Goal: Task Accomplishment & Management: Use online tool/utility

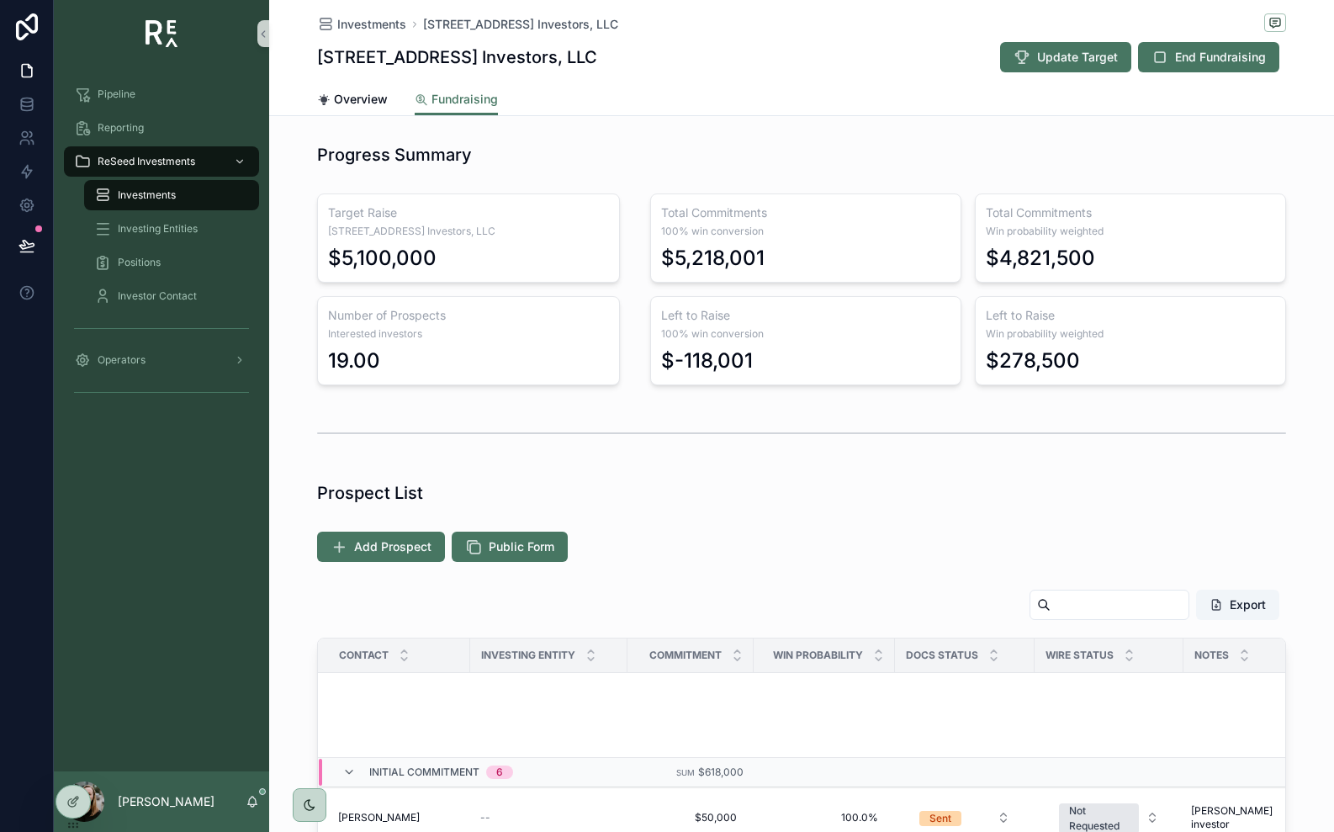
scroll to position [677, 0]
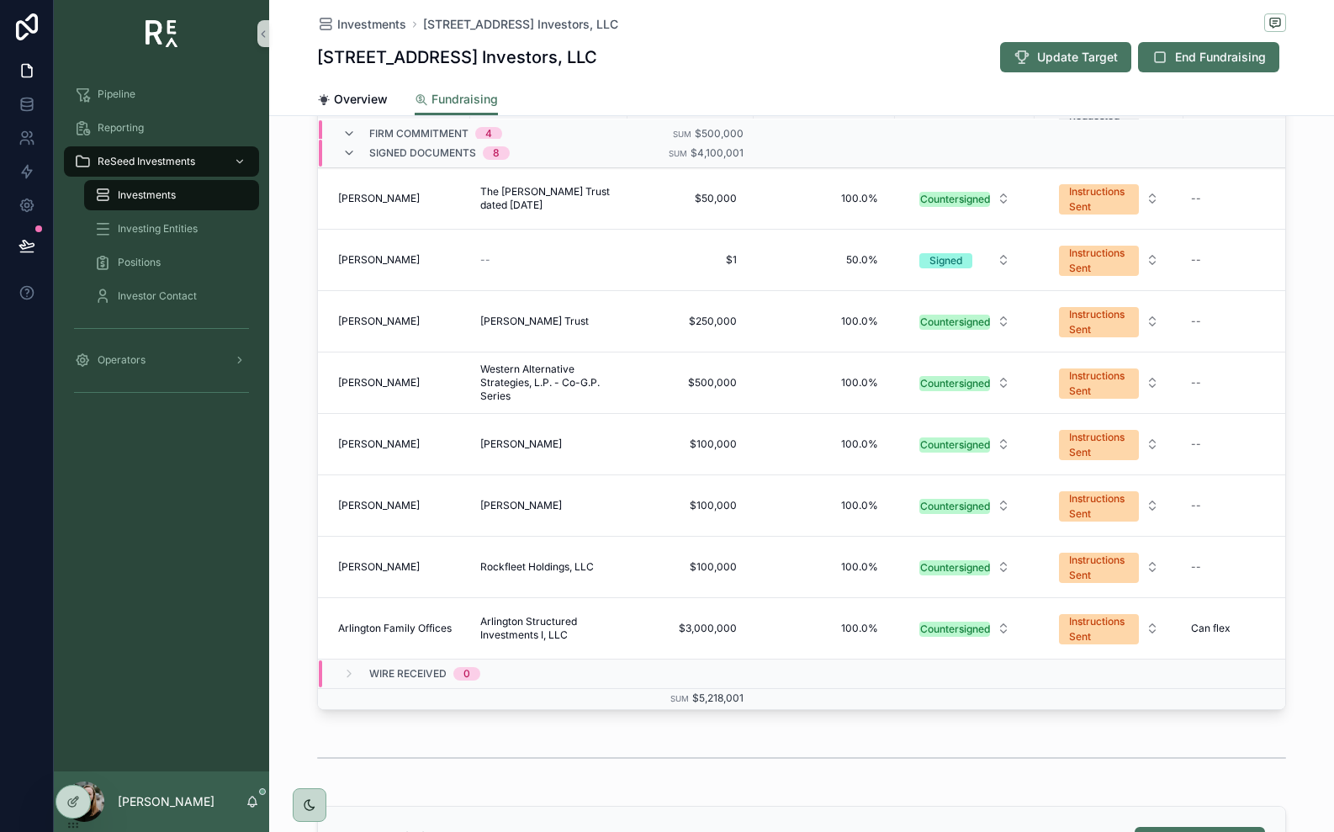
click at [1295, 299] on div "Export Contact Investing Entity Commitment Win Probability Docs Status Wire Sta…" at bounding box center [801, 373] width 1065 height 688
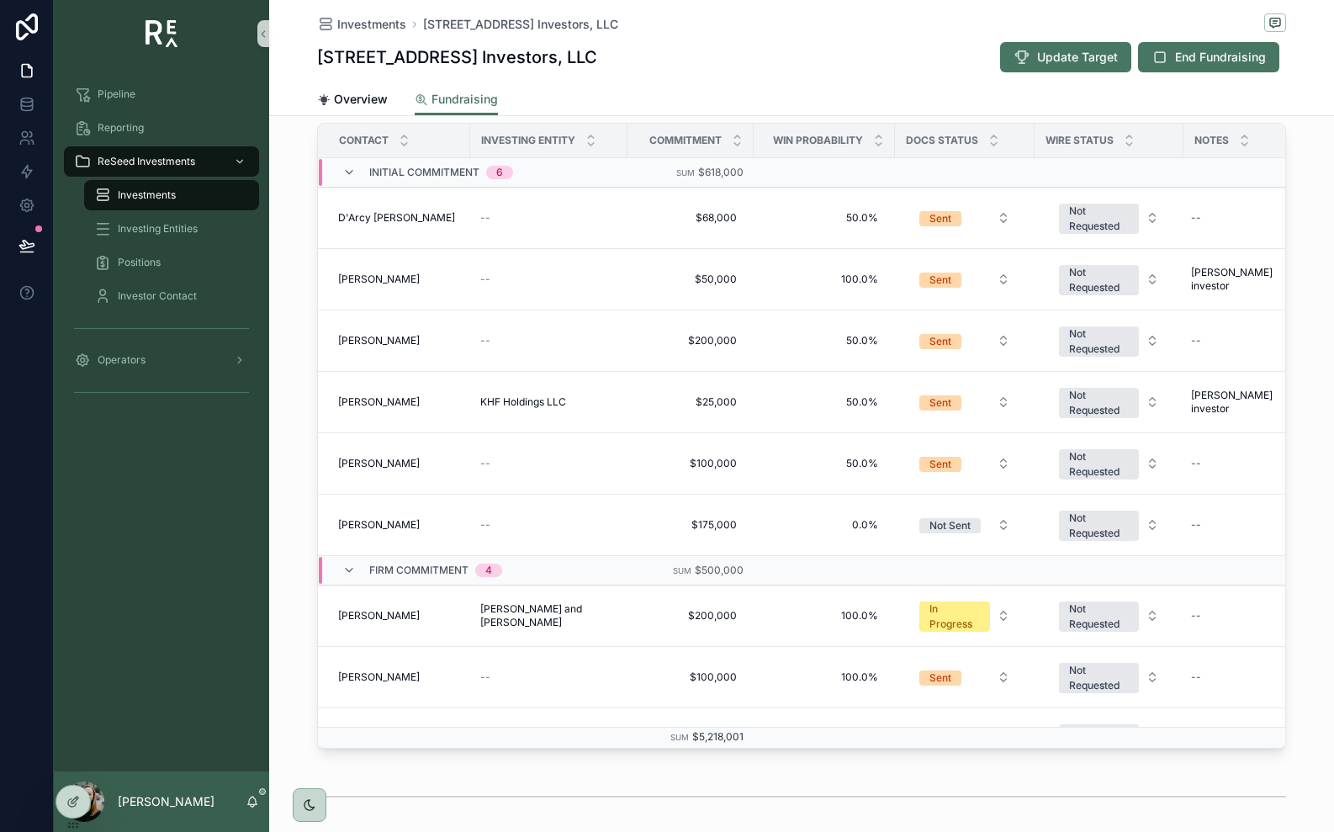
scroll to position [506, 0]
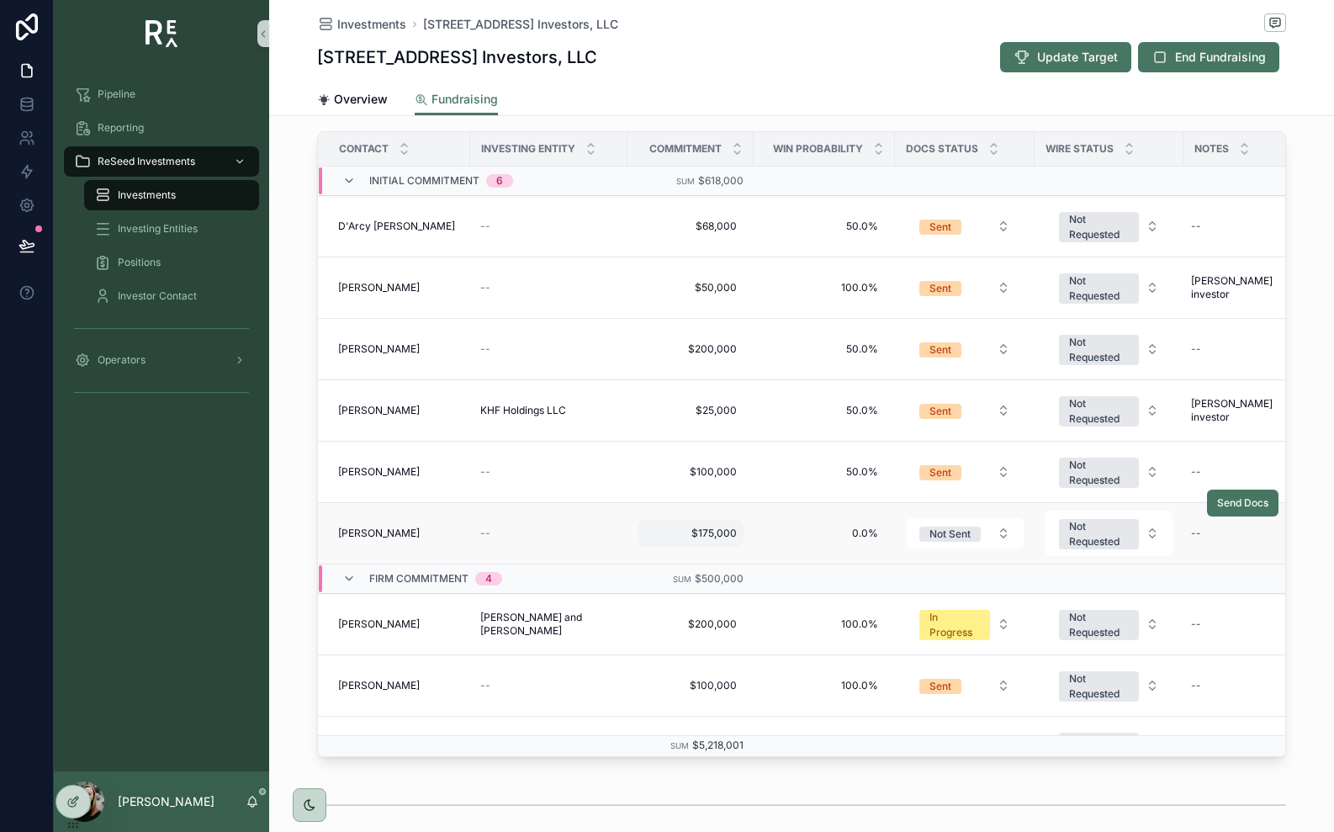
click at [705, 538] on span "$175,000" at bounding box center [690, 533] width 93 height 13
drag, startPoint x: 672, startPoint y: 559, endPoint x: 712, endPoint y: 558, distance: 40.4
click at [712, 558] on input "********" at bounding box center [727, 559] width 158 height 24
type input "**"
click at [850, 553] on icon "scrollable content" at bounding box center [850, 556] width 13 height 13
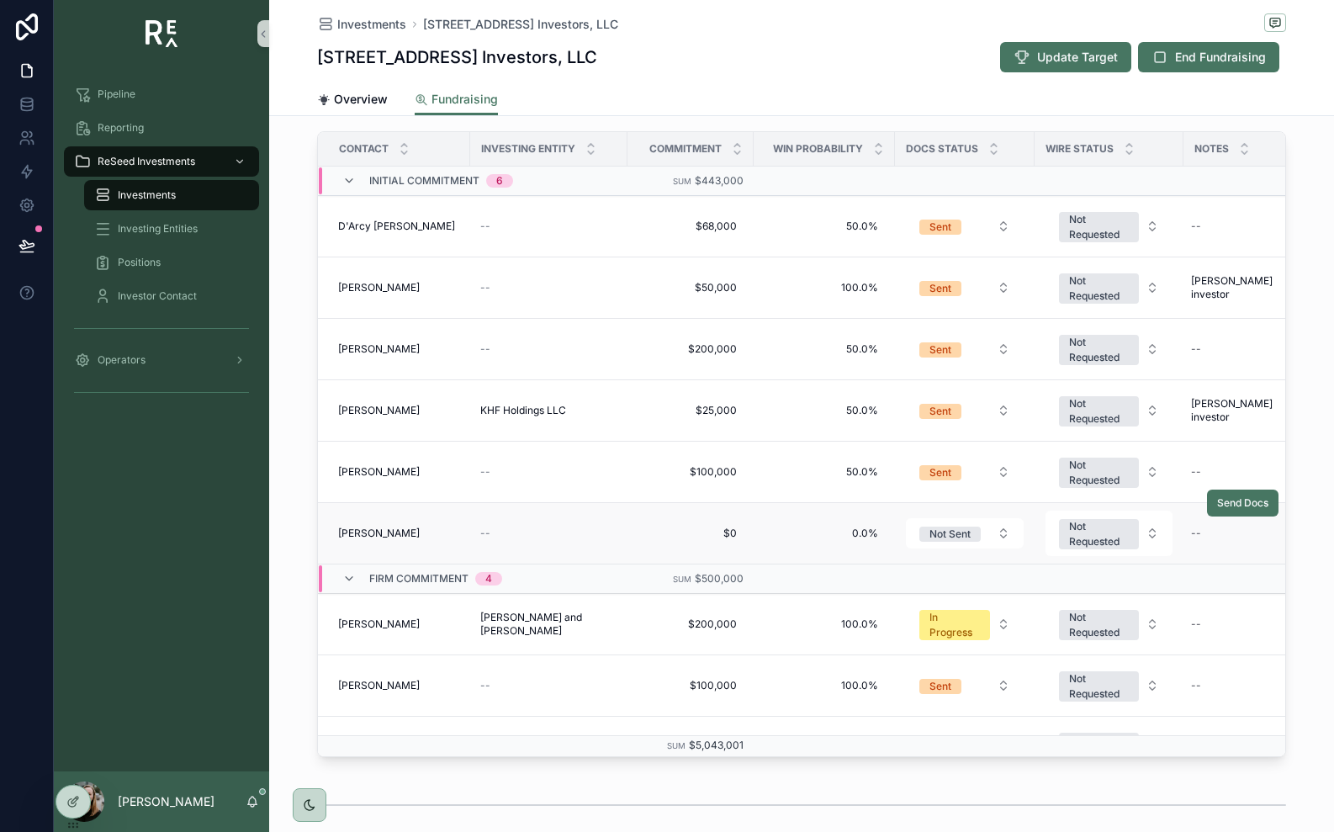
click at [391, 530] on span "[PERSON_NAME]" at bounding box center [379, 533] width 82 height 13
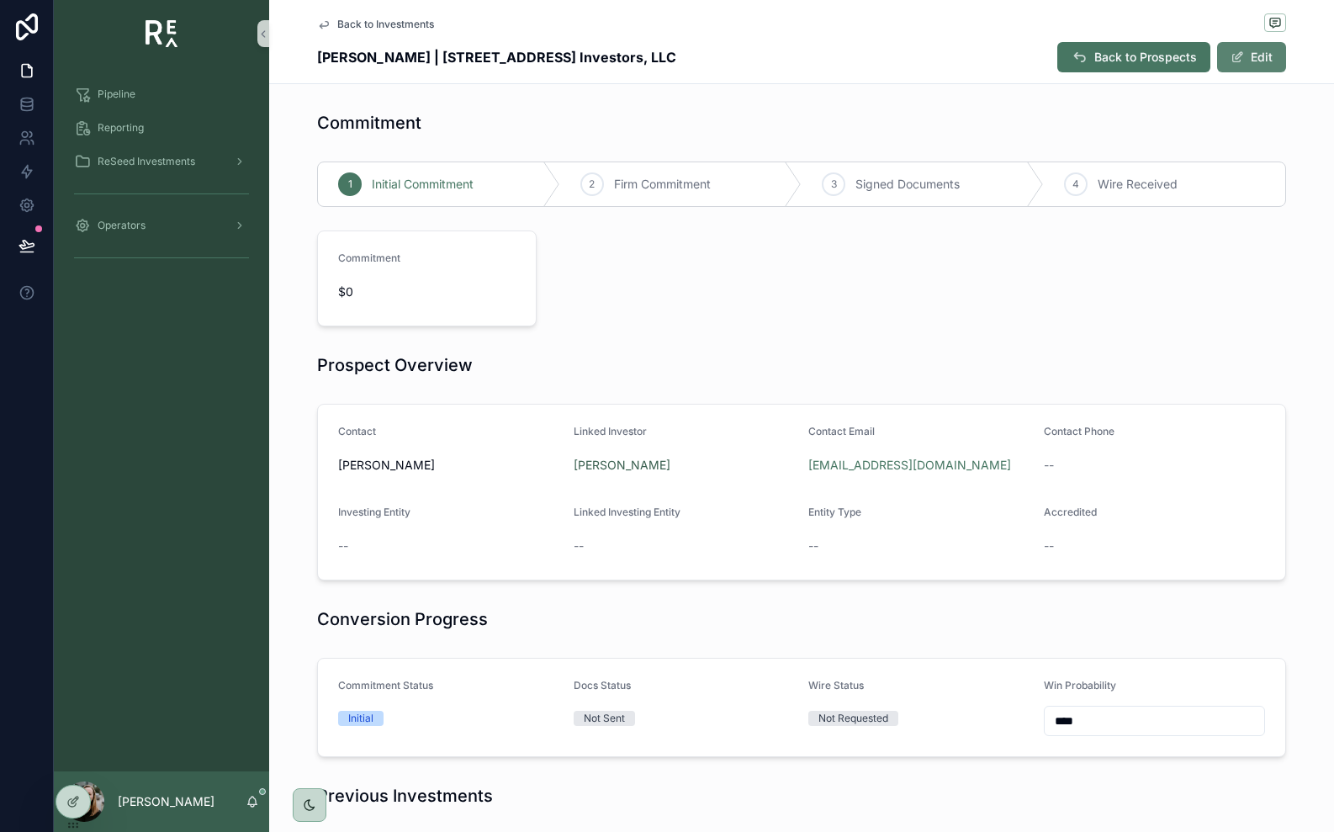
click at [1239, 51] on span "scrollable content" at bounding box center [1237, 56] width 13 height 13
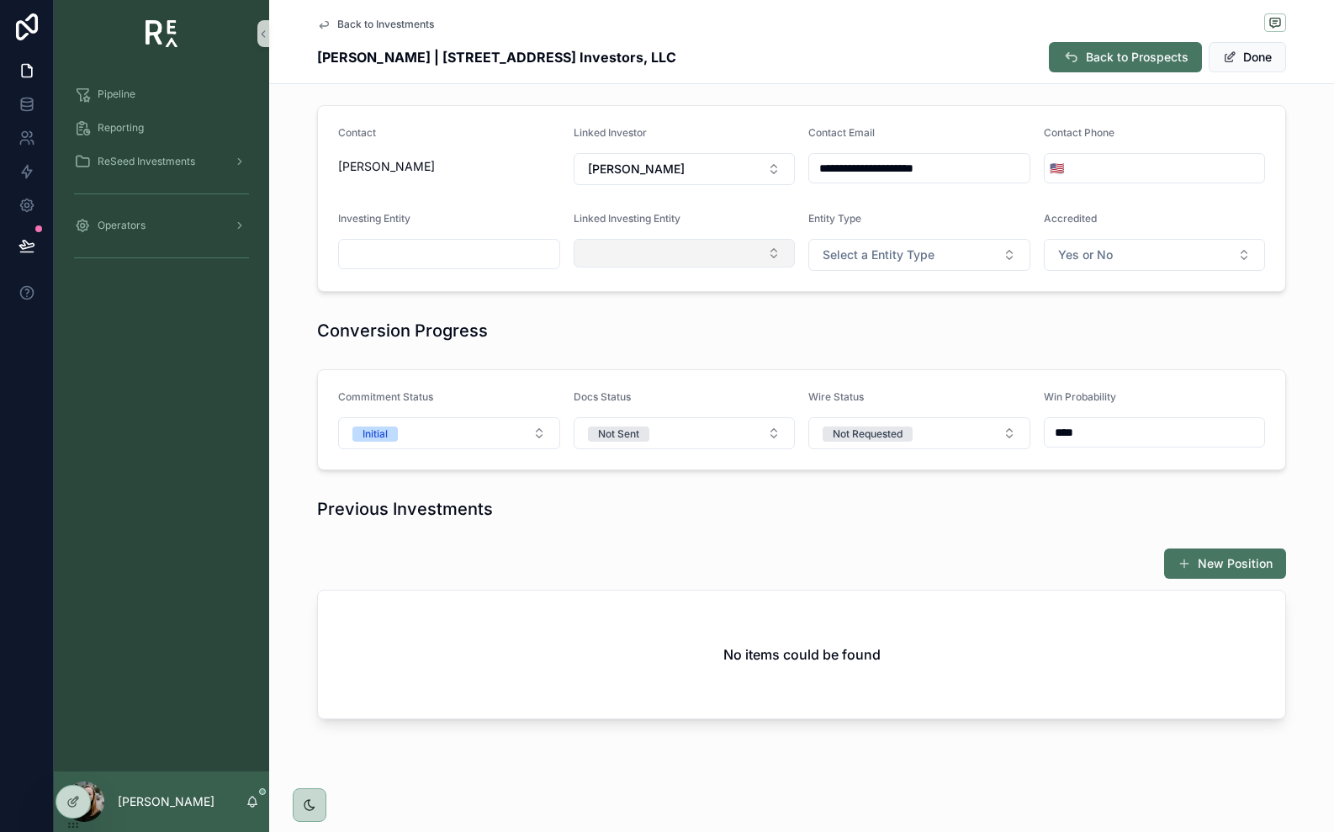
scroll to position [304, 0]
click at [539, 441] on button "Initial" at bounding box center [449, 432] width 222 height 32
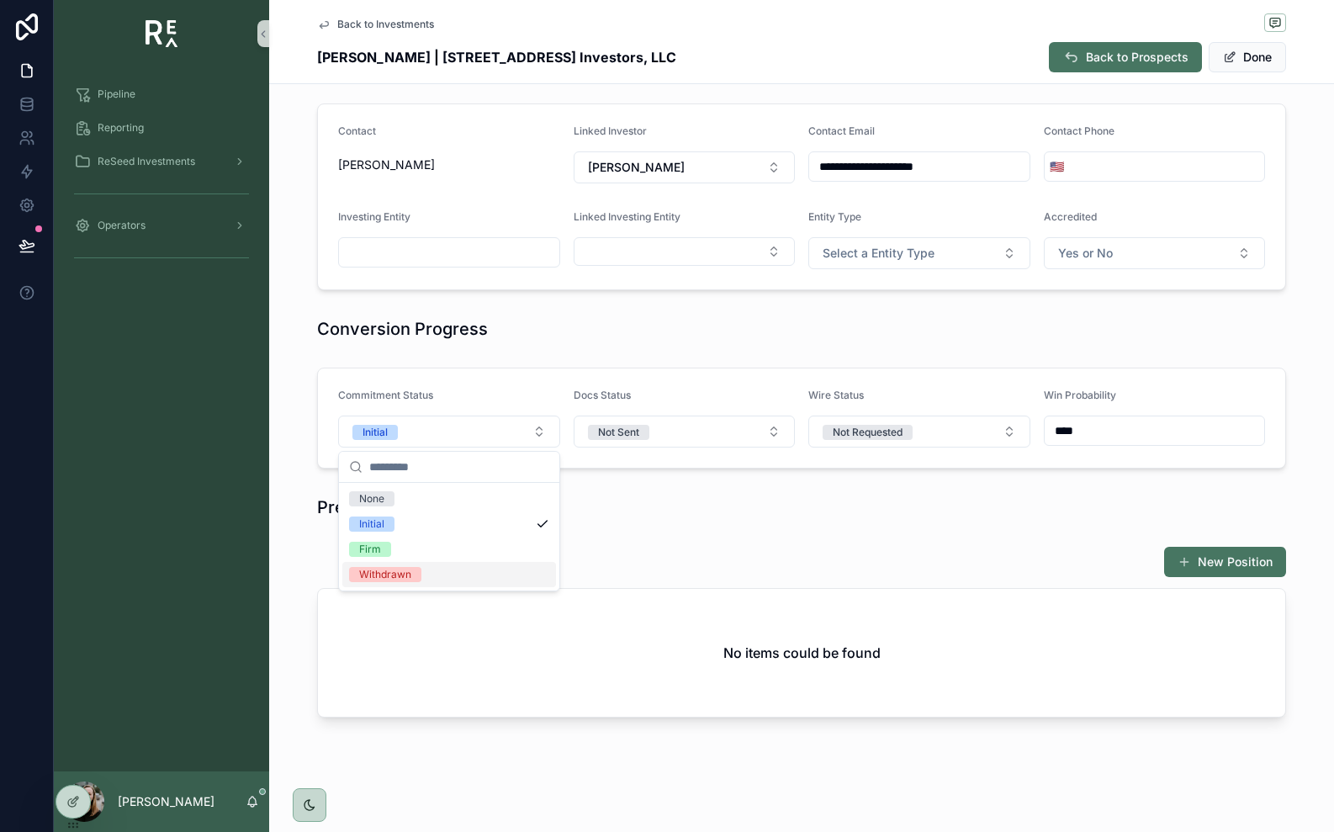
click at [463, 566] on div "Withdrawn" at bounding box center [449, 574] width 214 height 25
click at [1242, 59] on button "Done" at bounding box center [1247, 57] width 77 height 30
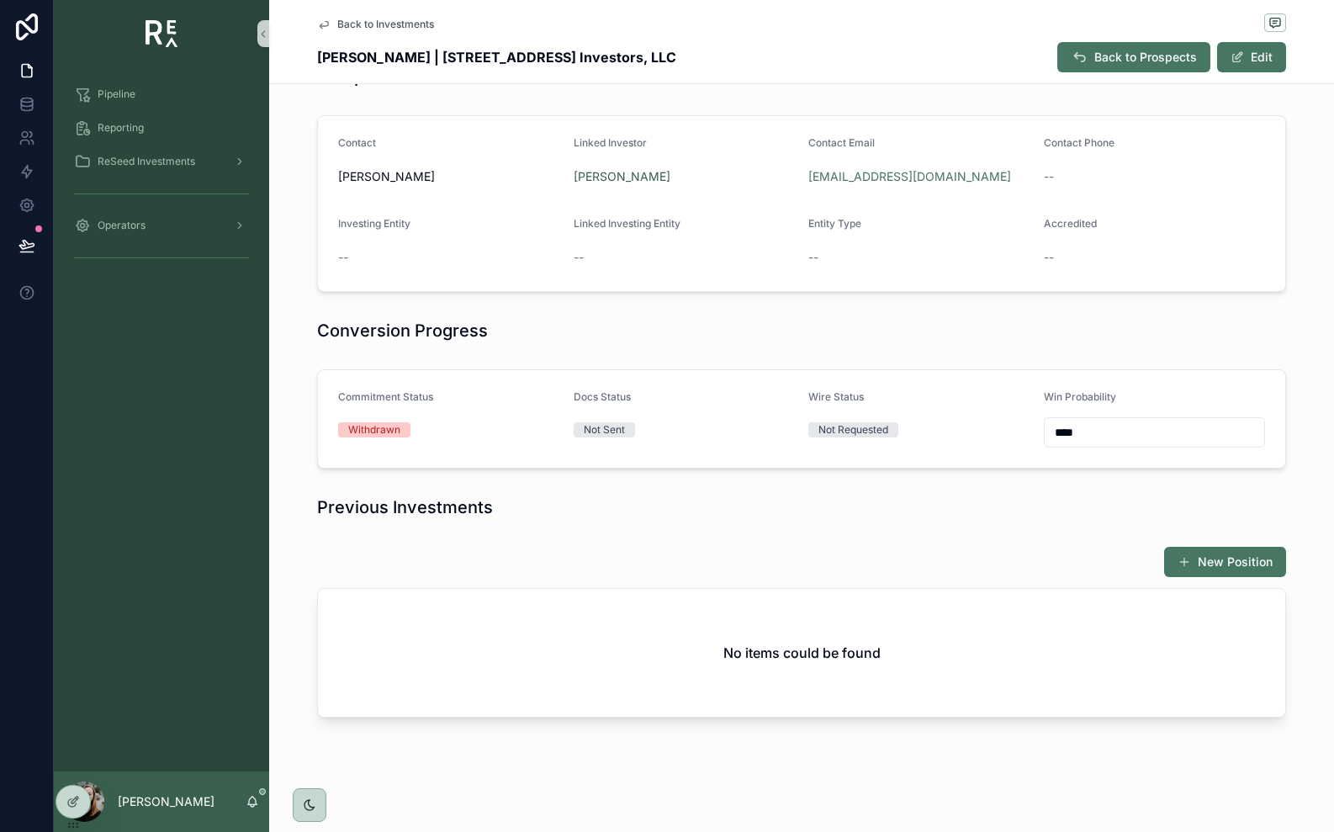
click at [394, 25] on span "Back to Investments" at bounding box center [385, 24] width 97 height 13
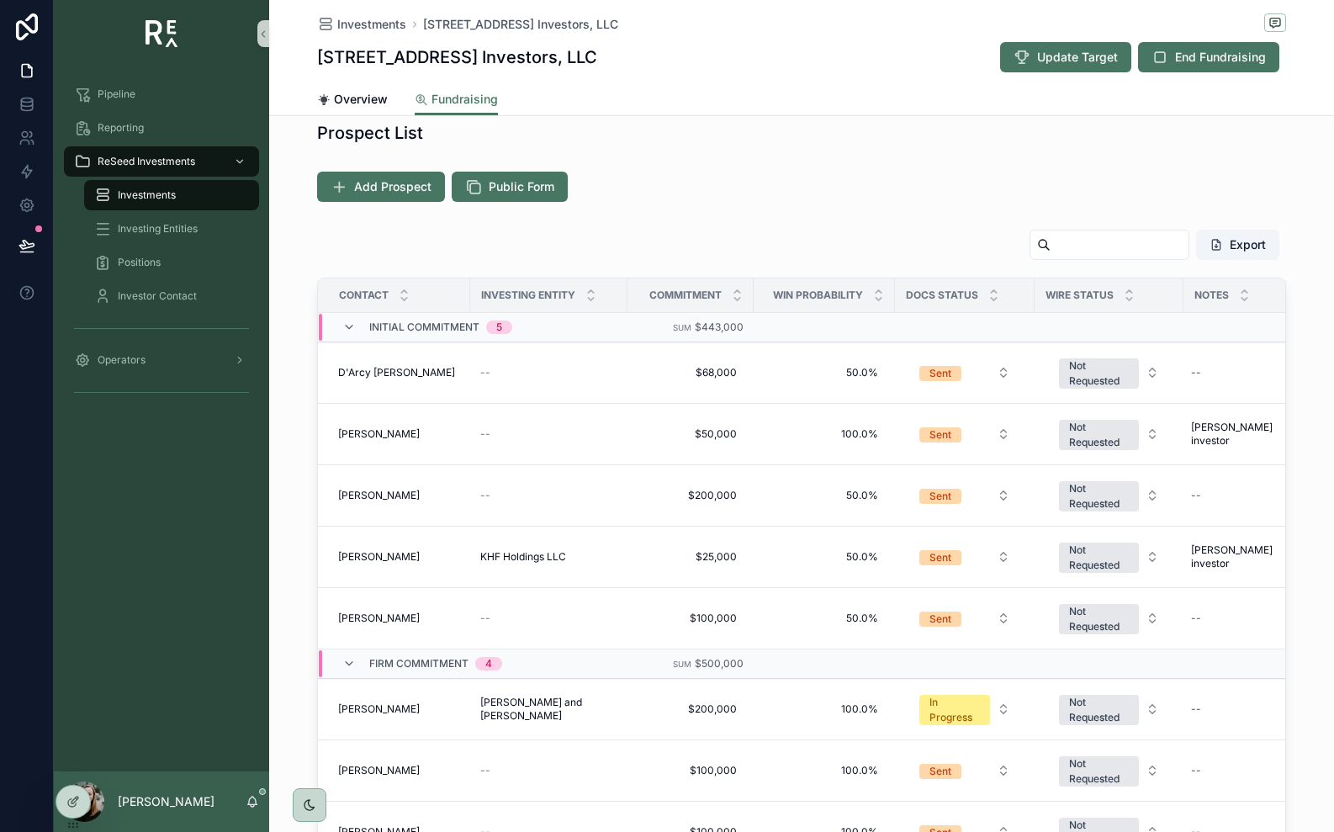
scroll to position [371, 0]
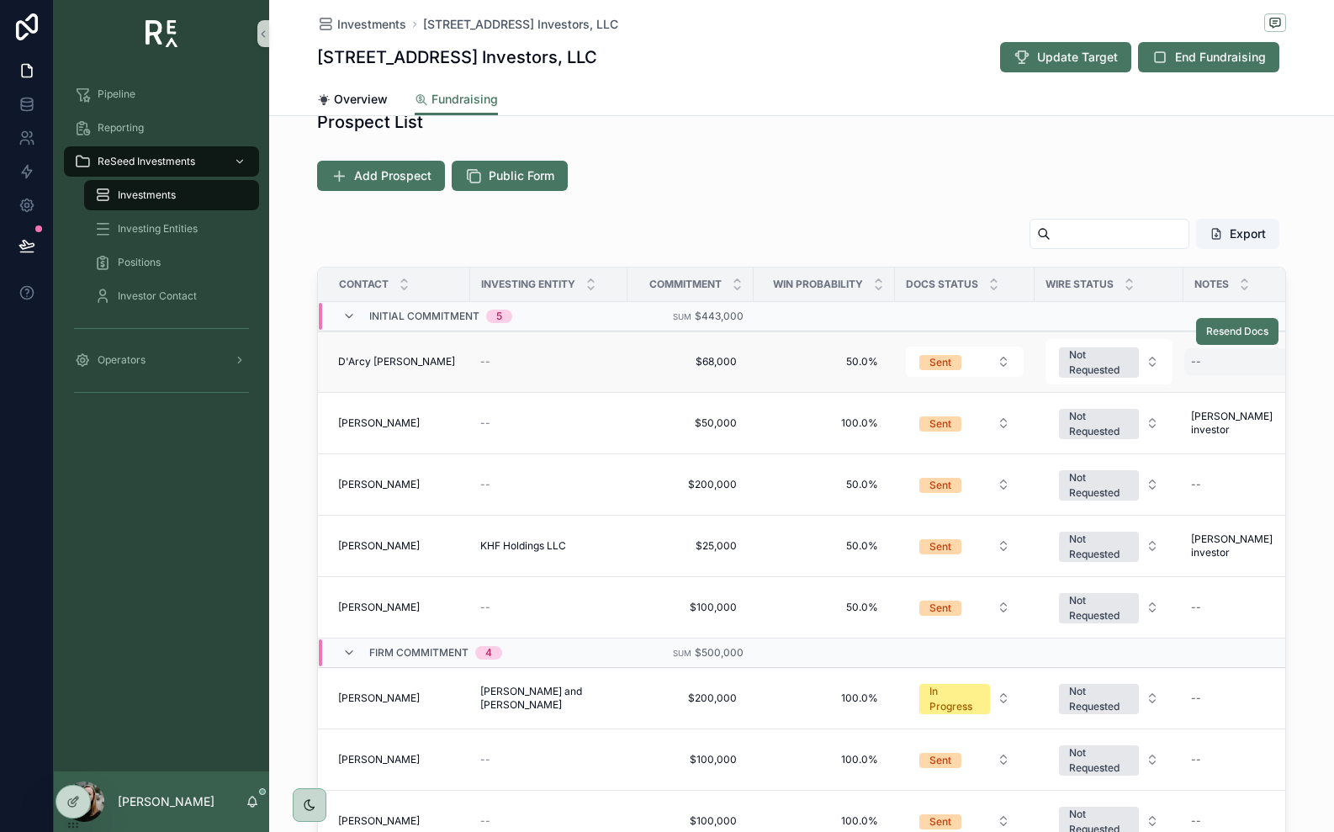
click at [1199, 364] on div "--" at bounding box center [1196, 361] width 10 height 13
type textarea "**********"
click at [1184, 385] on icon "scrollable content" at bounding box center [1181, 385] width 13 height 13
click at [680, 245] on div "Export" at bounding box center [801, 237] width 969 height 39
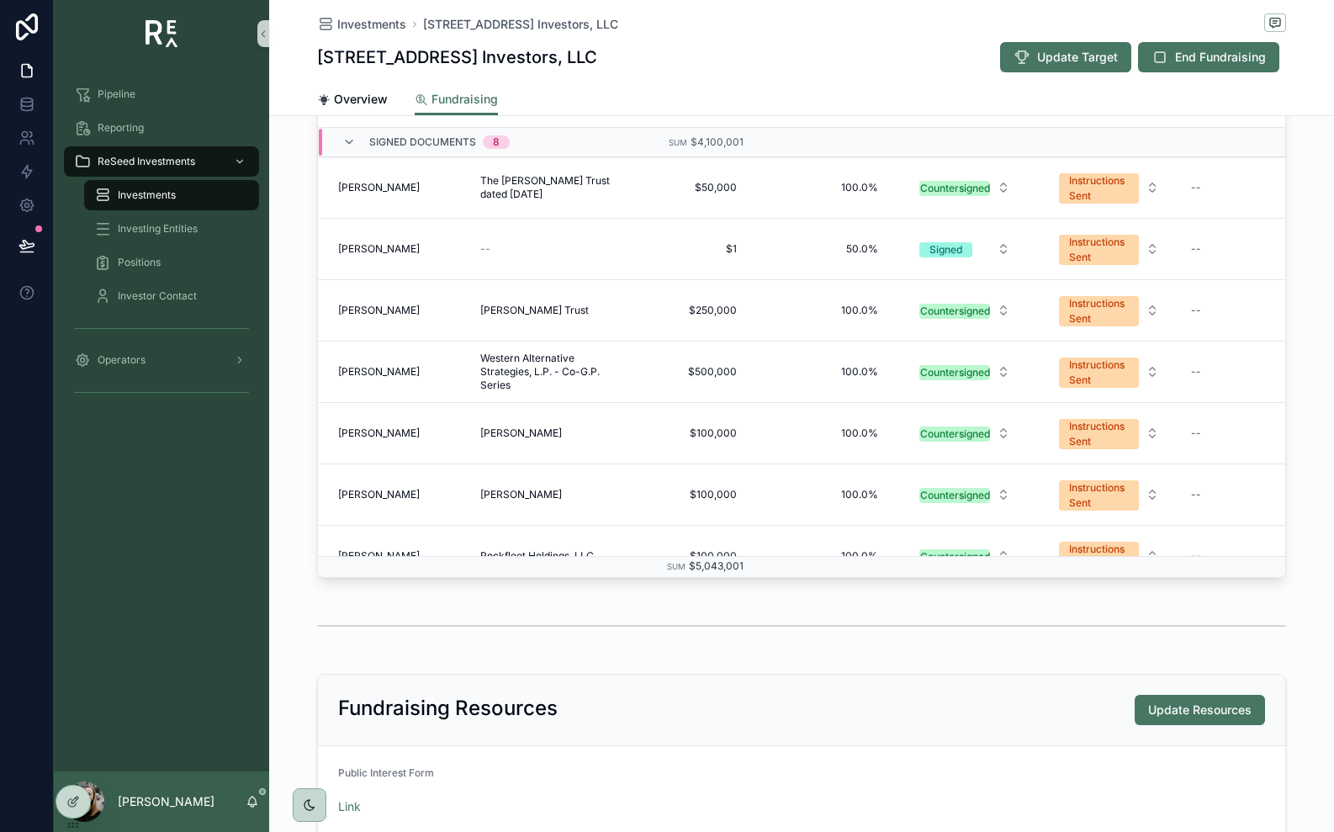
scroll to position [592, 0]
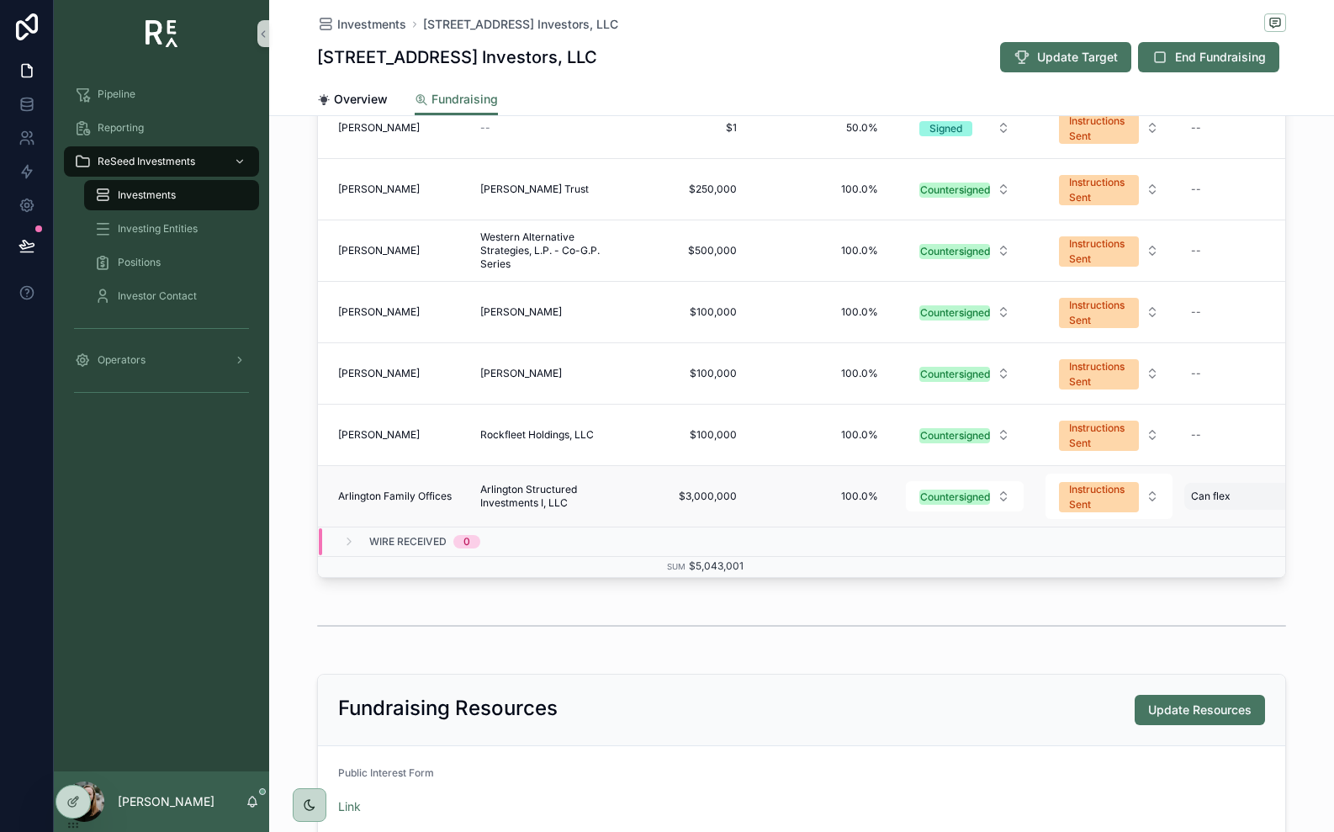
click at [1205, 493] on span "Can flex" at bounding box center [1211, 496] width 40 height 13
click at [1157, 519] on icon "scrollable content" at bounding box center [1158, 518] width 13 height 13
click at [1230, 499] on span "Can flex" at bounding box center [1211, 496] width 40 height 13
drag, startPoint x: 1033, startPoint y: 519, endPoint x: 985, endPoint y: 518, distance: 48.0
click at [985, 518] on textarea "********" at bounding box center [1058, 531] width 160 height 50
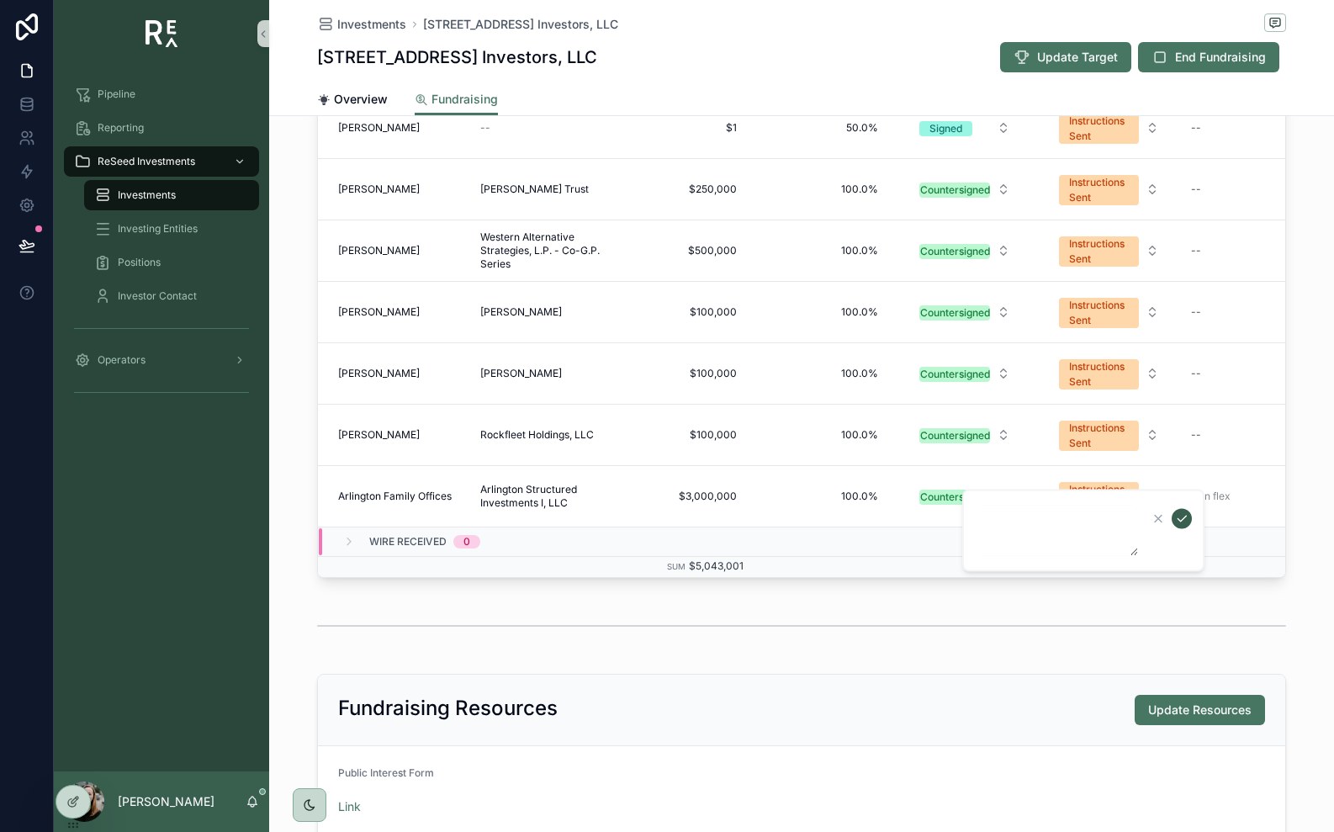
click at [1181, 523] on icon "scrollable content" at bounding box center [1181, 518] width 13 height 13
click at [1302, 468] on div "Export Contact Investing Entity Commitment Win Probability Docs Status Wire Sta…" at bounding box center [801, 241] width 1065 height 688
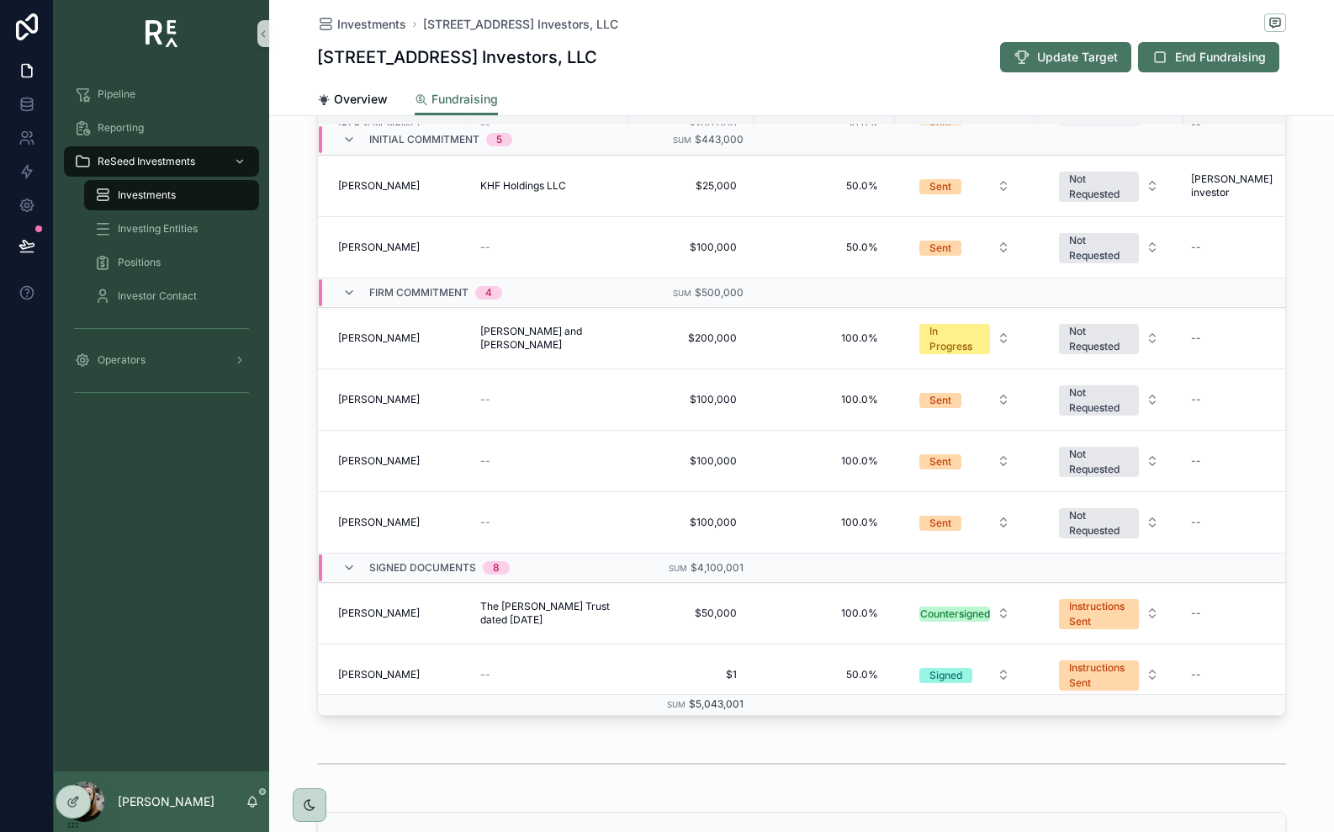
scroll to position [183, 0]
click at [34, 242] on button at bounding box center [26, 245] width 37 height 47
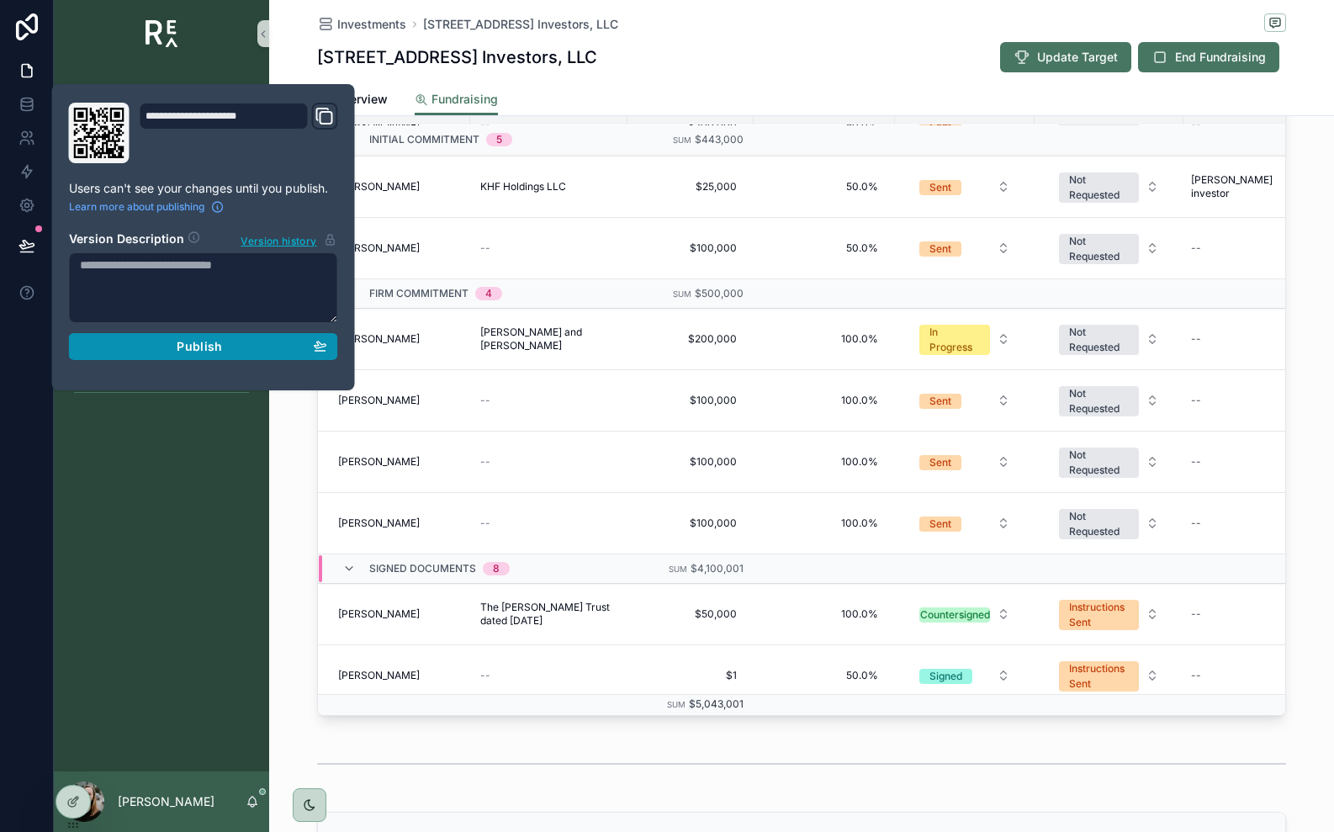
click at [146, 347] on div "Publish" at bounding box center [203, 346] width 247 height 15
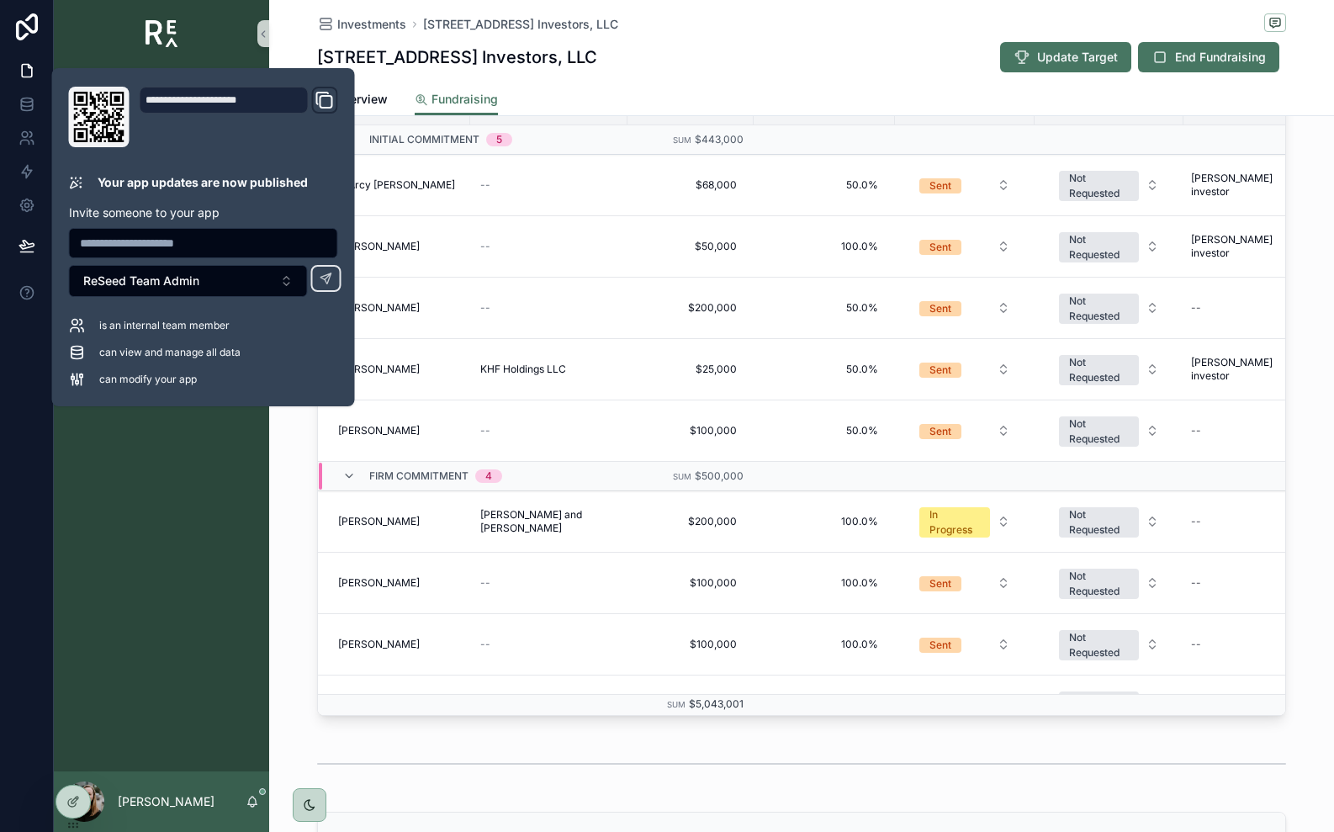
click at [305, 477] on div "Export Contact Investing Entity Commitment Win Probability Docs Status Wire Sta…" at bounding box center [801, 378] width 1065 height 688
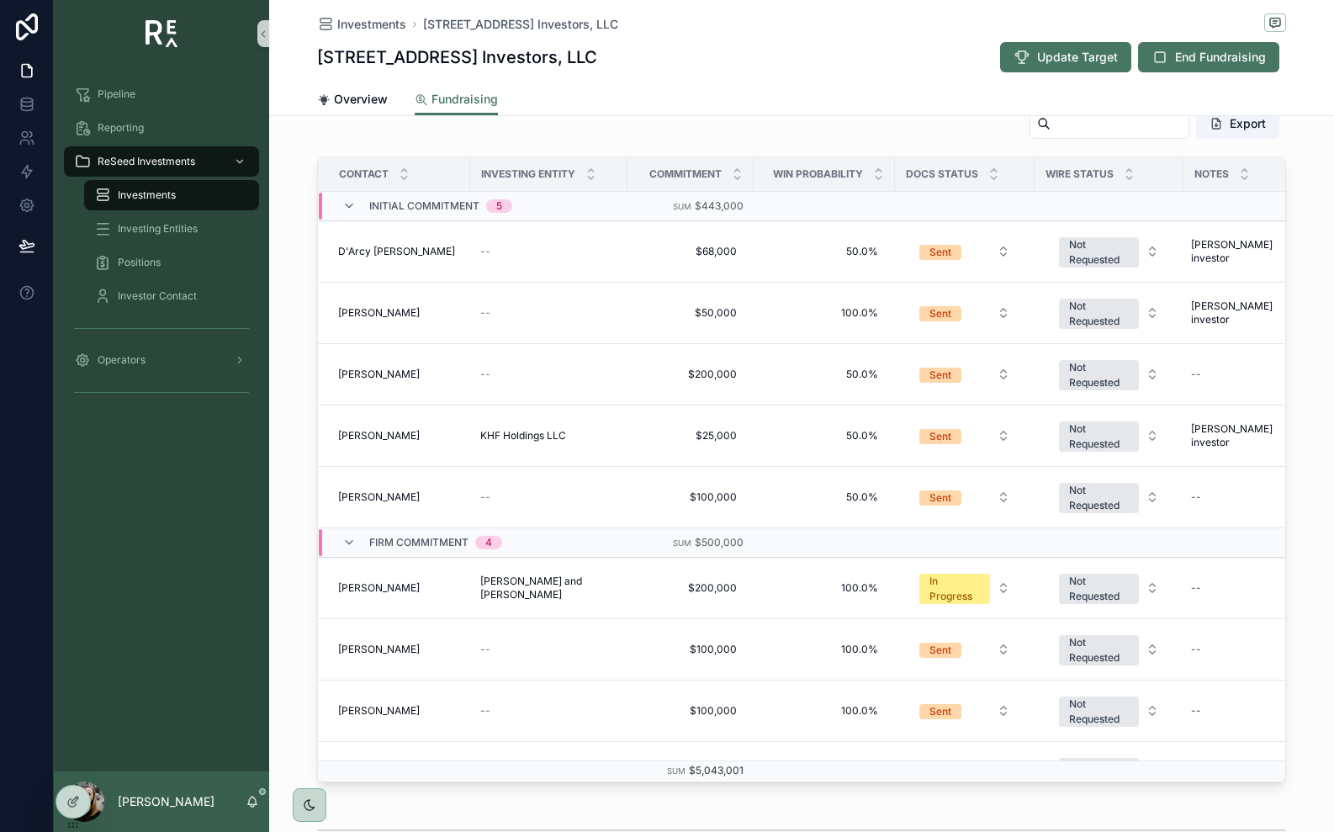
scroll to position [479, 0]
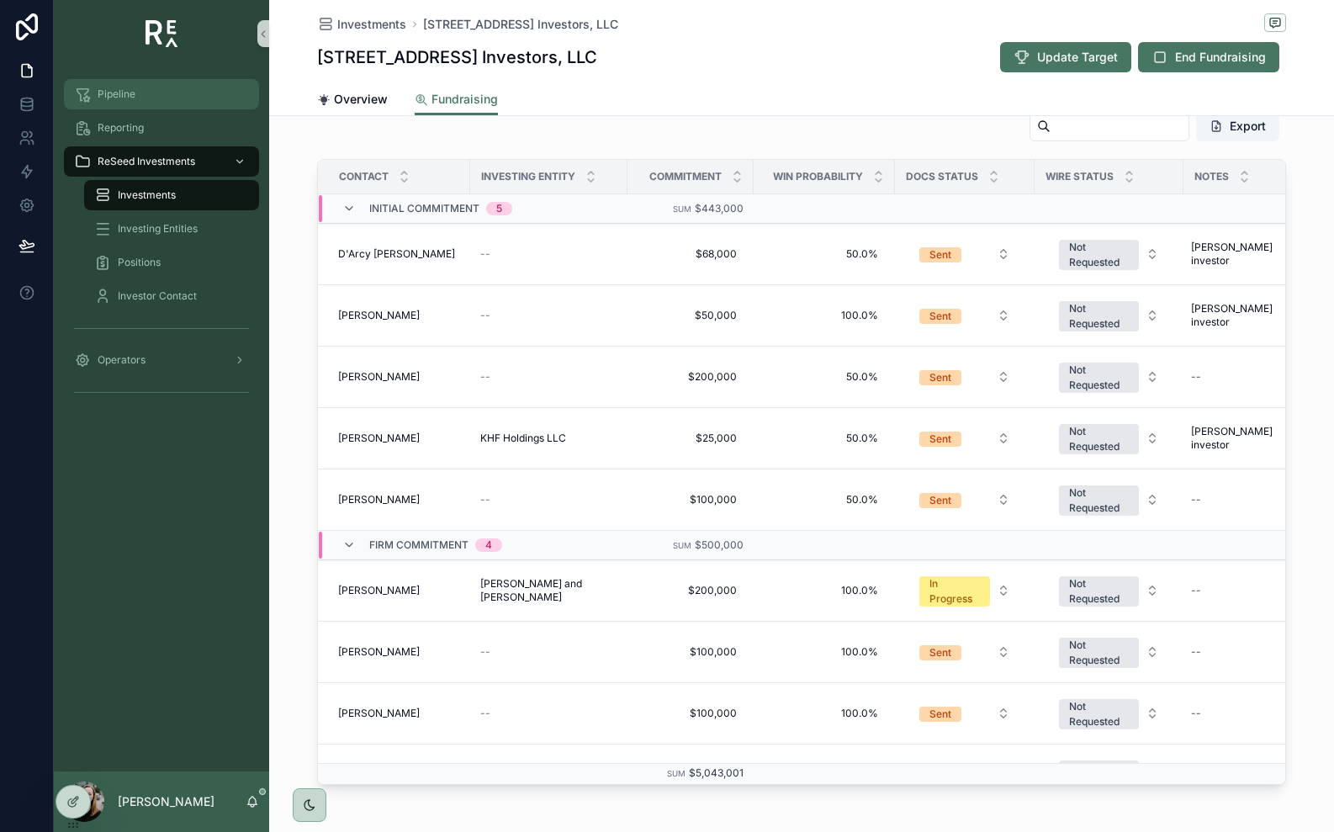
click at [136, 99] on div "Pipeline" at bounding box center [161, 94] width 175 height 27
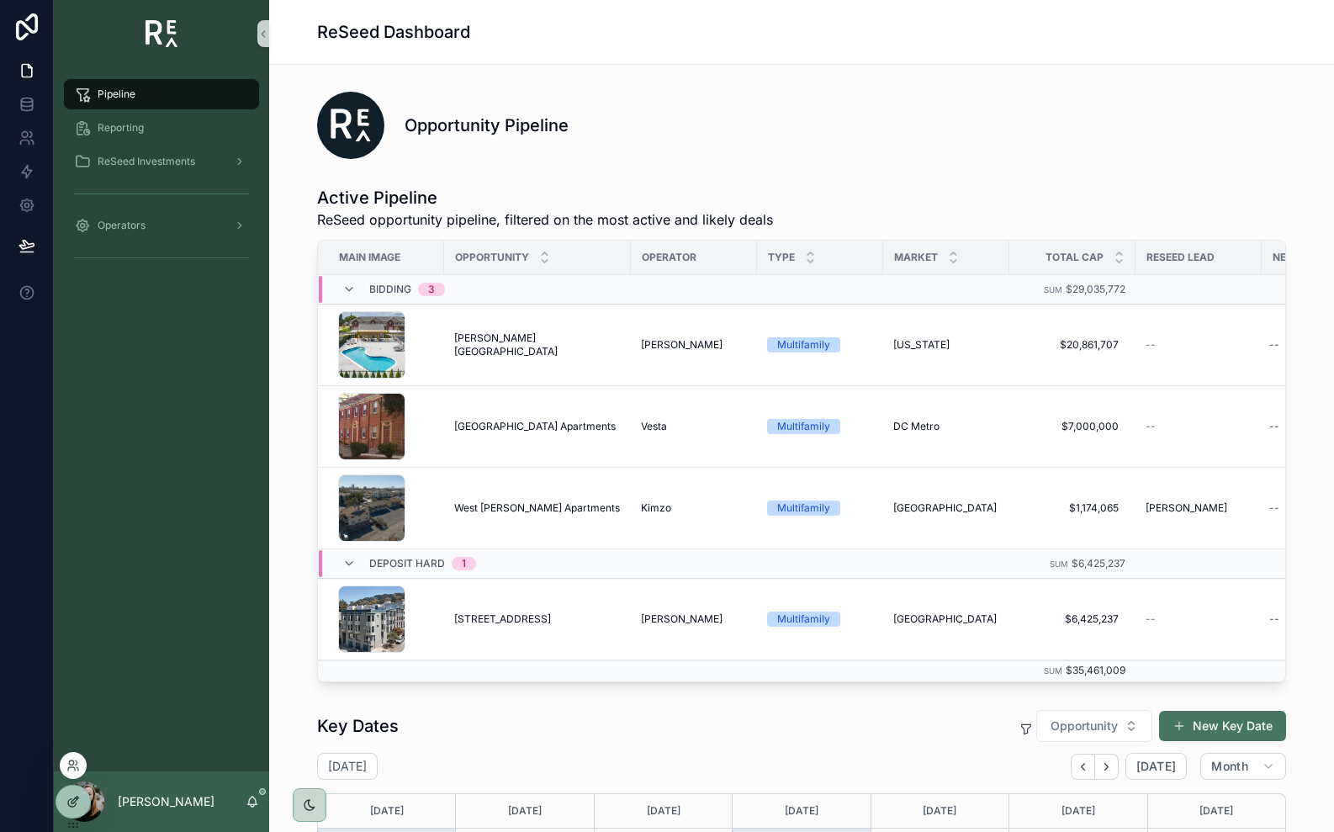
click at [69, 801] on icon at bounding box center [72, 801] width 13 height 13
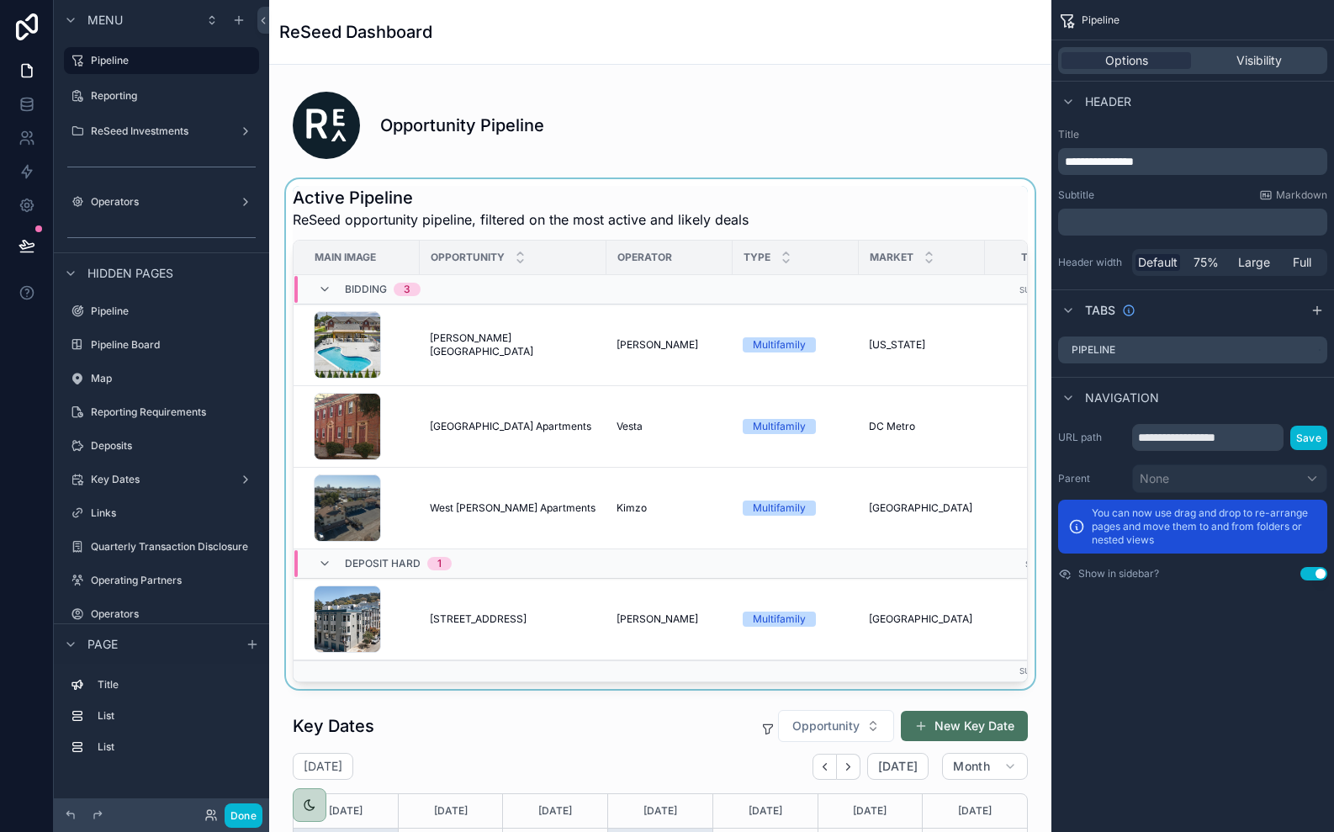
click at [818, 223] on div "scrollable content" at bounding box center [660, 434] width 755 height 510
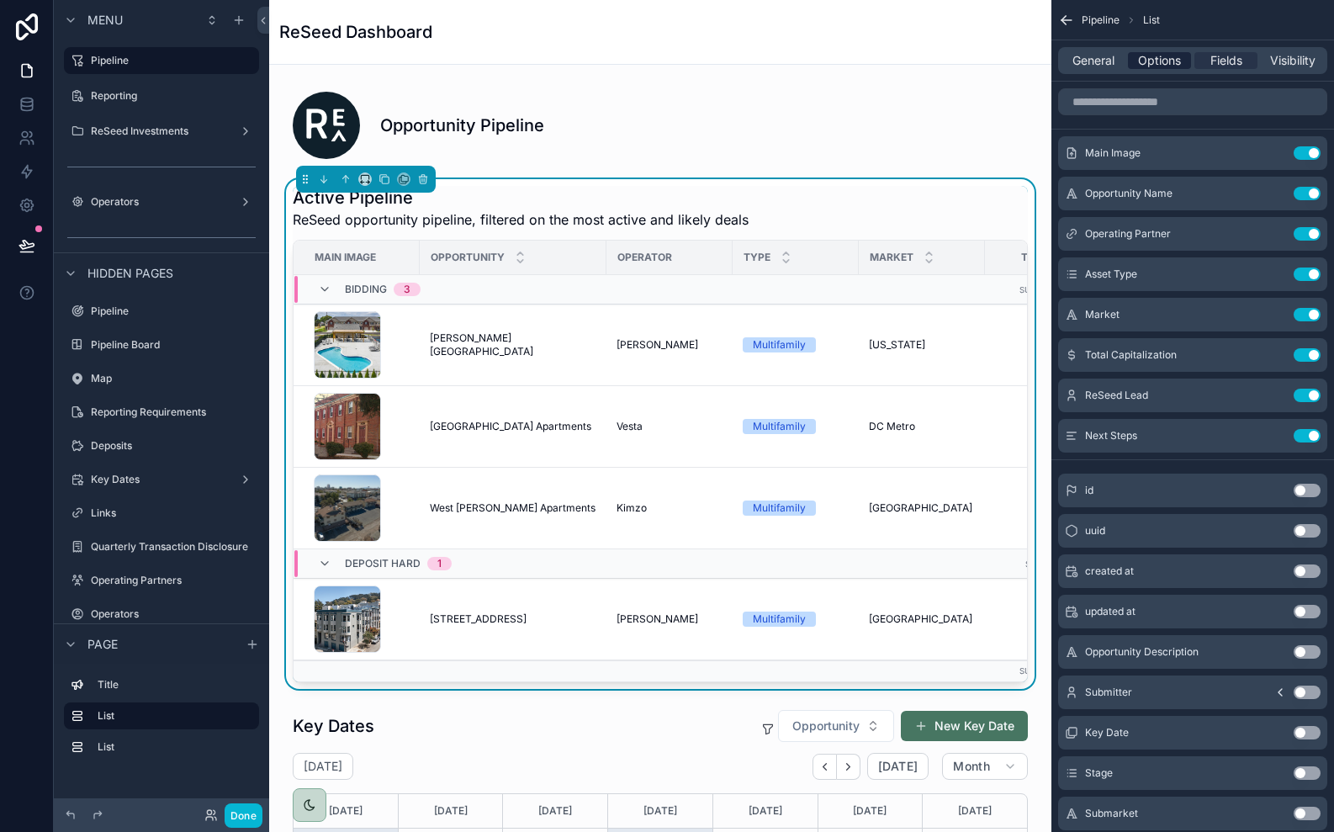
click at [1163, 57] on span "Options" at bounding box center [1159, 60] width 43 height 17
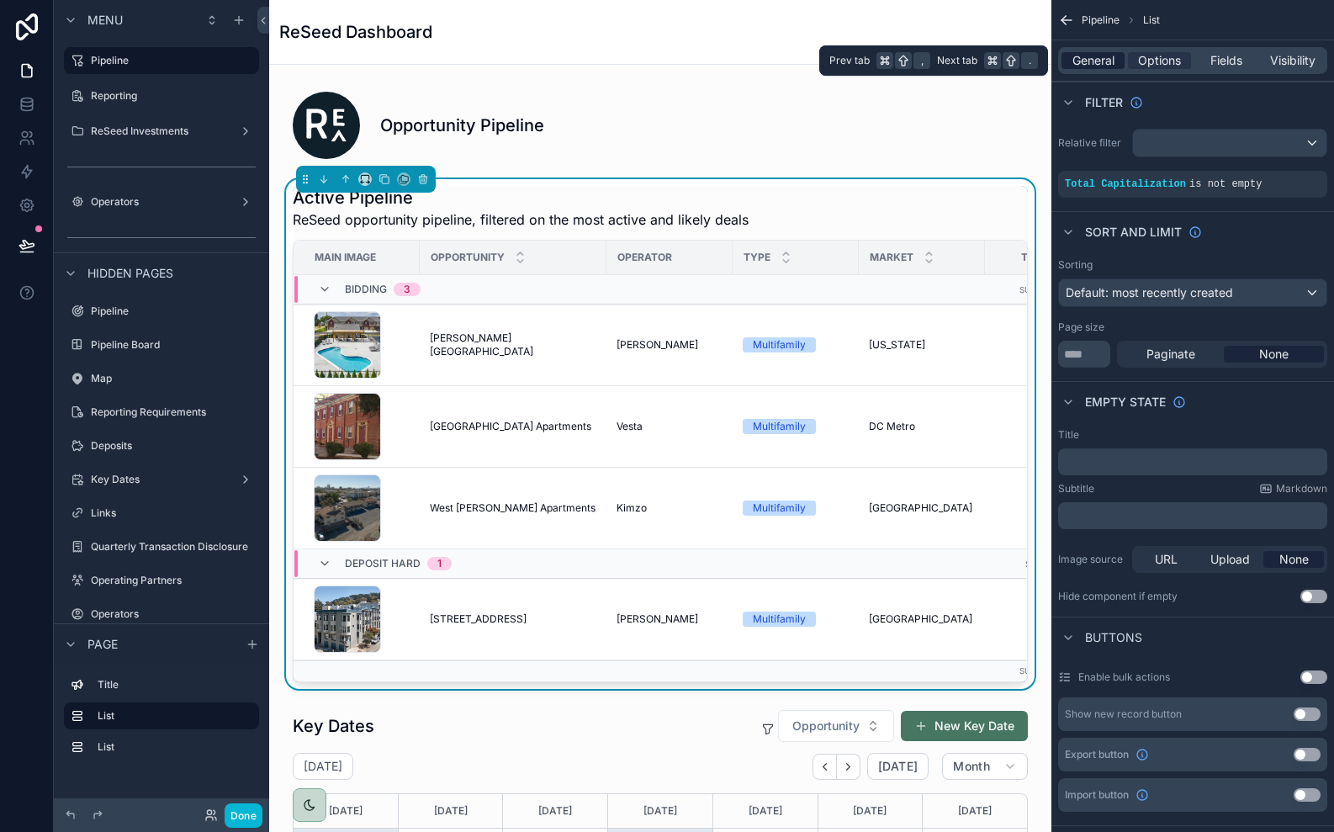
click at [1119, 66] on div "General" at bounding box center [1093, 60] width 63 height 17
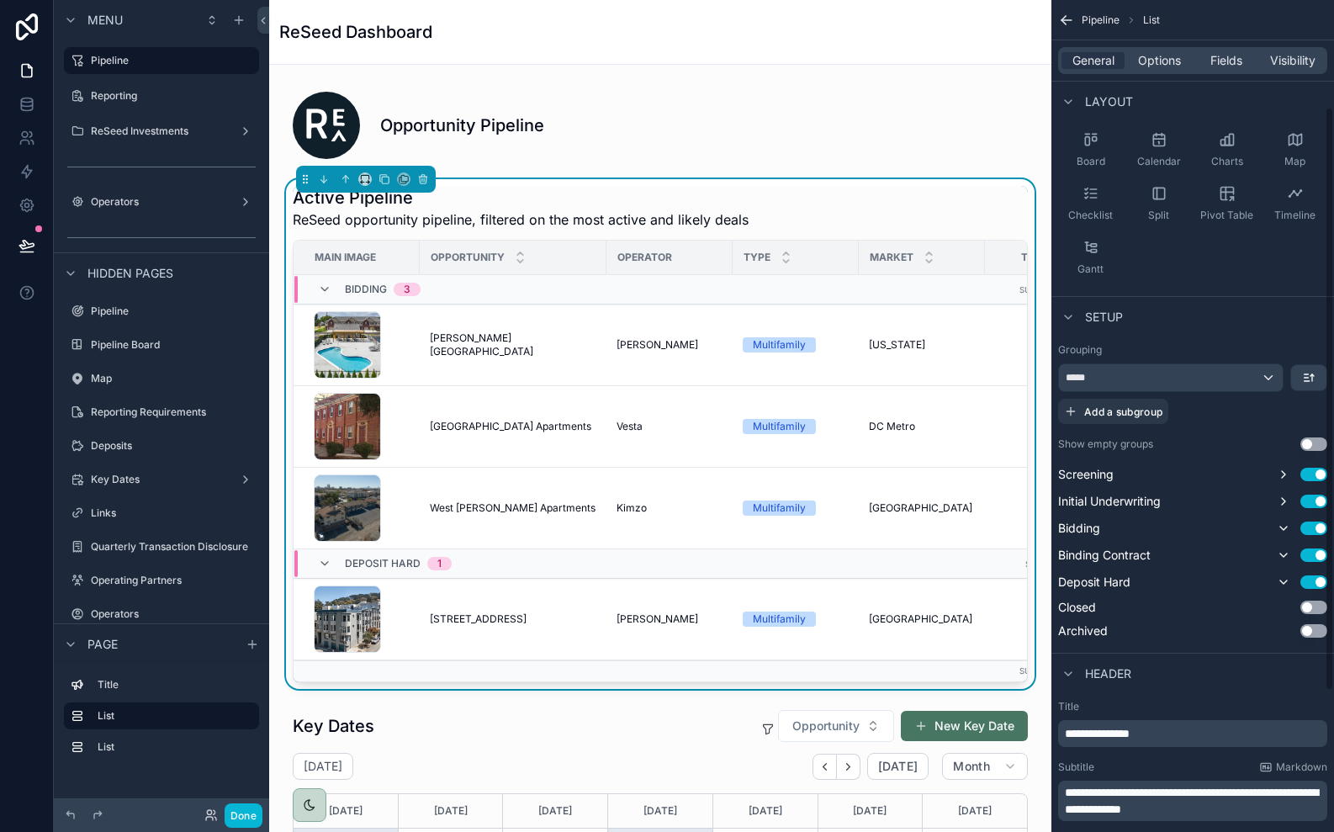
scroll to position [154, 0]
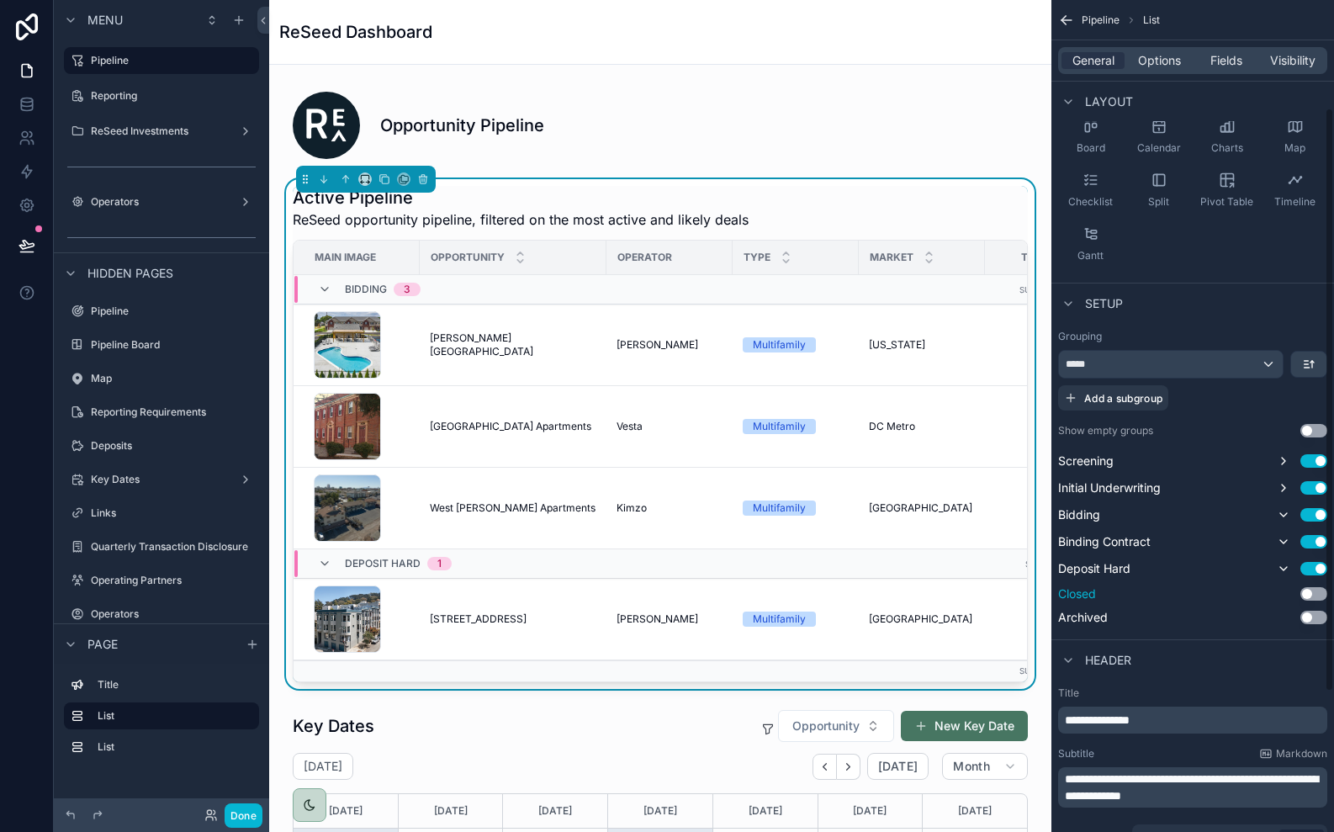
click at [1312, 595] on button "Use setting" at bounding box center [1313, 593] width 27 height 13
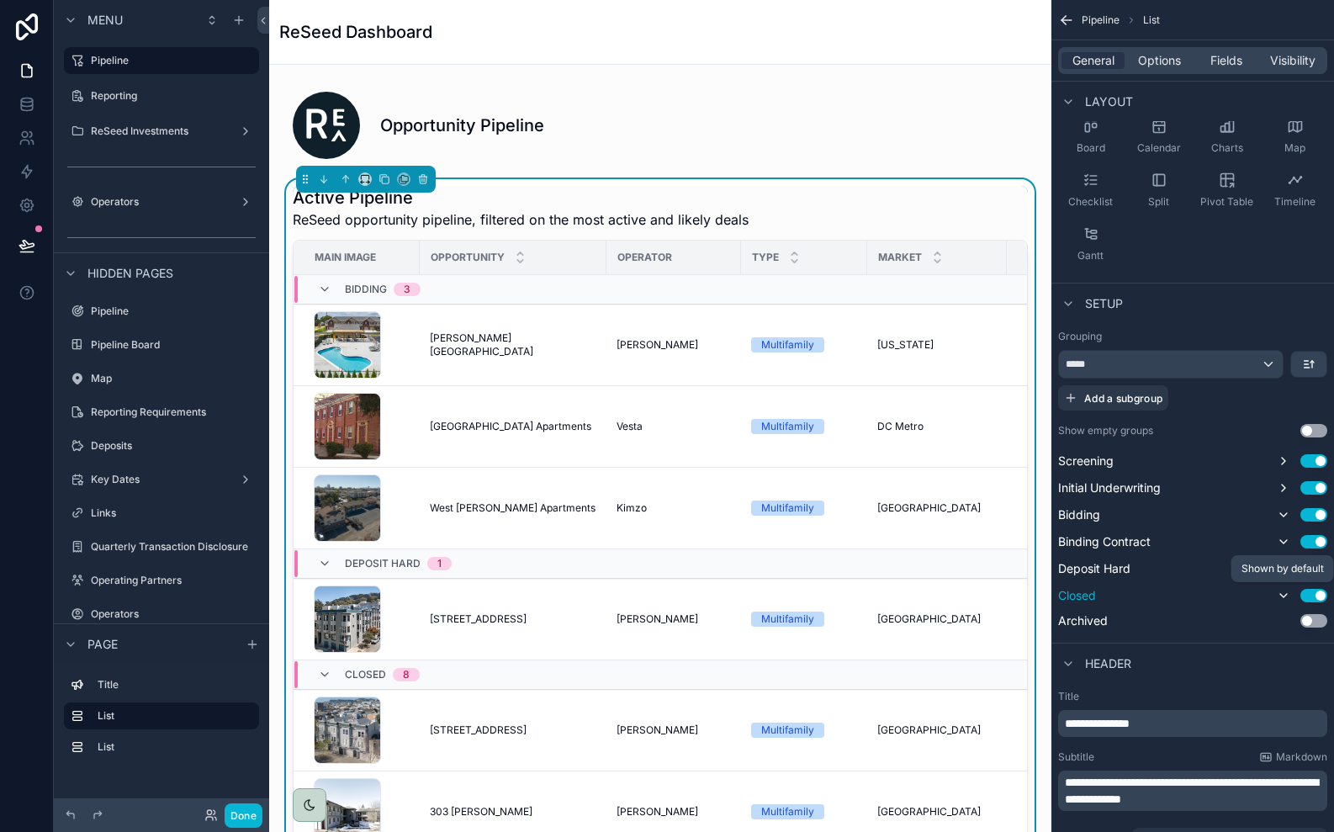
click at [1286, 598] on icon "scrollable content" at bounding box center [1283, 595] width 13 height 13
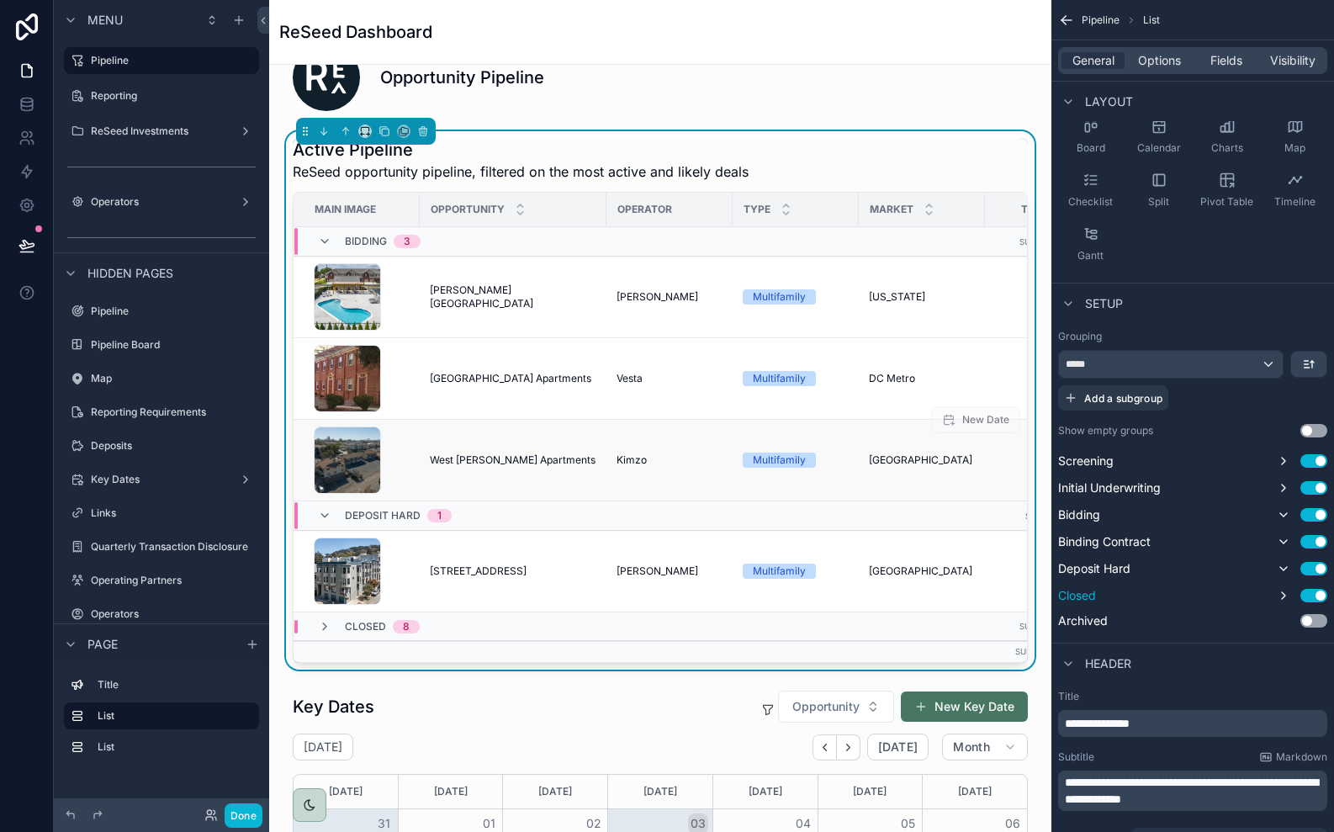
scroll to position [0, 0]
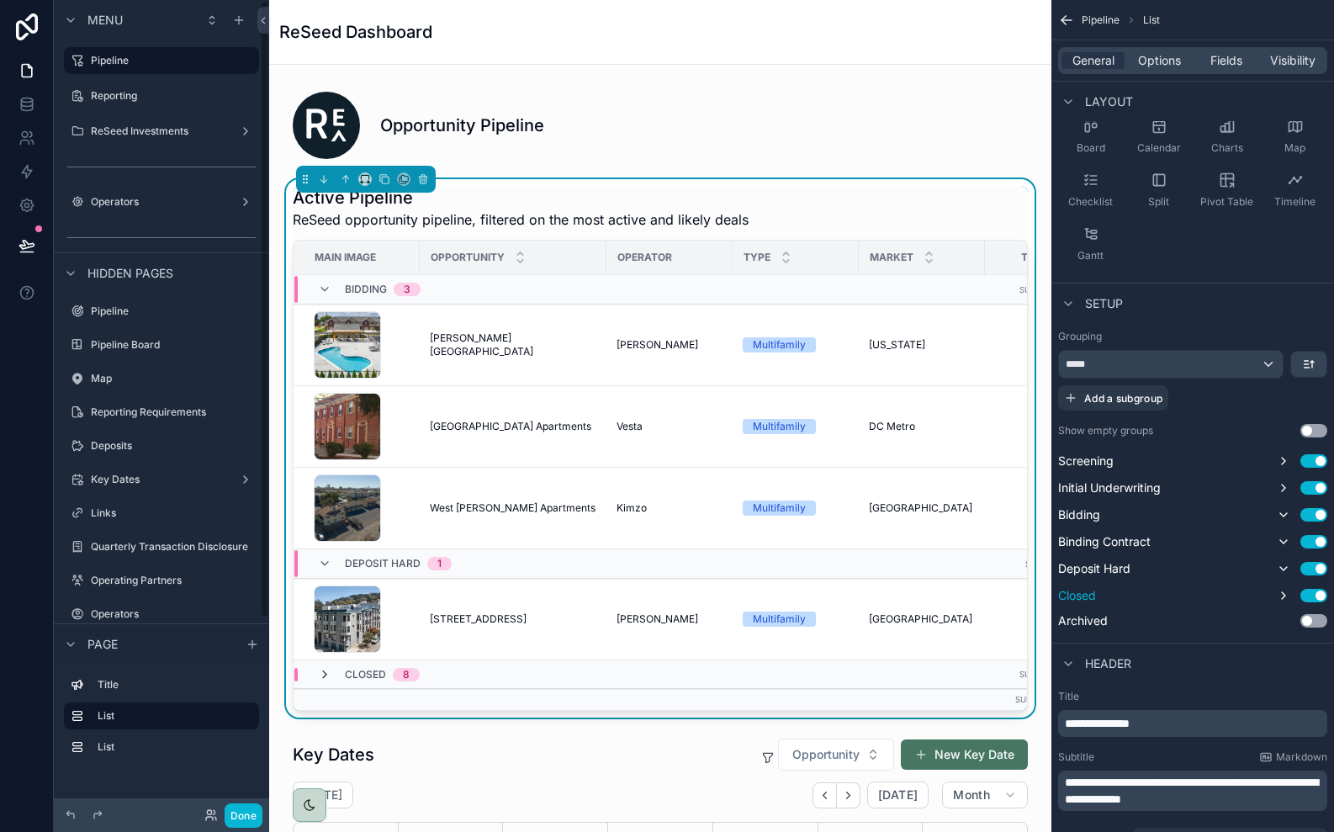
click at [319, 676] on icon "scrollable content" at bounding box center [324, 674] width 13 height 13
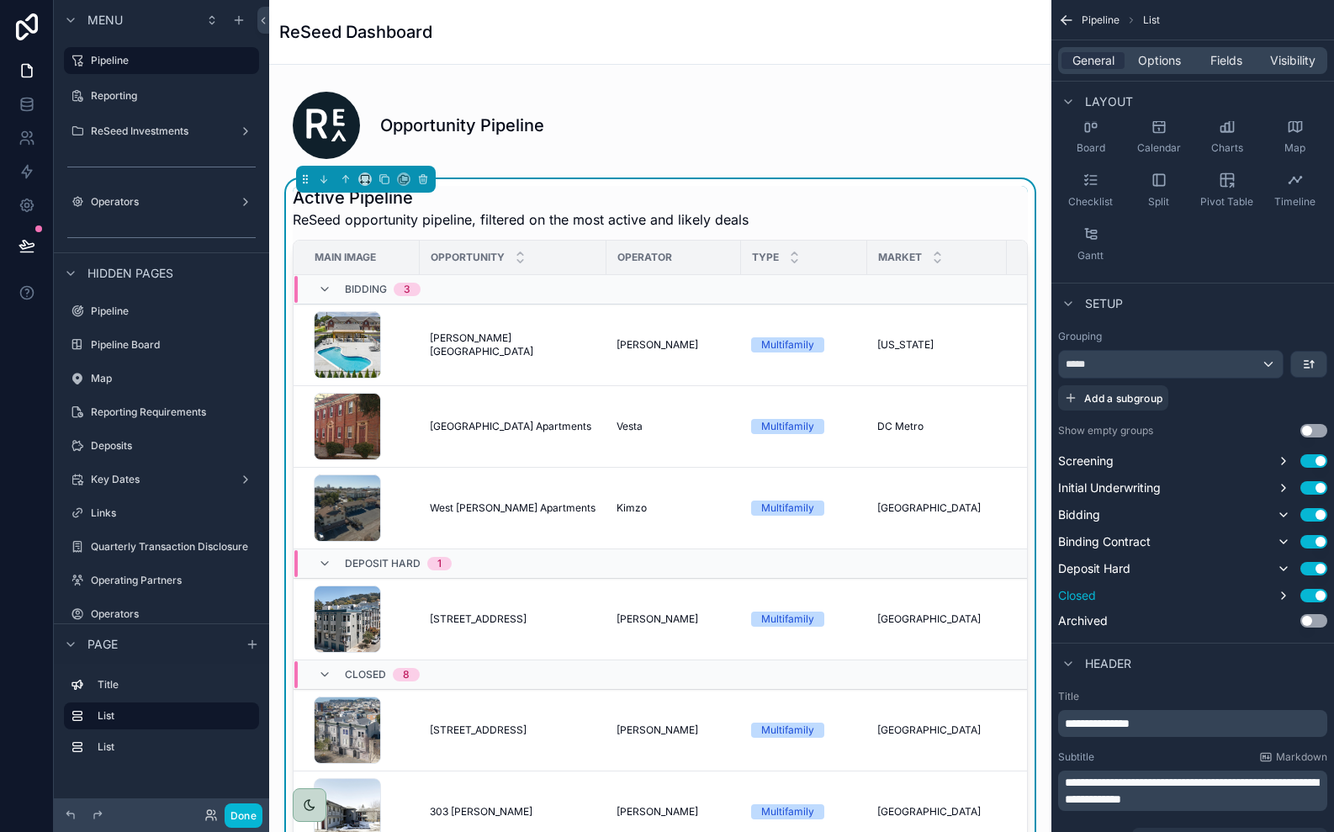
click at [319, 676] on icon "scrollable content" at bounding box center [324, 674] width 13 height 13
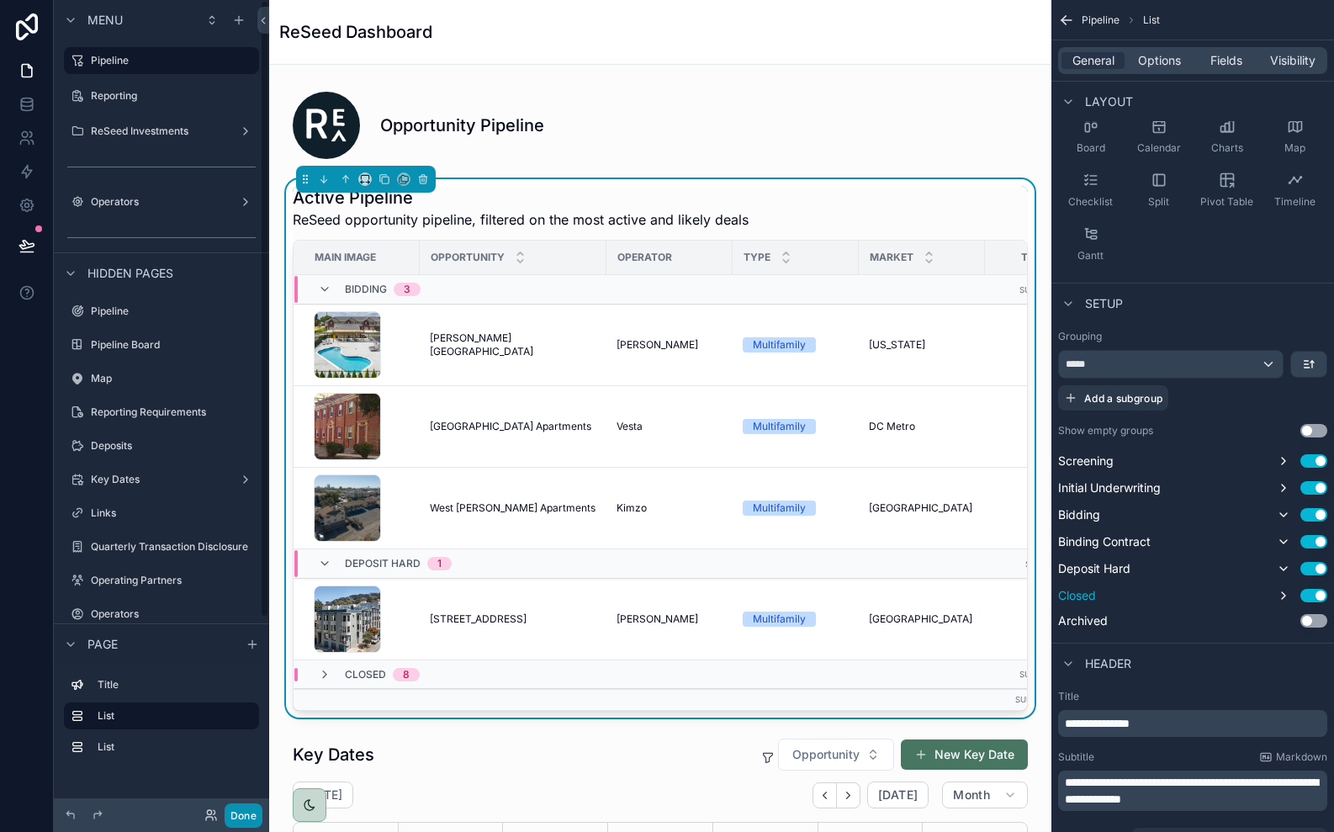
click at [252, 813] on button "Done" at bounding box center [244, 815] width 38 height 24
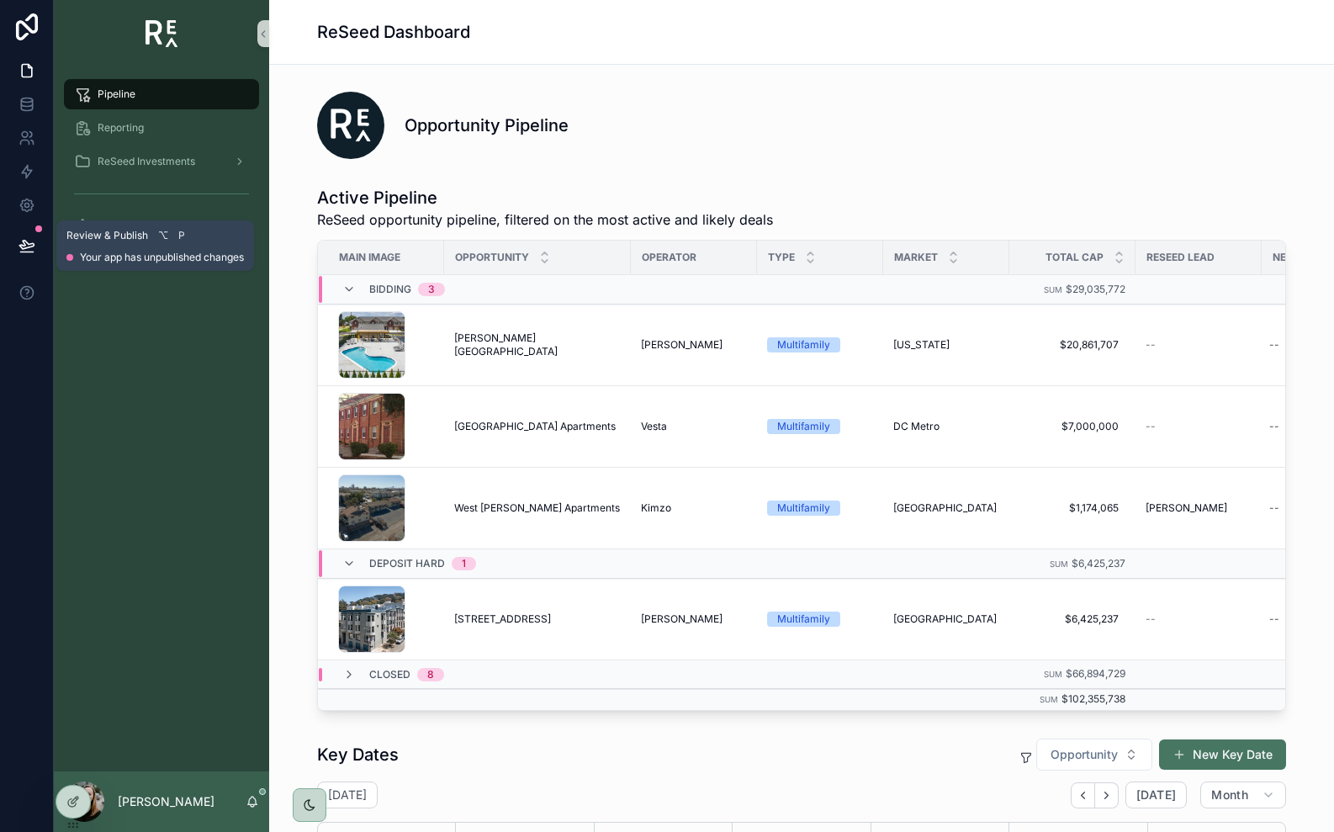
click at [37, 251] on button at bounding box center [26, 245] width 37 height 47
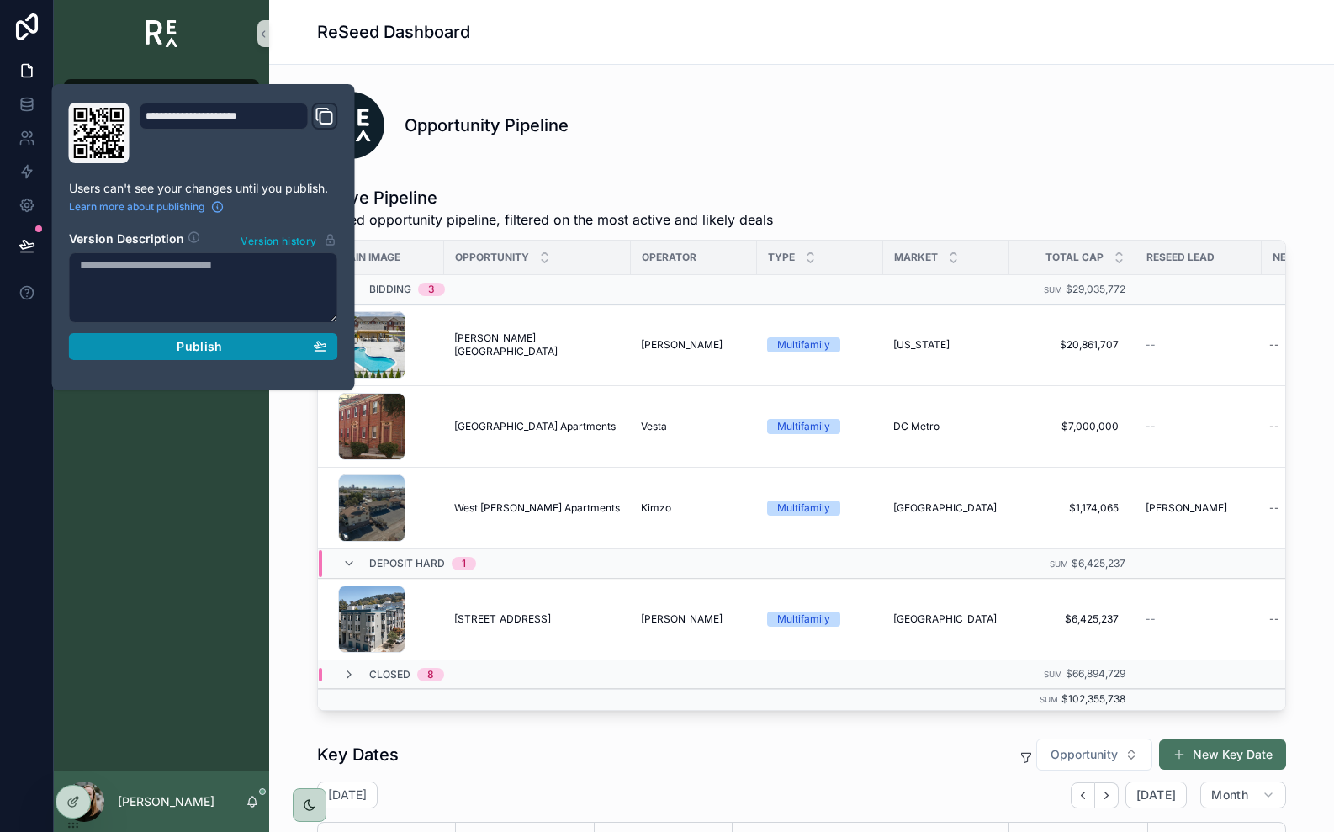
click at [136, 351] on div "Publish" at bounding box center [203, 346] width 247 height 15
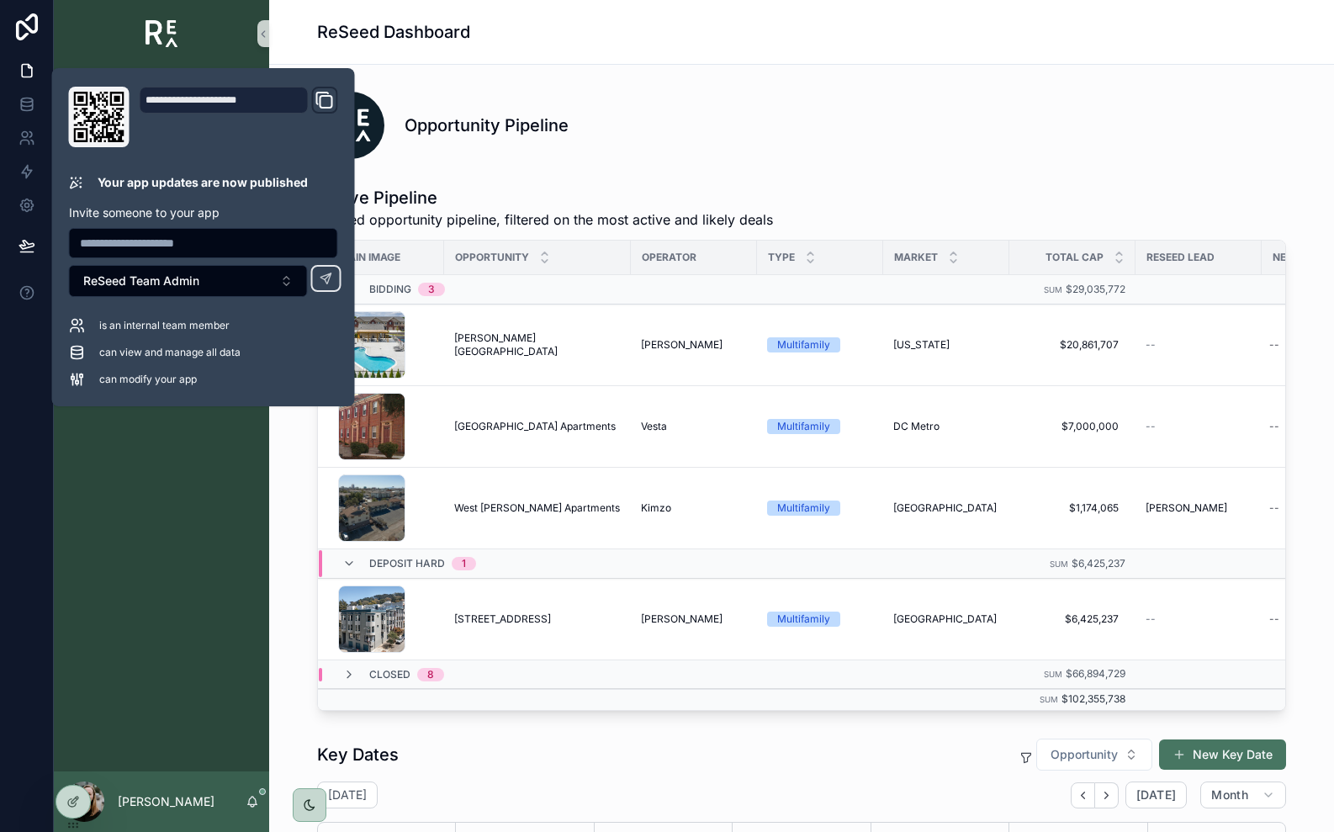
click at [158, 529] on div "Pipeline Reporting ReSeed Investments Operators" at bounding box center [161, 419] width 215 height 704
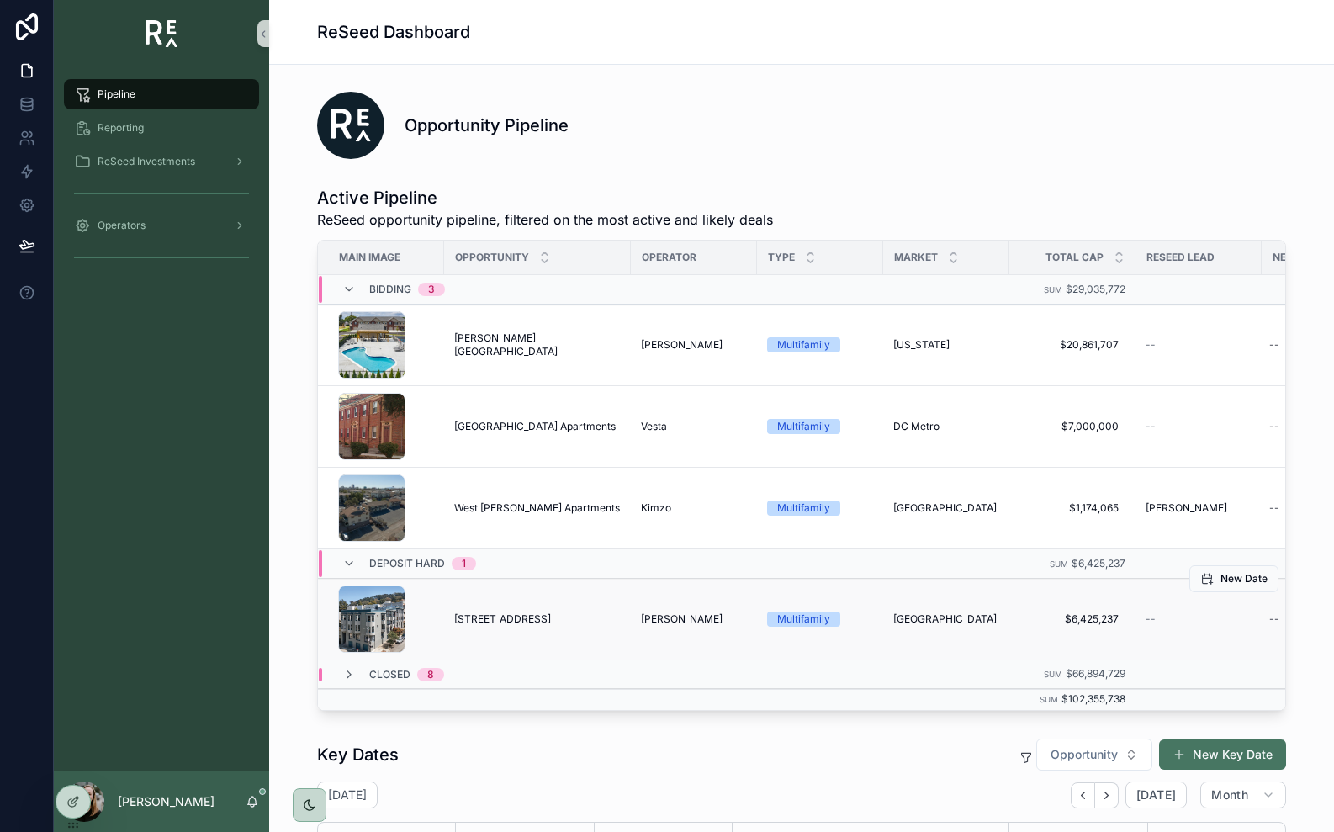
click at [522, 612] on span "[STREET_ADDRESS]" at bounding box center [502, 618] width 97 height 13
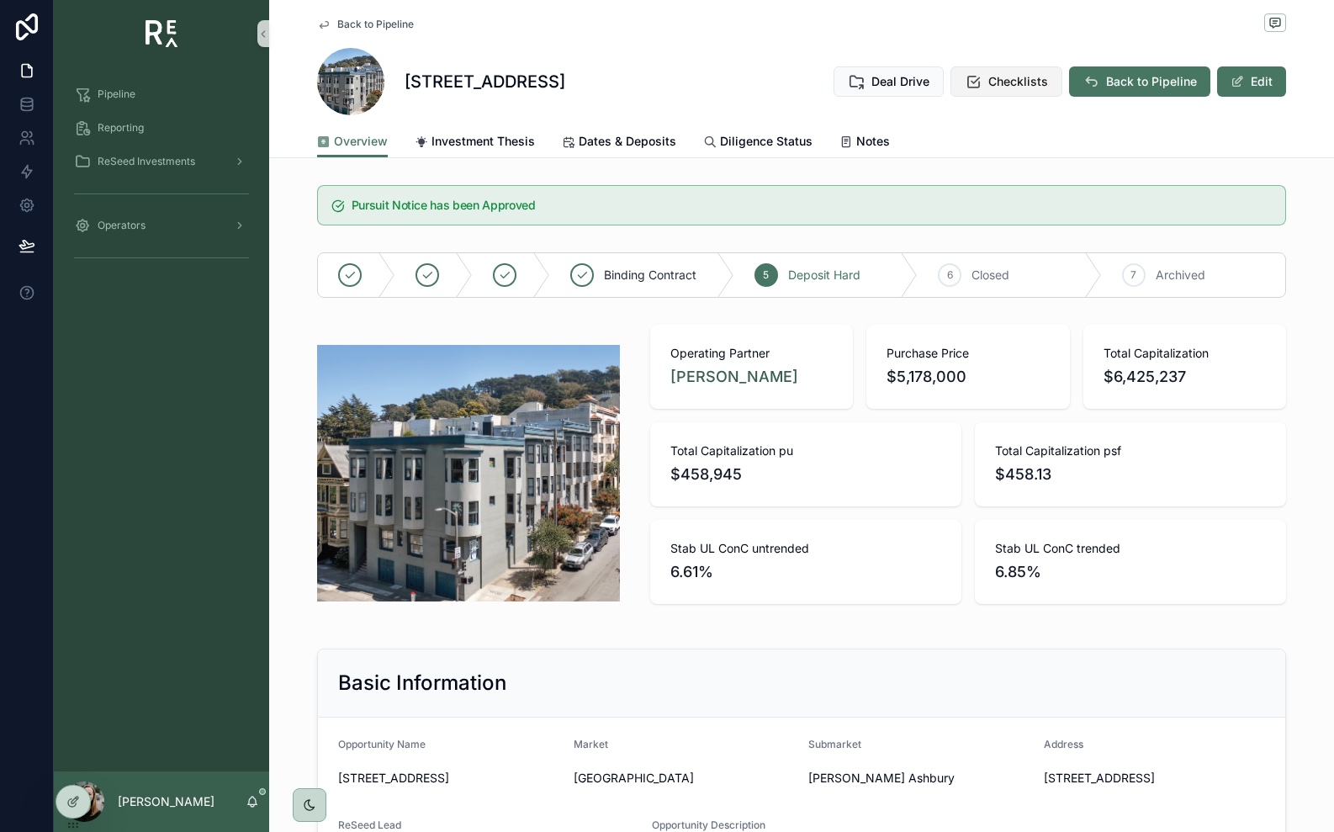
click at [995, 83] on span "Checklists" at bounding box center [1018, 81] width 60 height 17
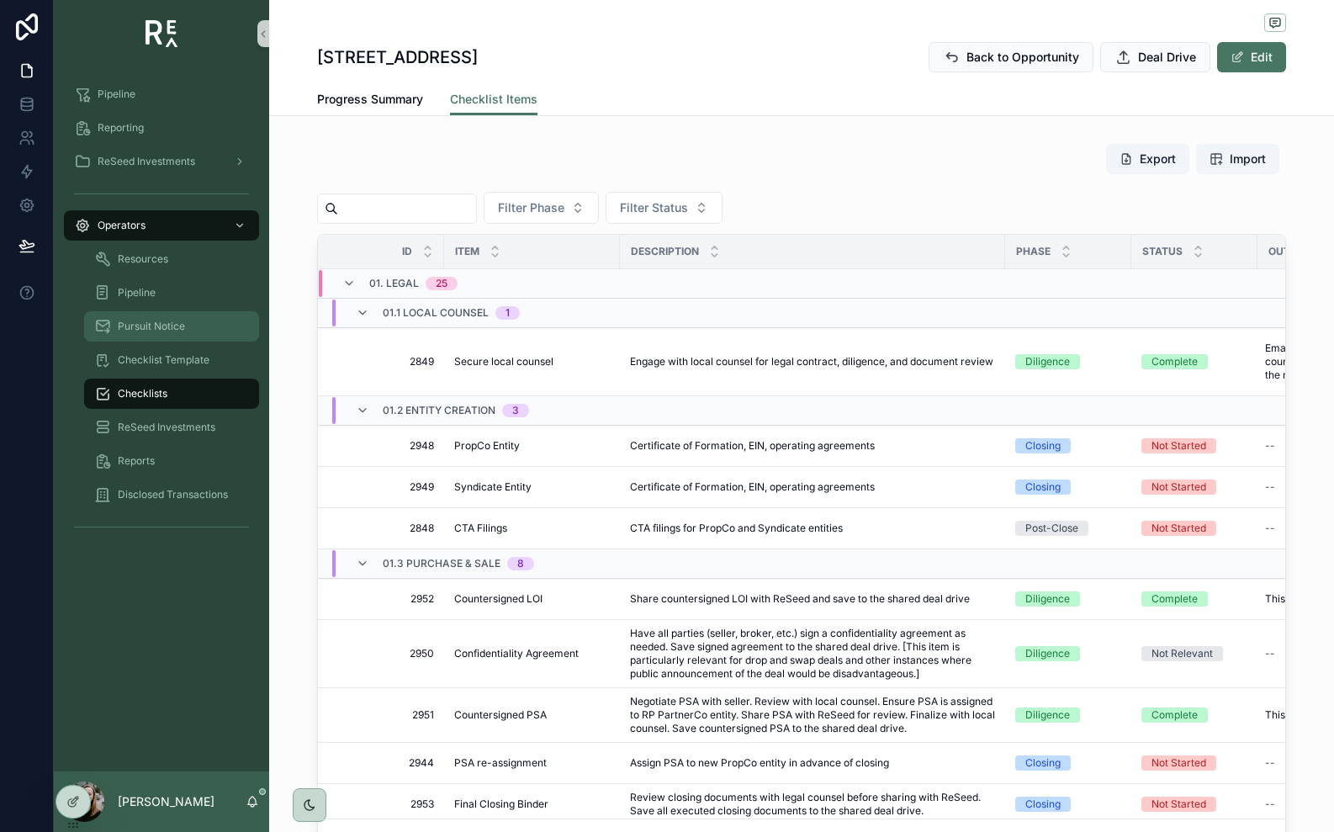
click at [159, 326] on span "Pursuit Notice" at bounding box center [151, 326] width 67 height 13
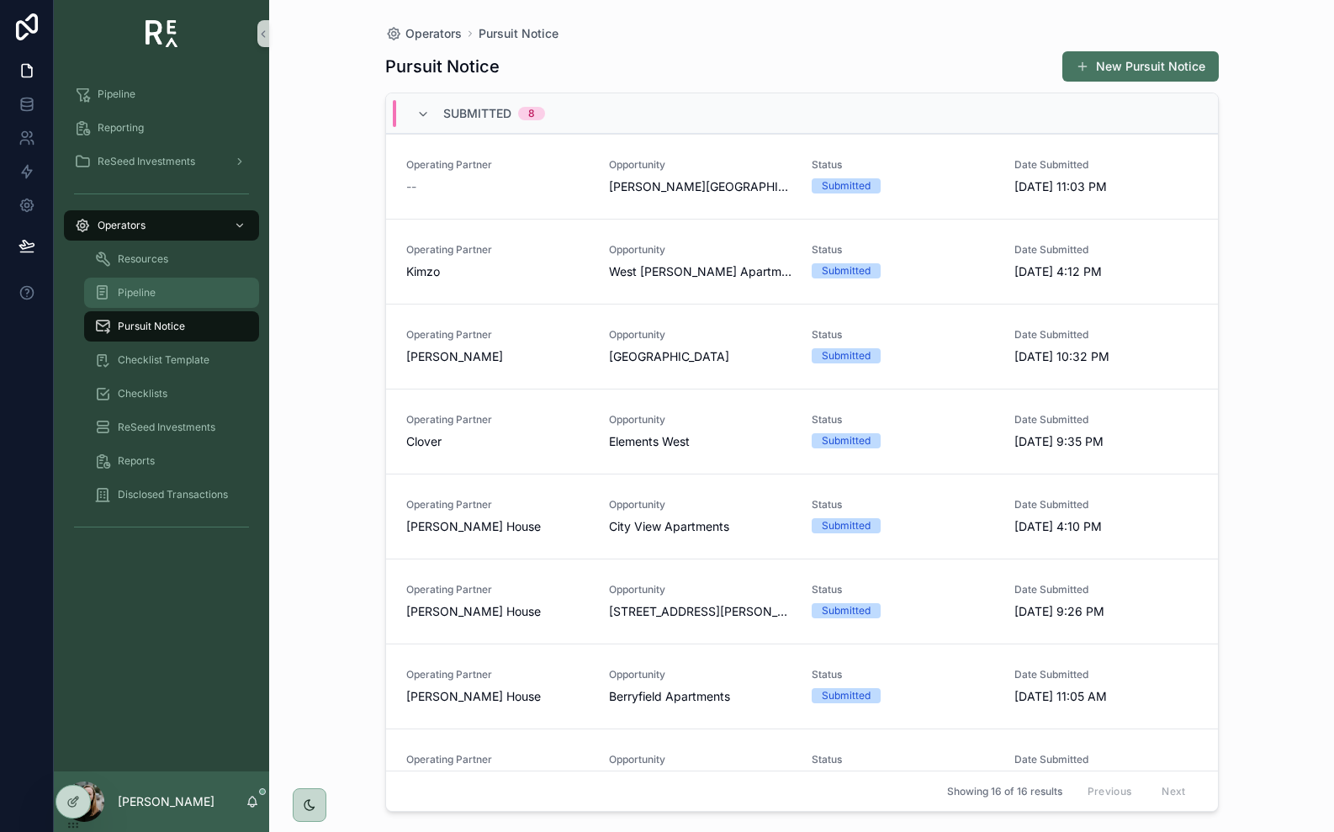
click at [150, 296] on span "Pipeline" at bounding box center [137, 292] width 38 height 13
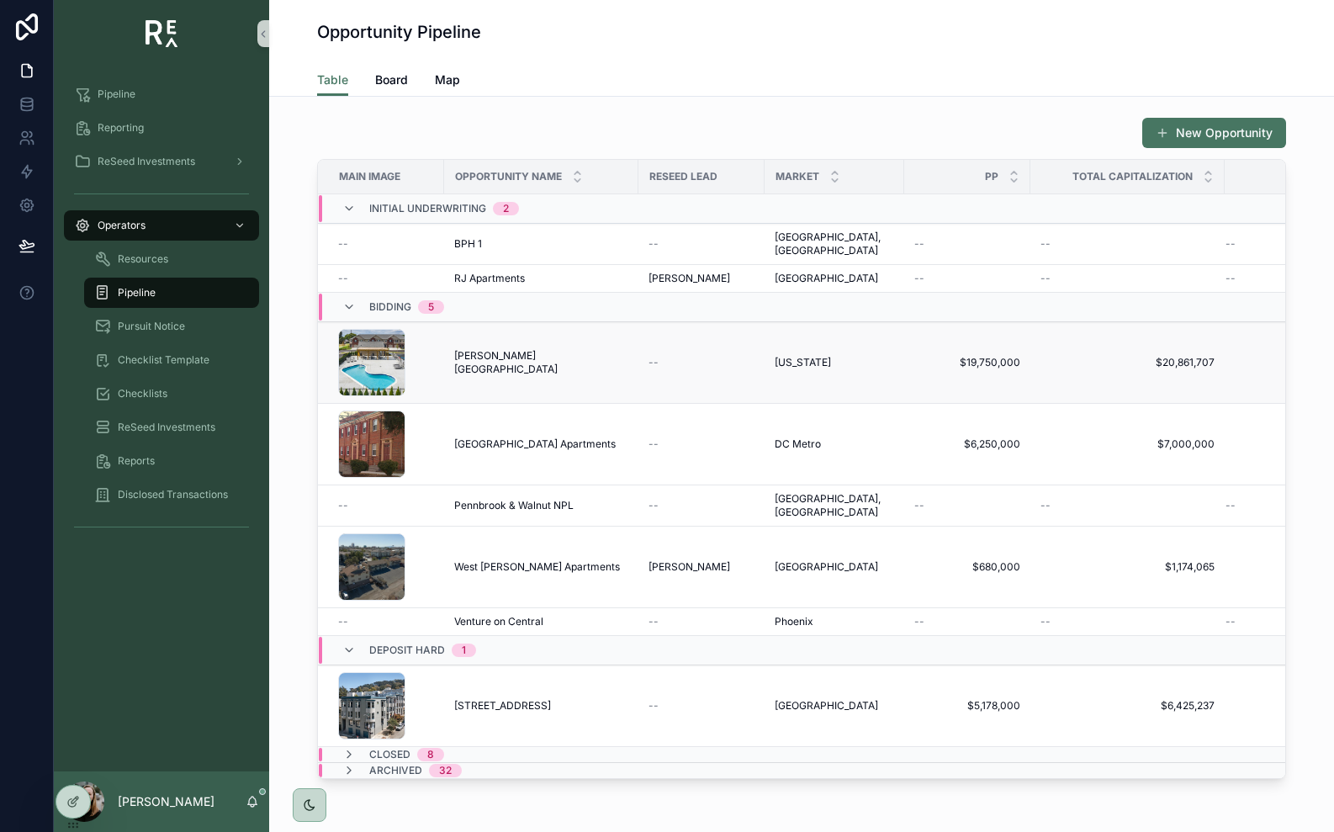
click at [496, 349] on span "[PERSON_NAME][GEOGRAPHIC_DATA]" at bounding box center [541, 362] width 174 height 27
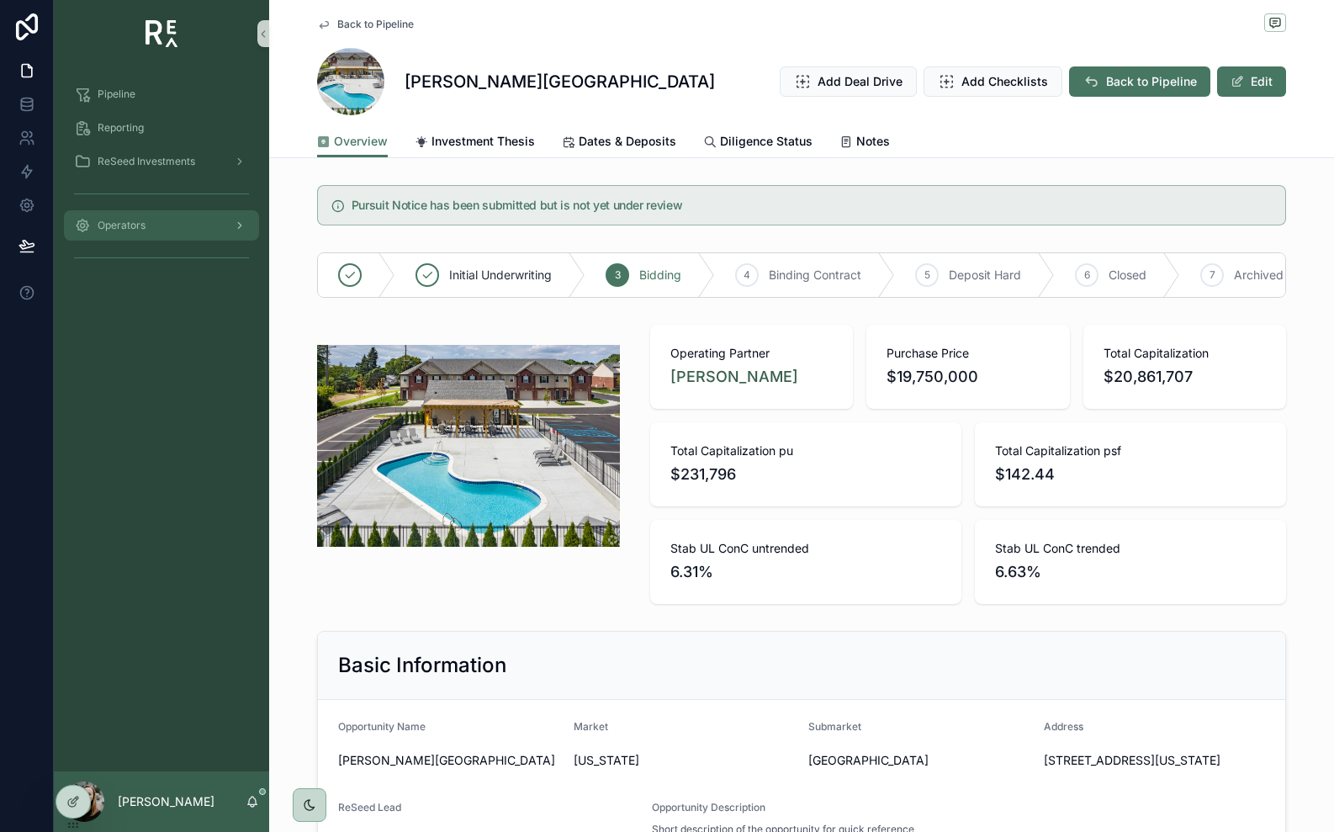
click at [130, 225] on span "Operators" at bounding box center [122, 225] width 48 height 13
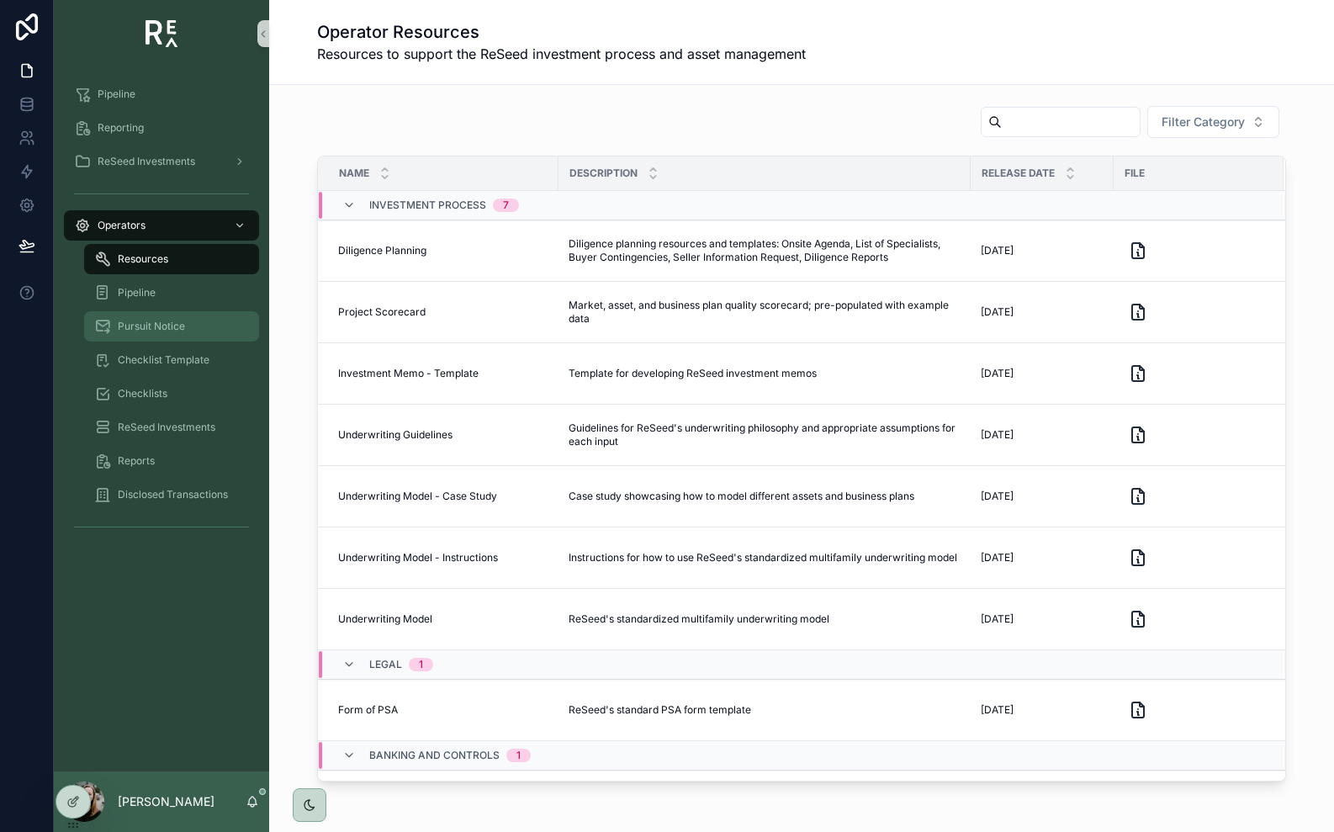
click at [141, 330] on span "Pursuit Notice" at bounding box center [151, 326] width 67 height 13
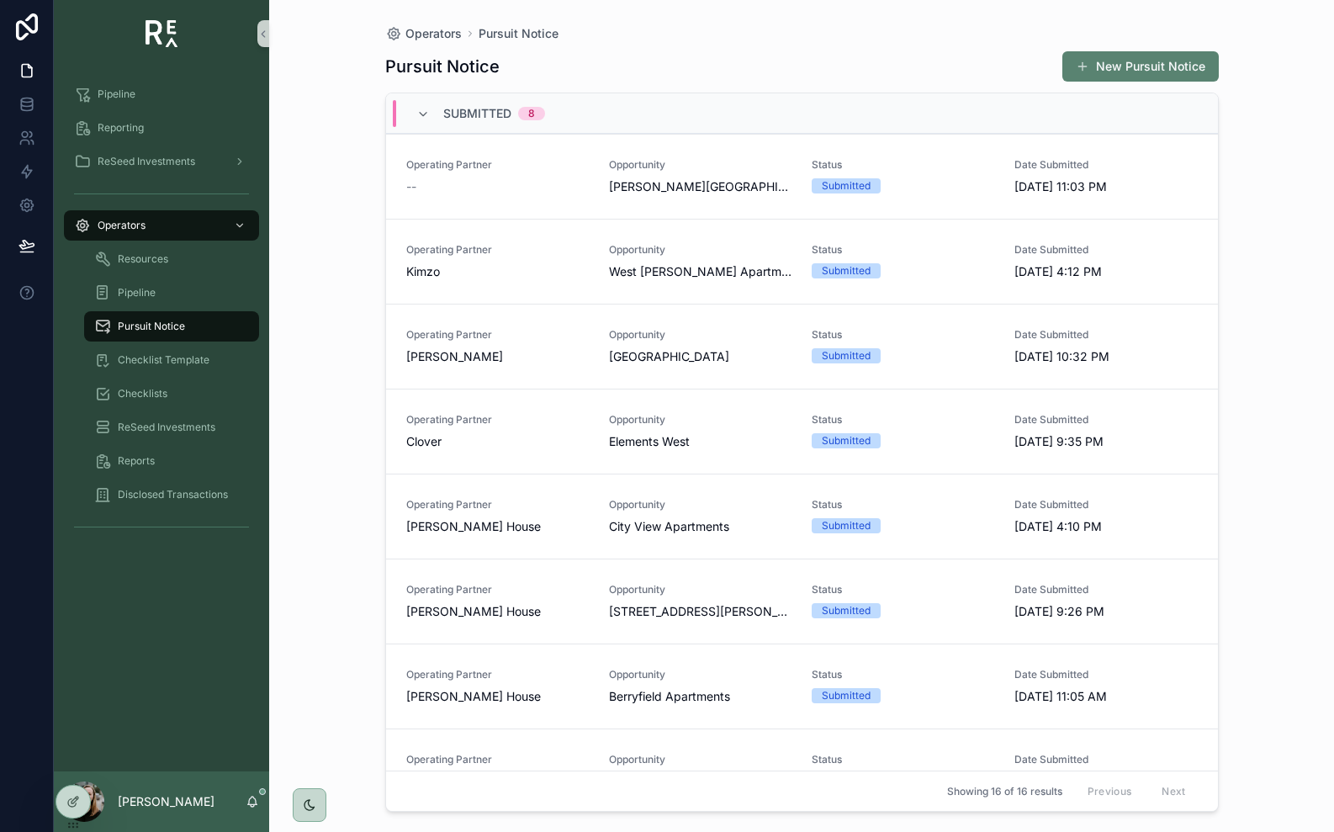
click at [1114, 64] on button "New Pursuit Notice" at bounding box center [1140, 66] width 156 height 30
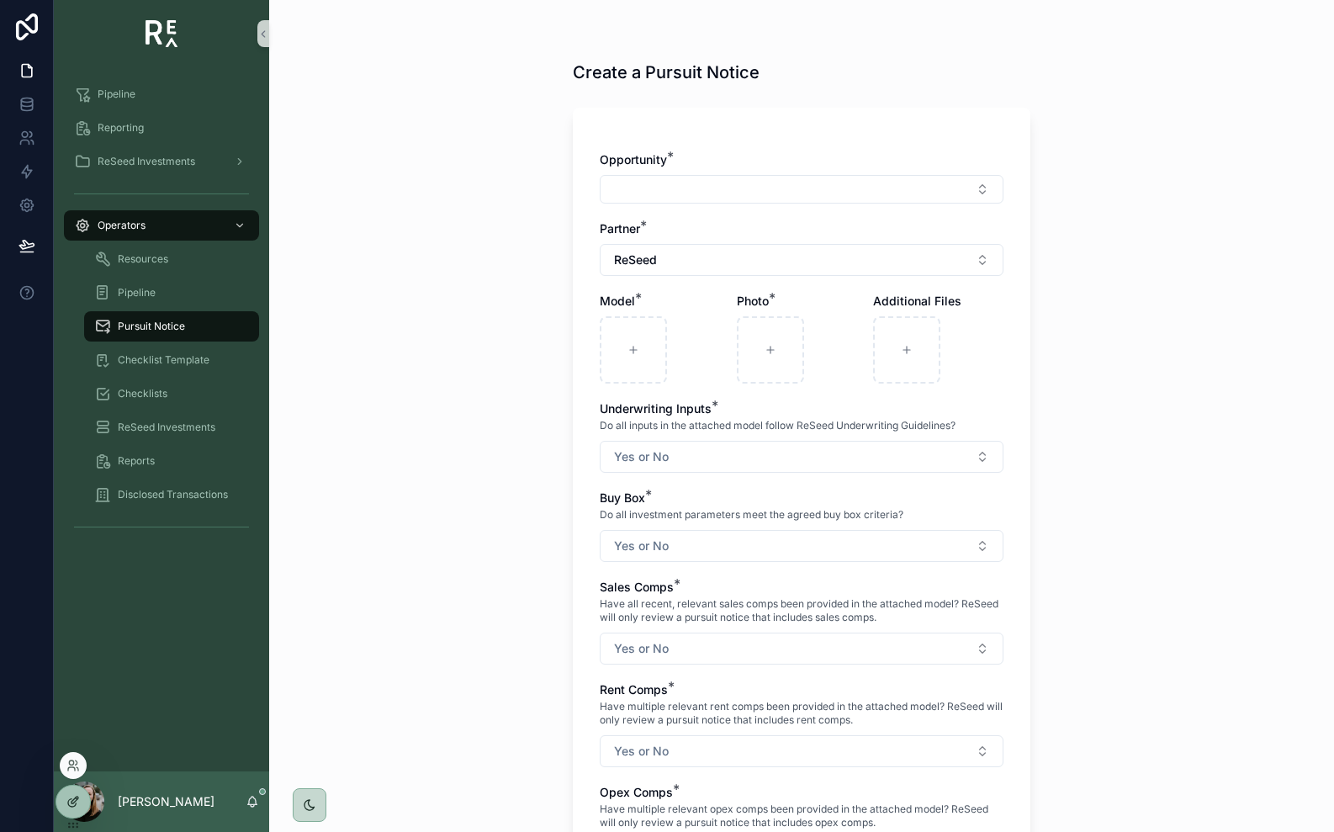
click at [79, 798] on icon at bounding box center [72, 801] width 13 height 13
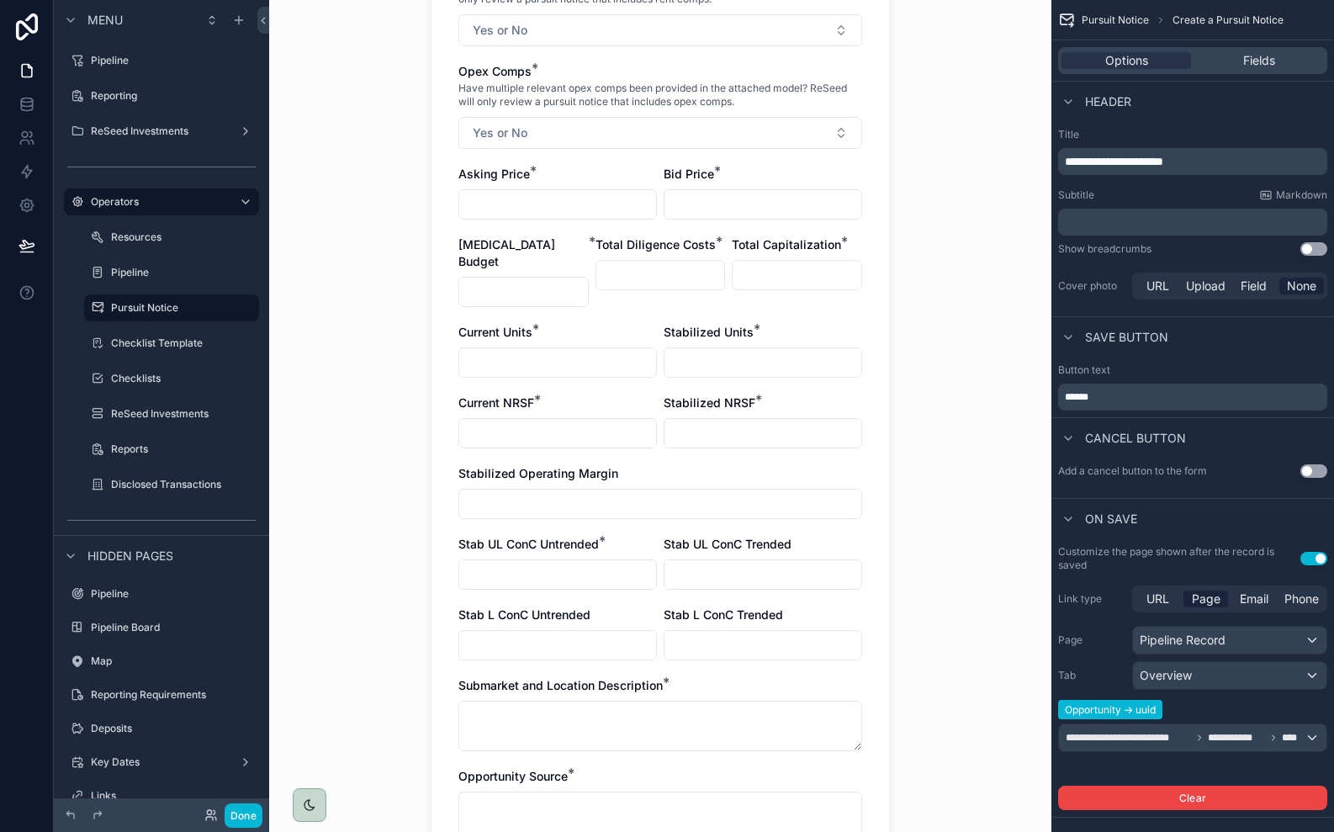
scroll to position [722, 0]
click at [677, 464] on div "Stabilized Operating Margin" at bounding box center [660, 472] width 404 height 17
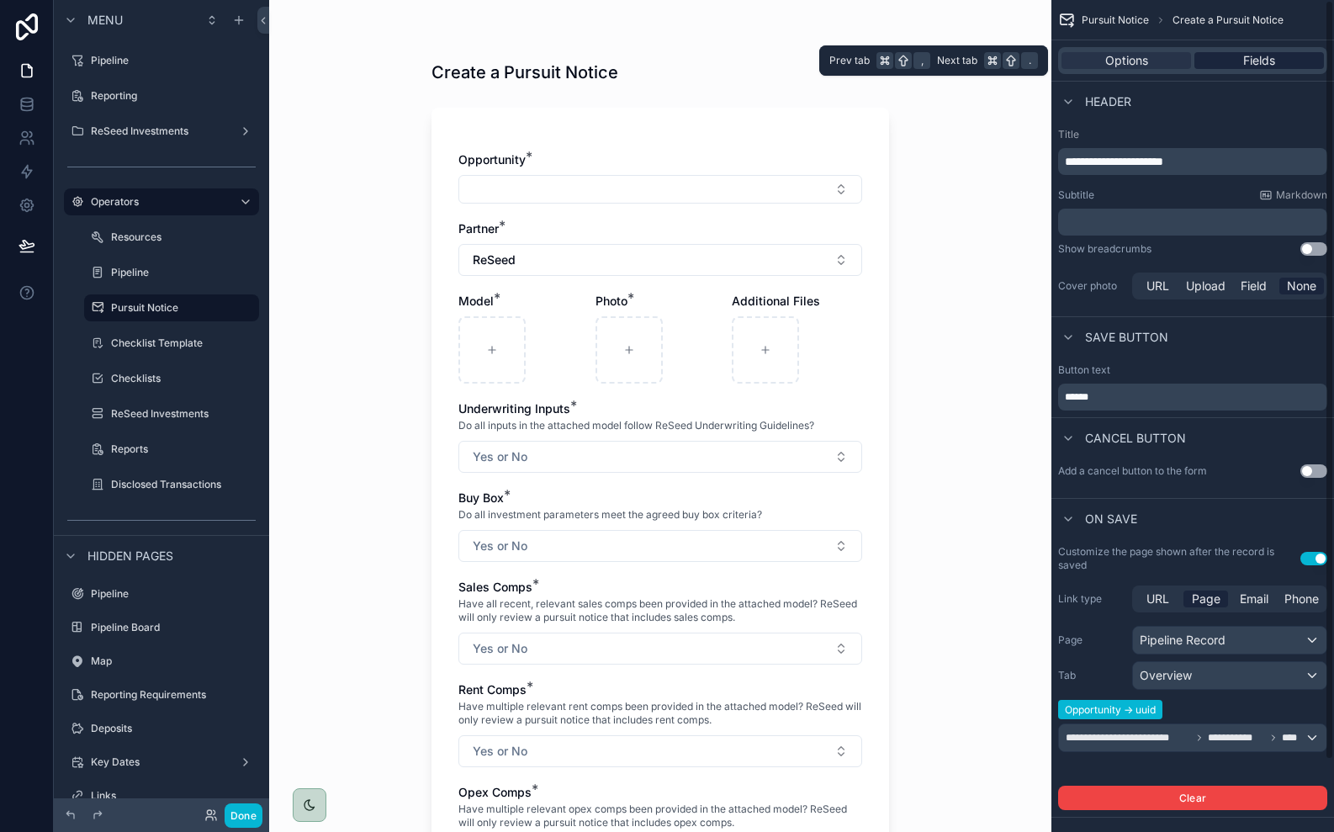
click at [1256, 56] on span "Fields" at bounding box center [1259, 60] width 32 height 17
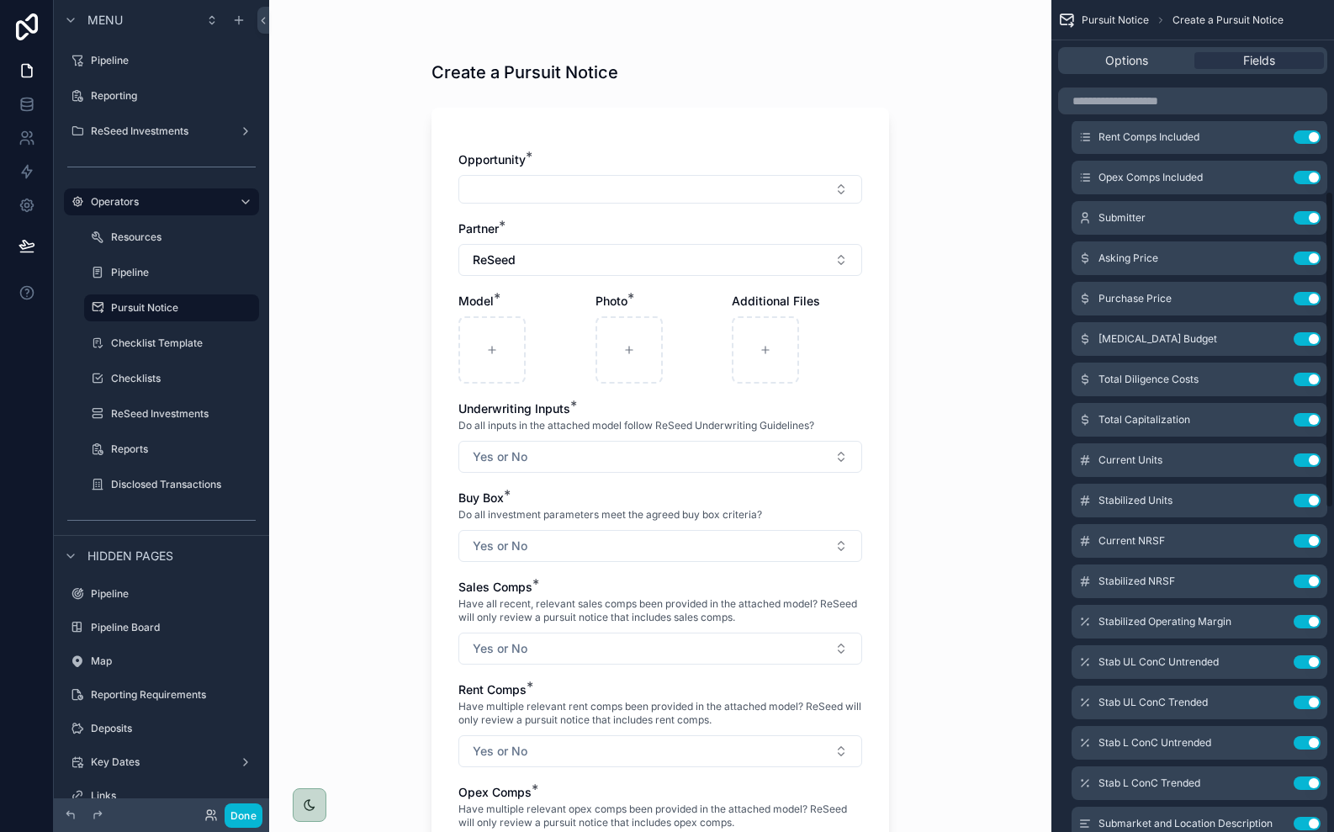
scroll to position [506, 0]
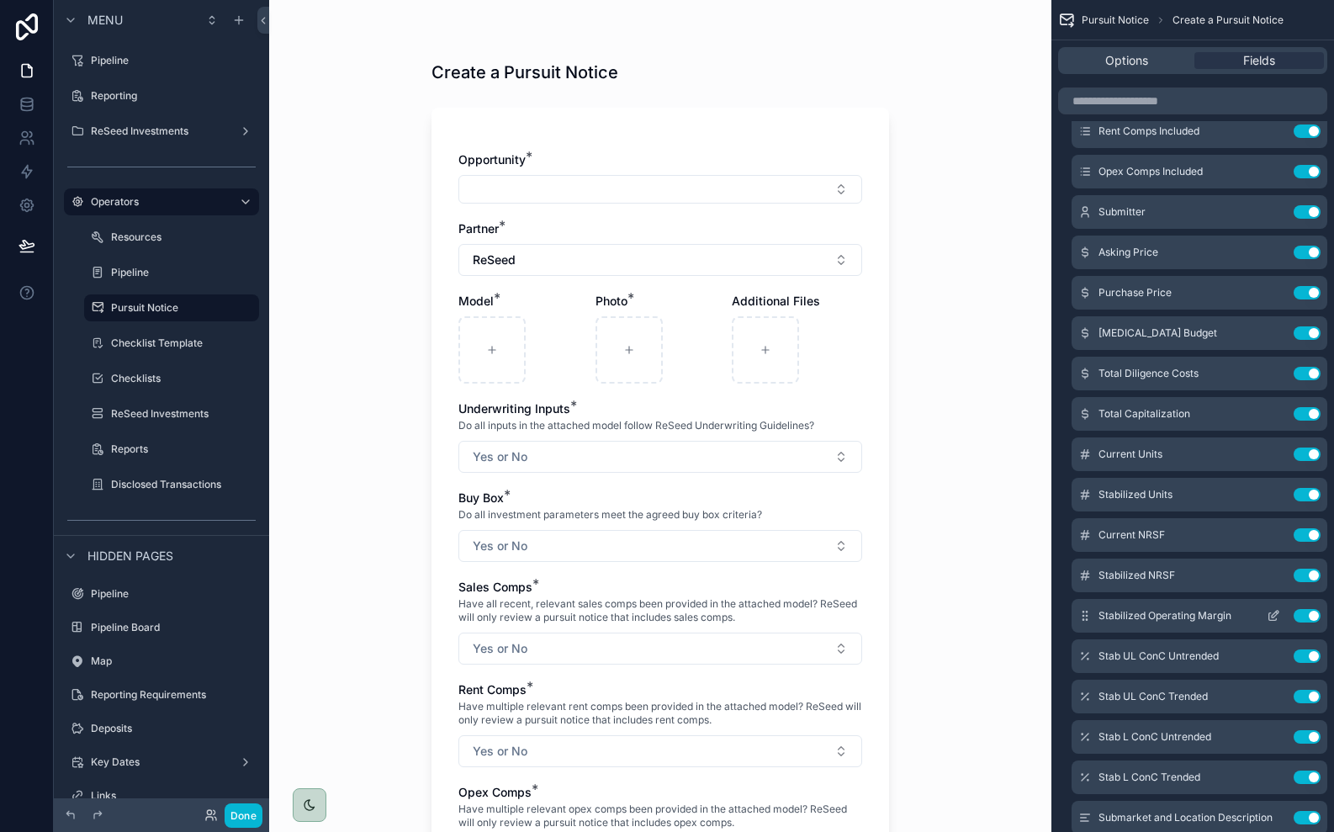
click at [1274, 618] on icon "scrollable content" at bounding box center [1273, 615] width 13 height 13
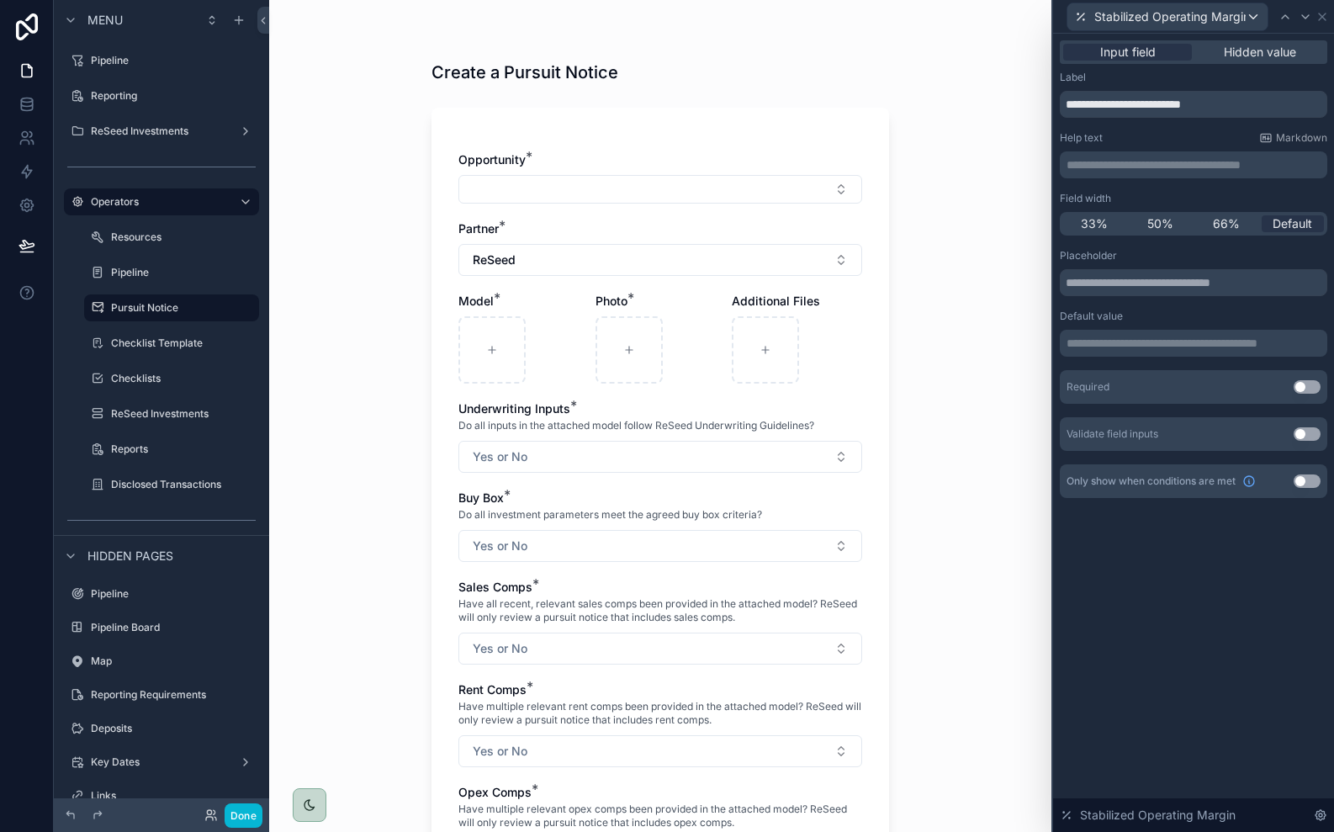
click at [1300, 383] on button "Use setting" at bounding box center [1307, 386] width 27 height 13
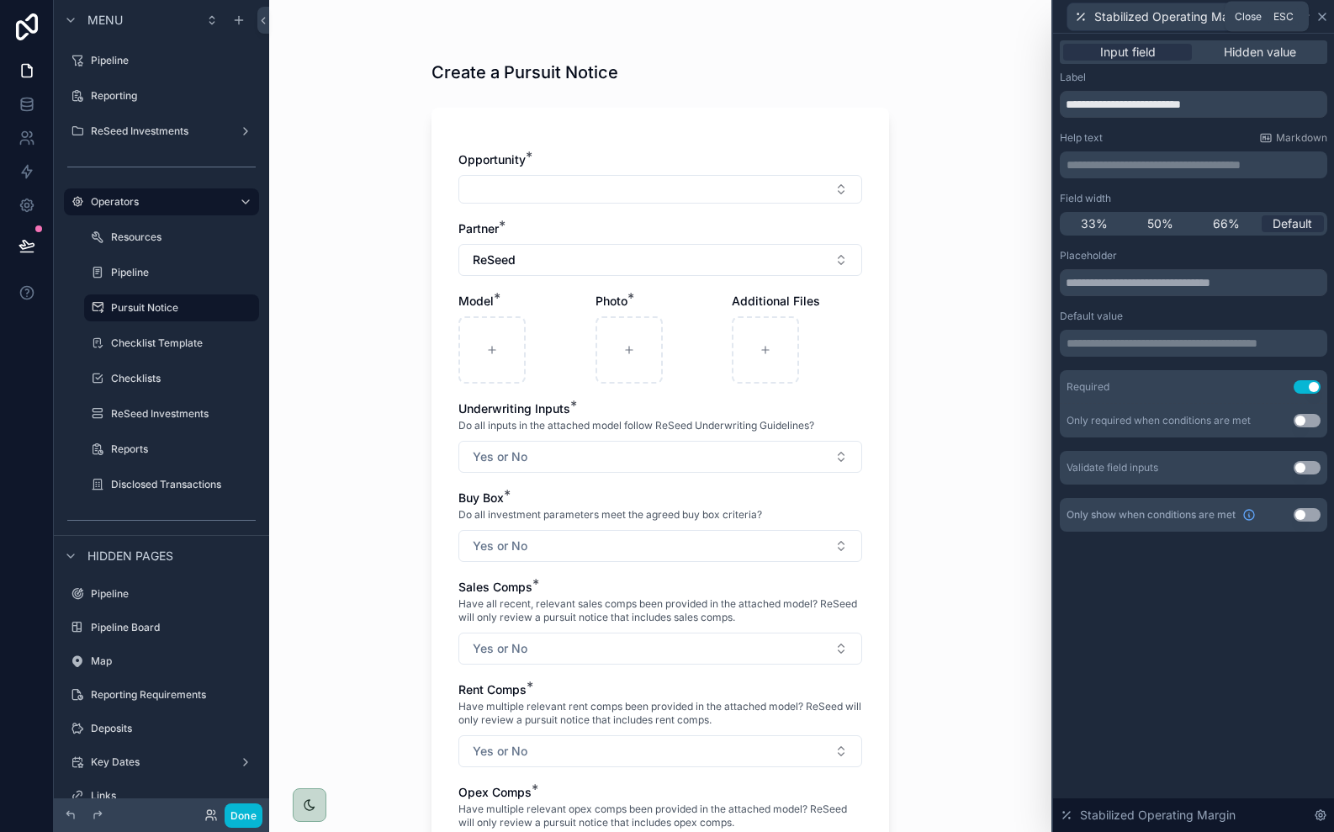
click at [1322, 19] on icon at bounding box center [1322, 16] width 13 height 13
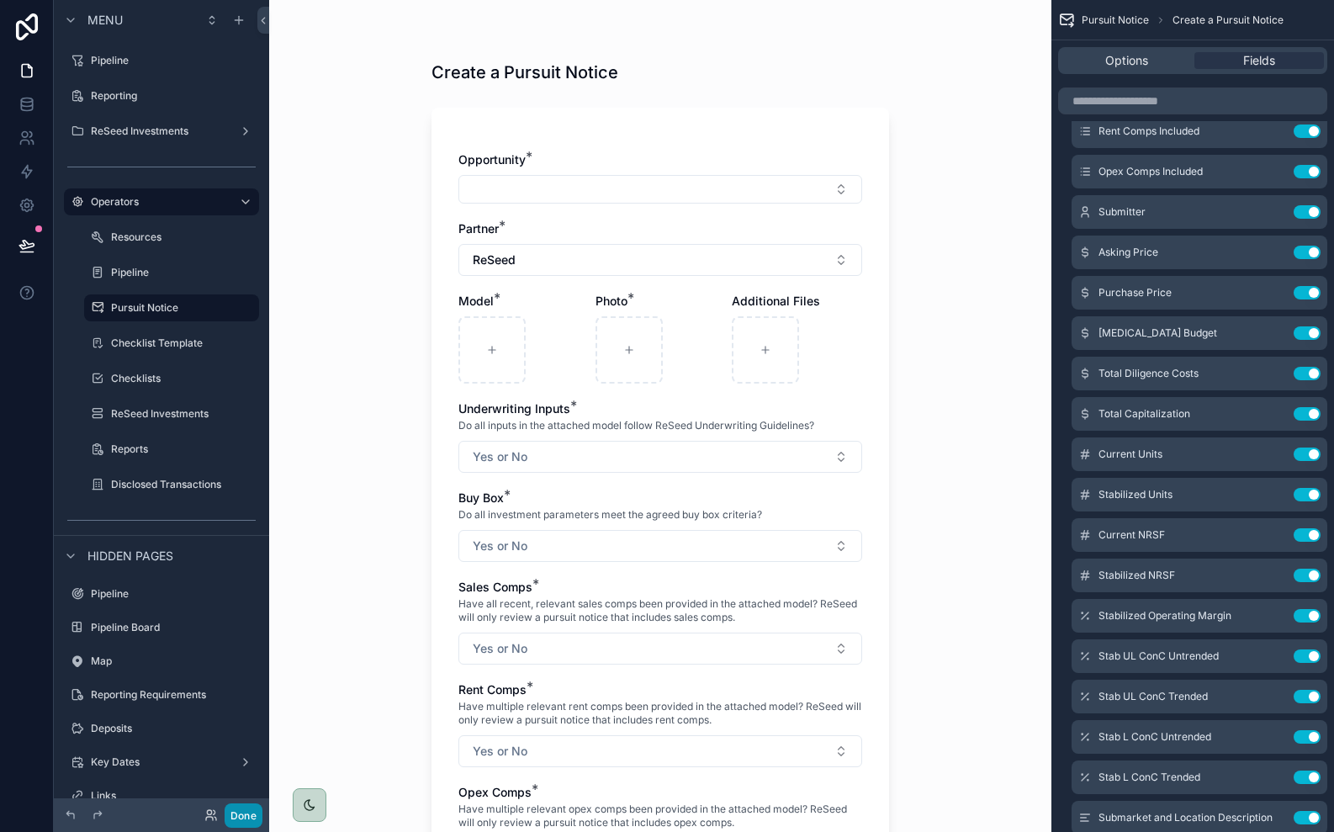
click at [246, 818] on button "Done" at bounding box center [244, 815] width 38 height 24
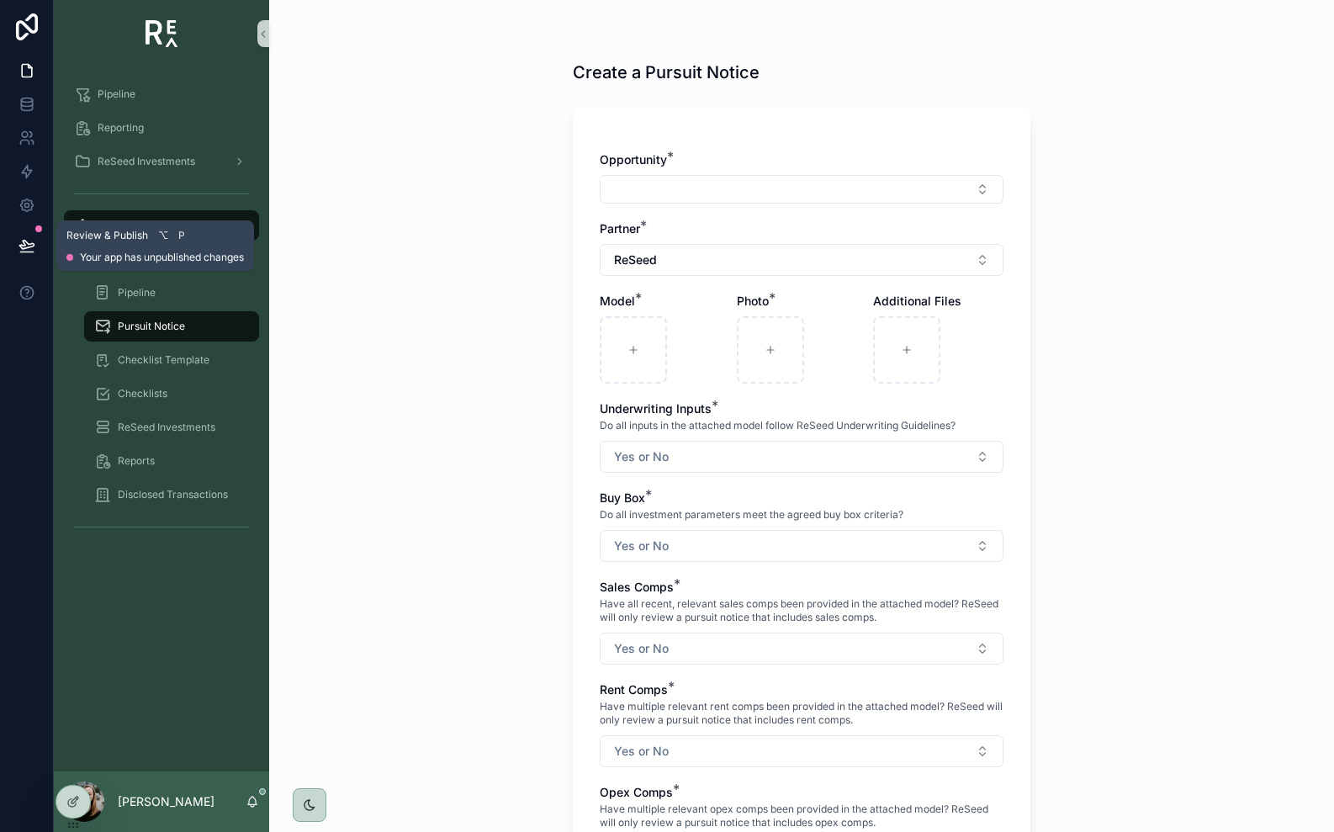
click at [31, 240] on icon at bounding box center [27, 245] width 17 height 17
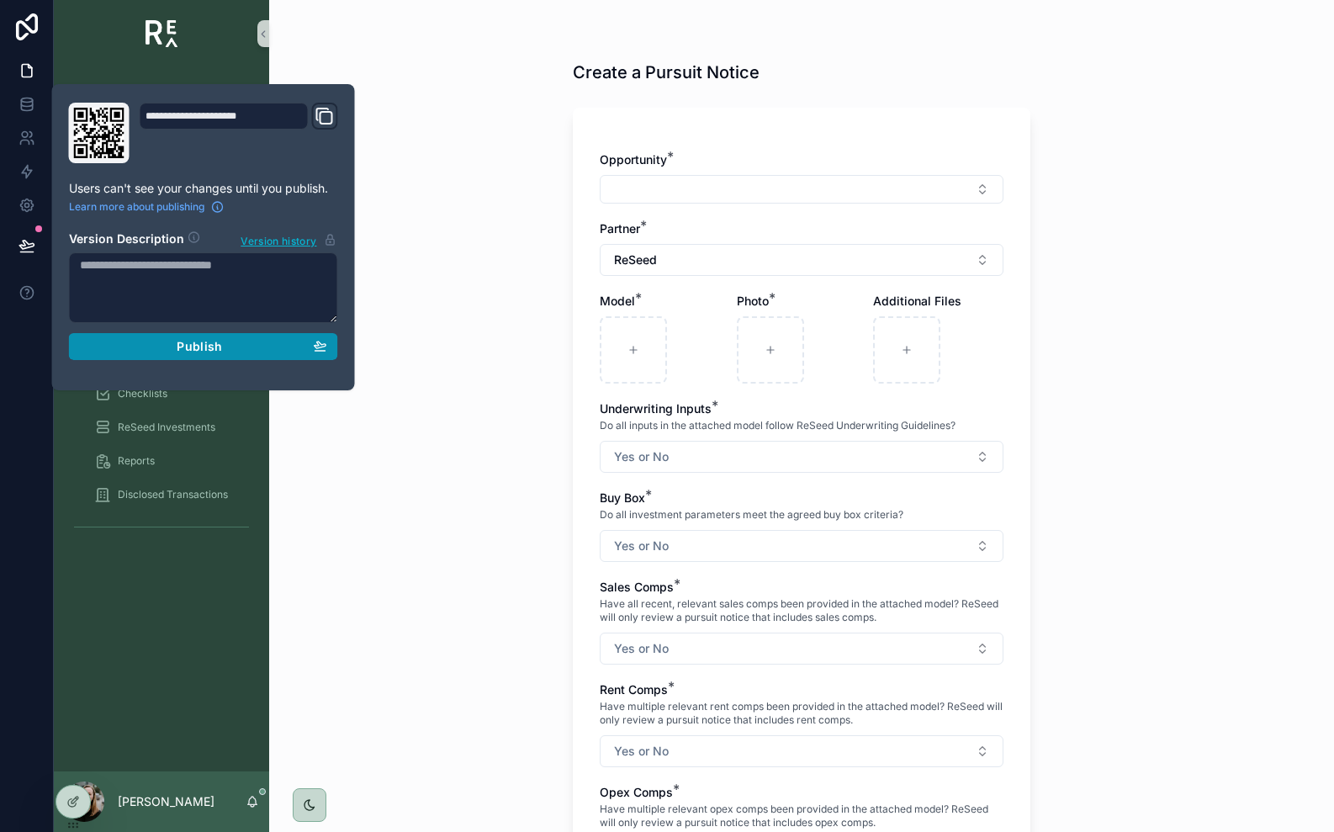
click at [156, 343] on div "Publish" at bounding box center [203, 346] width 247 height 15
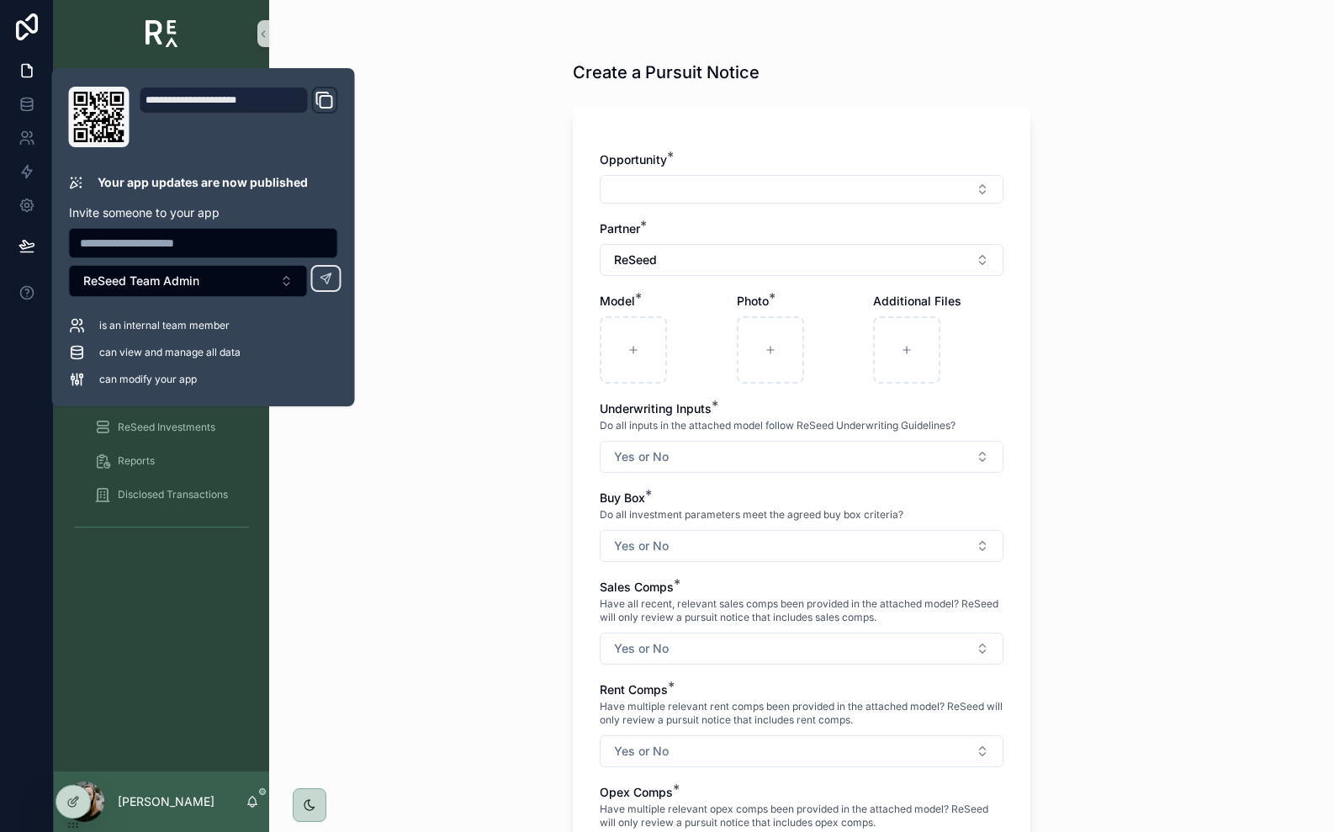
click at [490, 357] on div "Create a Pursuit Notice Opportunity * Partner * ReSeed Model * Photo * Addition…" at bounding box center [801, 416] width 1065 height 832
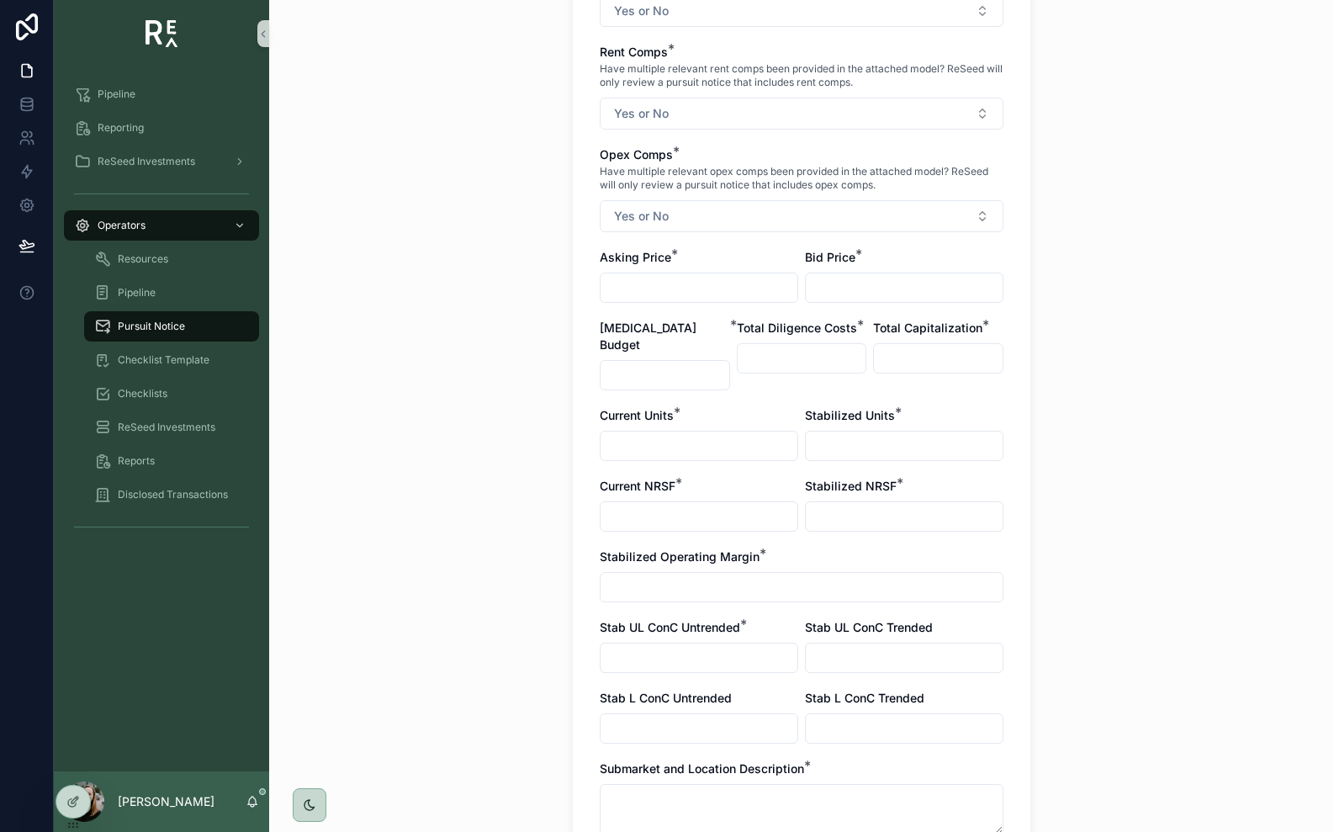
scroll to position [641, 0]
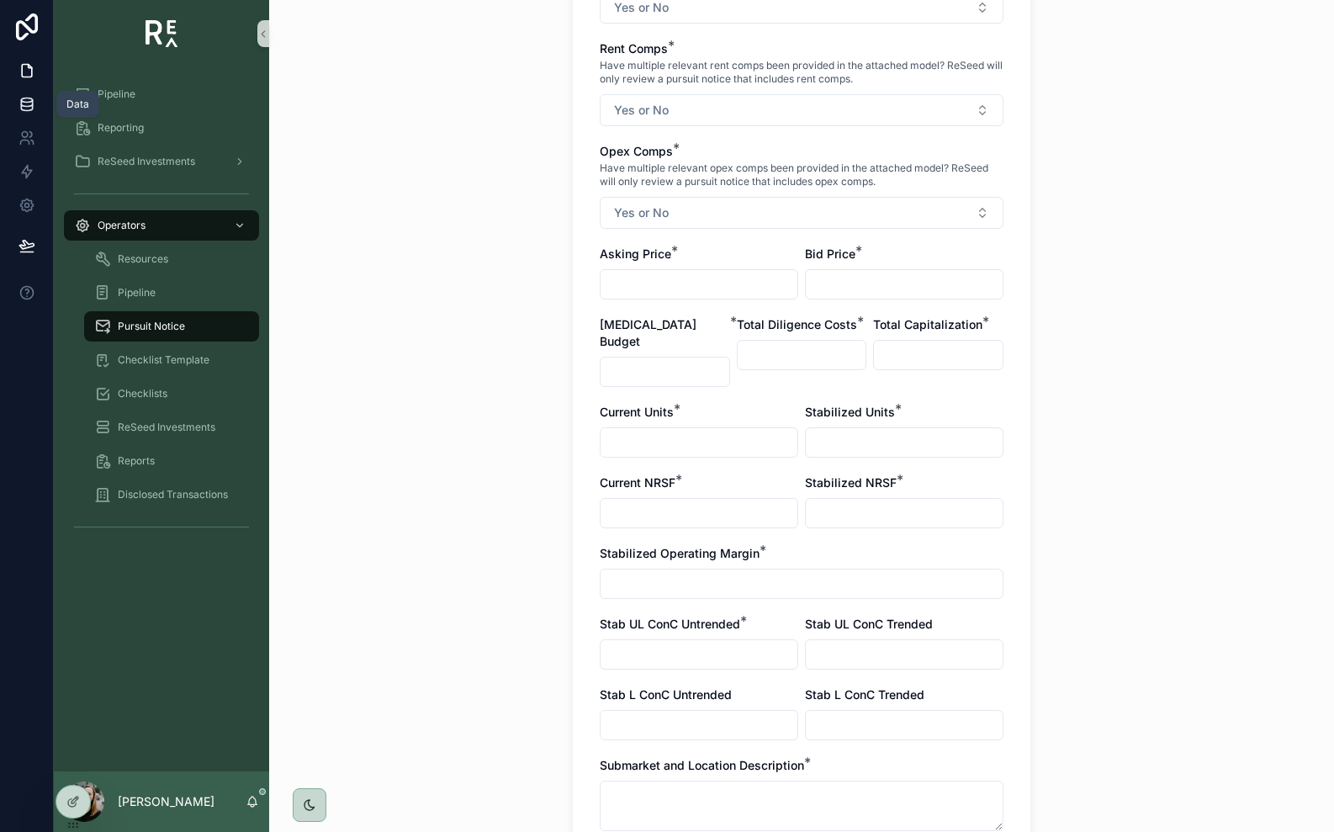
click at [30, 103] on icon at bounding box center [27, 104] width 17 height 17
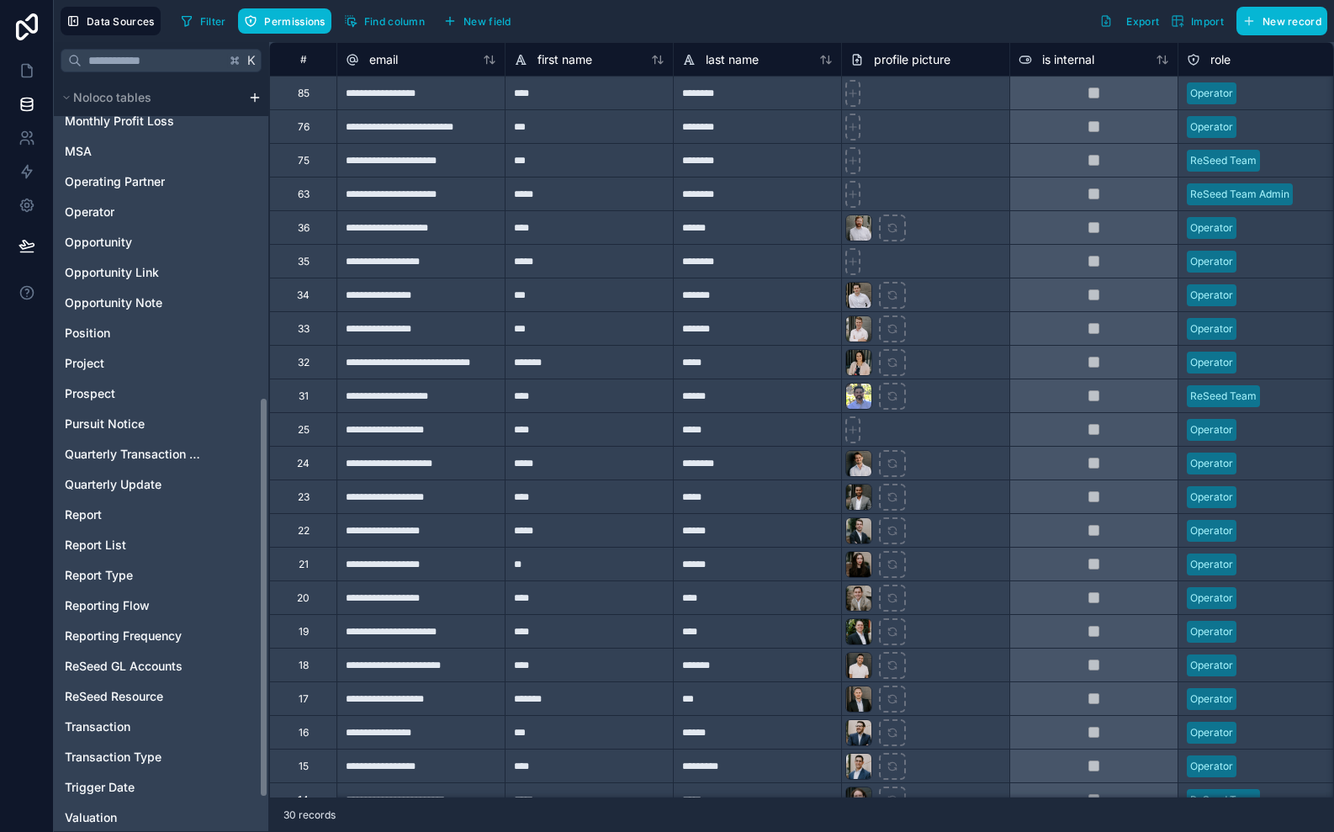
scroll to position [659, 0]
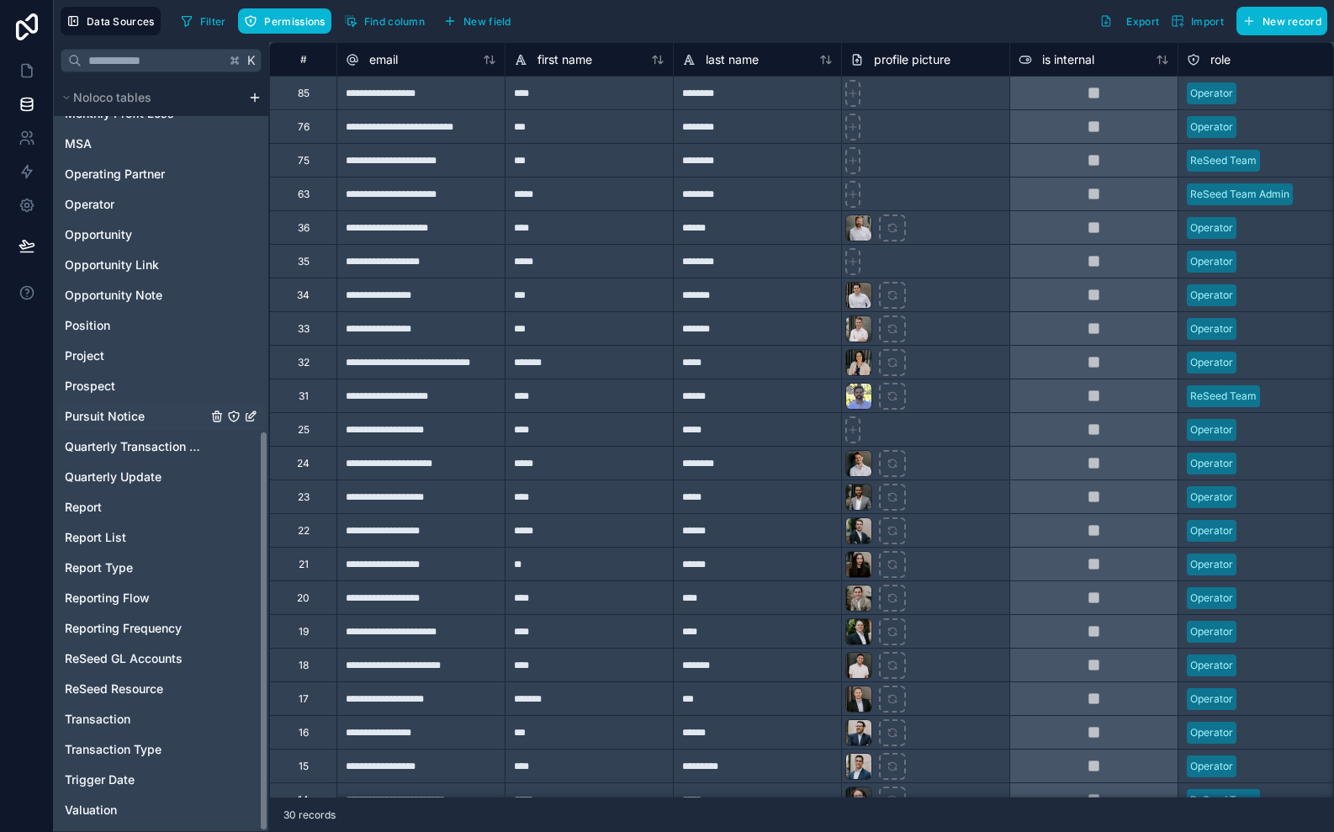
click at [123, 416] on span "Pursuit Notice" at bounding box center [105, 416] width 80 height 17
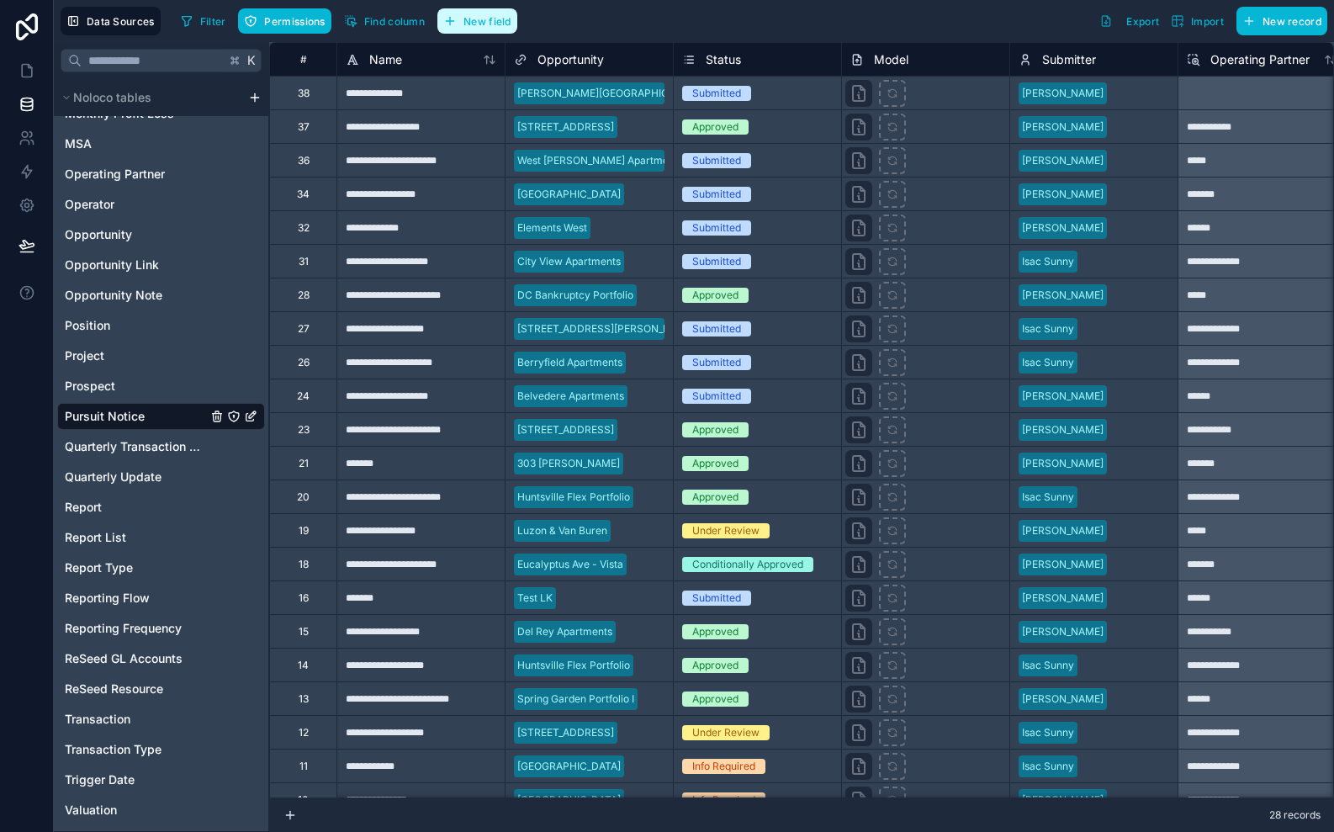
click at [498, 24] on span "New field" at bounding box center [487, 21] width 48 height 13
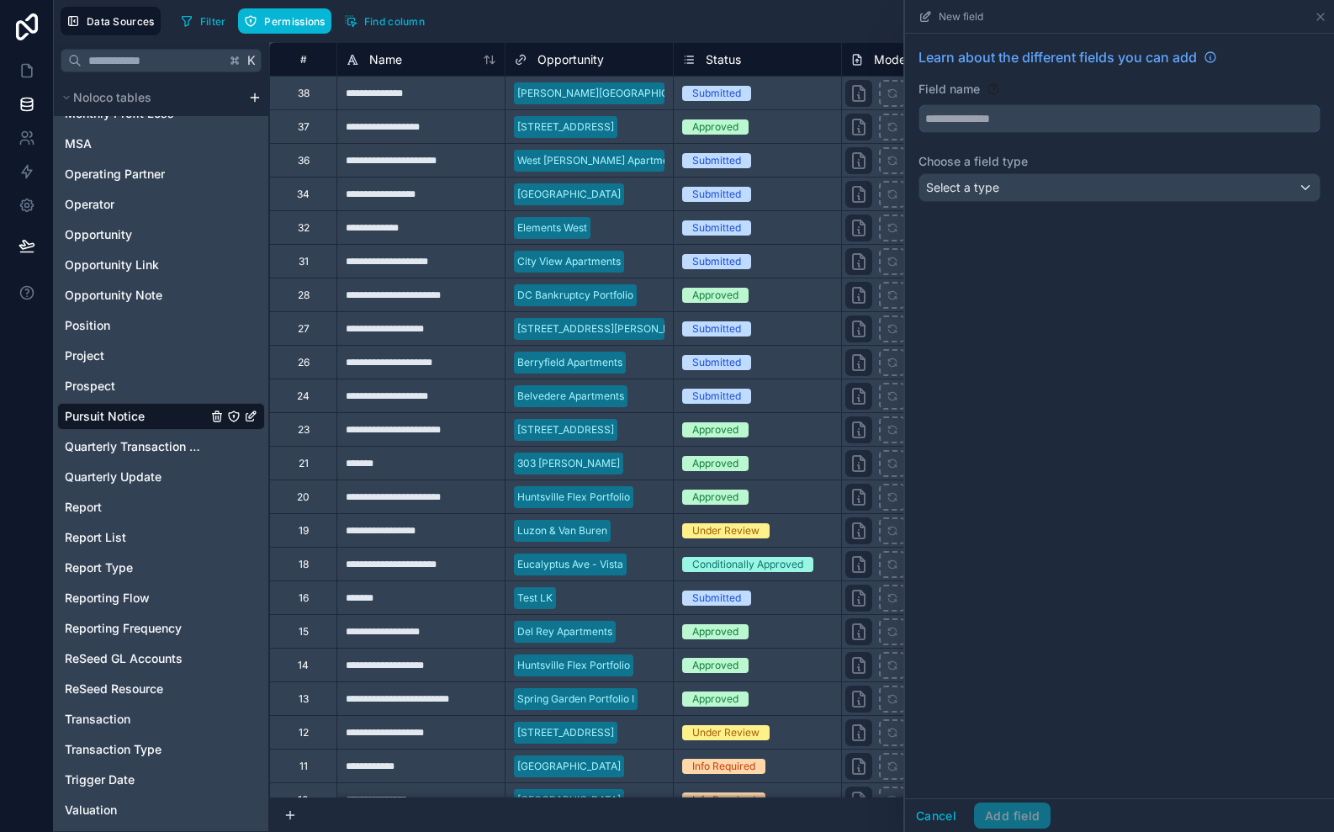
click at [1000, 126] on input "text" at bounding box center [1119, 118] width 400 height 27
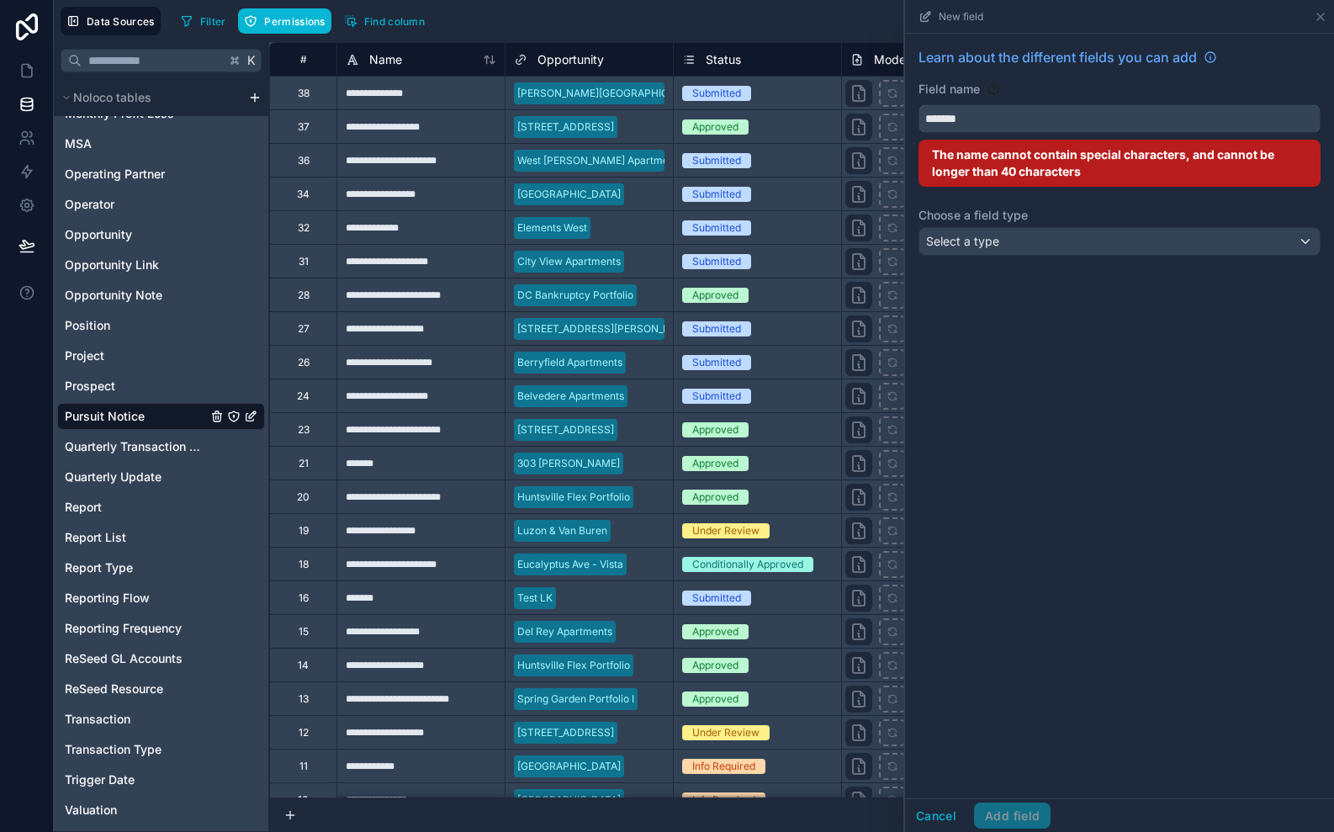
click at [919, 104] on button "******" at bounding box center [1120, 118] width 402 height 29
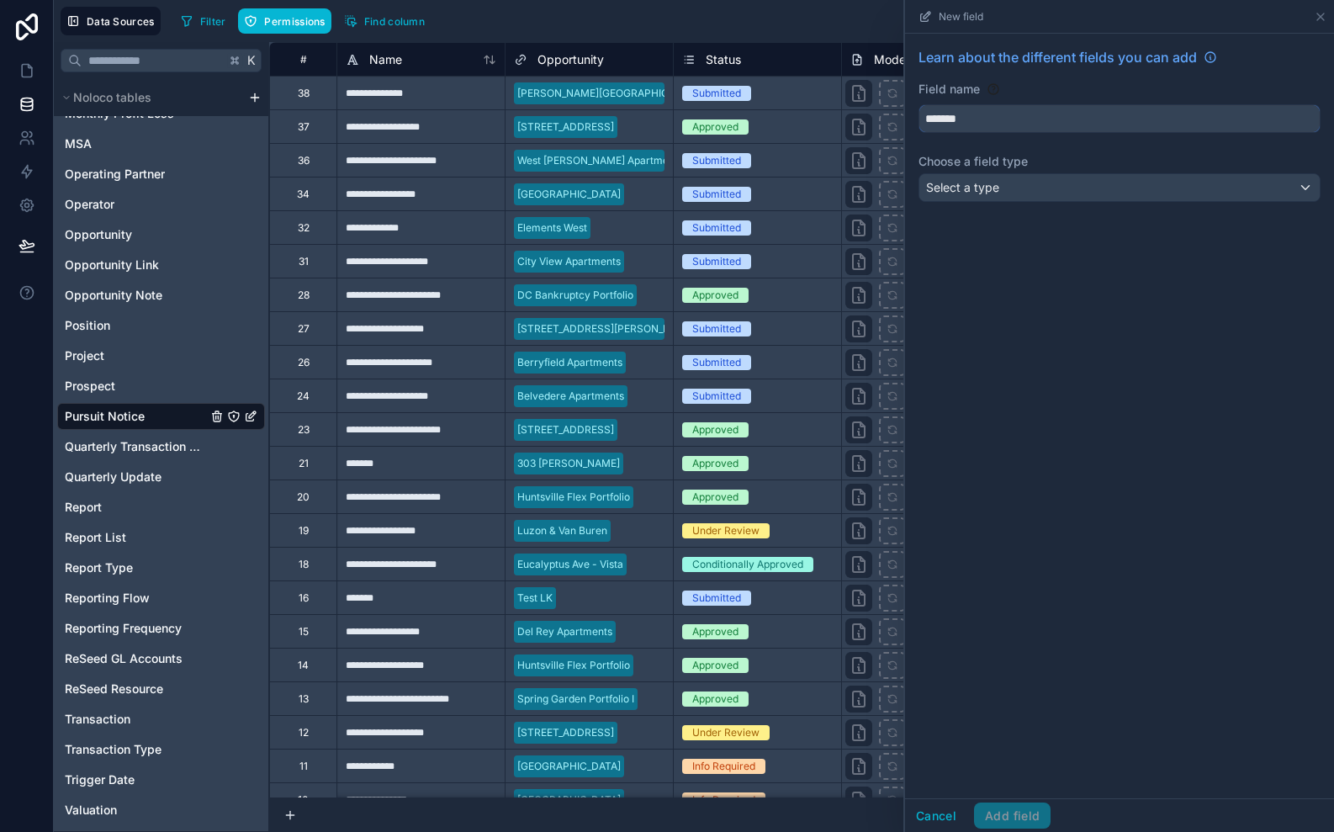
click at [919, 104] on button "******" at bounding box center [1120, 118] width 402 height 29
type input "**********"
click at [1004, 199] on div "Select a type" at bounding box center [1119, 187] width 400 height 27
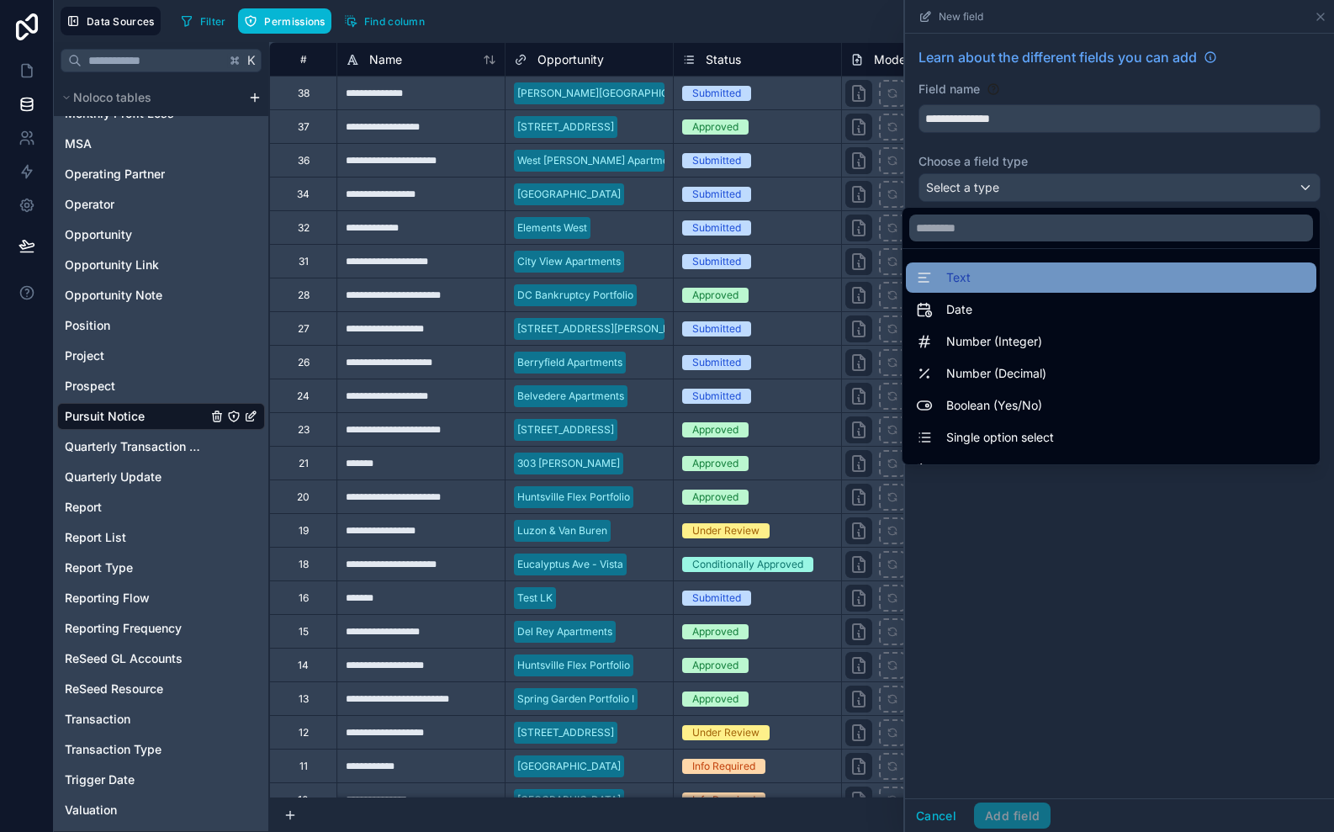
click at [987, 278] on div "Text" at bounding box center [1111, 277] width 390 height 20
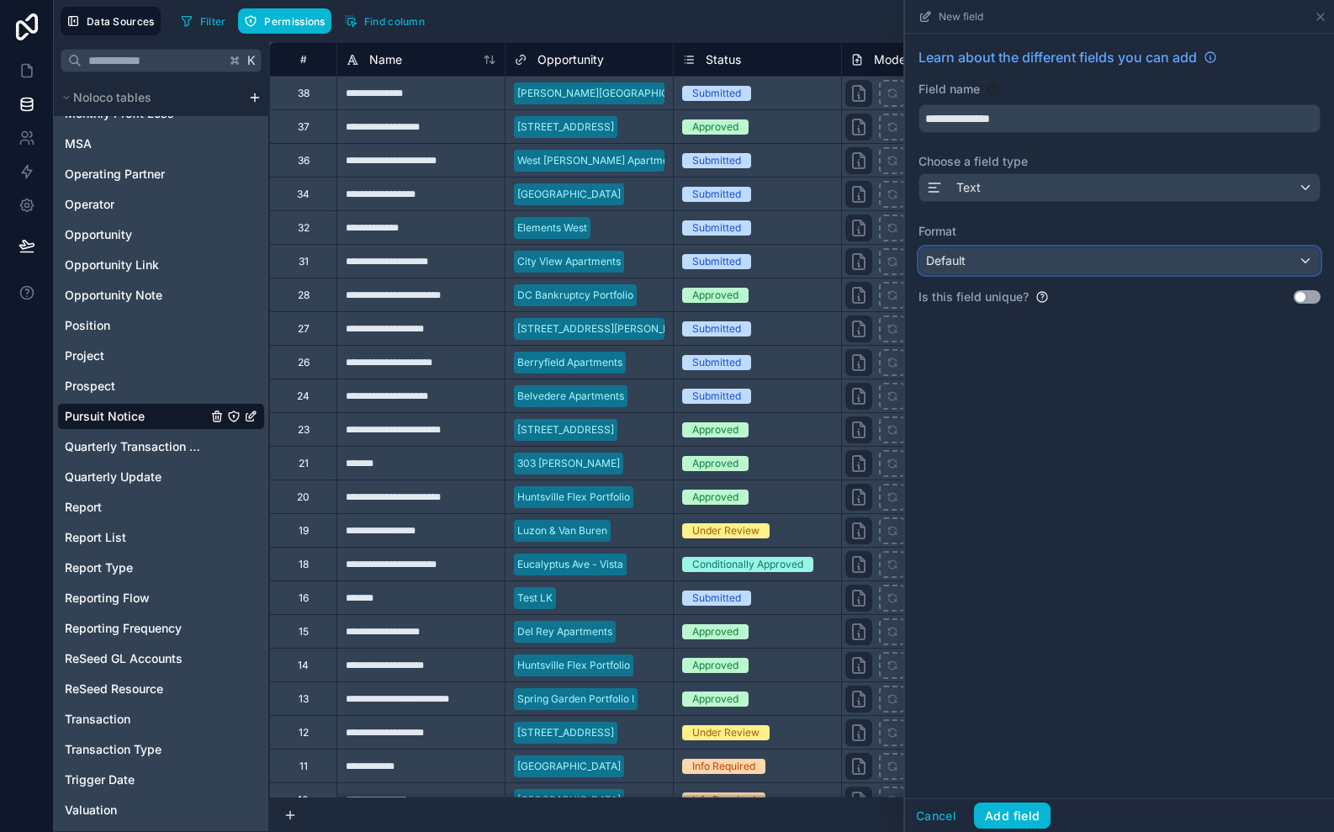
click at [987, 251] on div "Default" at bounding box center [1119, 260] width 400 height 27
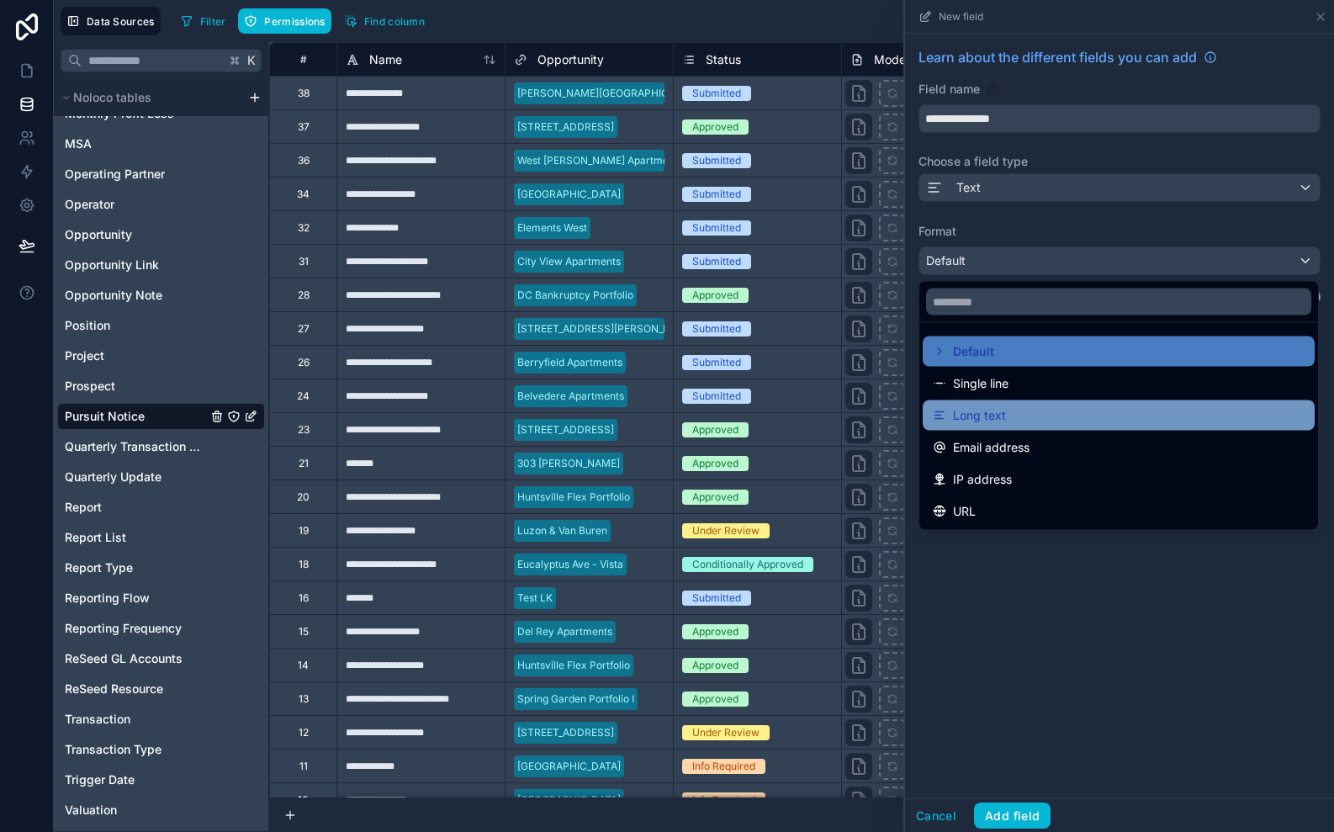
click at [982, 424] on span "Long text" at bounding box center [979, 415] width 53 height 20
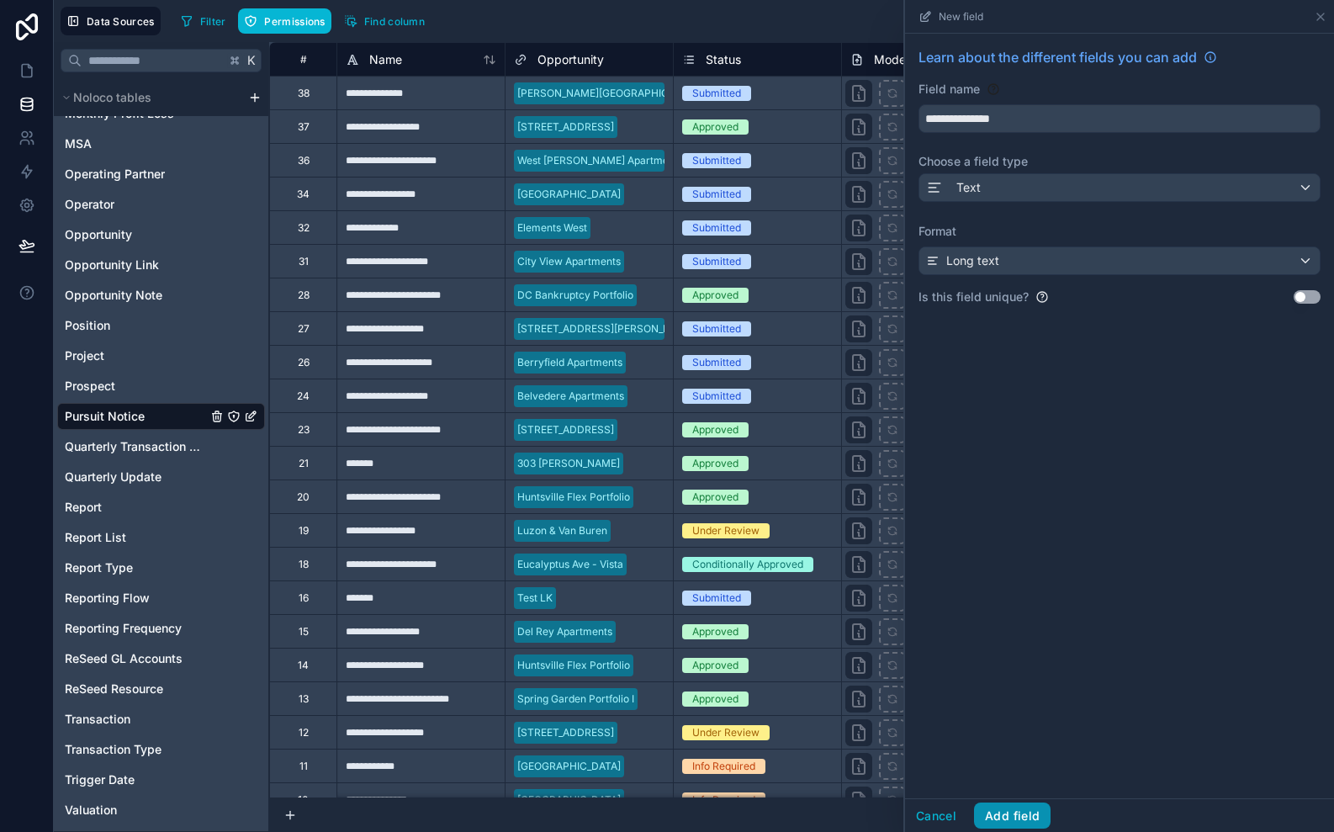
click at [1039, 824] on button "Add field" at bounding box center [1012, 815] width 77 height 27
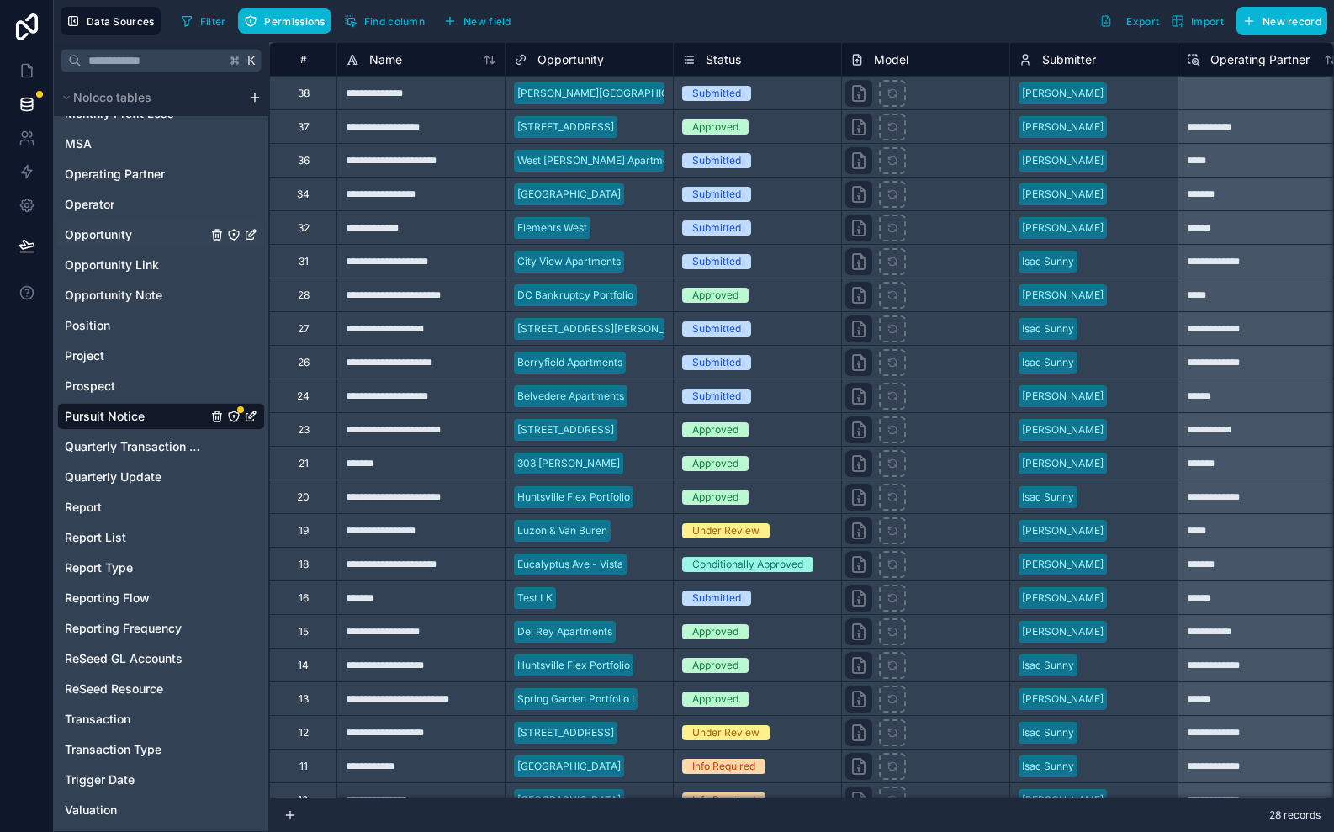
click at [124, 235] on span "Opportunity" at bounding box center [98, 234] width 67 height 17
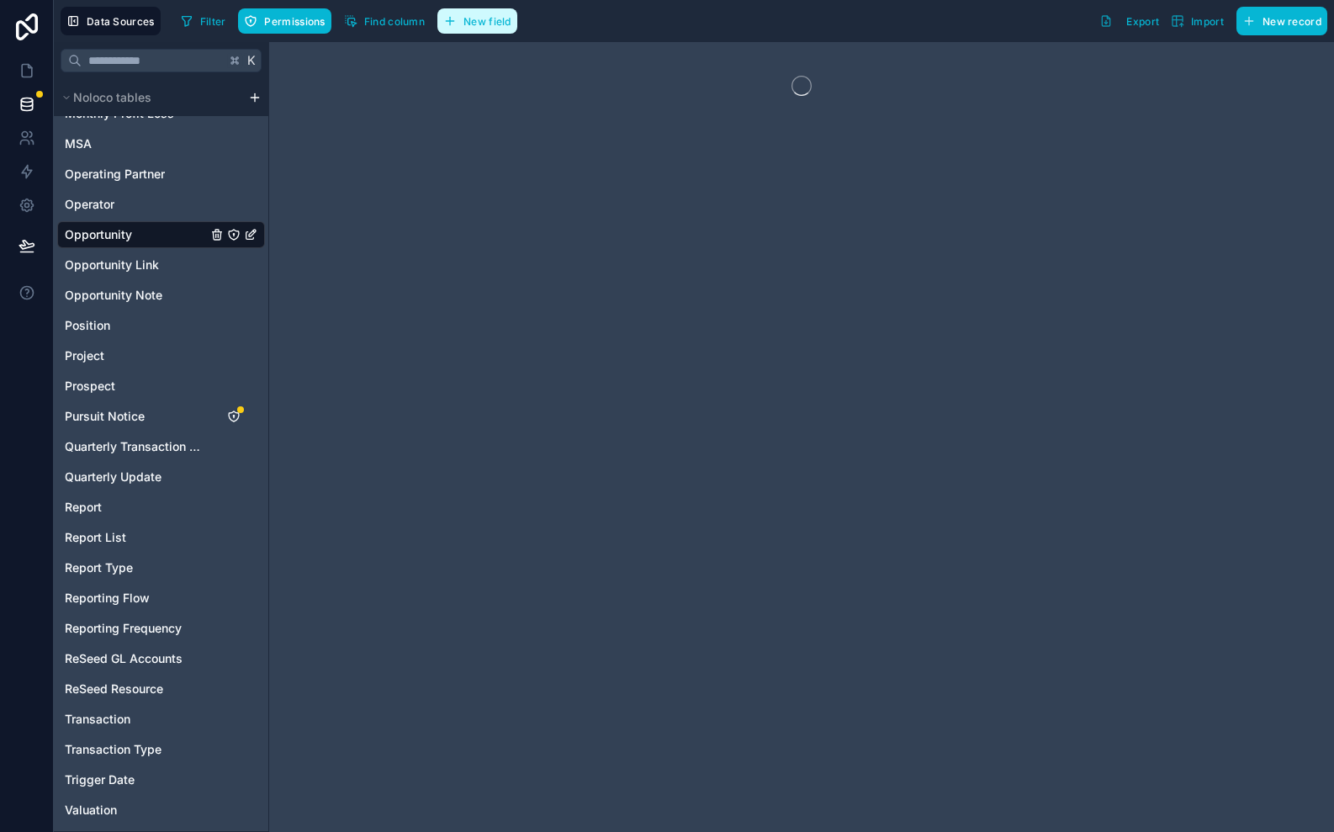
click at [485, 19] on span "New field" at bounding box center [487, 21] width 48 height 13
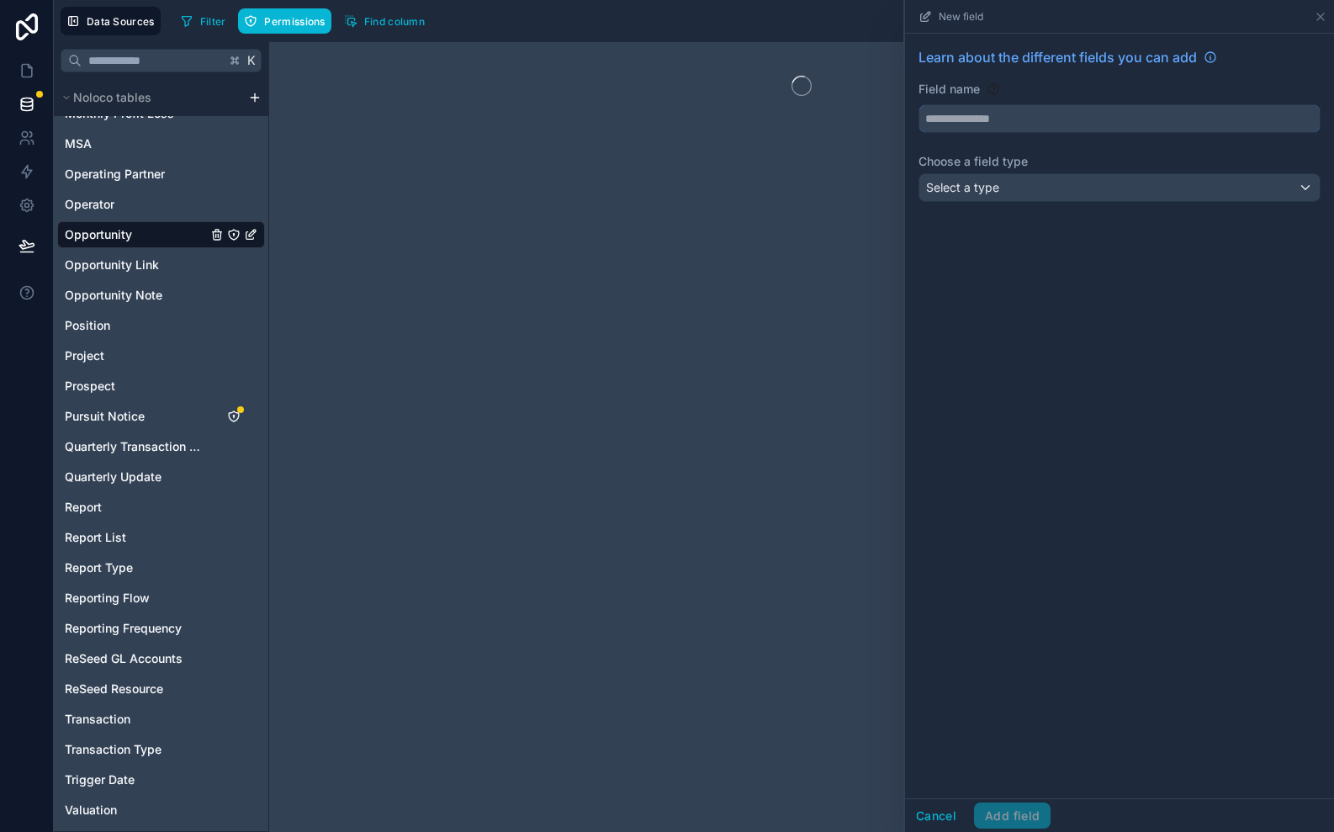
click at [1056, 129] on input "text" at bounding box center [1119, 118] width 400 height 27
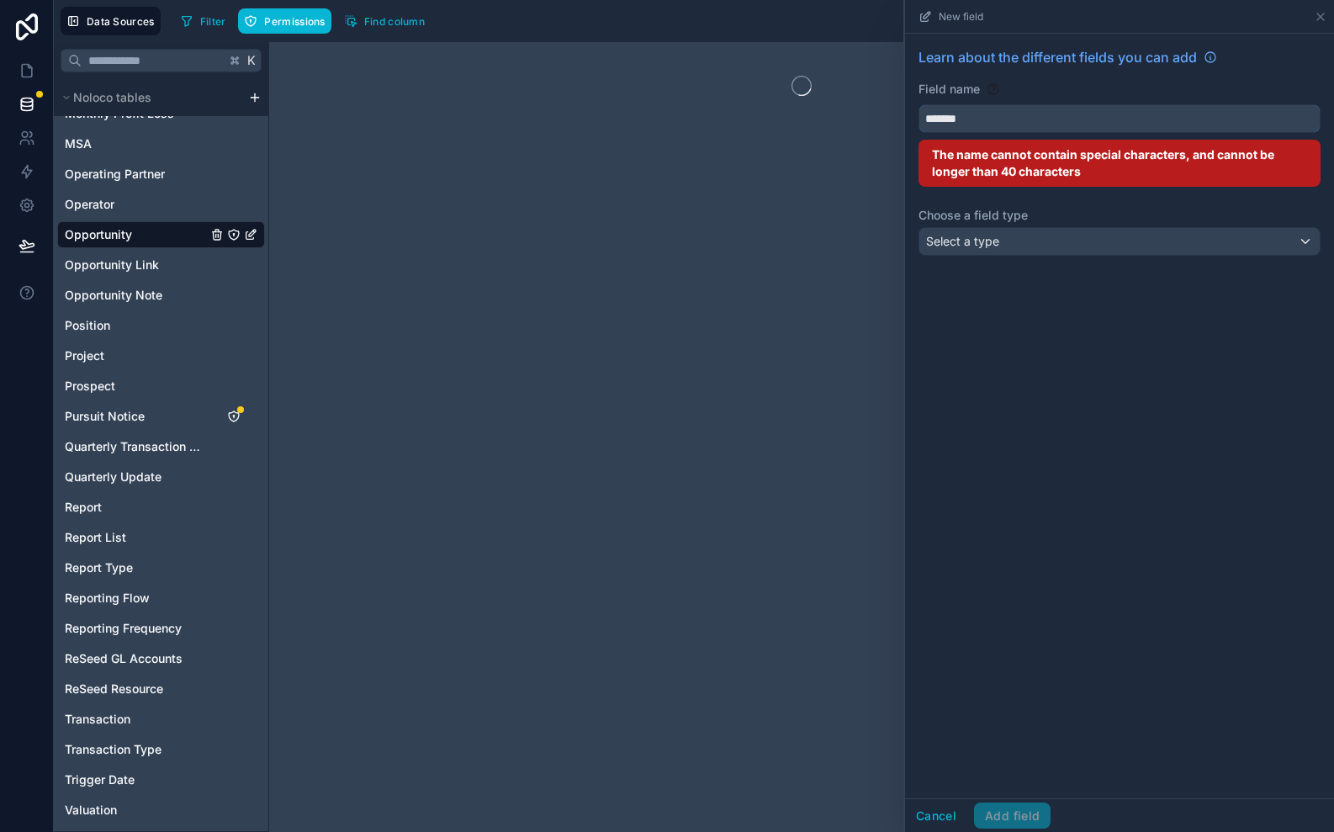
click at [919, 104] on button "******" at bounding box center [1120, 118] width 402 height 29
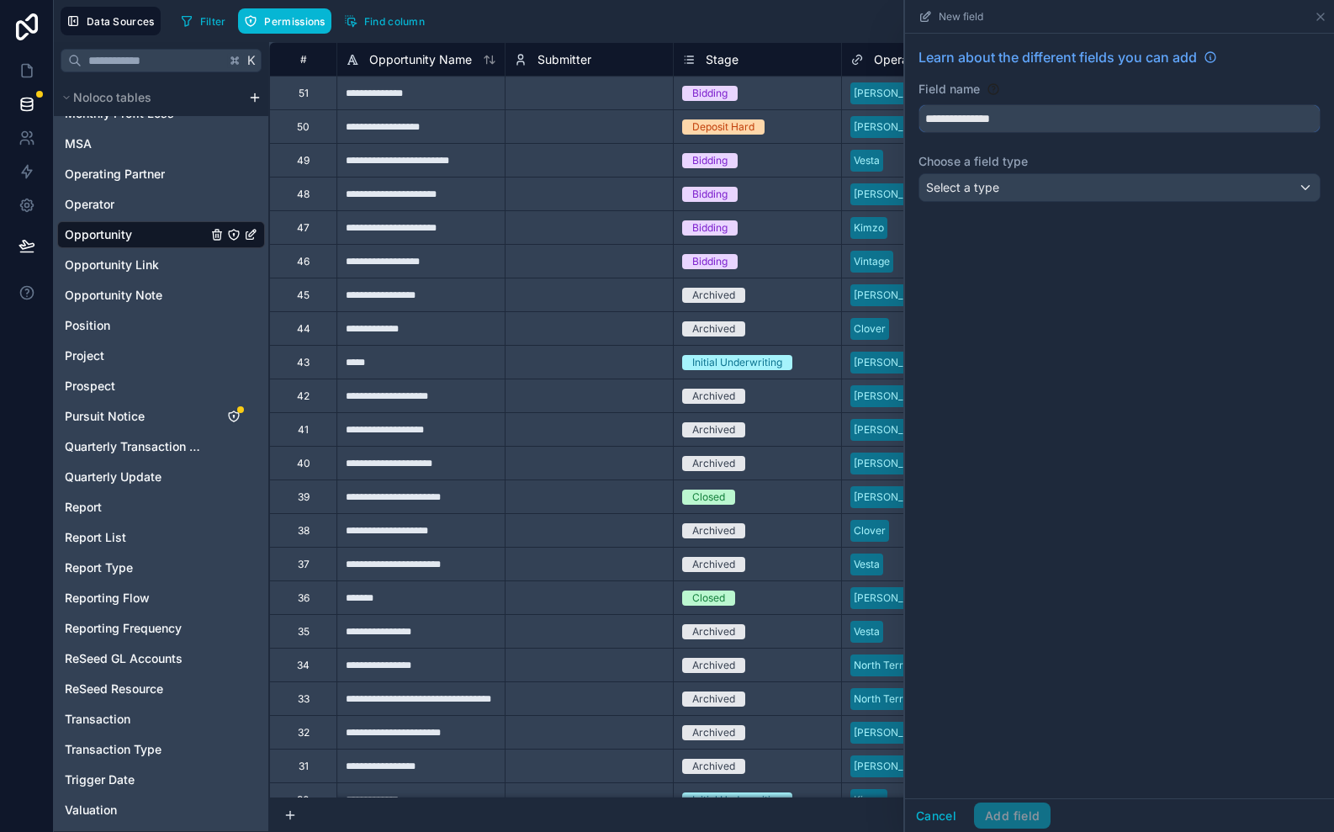
type input "**********"
click at [1046, 193] on div "Select a type" at bounding box center [1119, 187] width 400 height 27
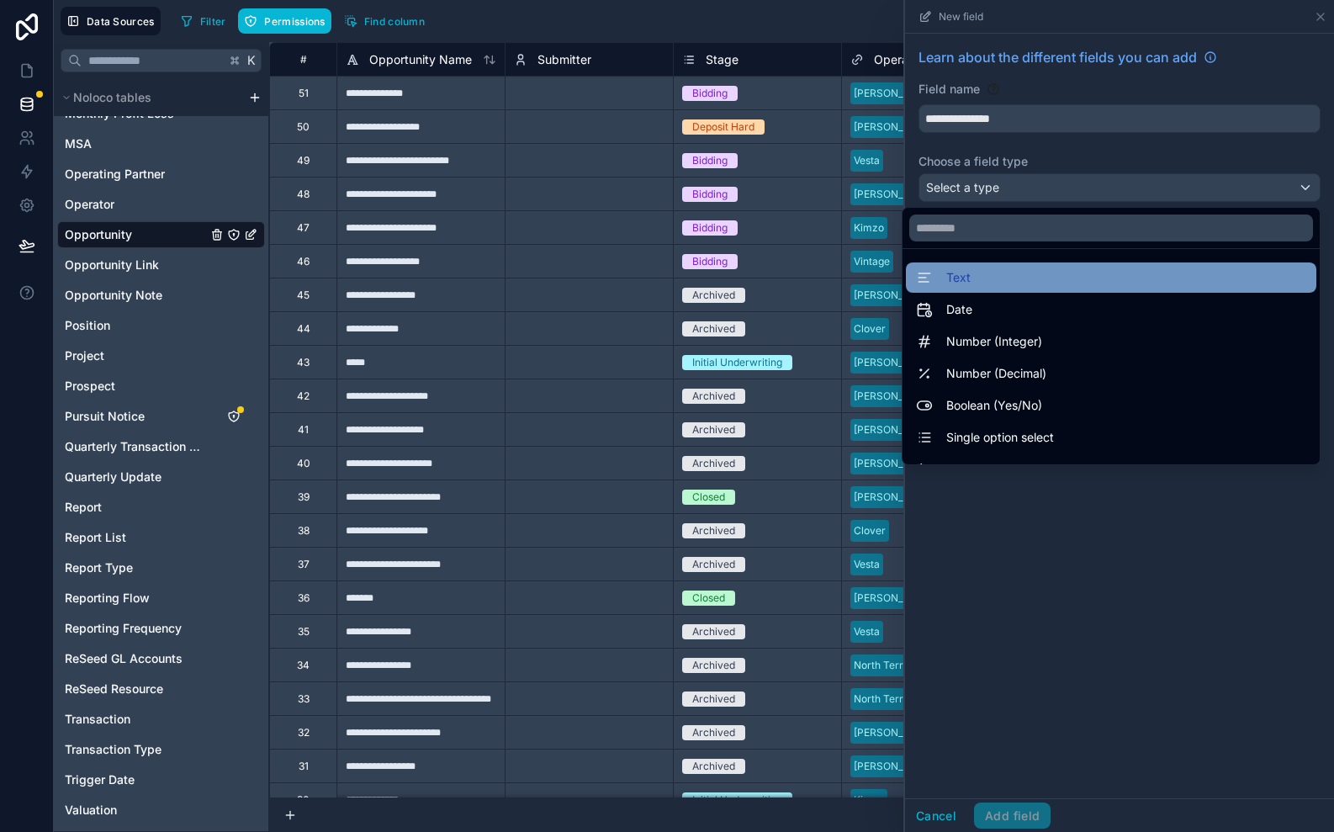
click at [1019, 270] on div "Text" at bounding box center [1111, 277] width 390 height 20
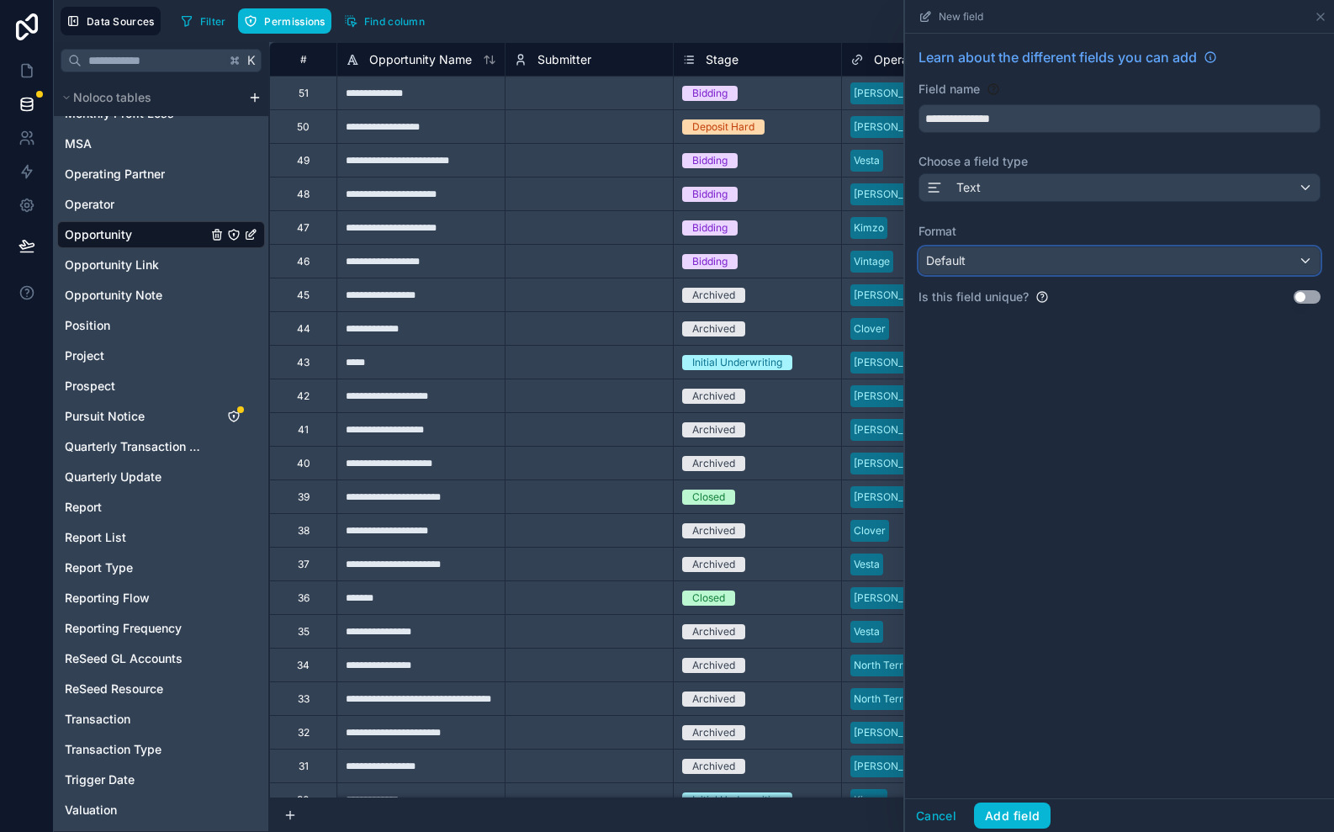
click at [1005, 266] on div "Default" at bounding box center [1119, 260] width 400 height 27
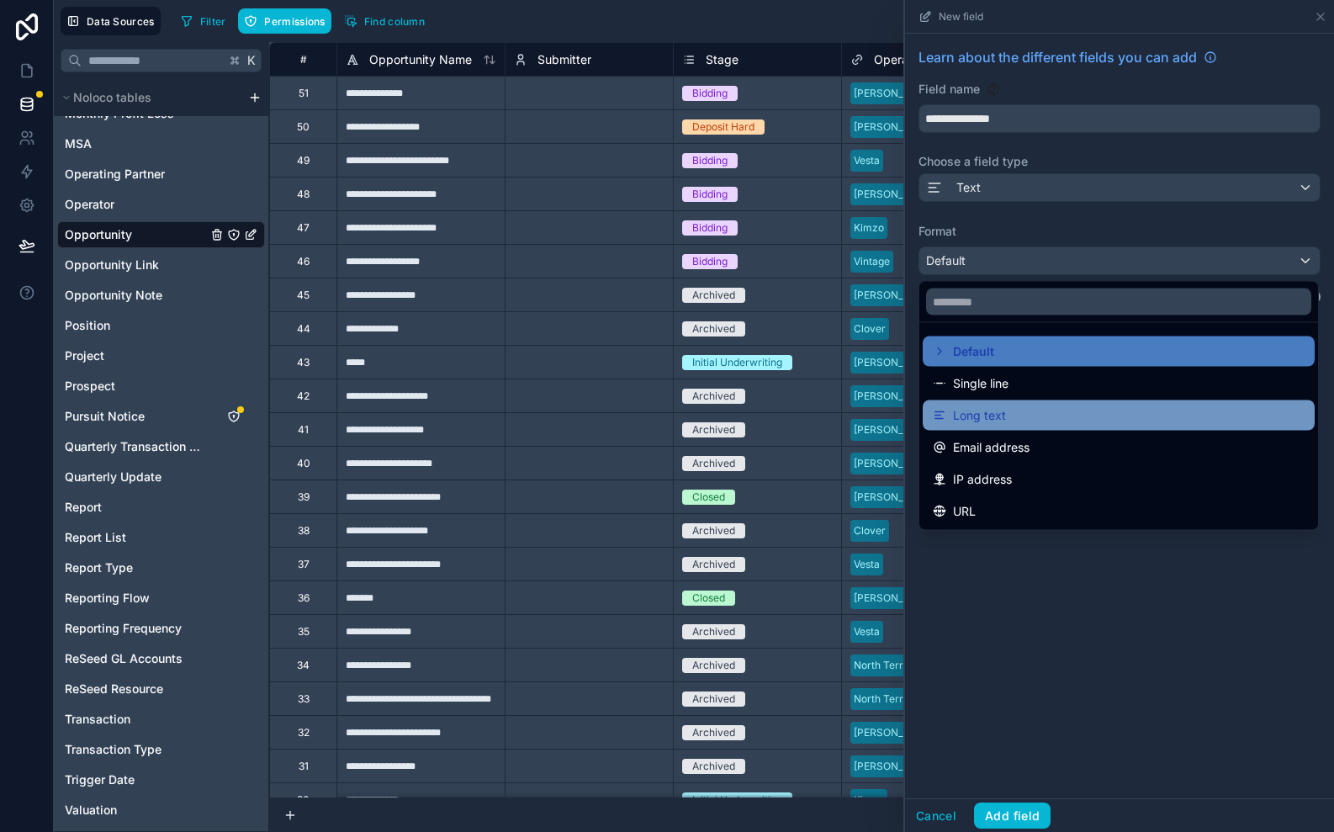
click at [989, 416] on span "Long text" at bounding box center [979, 415] width 53 height 20
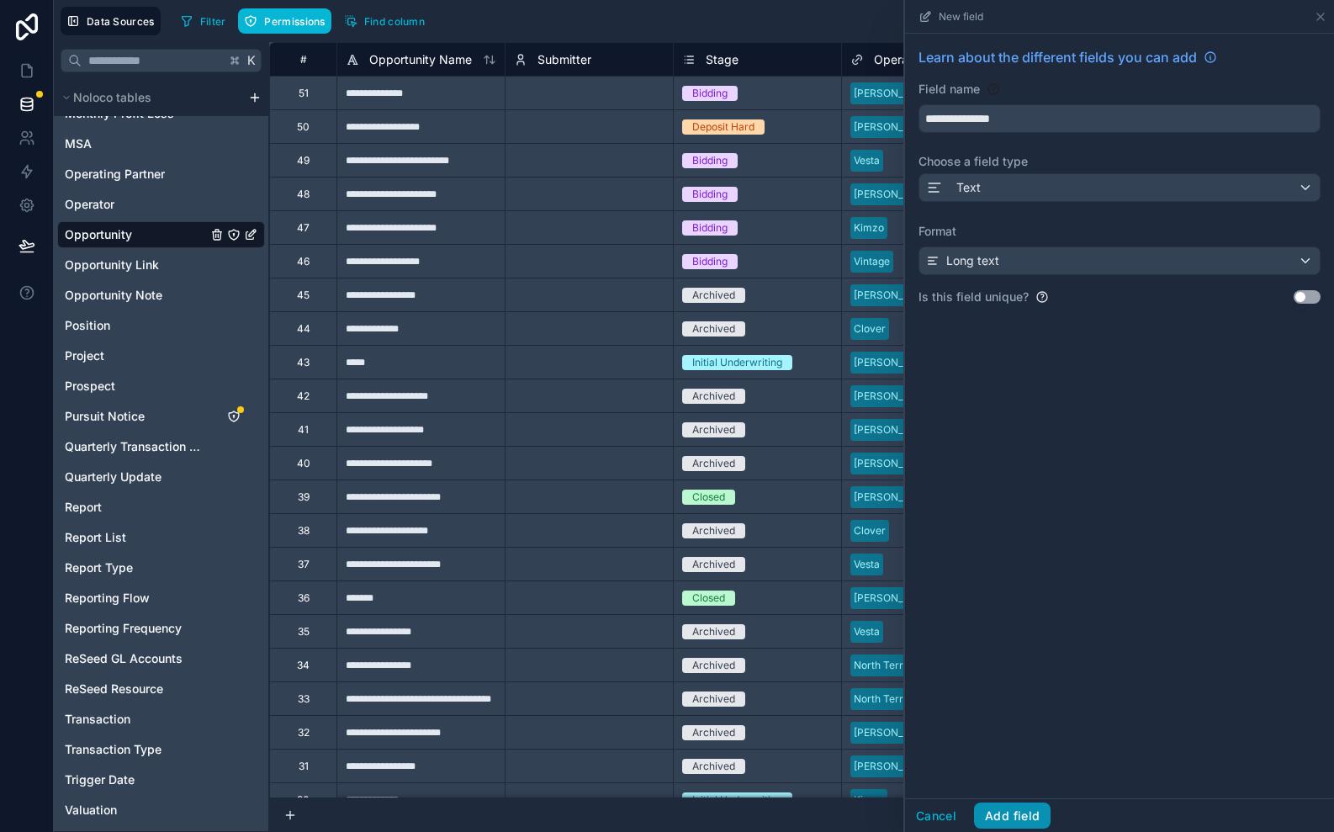
click at [1035, 816] on button "Add field" at bounding box center [1012, 815] width 77 height 27
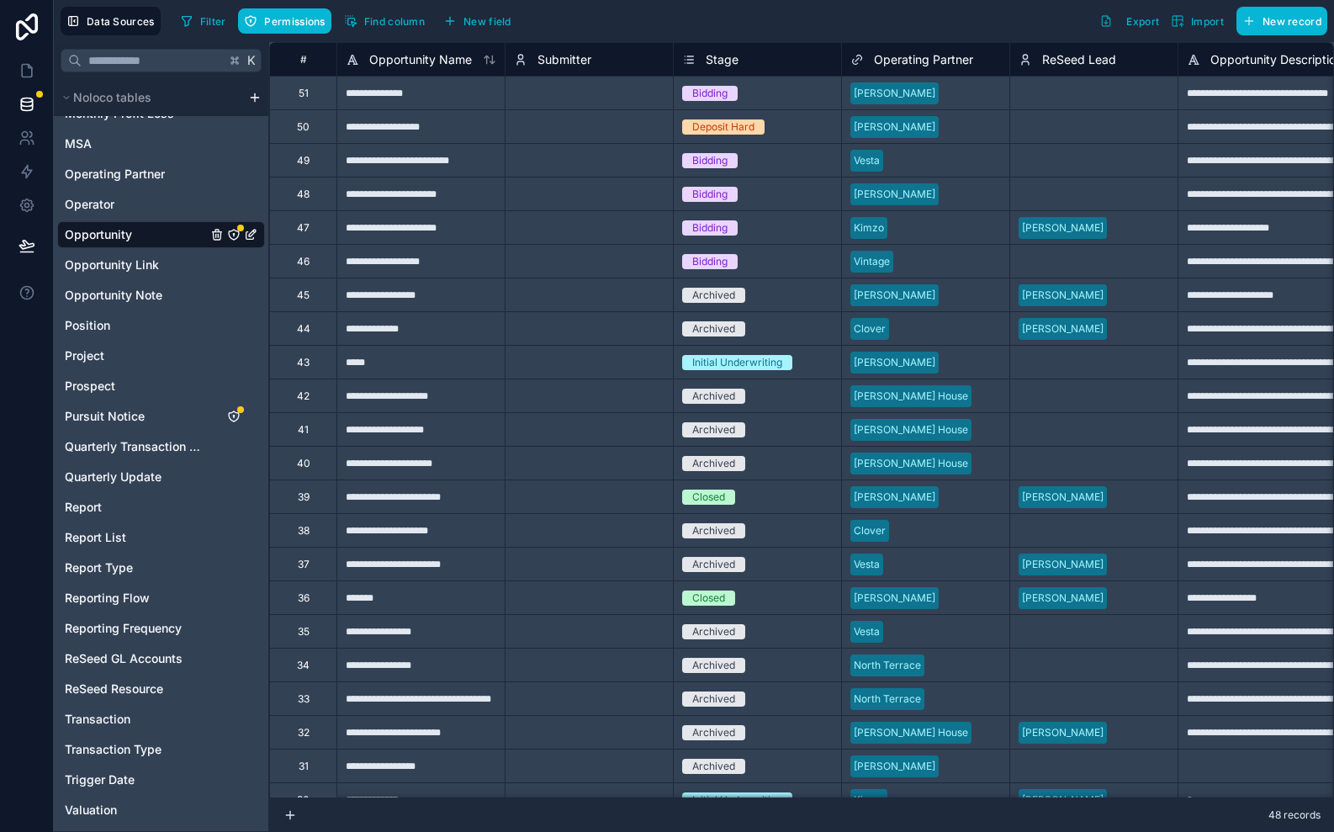
click at [235, 229] on icon "Opportunity" at bounding box center [233, 234] width 13 height 13
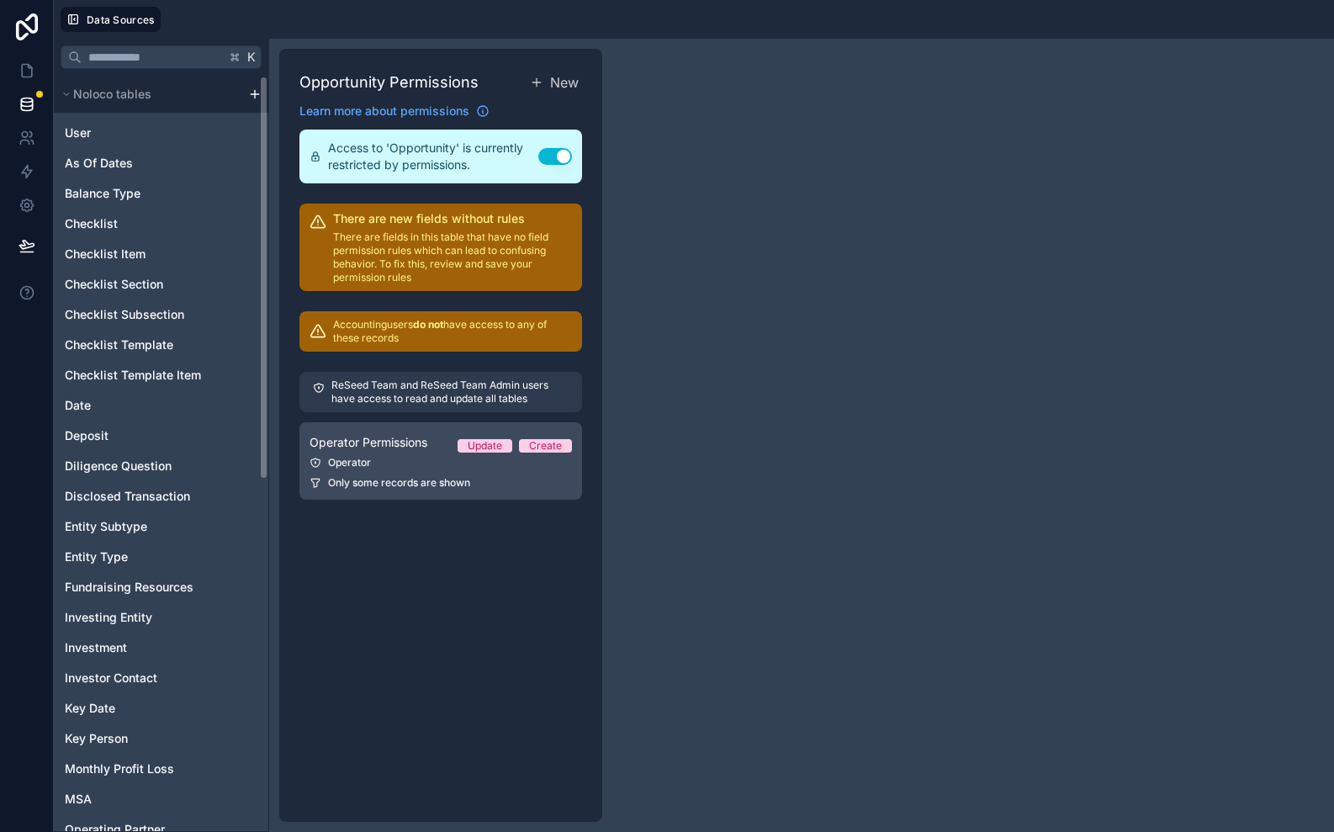
click at [424, 434] on span "Operator Permissions" at bounding box center [369, 442] width 118 height 17
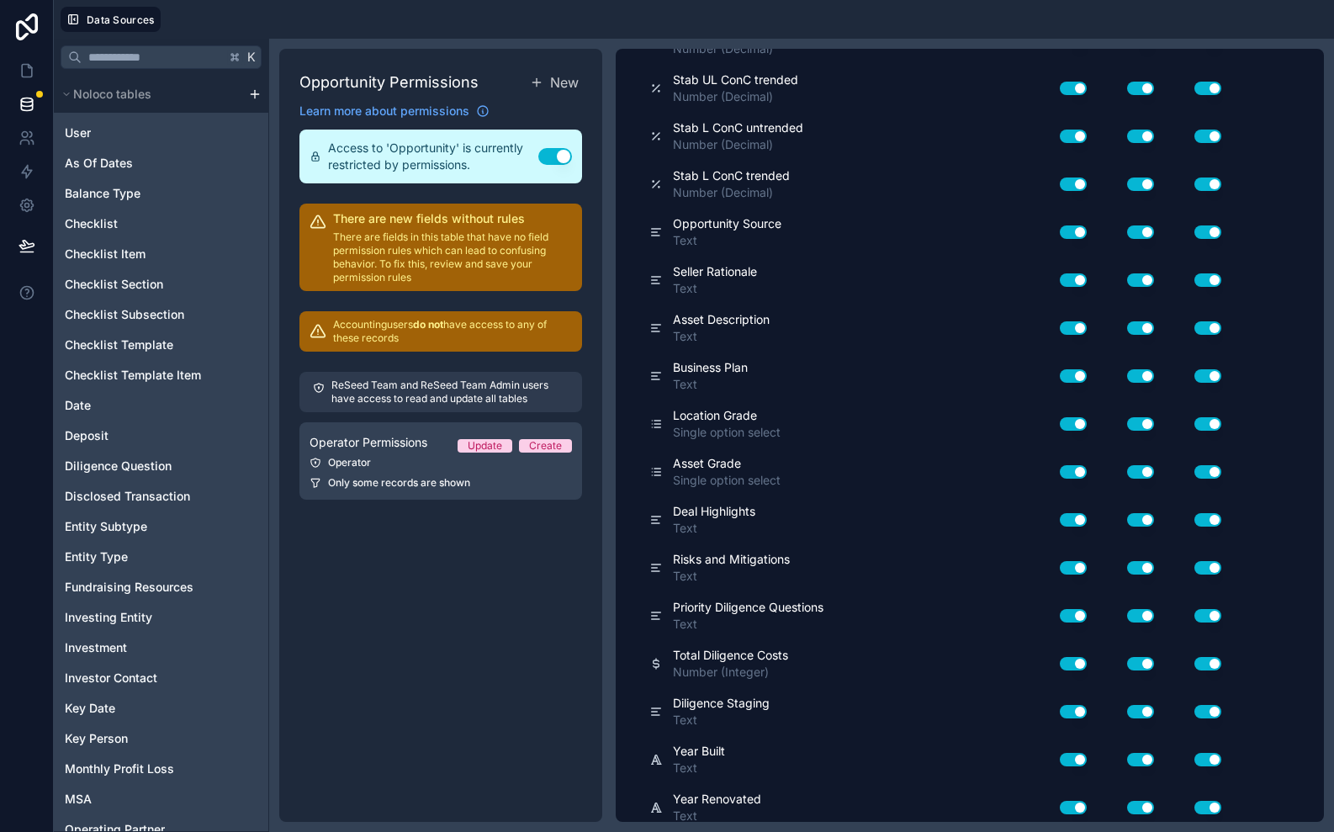
scroll to position [2582, 0]
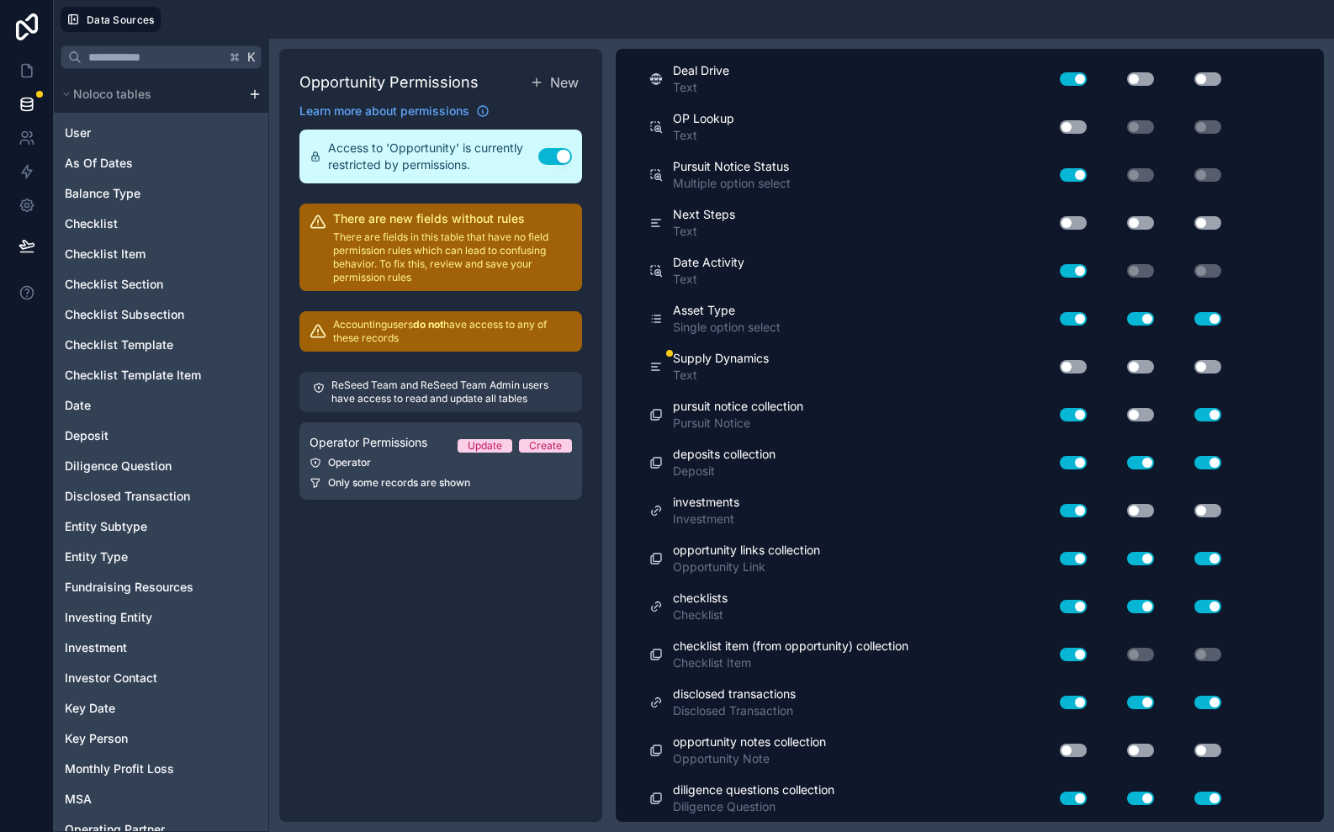
click at [1076, 365] on button "Use setting" at bounding box center [1073, 366] width 27 height 13
click at [1146, 368] on button "Use setting" at bounding box center [1140, 366] width 27 height 13
click at [1211, 369] on button "Use setting" at bounding box center [1207, 366] width 27 height 13
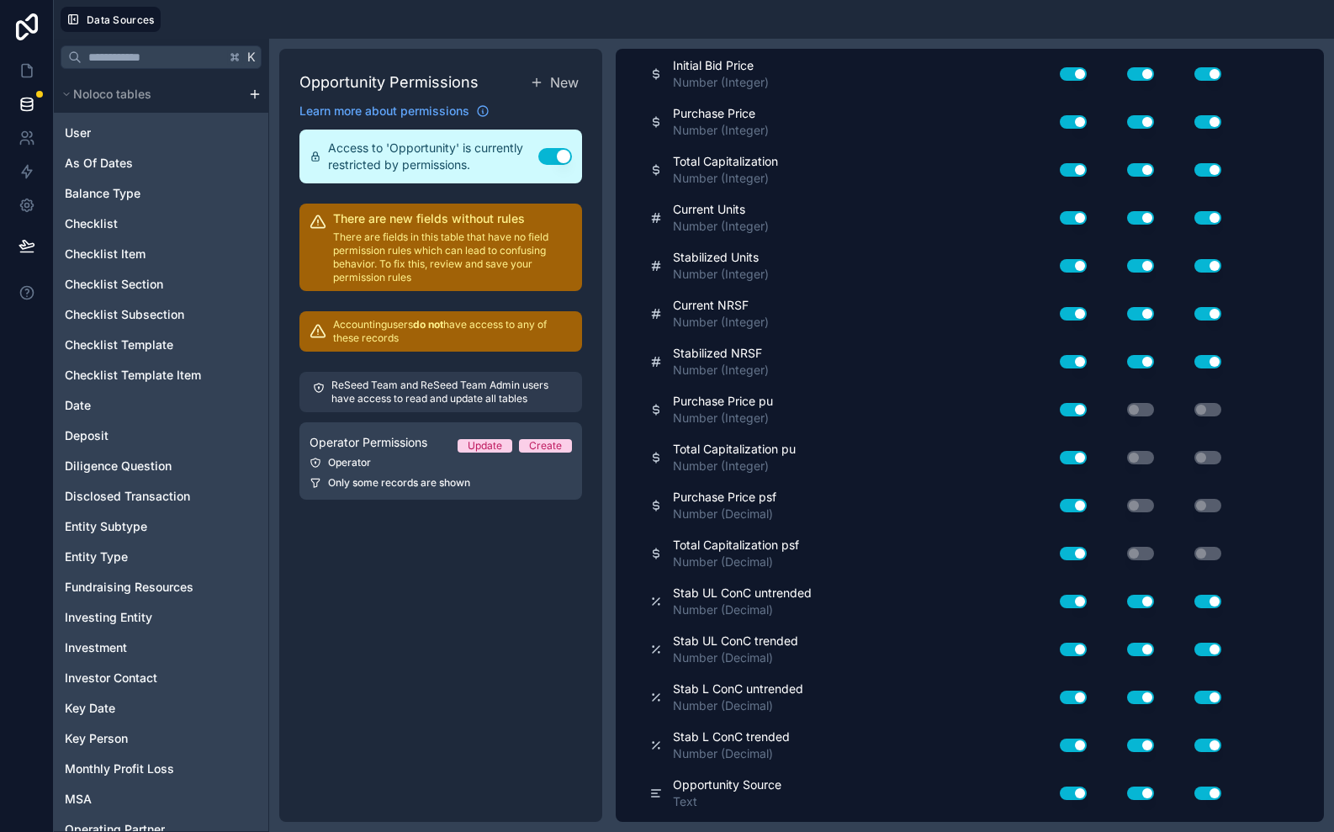
scroll to position [0, 0]
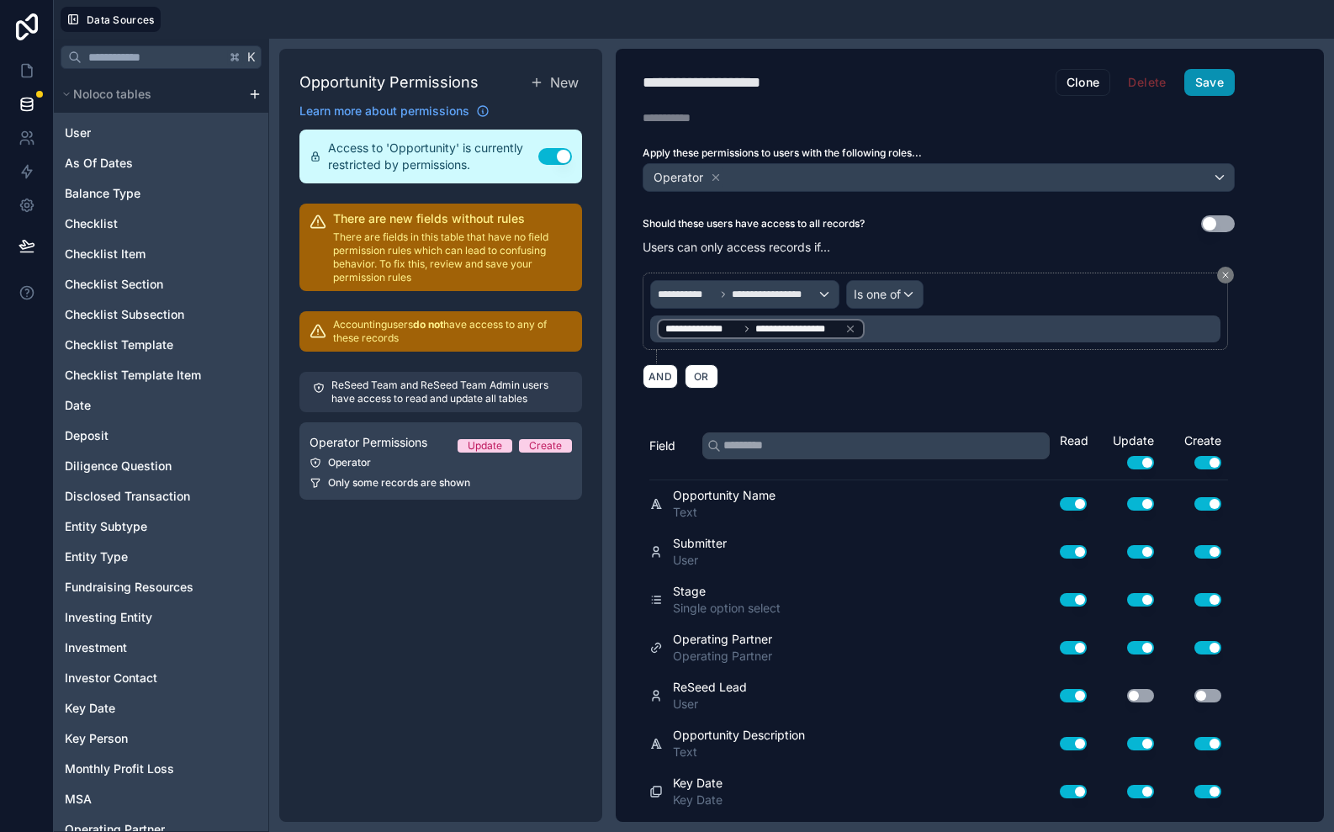
click at [1221, 95] on button "Save" at bounding box center [1209, 82] width 50 height 27
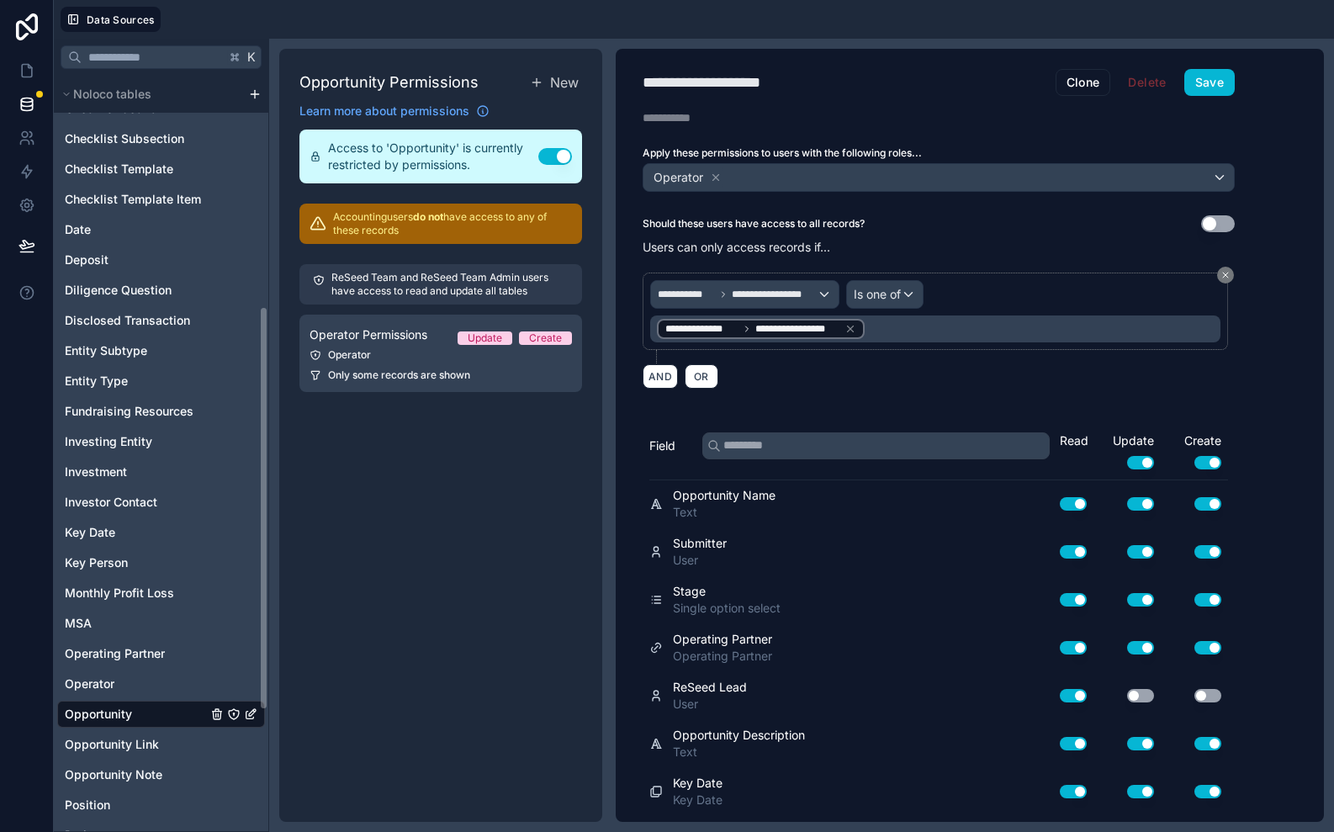
scroll to position [655, 0]
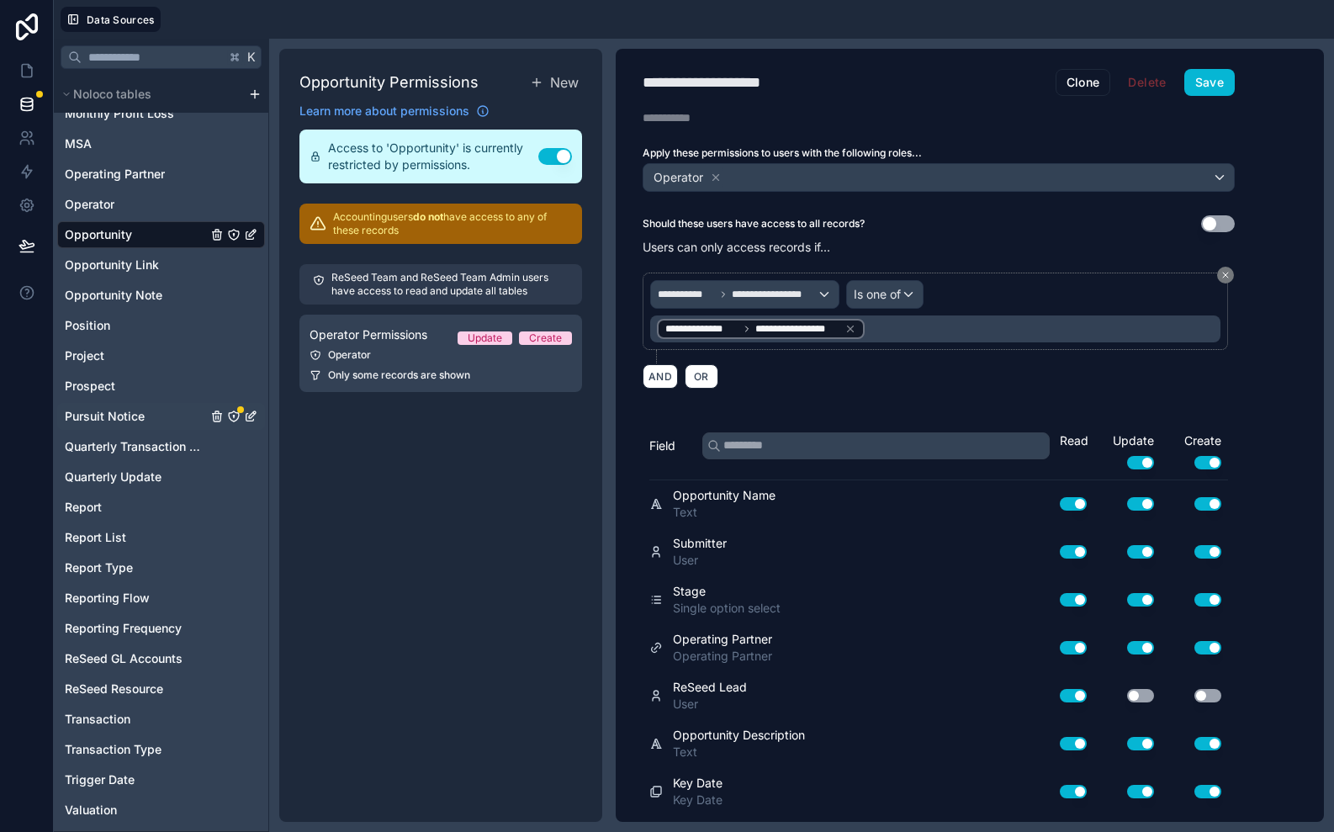
click at [234, 417] on icon "Pursuit Notice" at bounding box center [233, 416] width 13 height 13
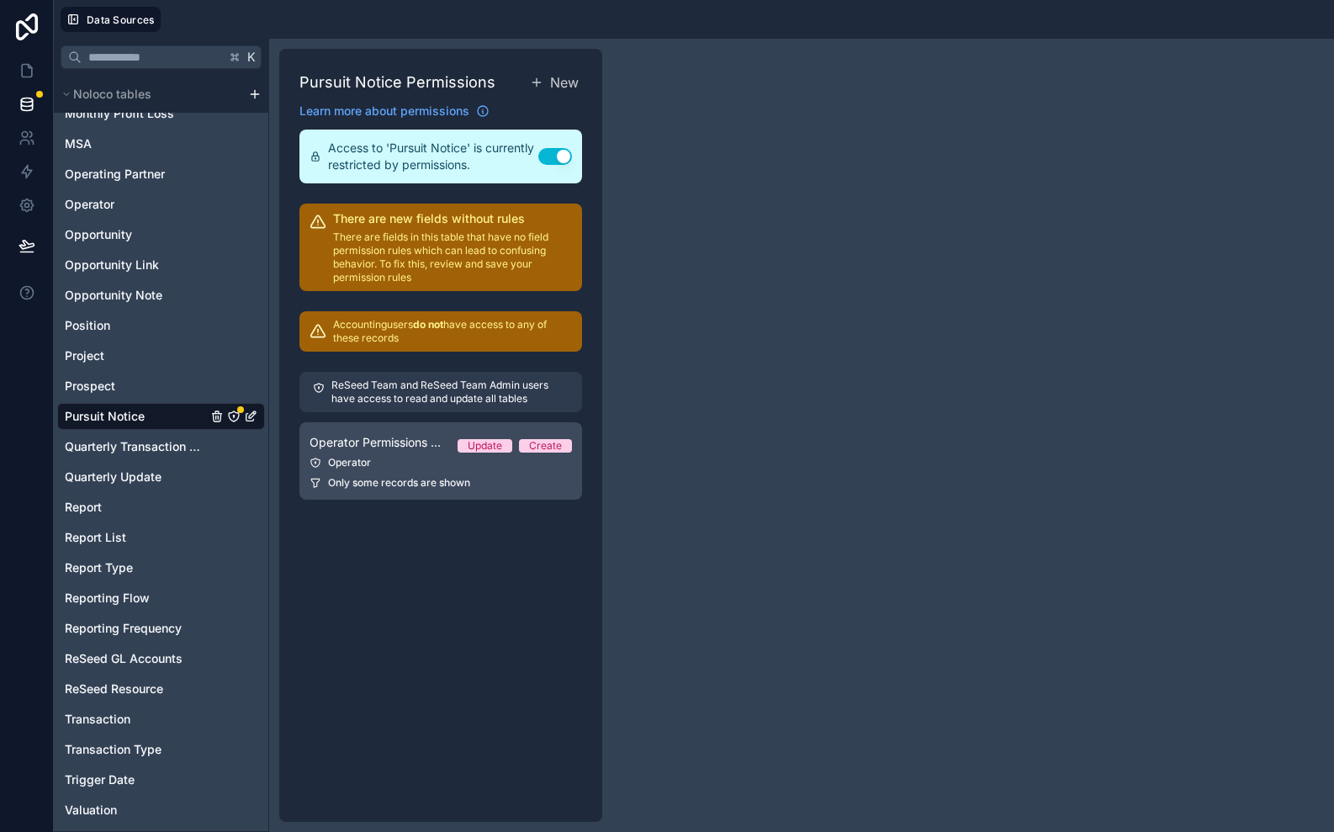
click at [380, 441] on span "Operator Permissions - Pursuit Notice" at bounding box center [377, 442] width 135 height 17
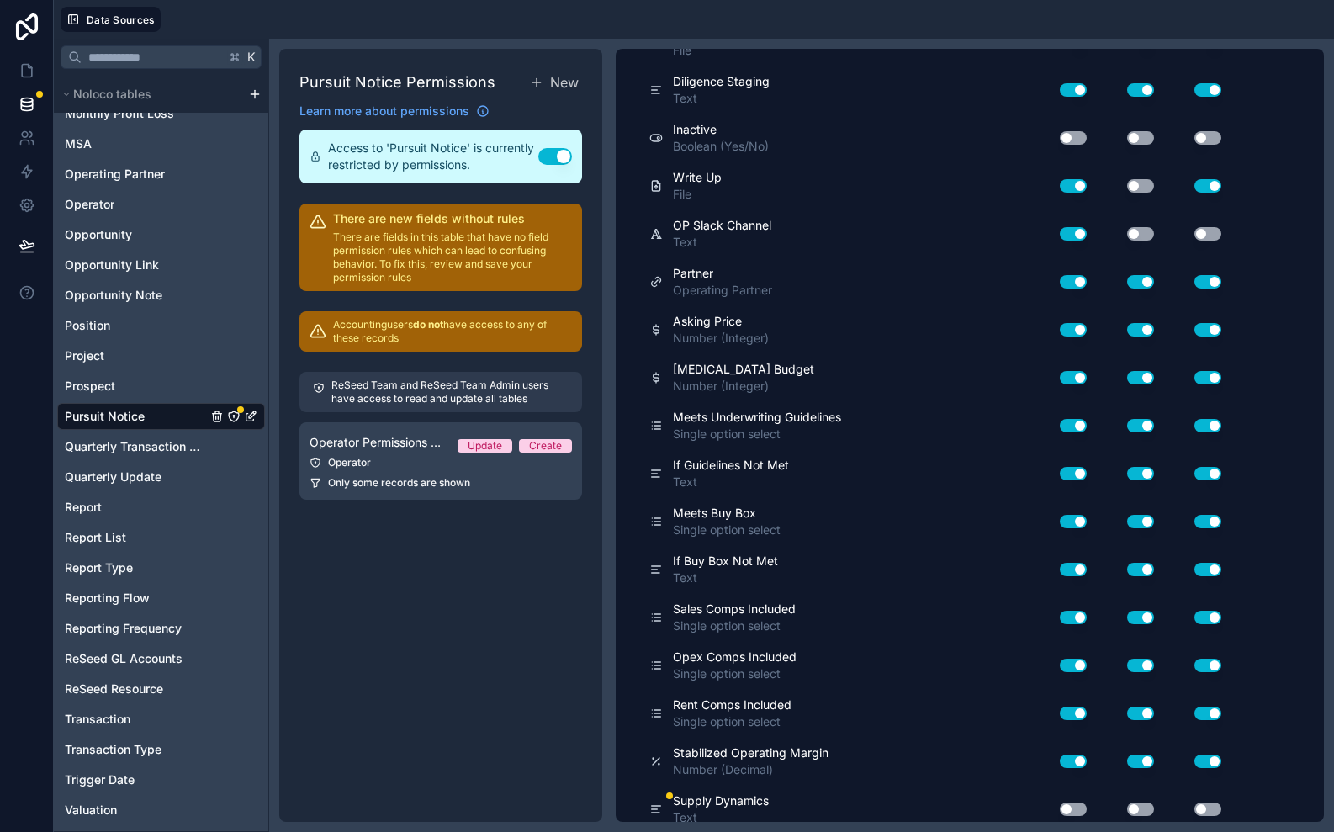
scroll to position [1815, 0]
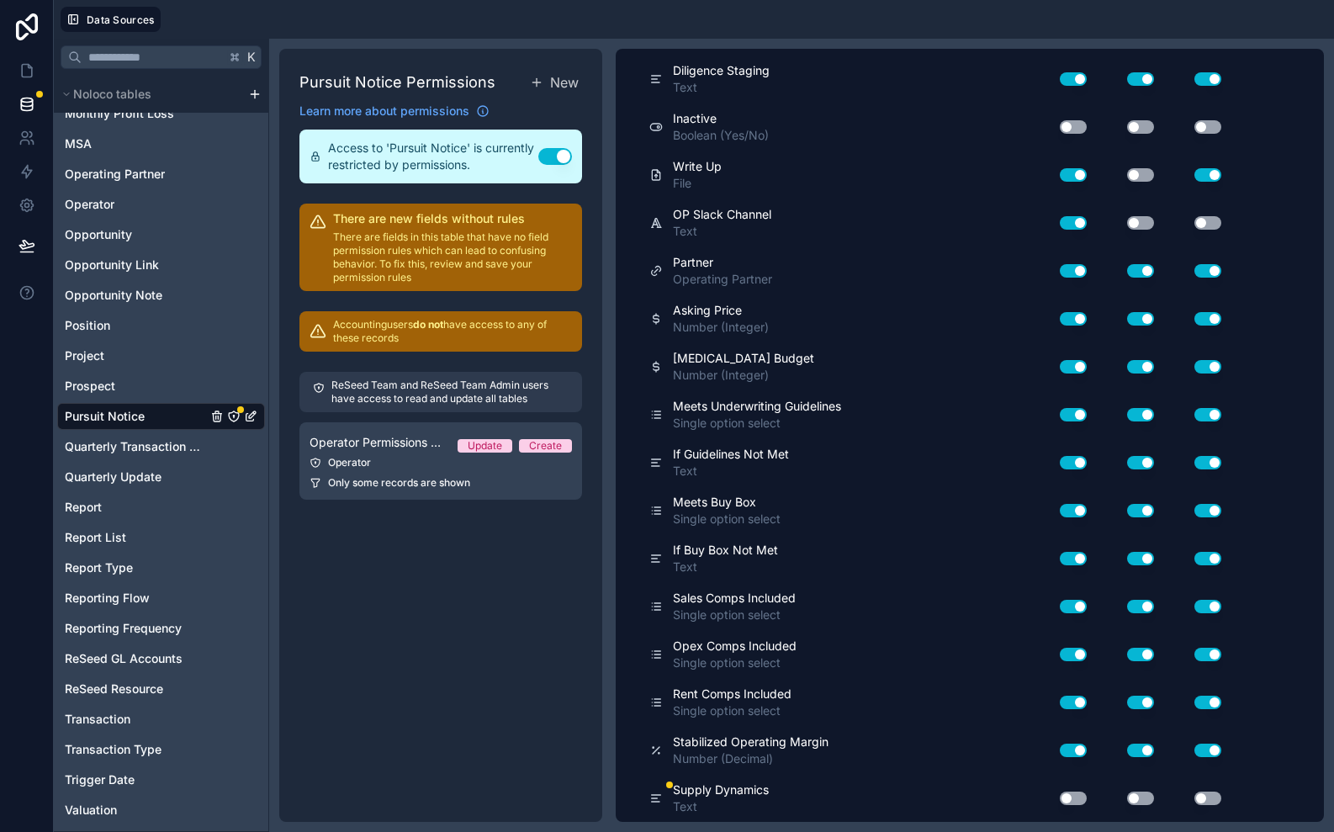
click at [1072, 799] on button "Use setting" at bounding box center [1073, 798] width 27 height 13
click at [1130, 792] on button "Use setting" at bounding box center [1140, 798] width 27 height 13
click at [1204, 798] on button "Use setting" at bounding box center [1207, 798] width 27 height 13
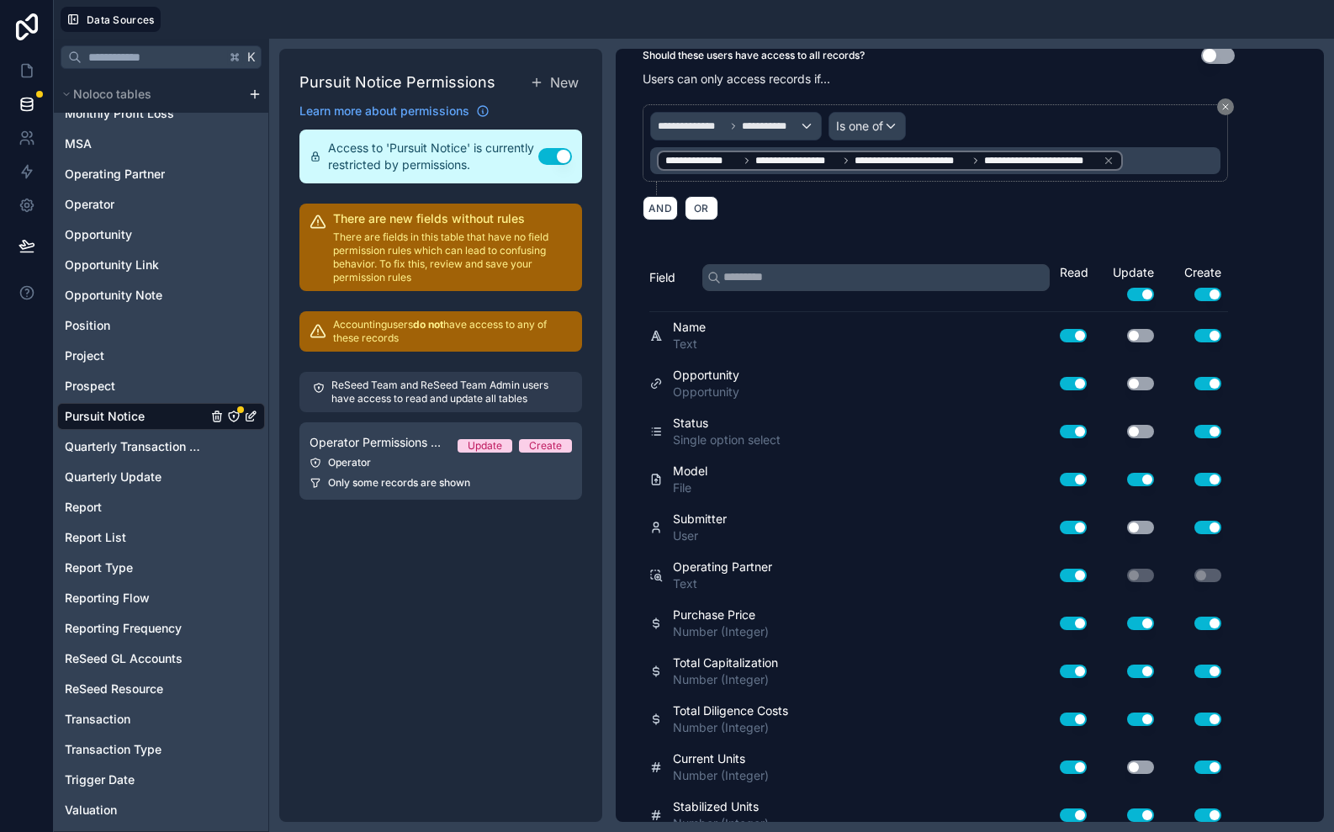
scroll to position [0, 0]
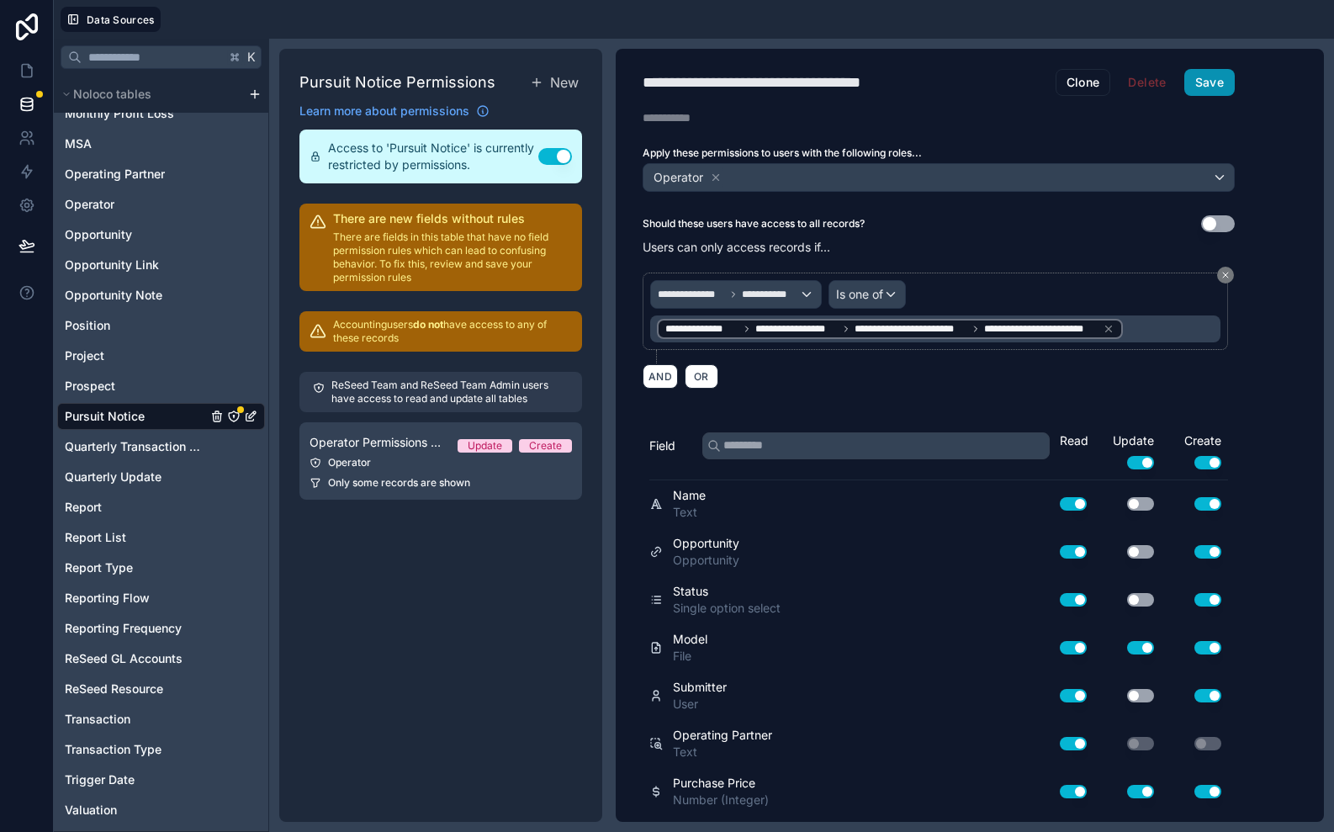
click at [1215, 83] on button "Save" at bounding box center [1209, 82] width 50 height 27
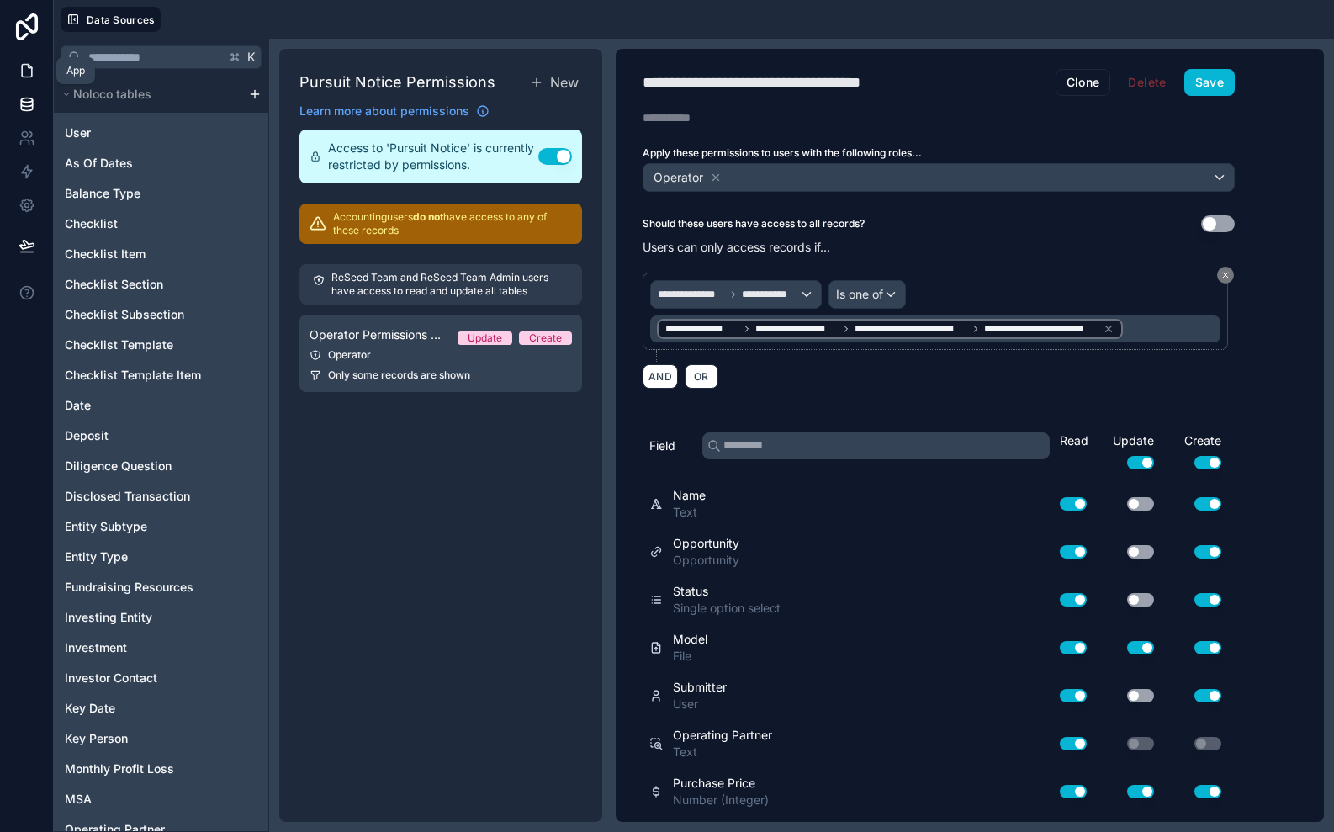
click at [34, 65] on icon at bounding box center [27, 70] width 17 height 17
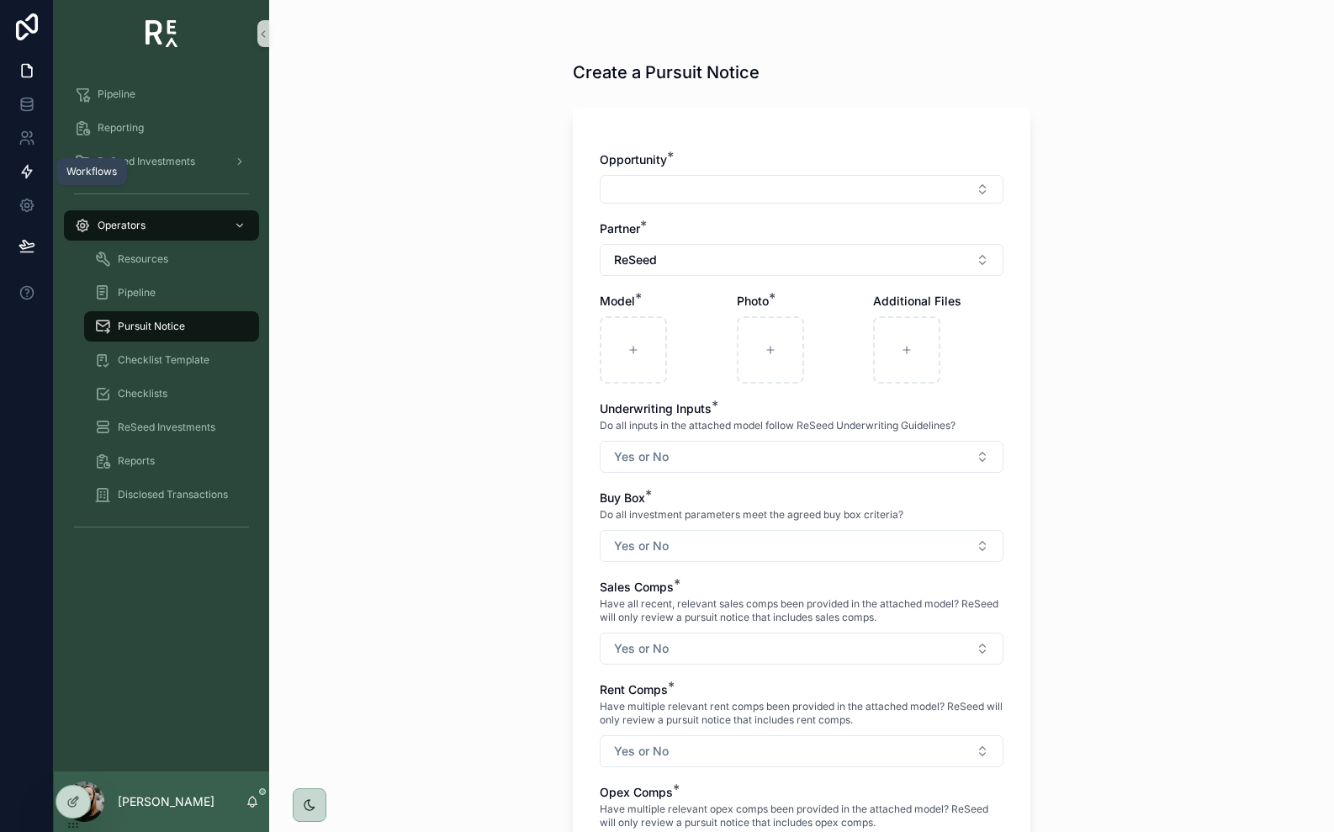
click at [25, 180] on link at bounding box center [26, 172] width 53 height 34
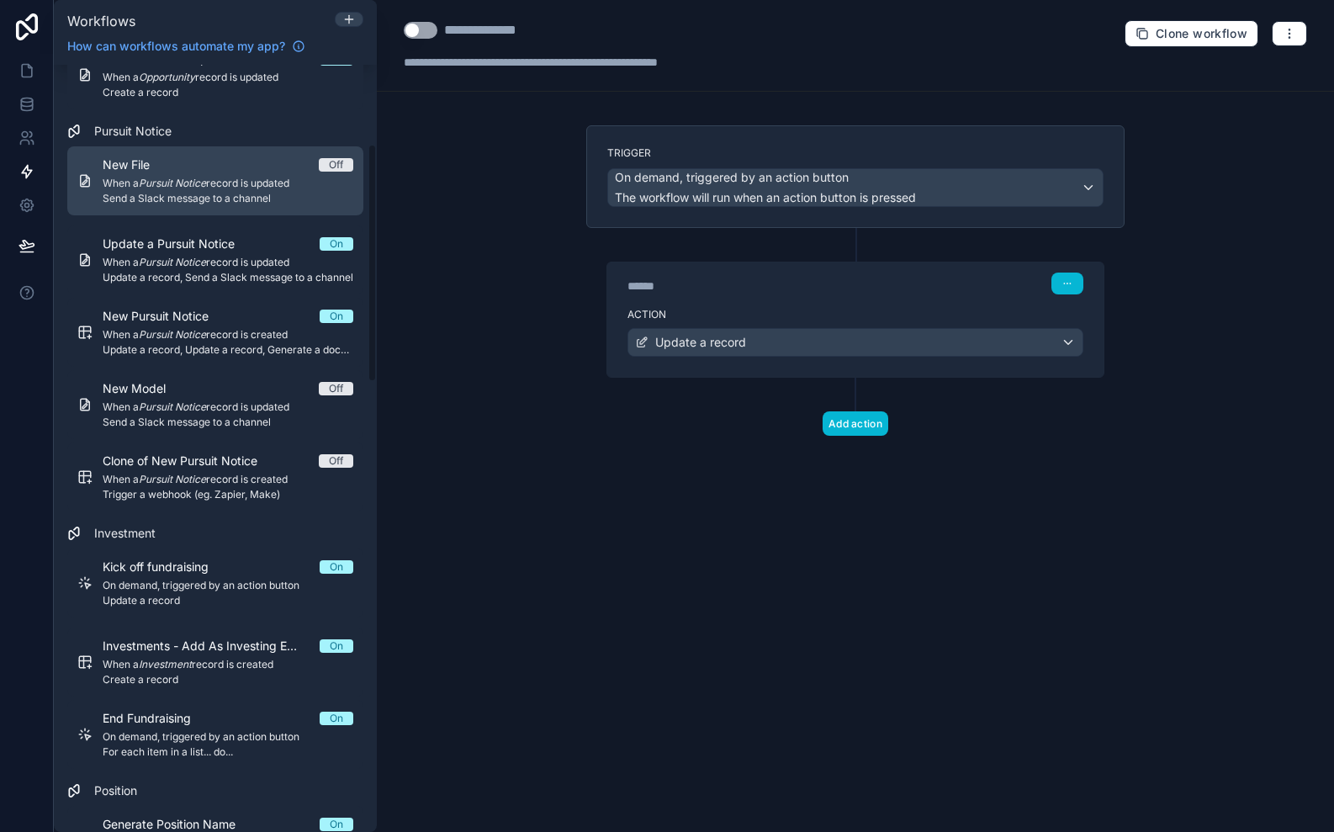
scroll to position [262, 0]
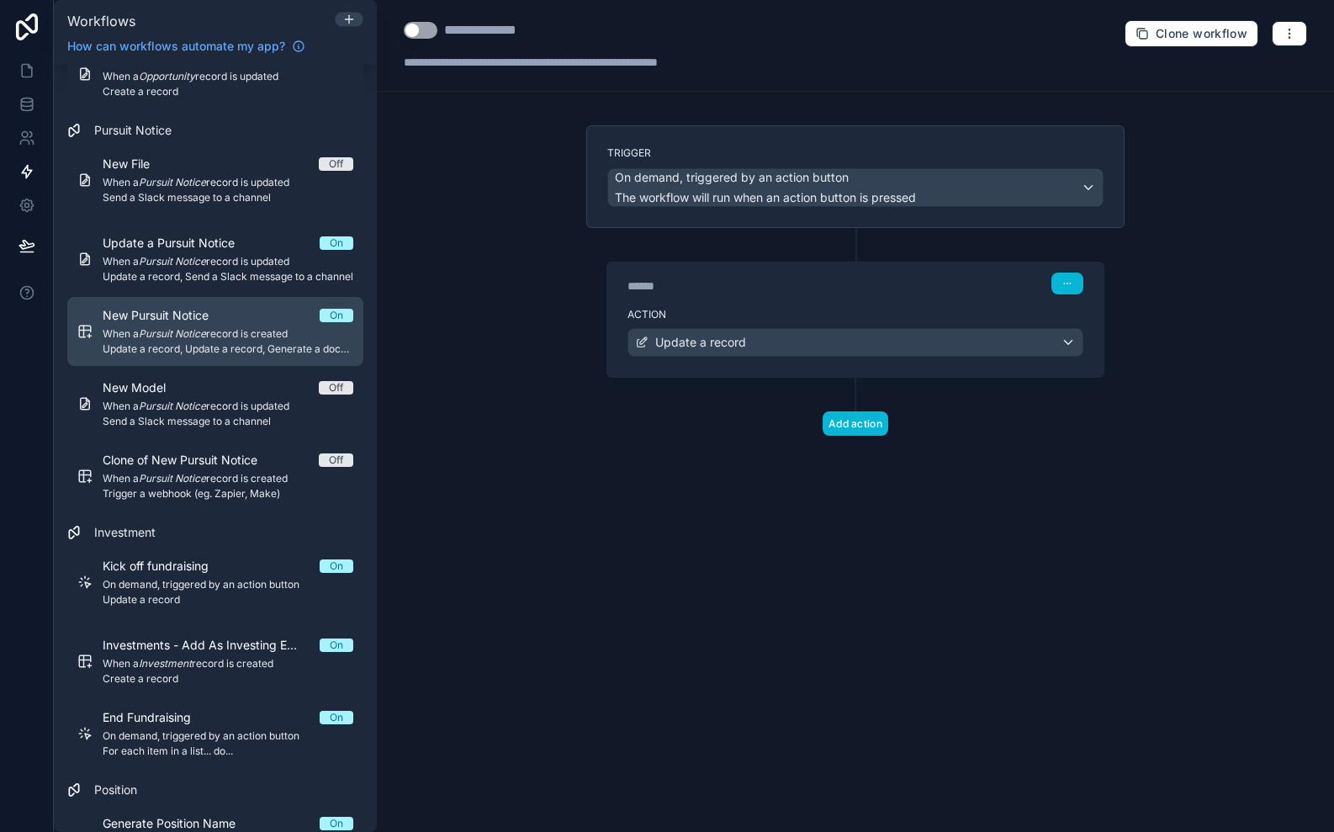
click at [165, 342] on span "Update a record, Update a record, Generate a document with DocsAutomator, Updat…" at bounding box center [228, 348] width 251 height 13
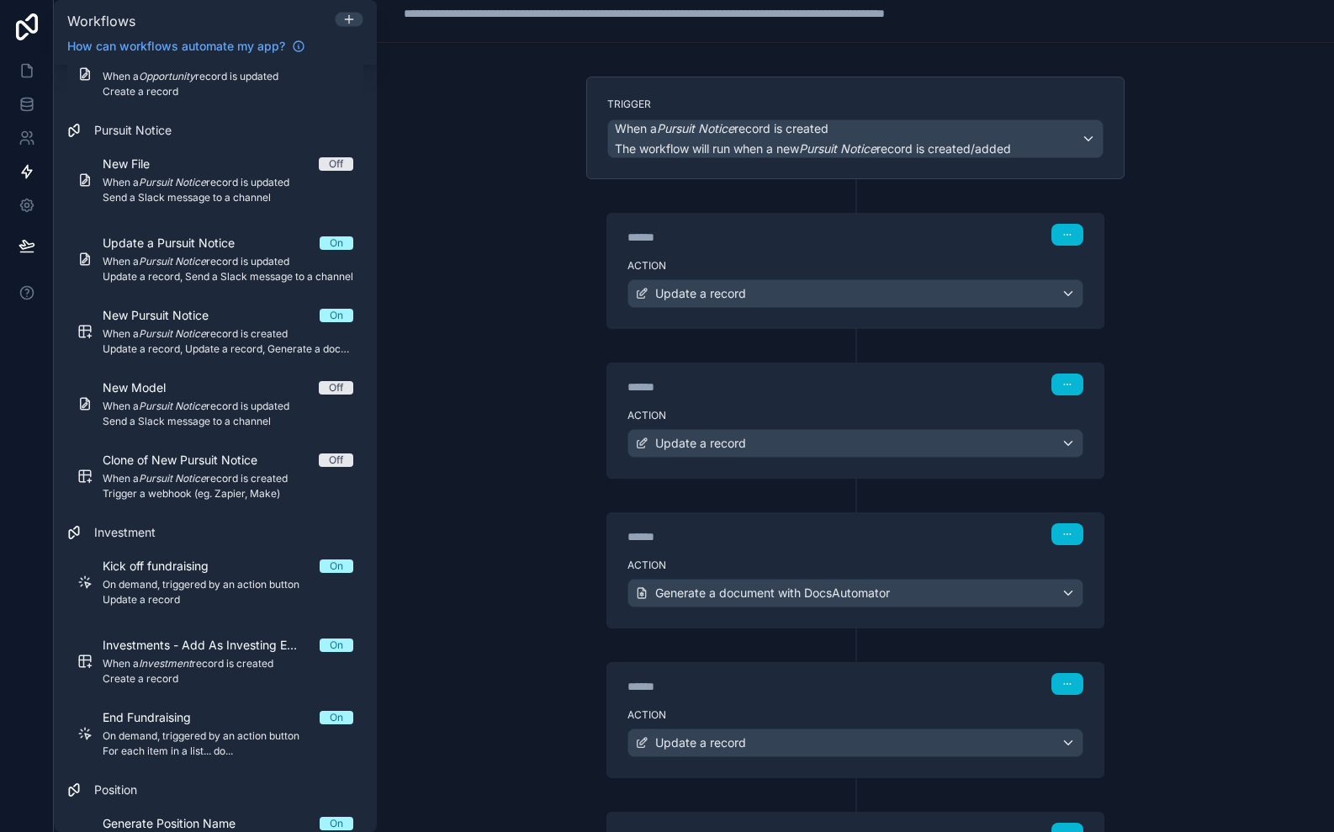
scroll to position [50, 0]
click at [772, 254] on div "Action Update a record" at bounding box center [855, 289] width 496 height 76
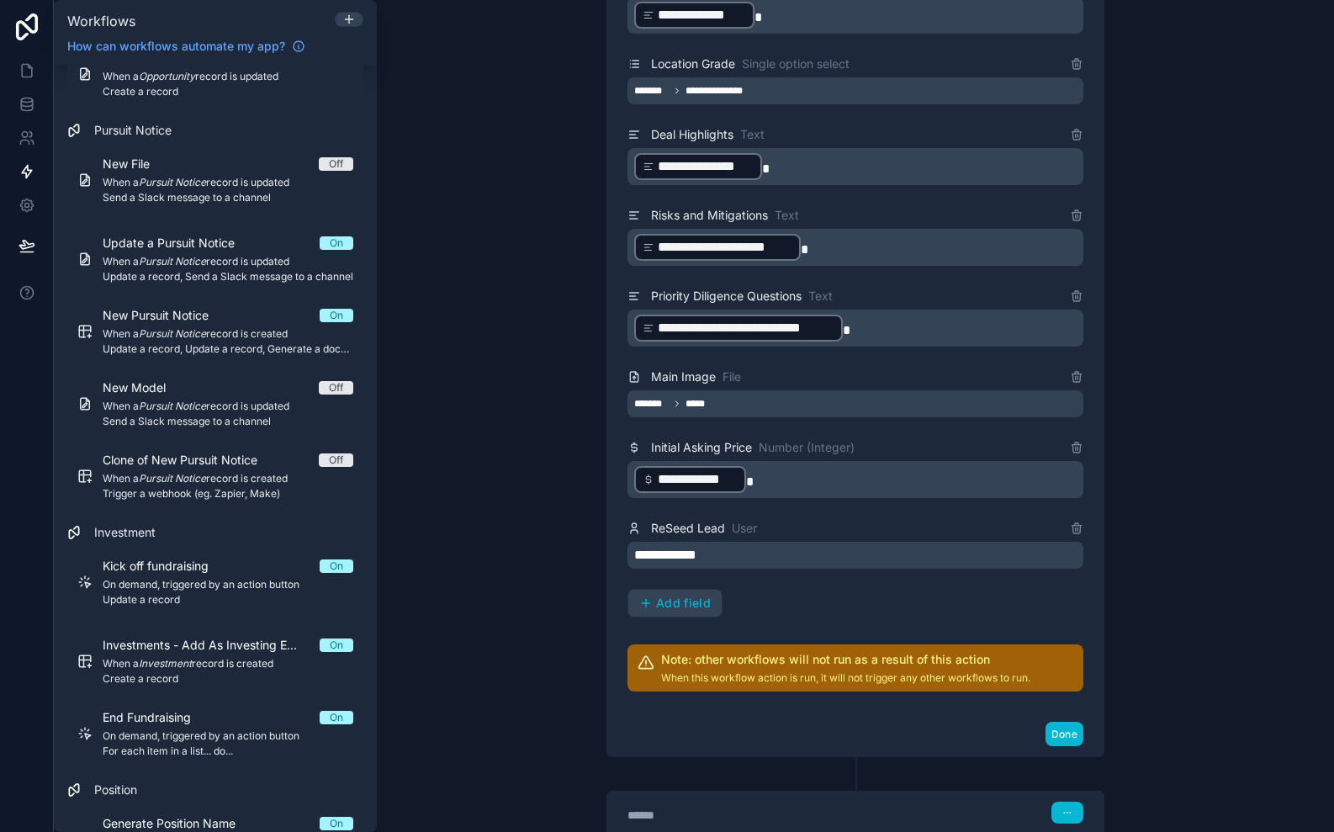
scroll to position [2198, 0]
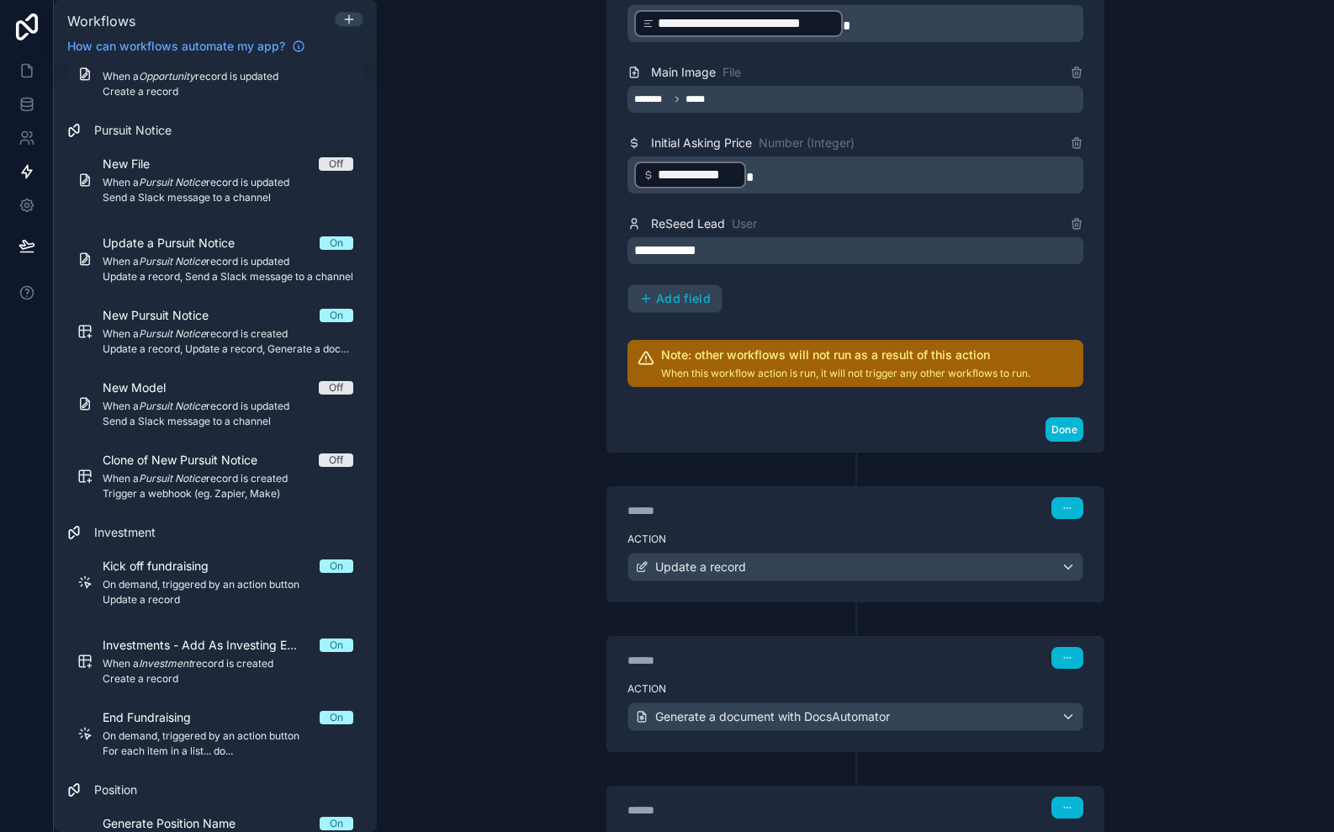
click at [739, 250] on div "**********" at bounding box center [856, 250] width 456 height 27
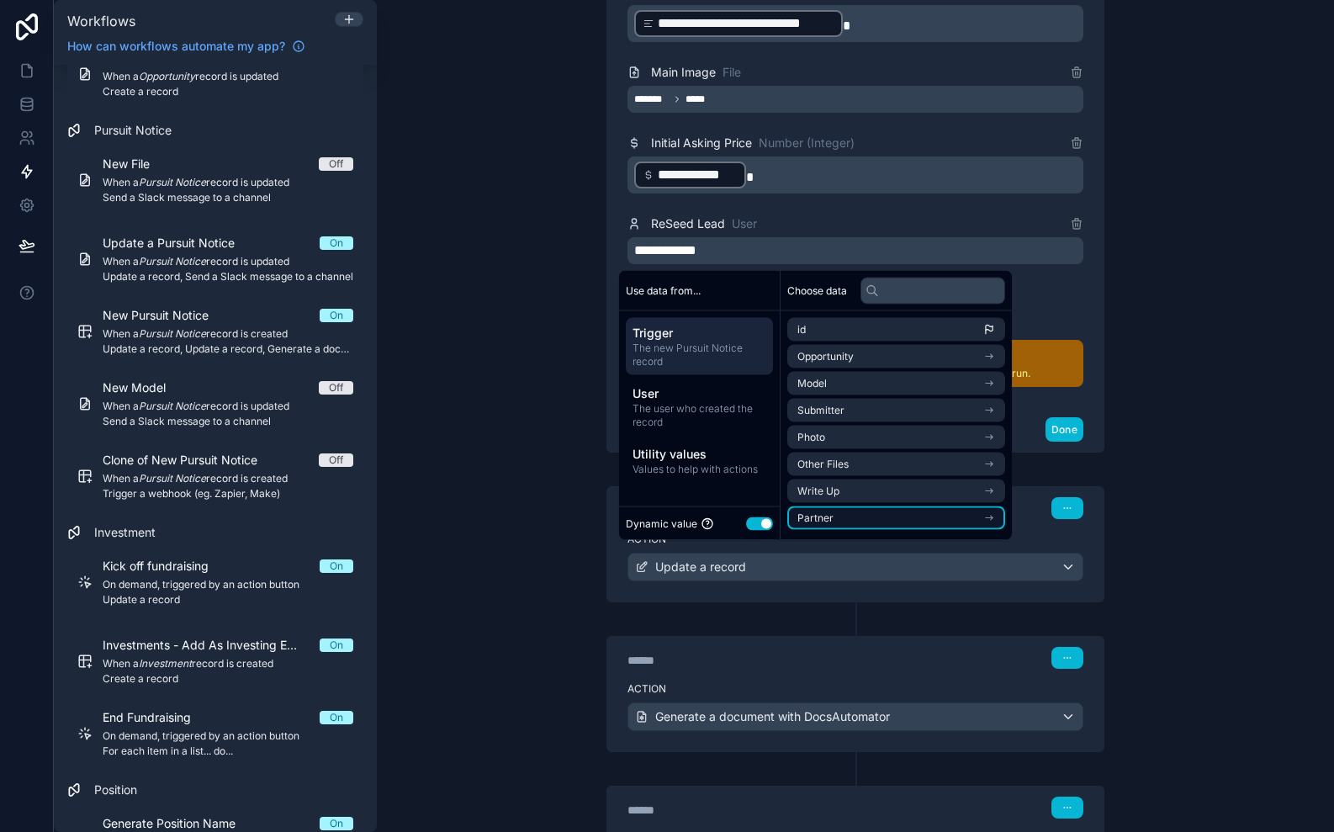
click at [882, 516] on li "Partner" at bounding box center [896, 518] width 218 height 24
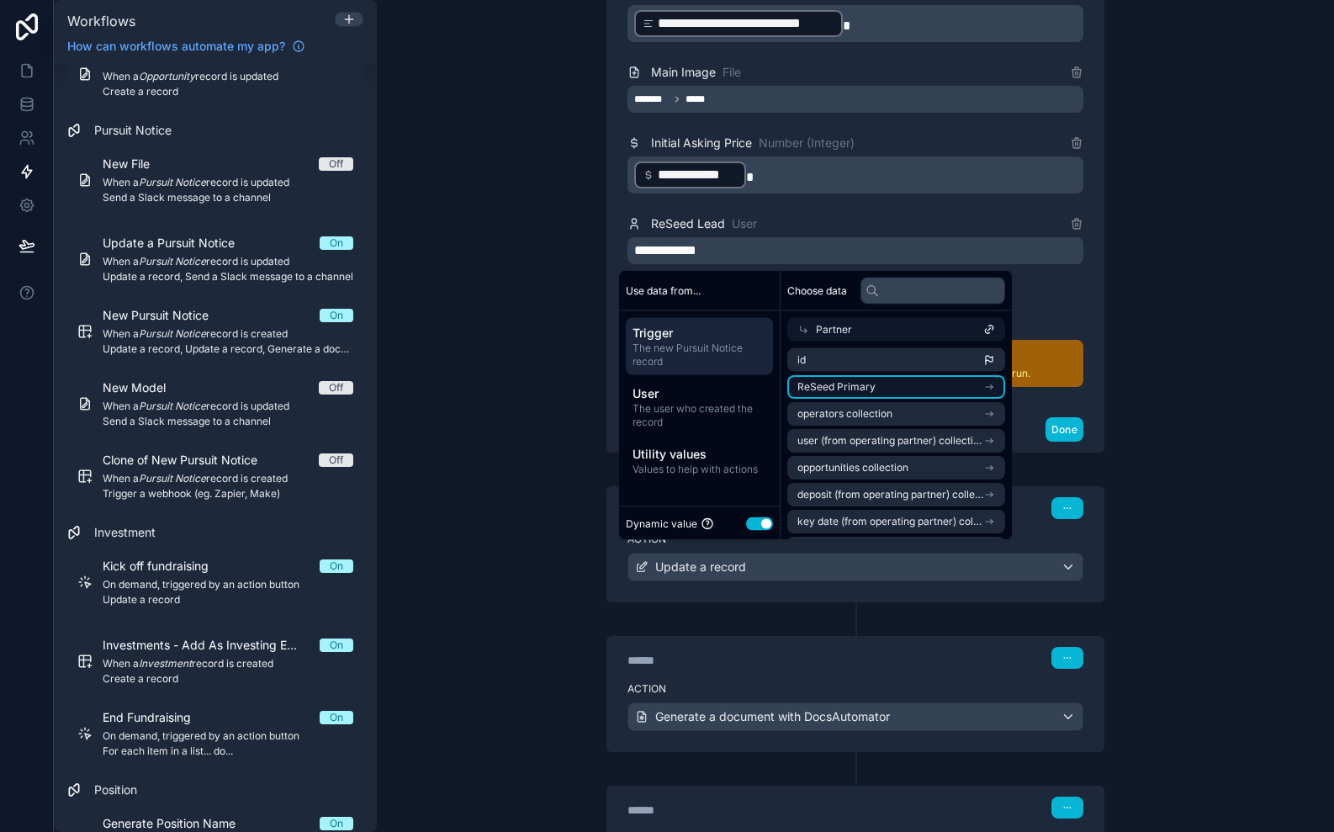
click at [874, 396] on li "ReSeed Primary" at bounding box center [896, 387] width 218 height 24
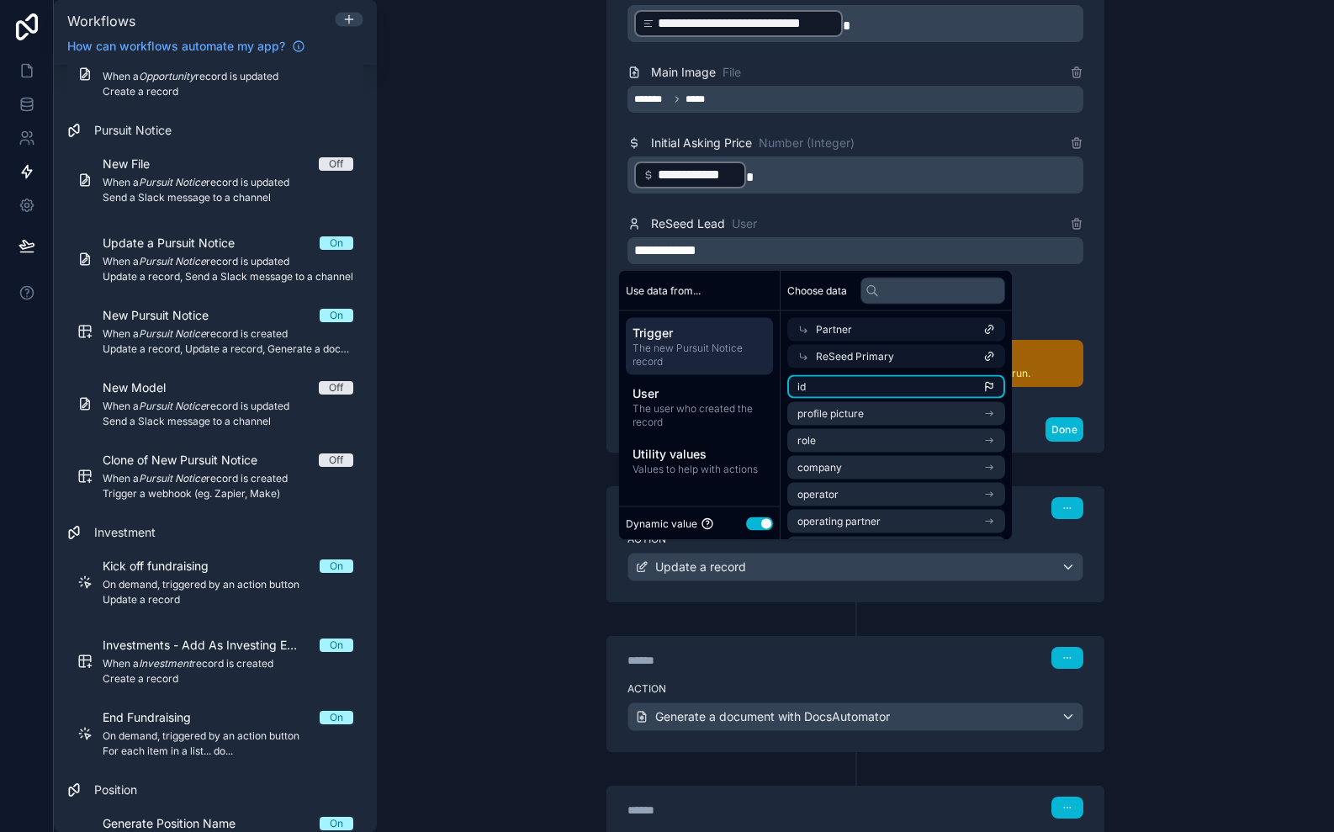
click at [863, 391] on li "id" at bounding box center [896, 387] width 218 height 24
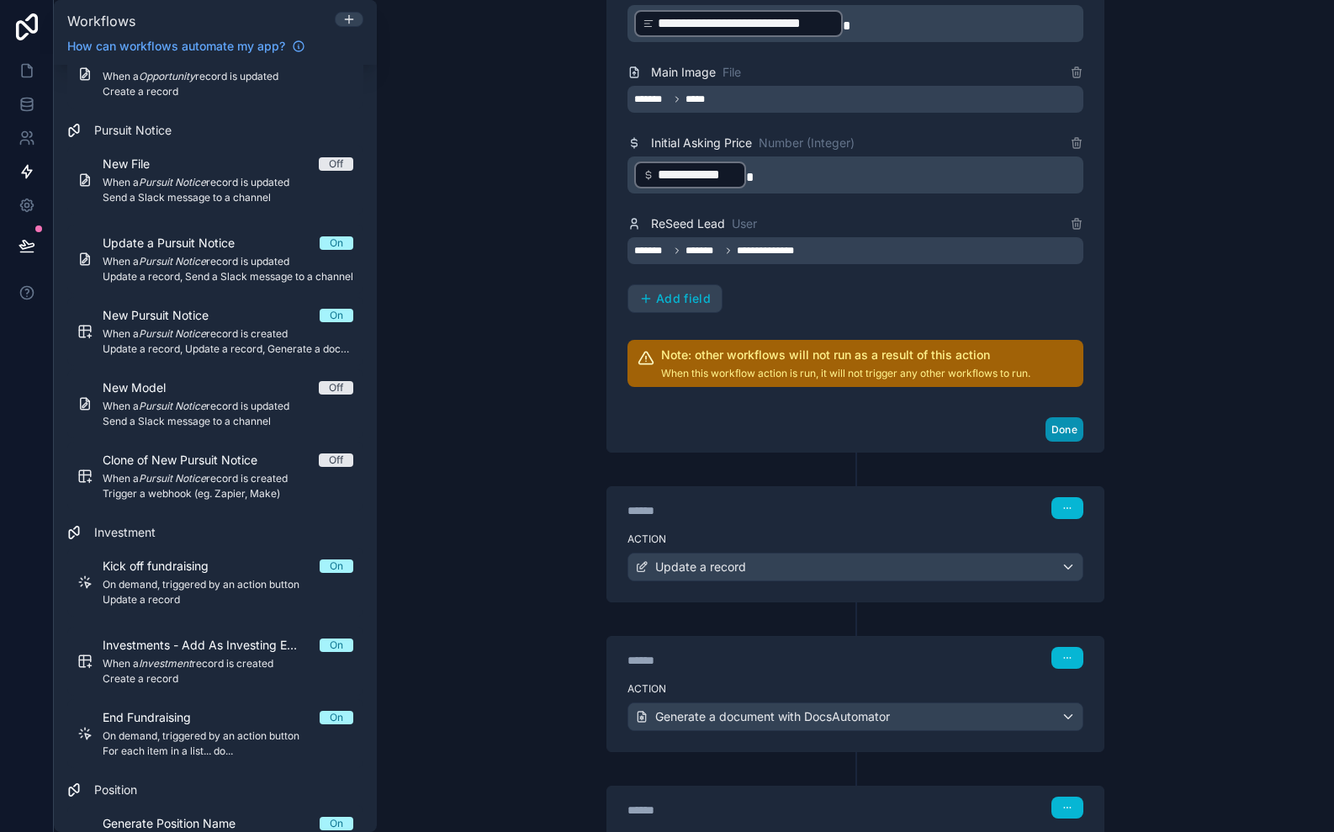
click at [1069, 424] on button "Done" at bounding box center [1065, 429] width 38 height 24
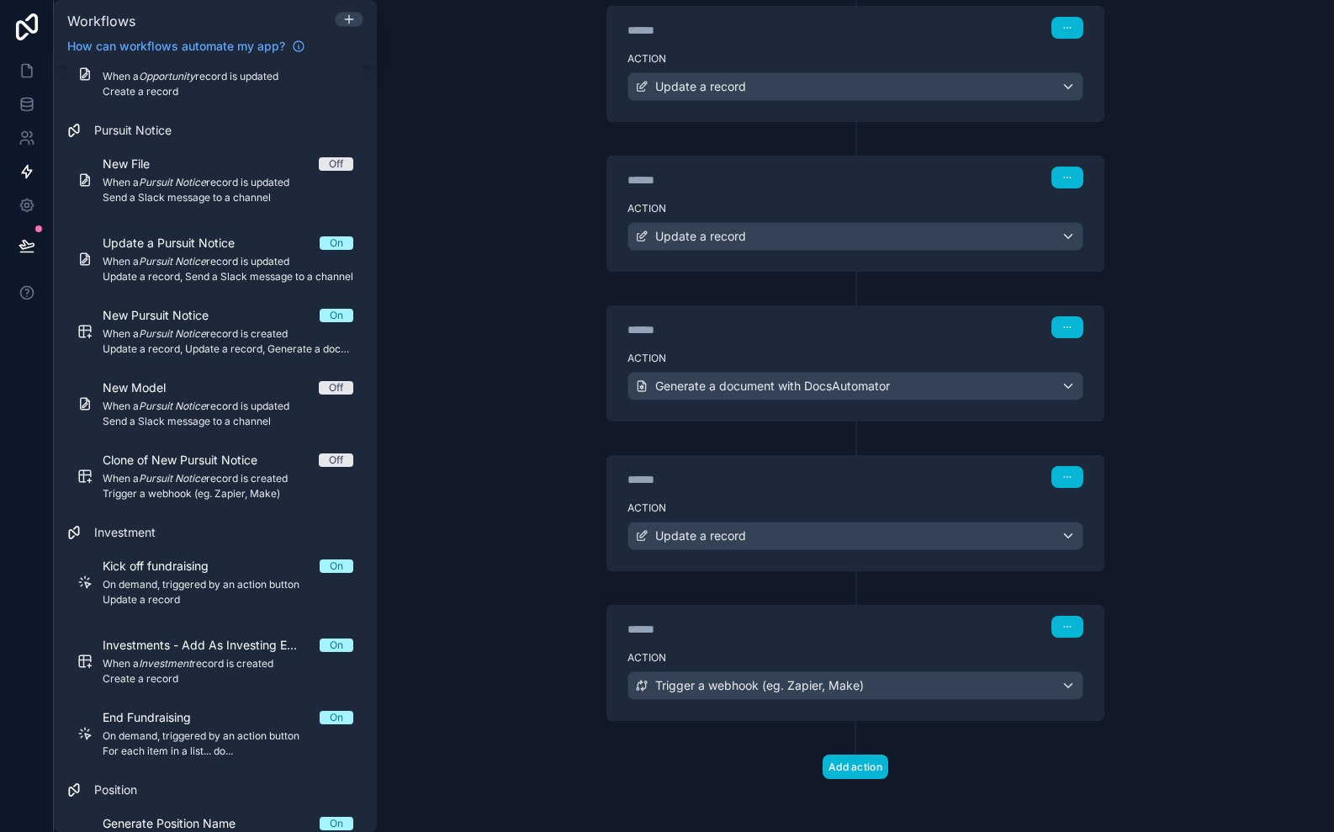
click at [861, 192] on div "****** Step 2" at bounding box center [855, 175] width 496 height 39
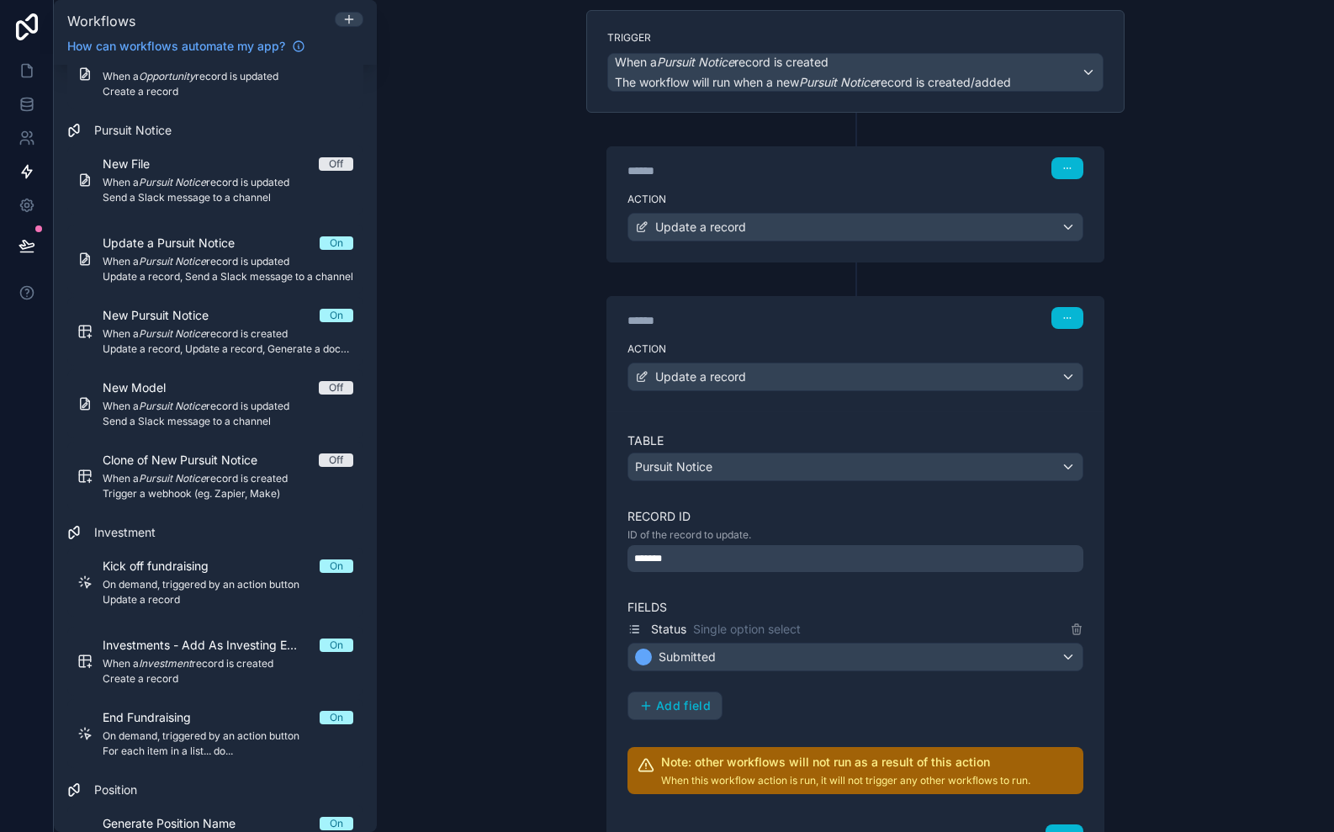
scroll to position [82, 0]
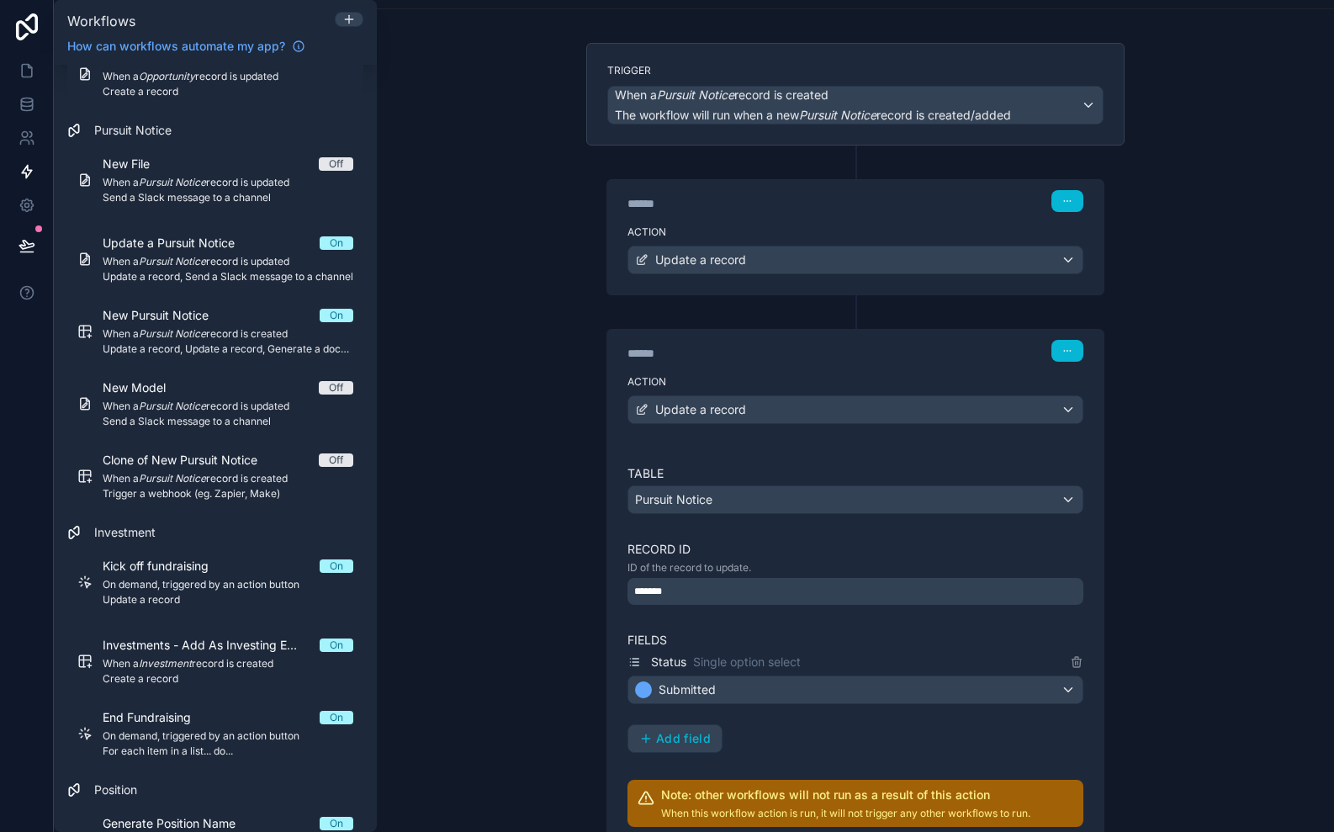
click at [839, 209] on div "******" at bounding box center [754, 203] width 252 height 17
click at [872, 216] on div "****** Step 1" at bounding box center [855, 199] width 496 height 39
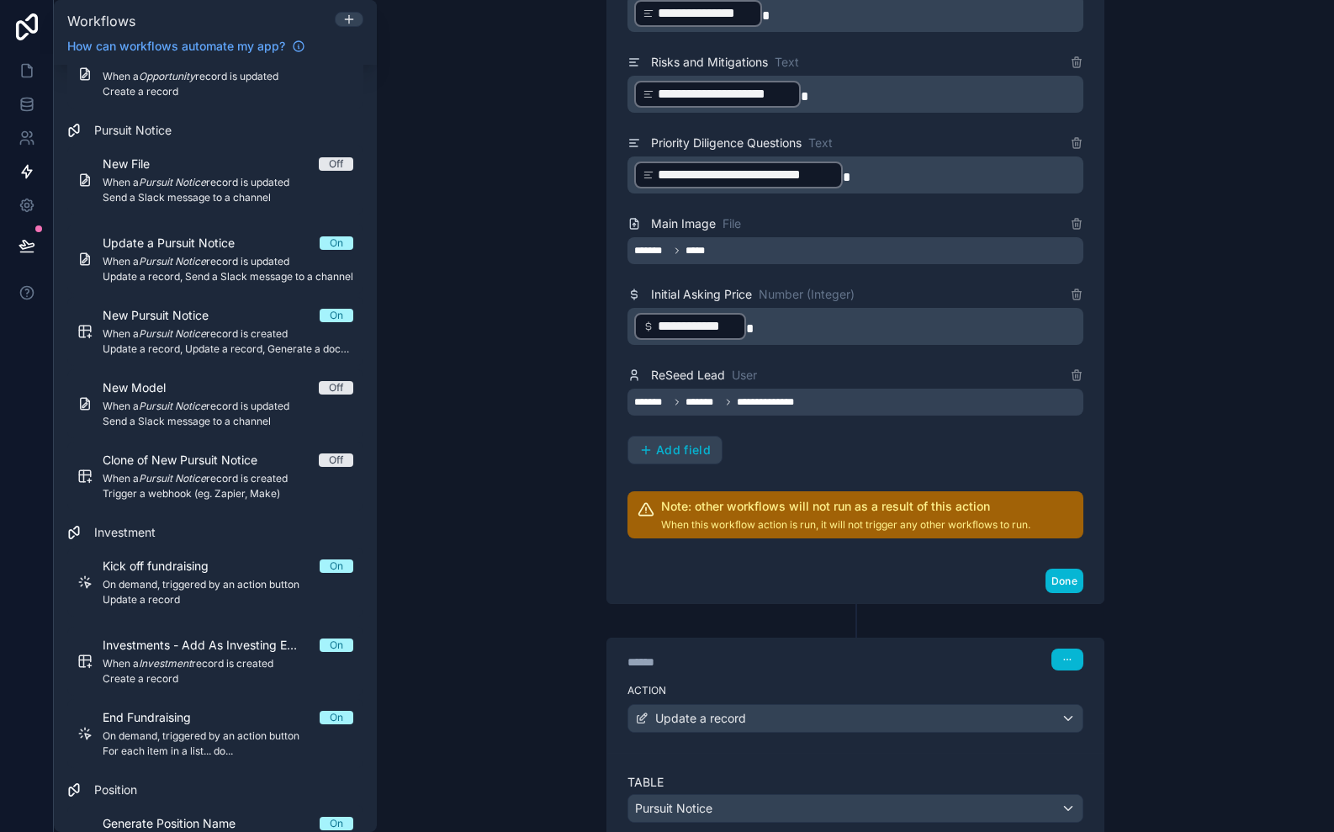
scroll to position [2078, 0]
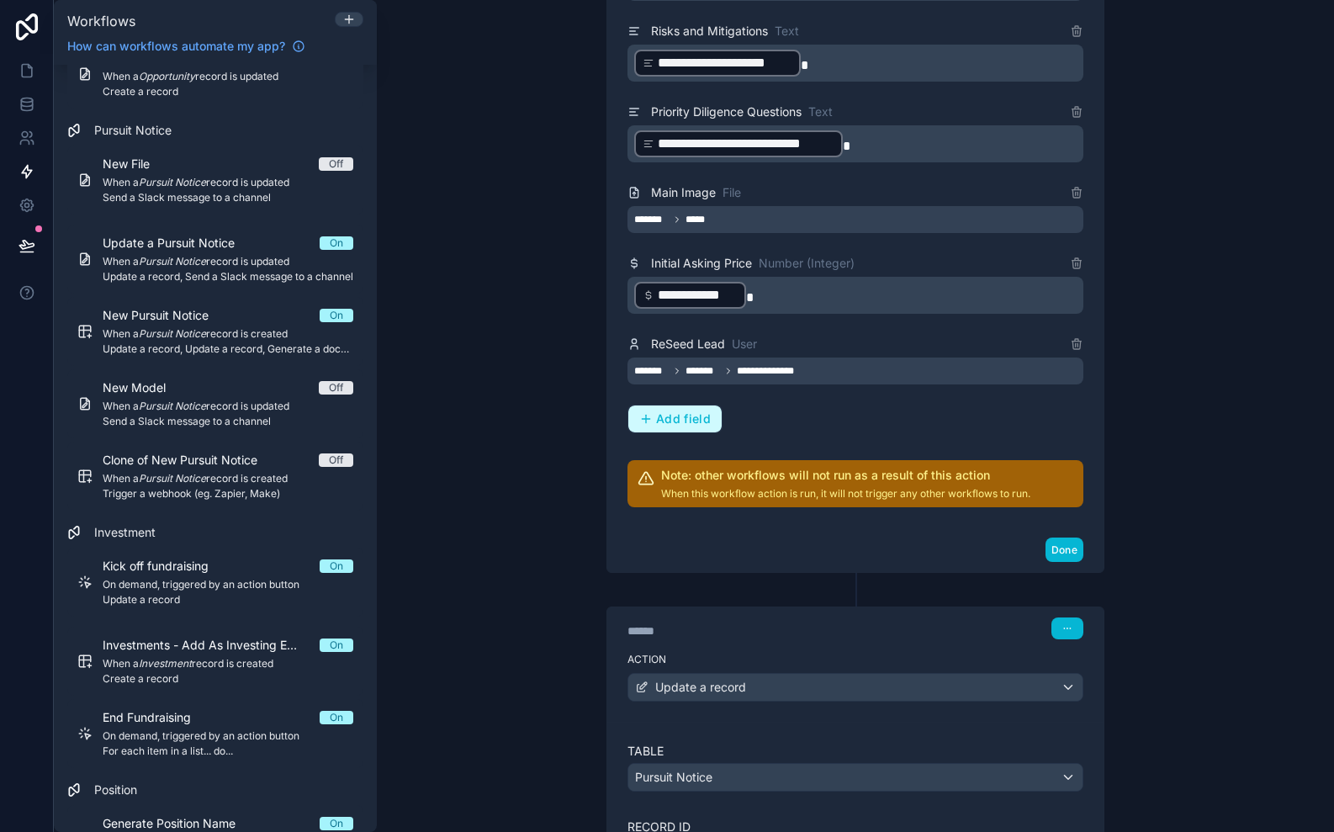
click at [681, 415] on span "Add field" at bounding box center [683, 418] width 55 height 15
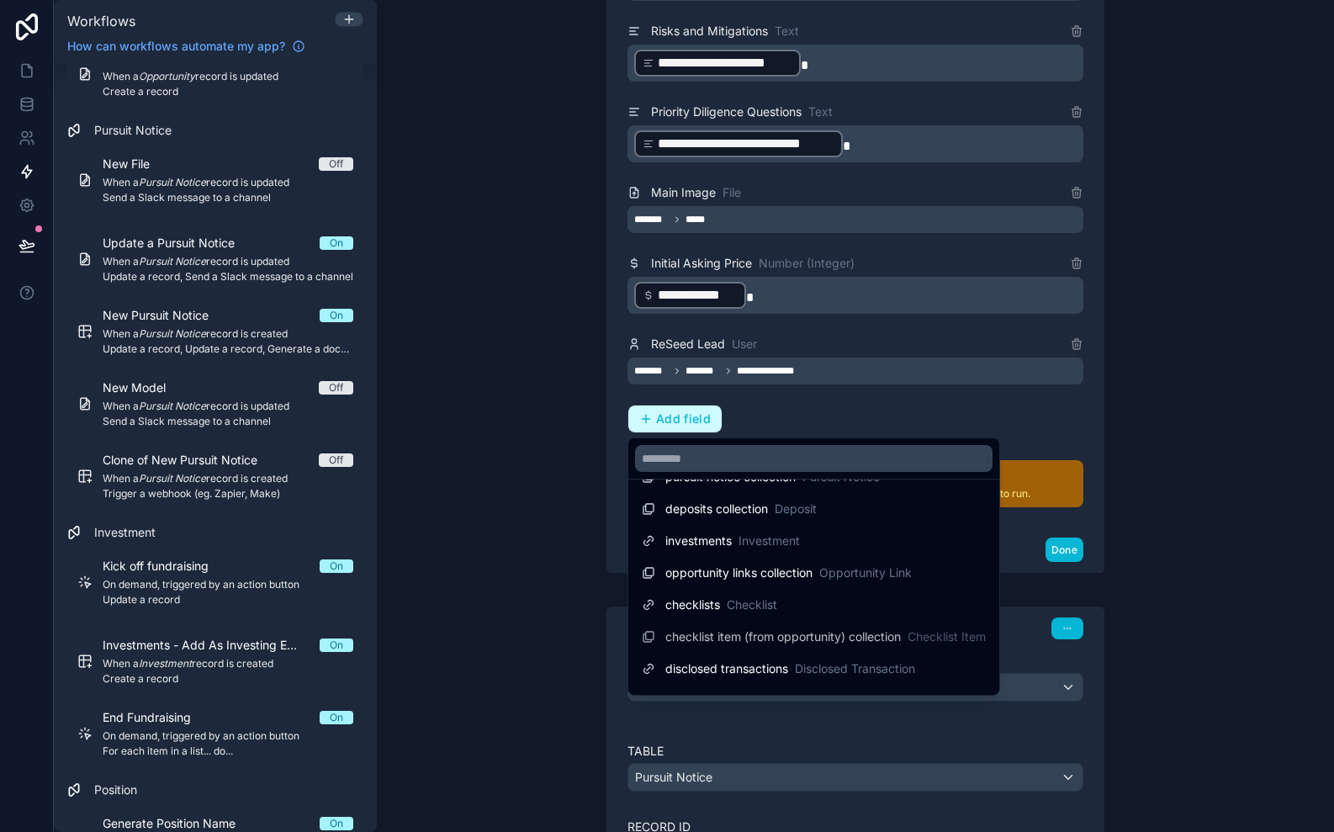
scroll to position [1014, 0]
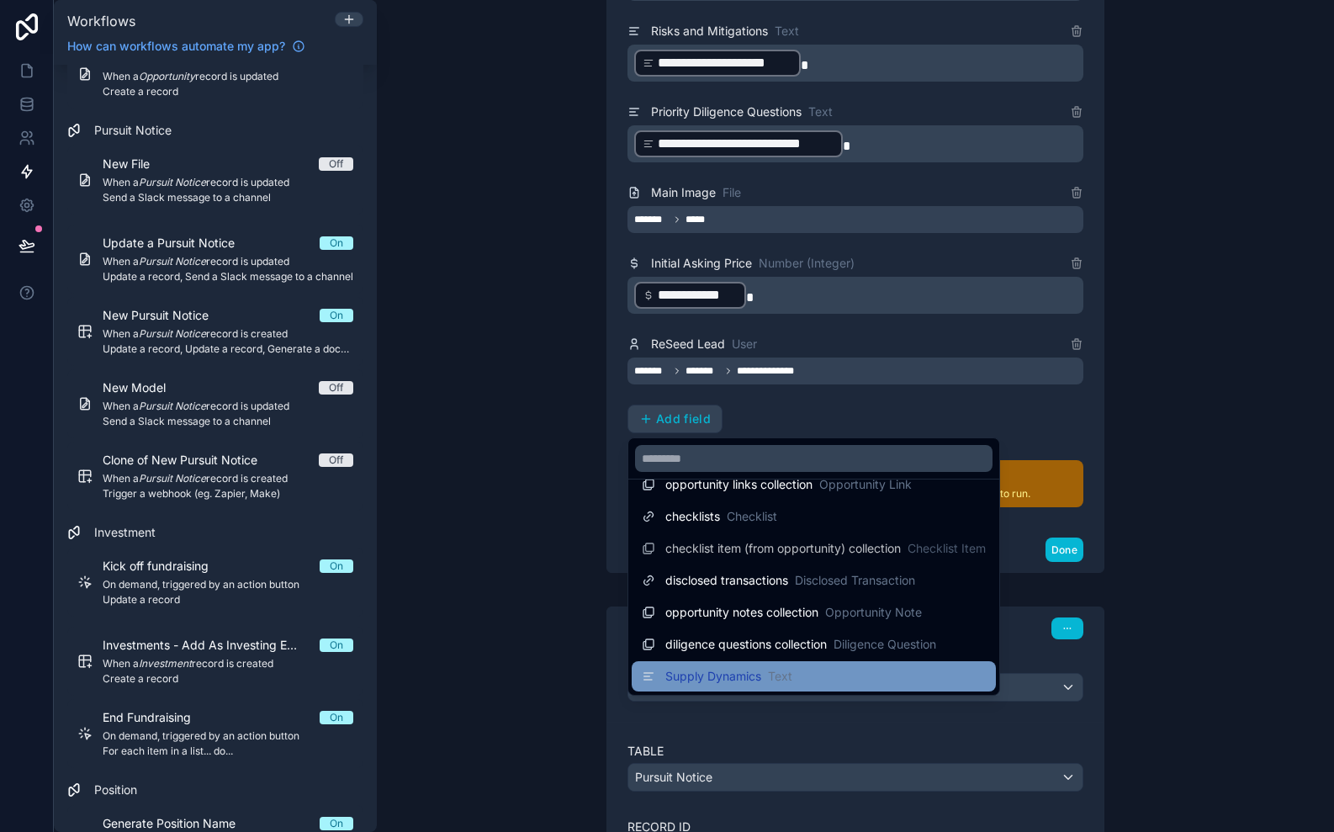
click at [719, 680] on span "Supply Dynamics" at bounding box center [713, 676] width 96 height 17
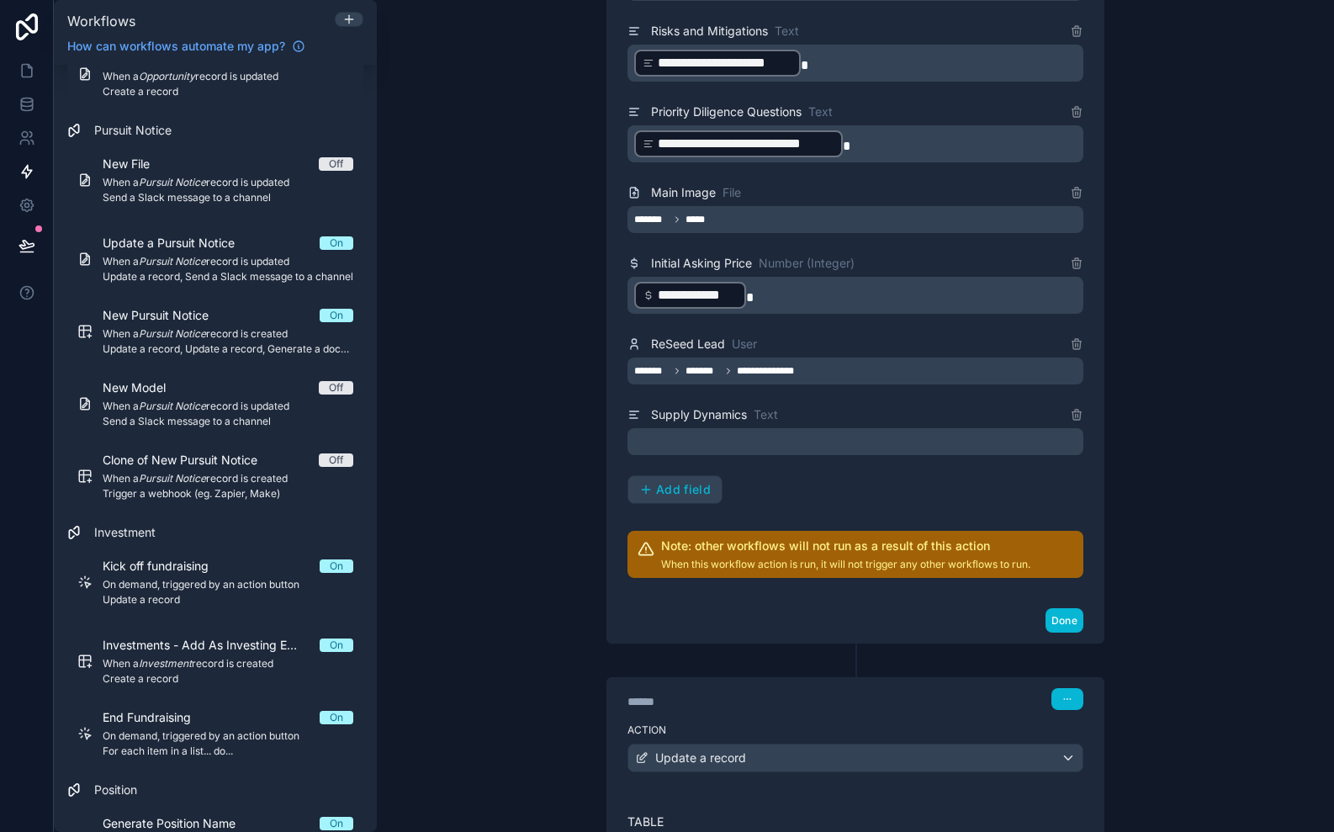
click at [712, 443] on p "﻿" at bounding box center [857, 442] width 446 height 20
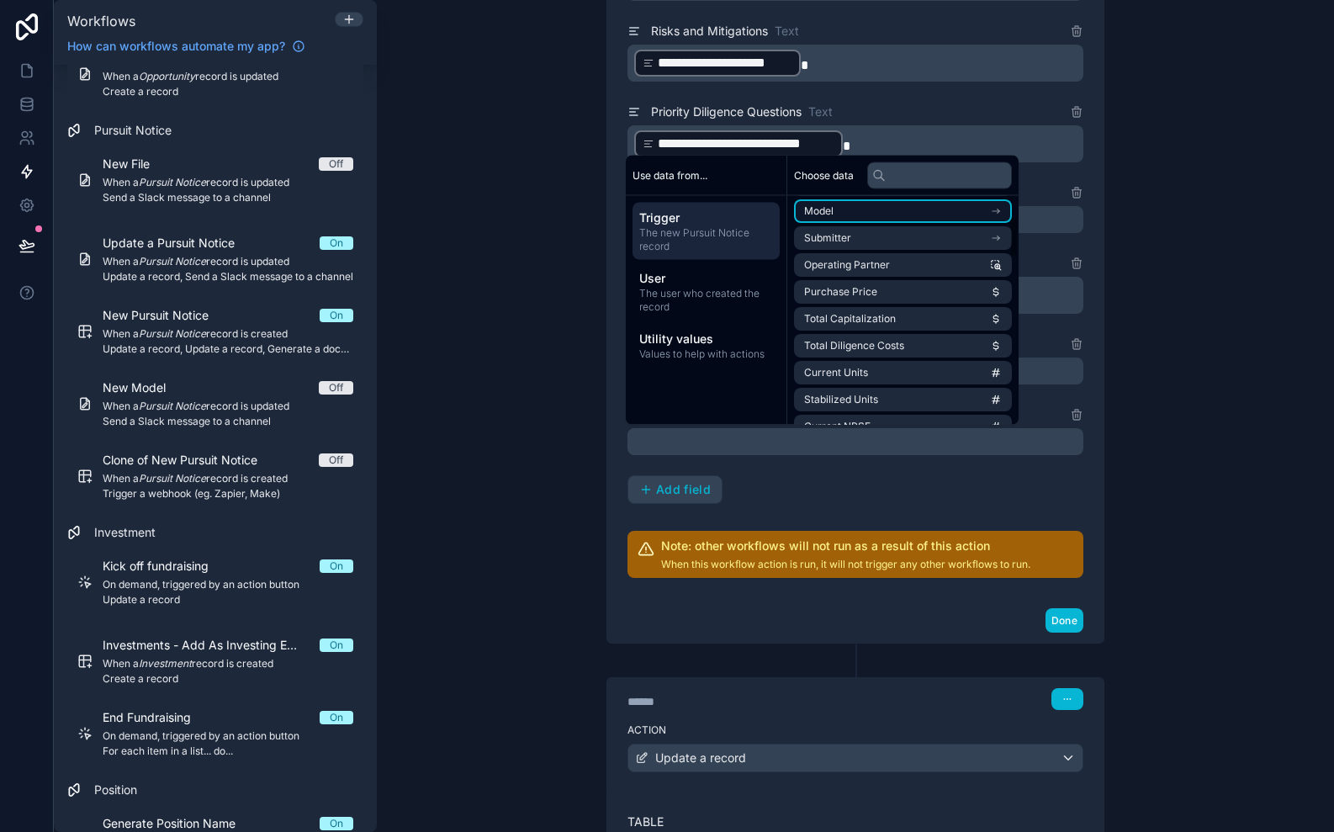
scroll to position [174, 0]
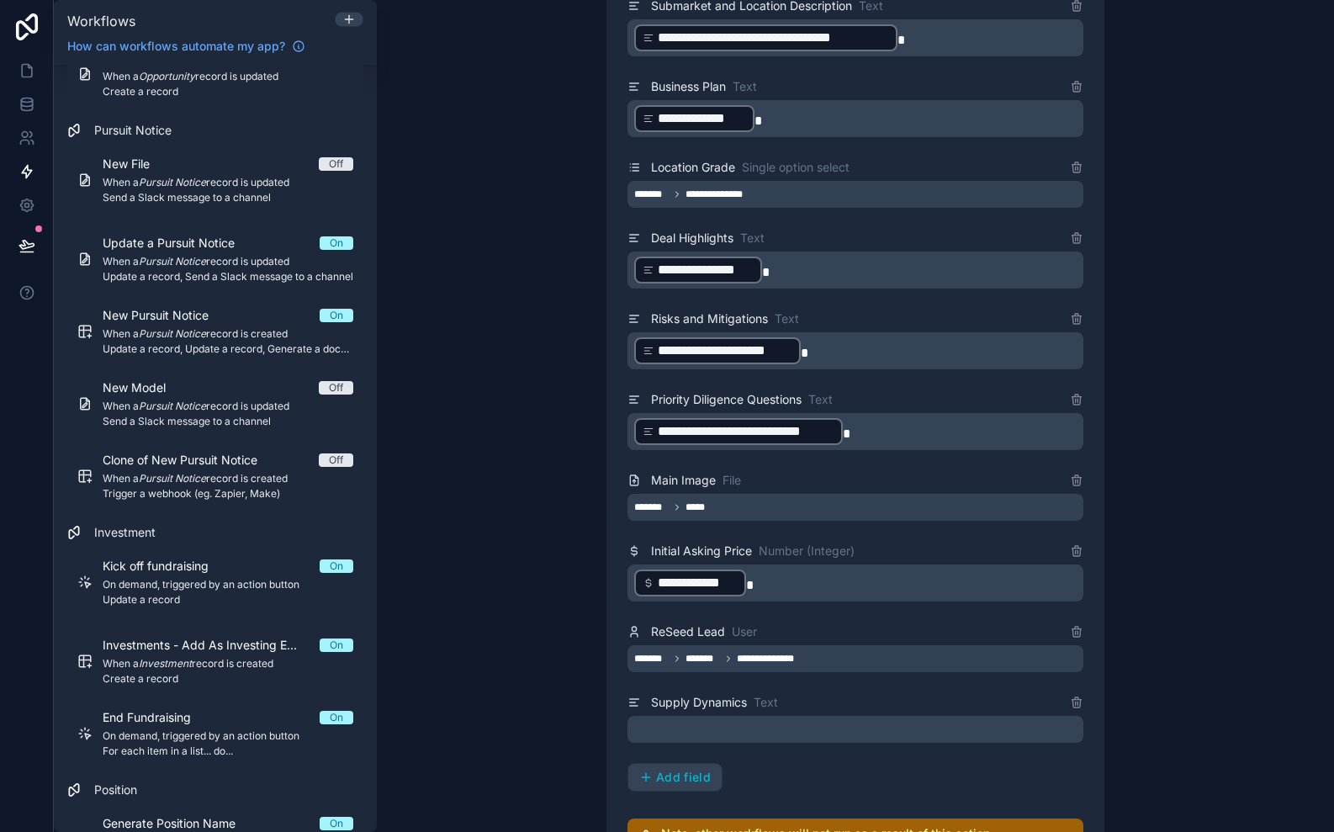
scroll to position [1852, 0]
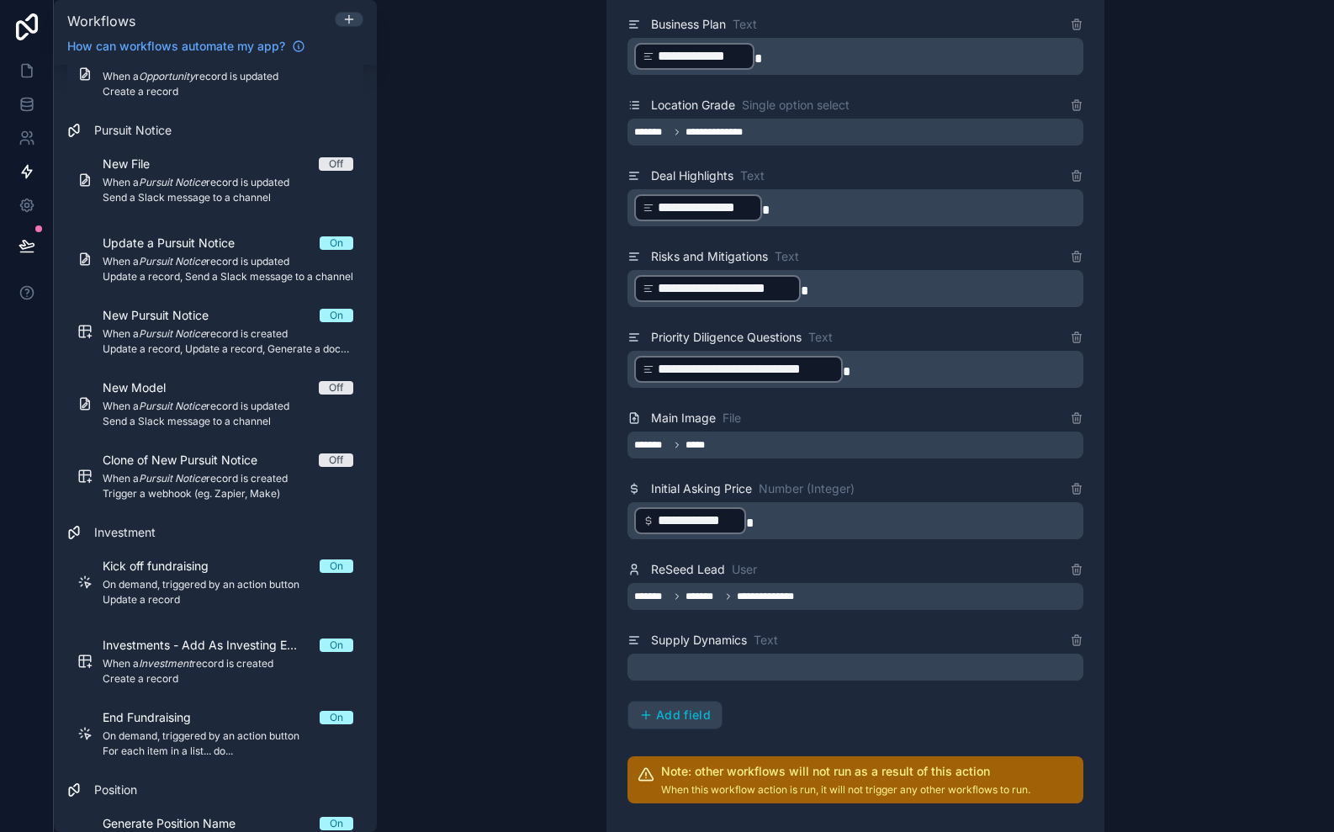
click at [699, 670] on p "﻿" at bounding box center [857, 667] width 446 height 20
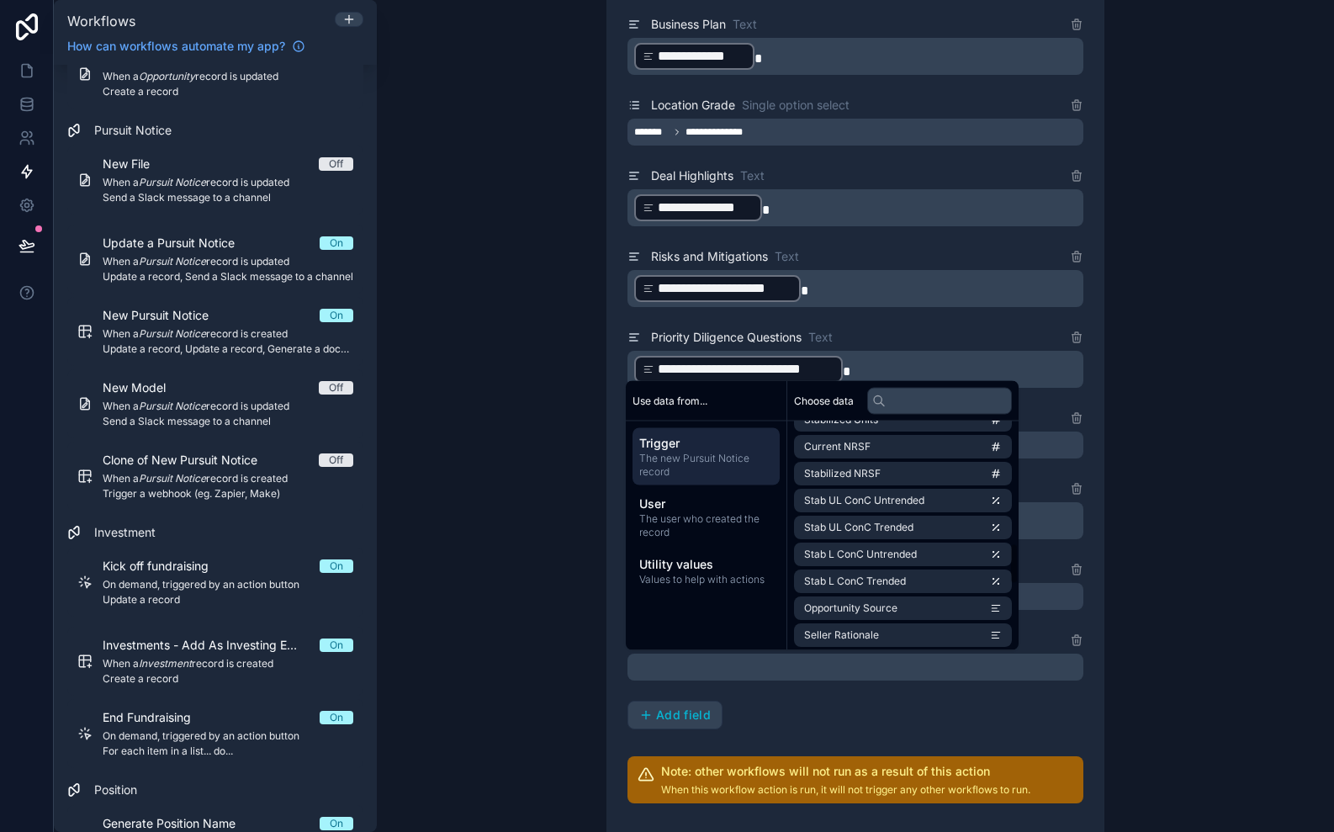
scroll to position [1019, 0]
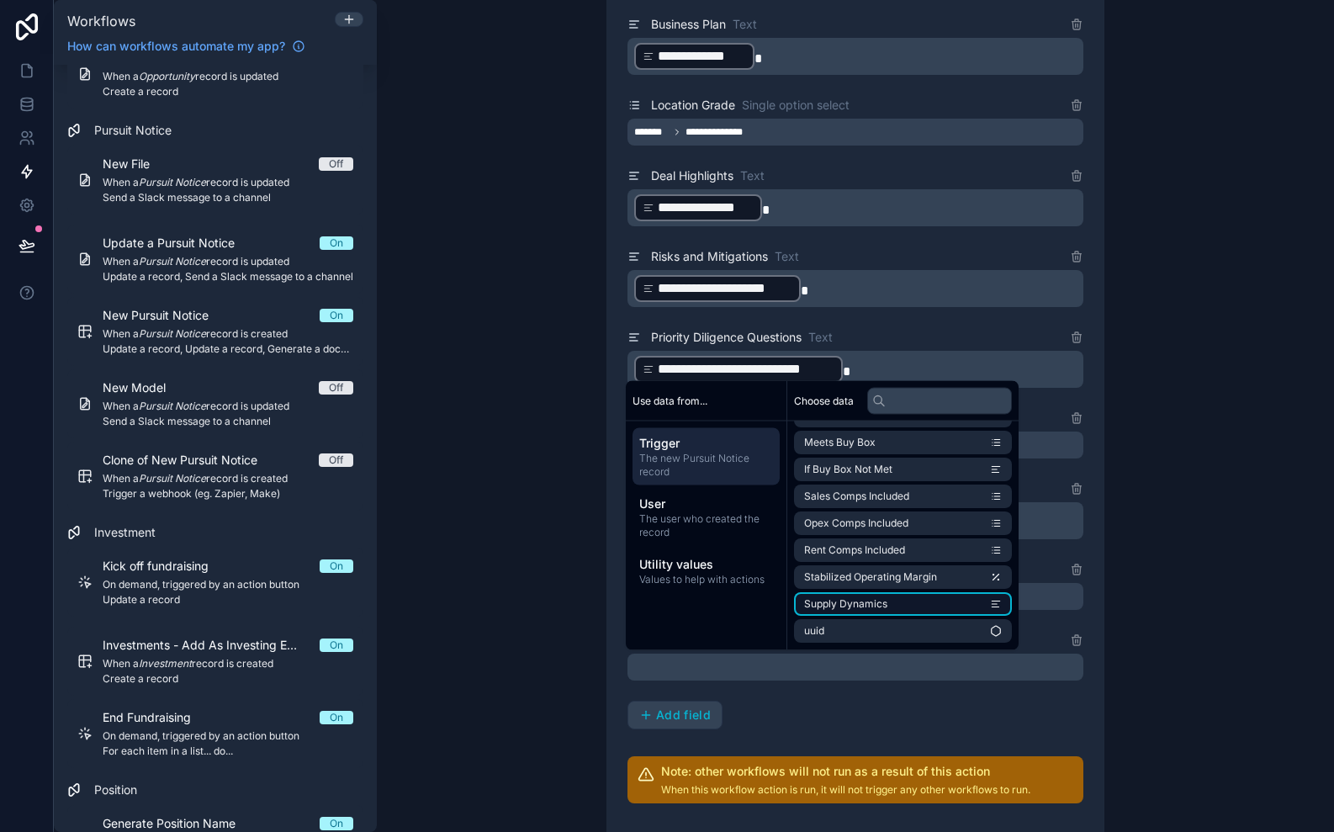
click at [884, 596] on li "Supply Dynamics" at bounding box center [903, 605] width 218 height 24
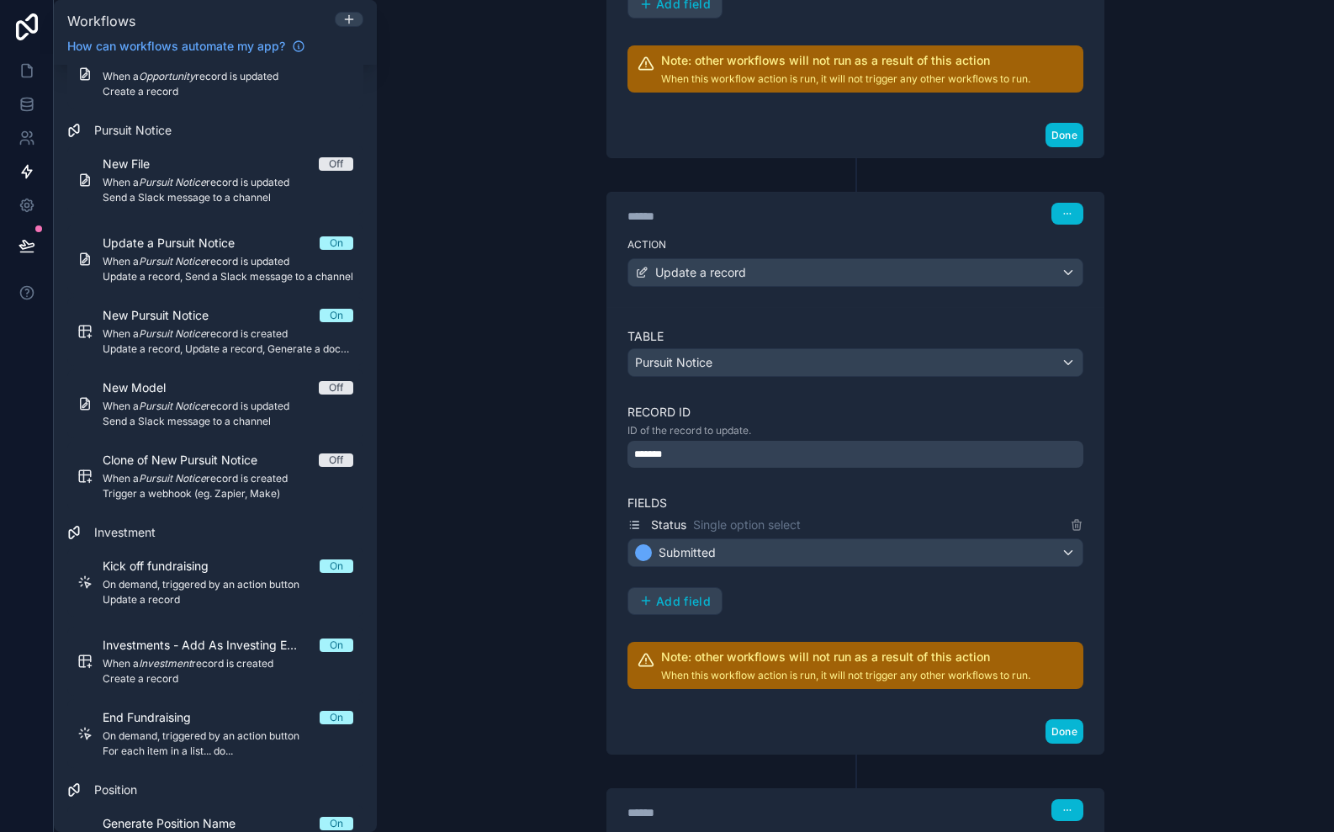
scroll to position [2126, 0]
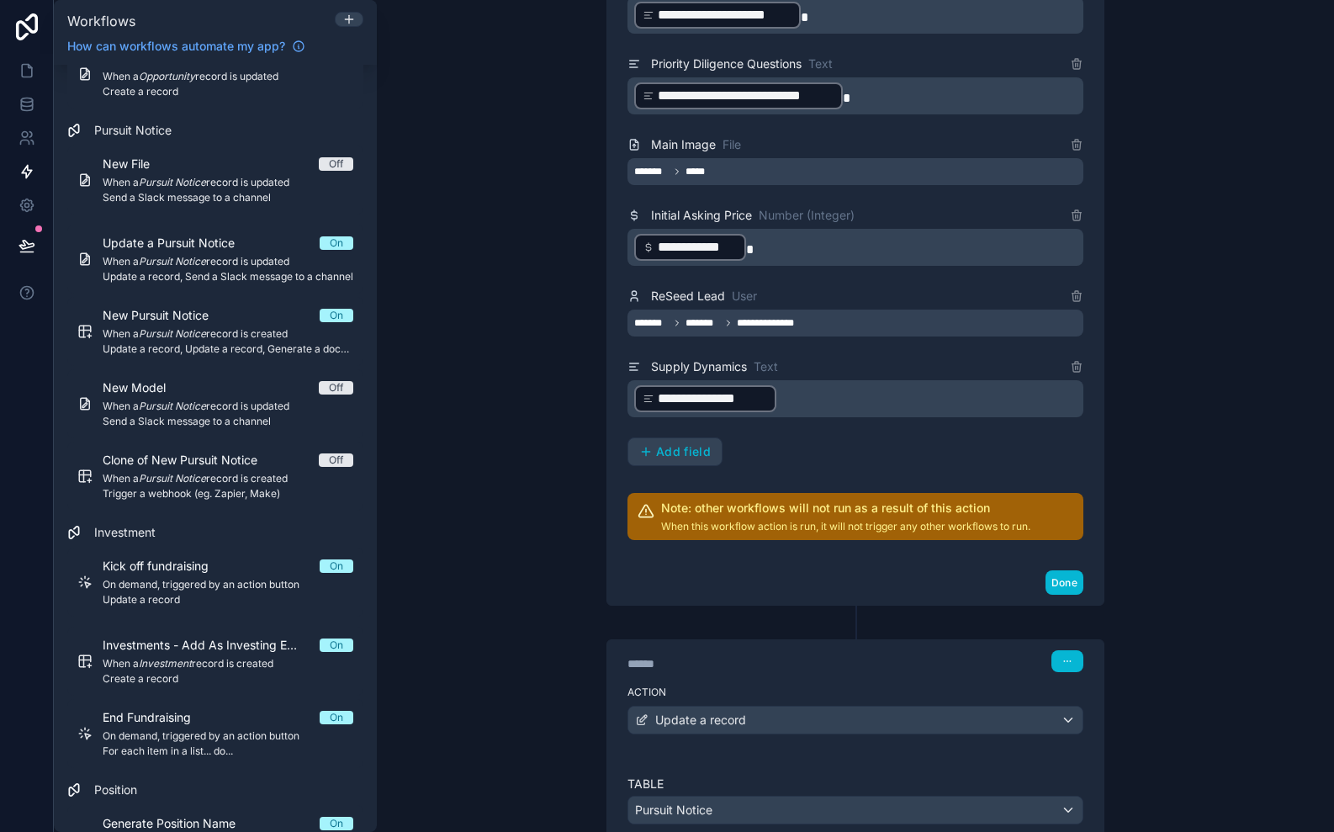
click at [1058, 596] on div "Done" at bounding box center [855, 582] width 496 height 45
click at [1064, 585] on button "Done" at bounding box center [1065, 582] width 38 height 24
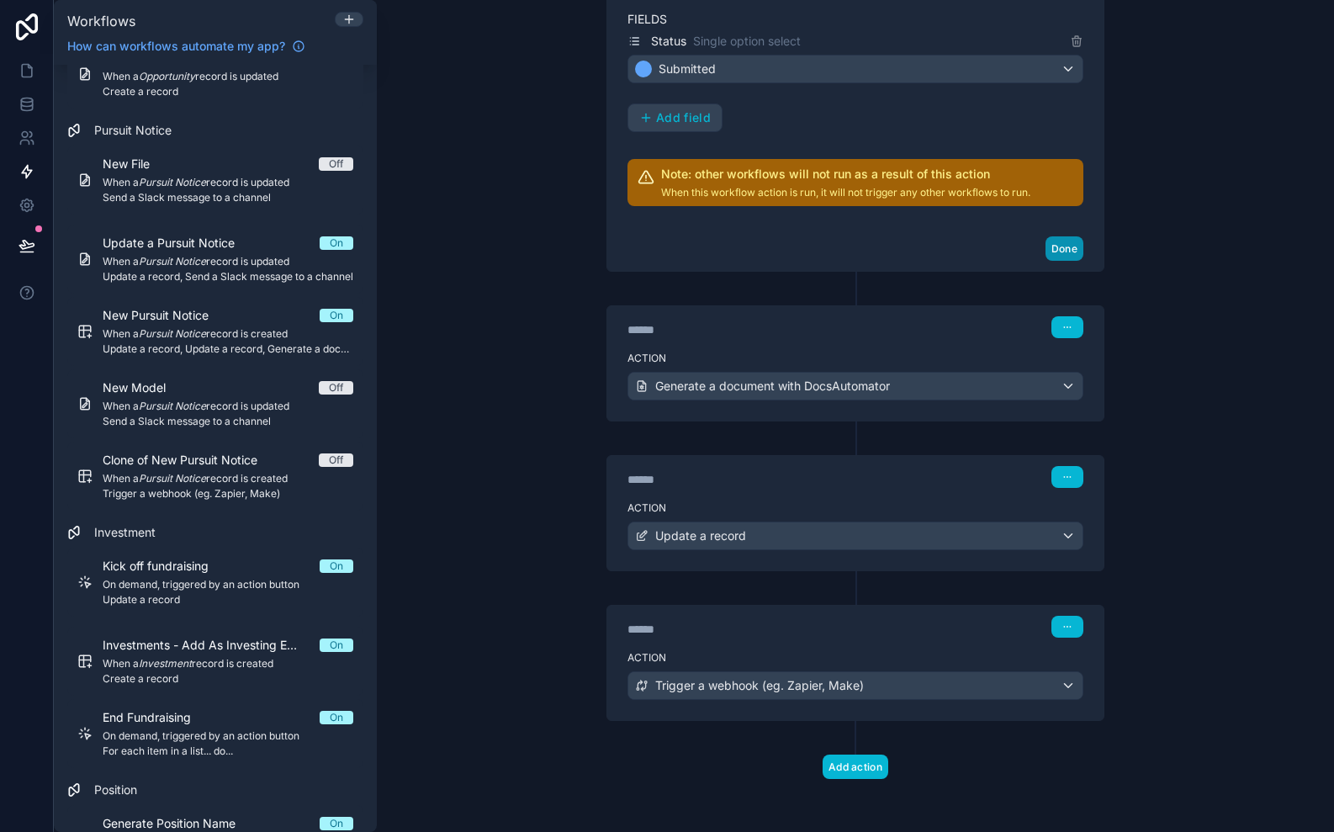
click at [1070, 242] on button "Done" at bounding box center [1065, 248] width 38 height 24
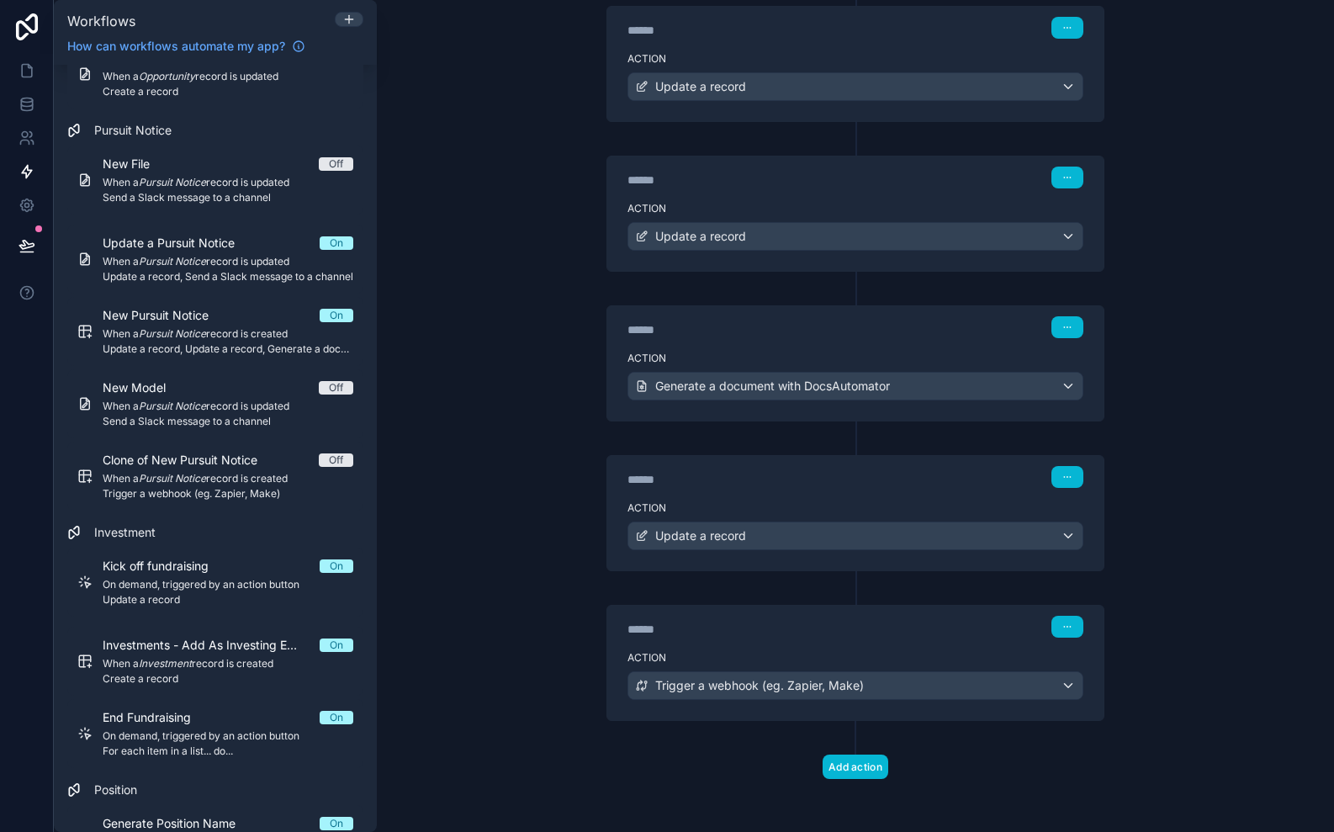
scroll to position [0, 0]
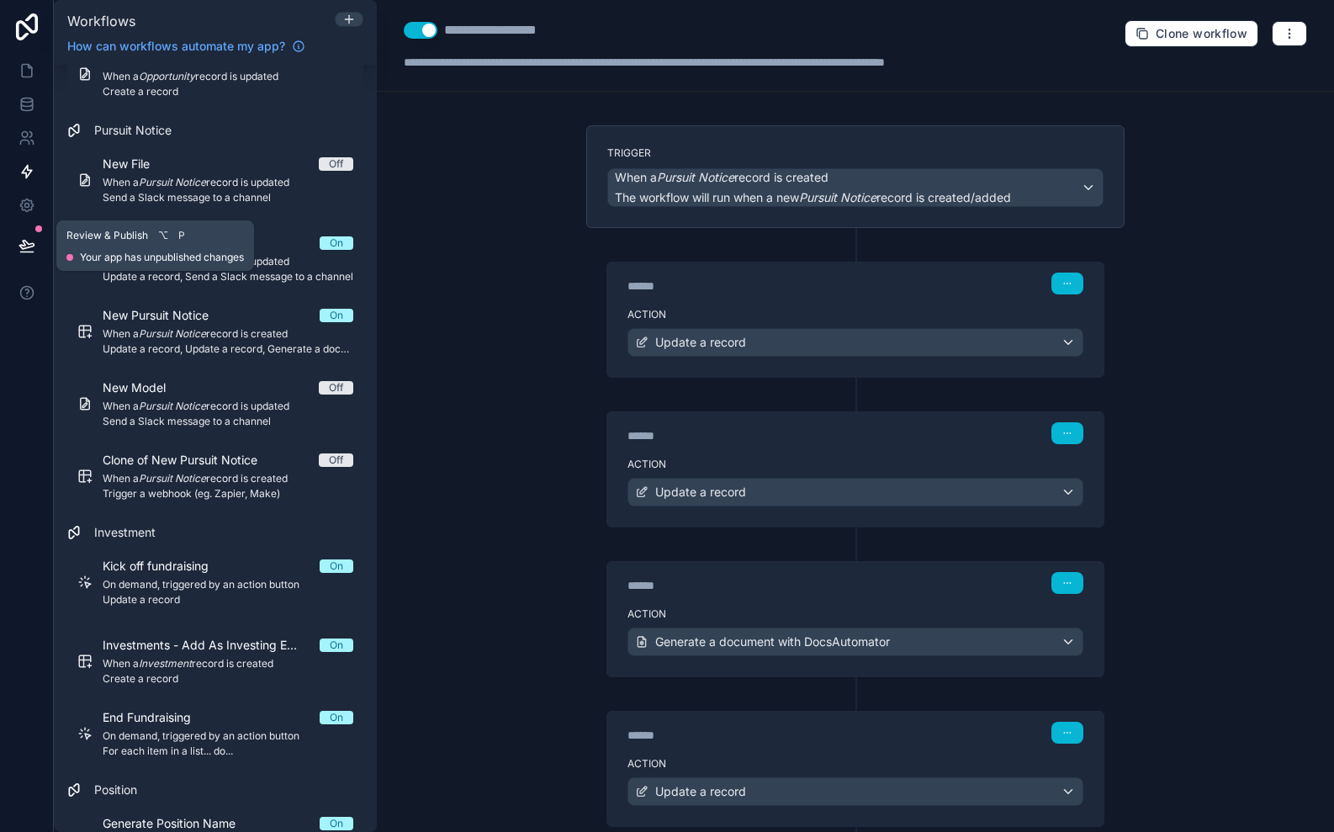
click at [26, 245] on icon at bounding box center [27, 245] width 17 height 17
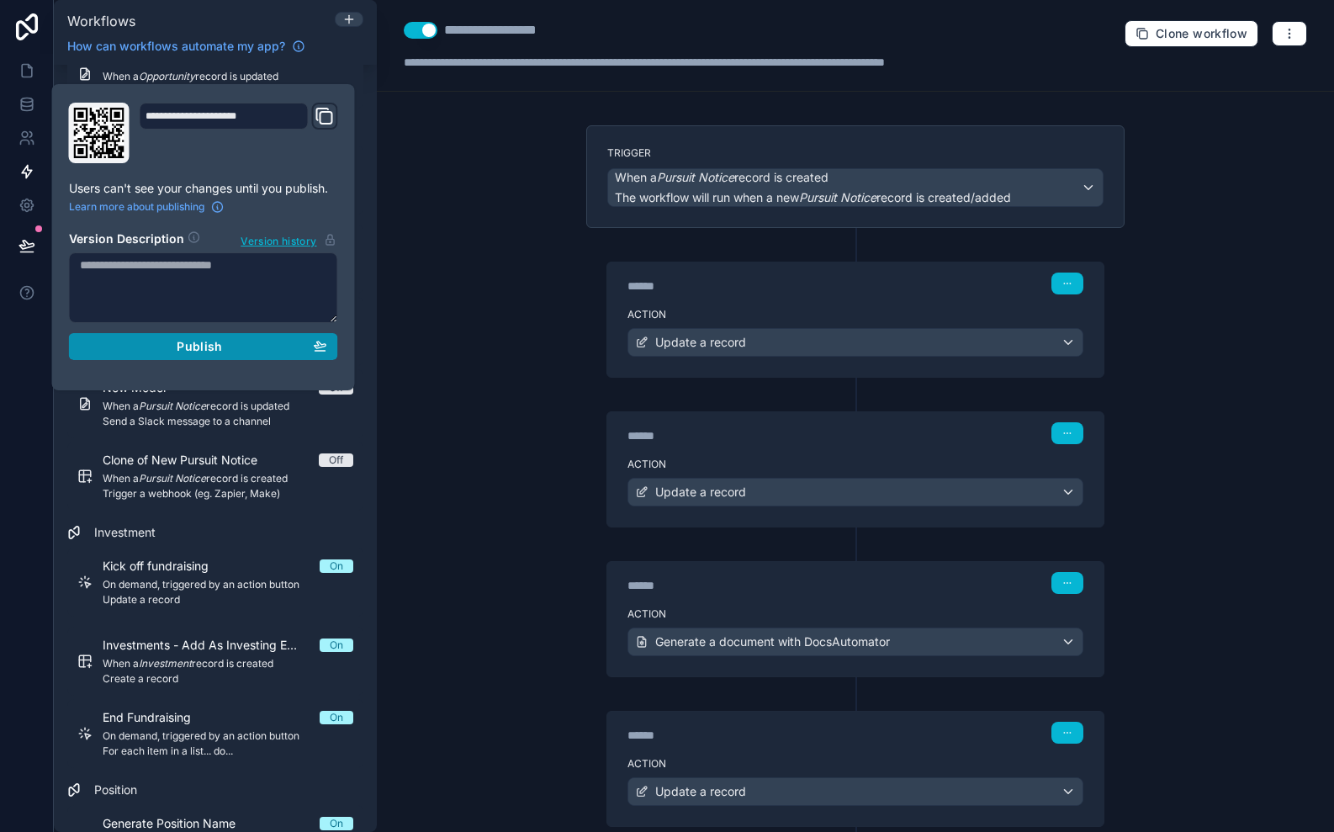
click at [148, 350] on div "Publish" at bounding box center [203, 346] width 247 height 15
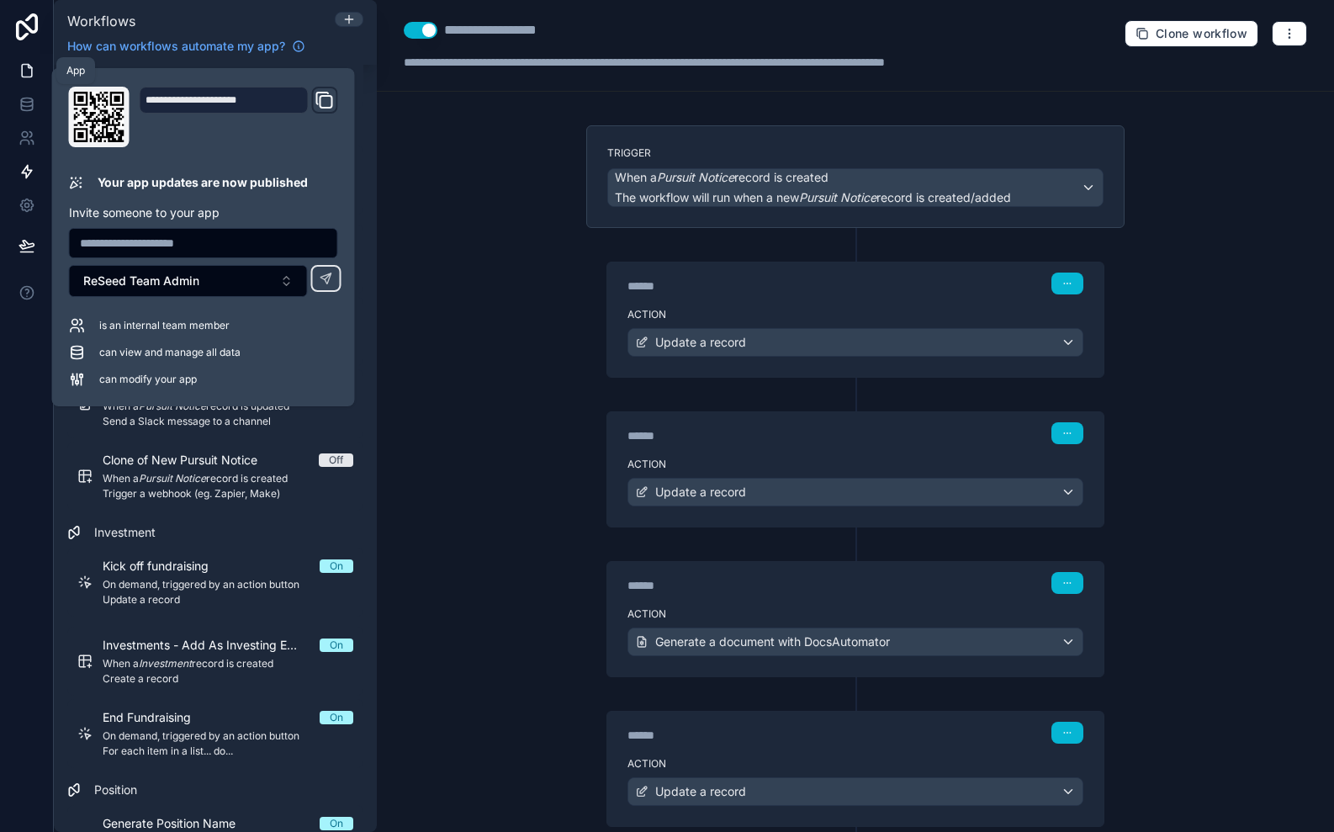
click at [29, 77] on icon at bounding box center [27, 71] width 10 height 13
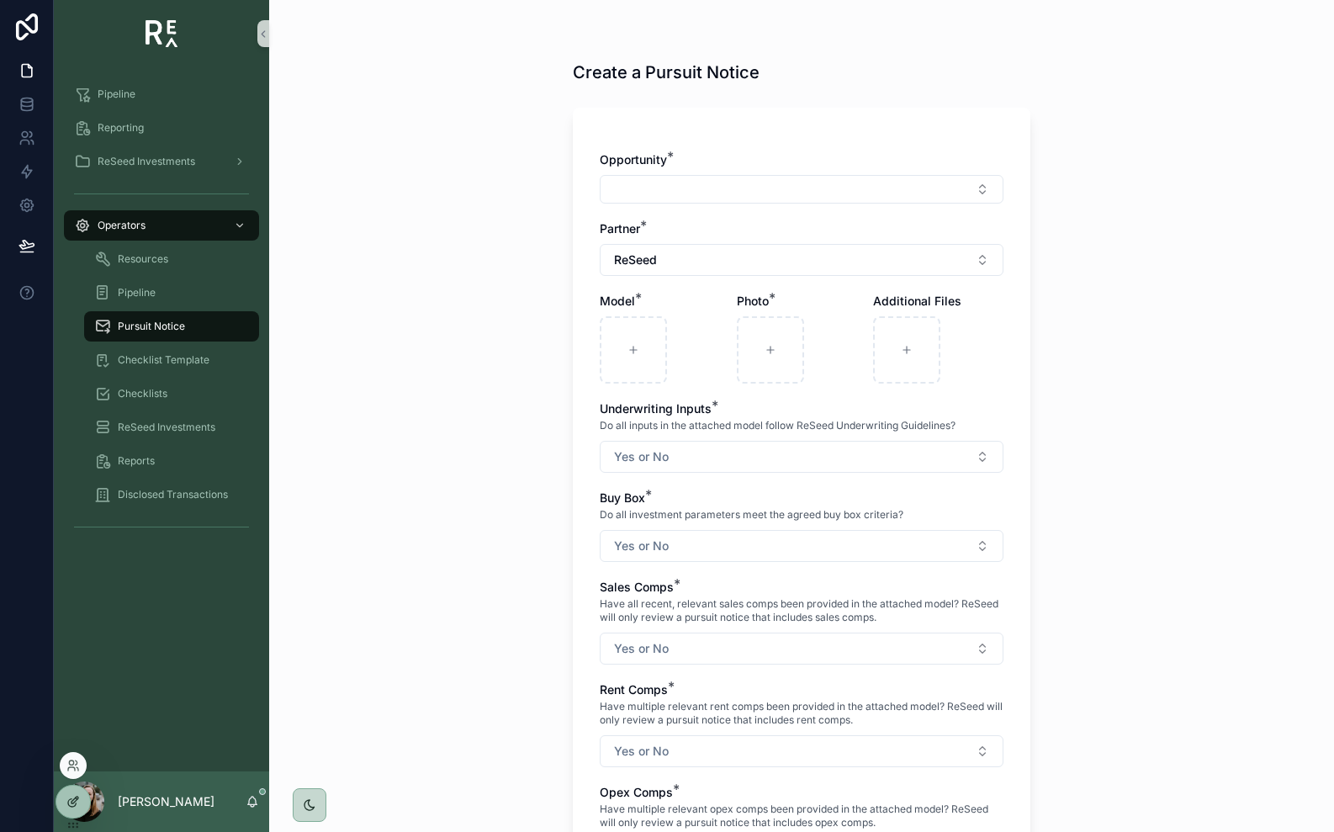
click at [80, 803] on div at bounding box center [73, 802] width 34 height 32
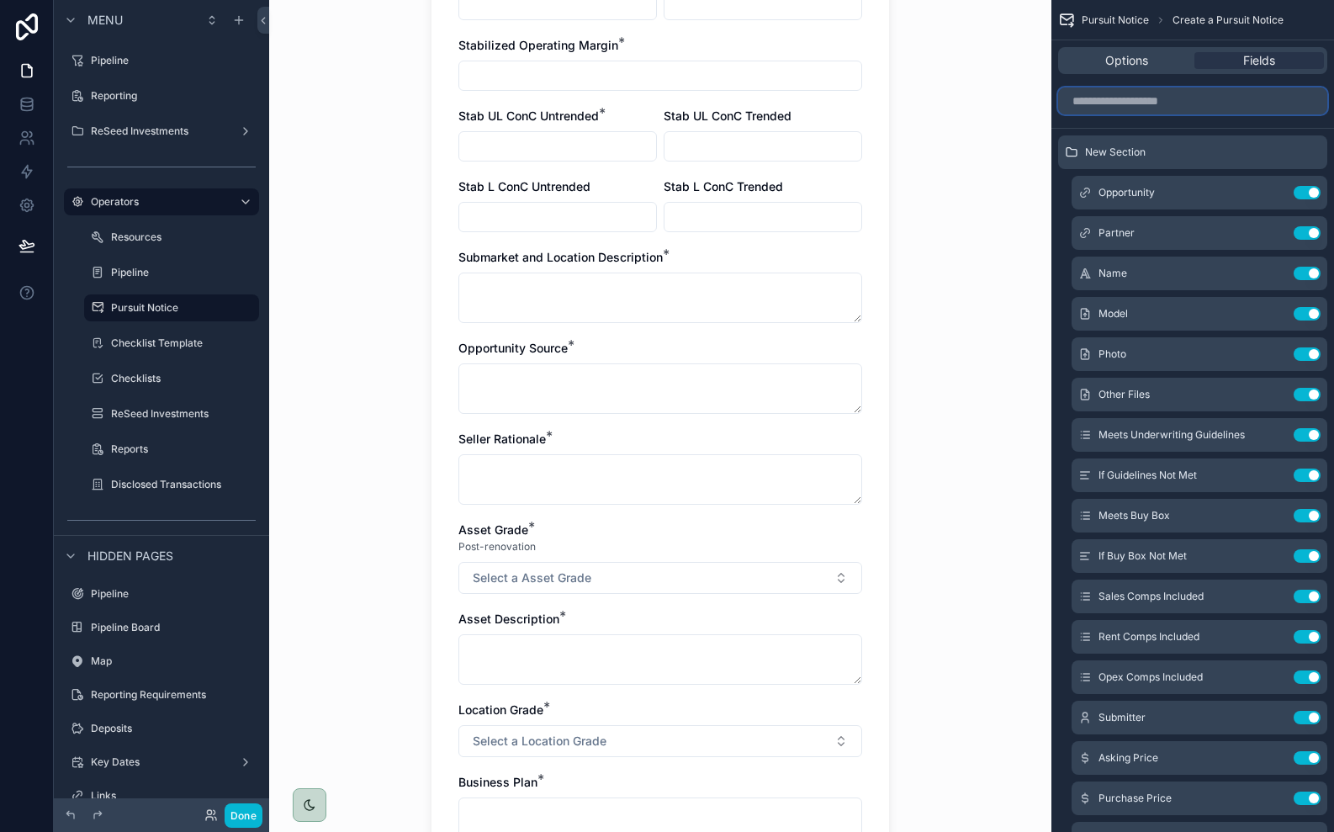
click at [1157, 103] on input "scrollable content" at bounding box center [1192, 100] width 269 height 27
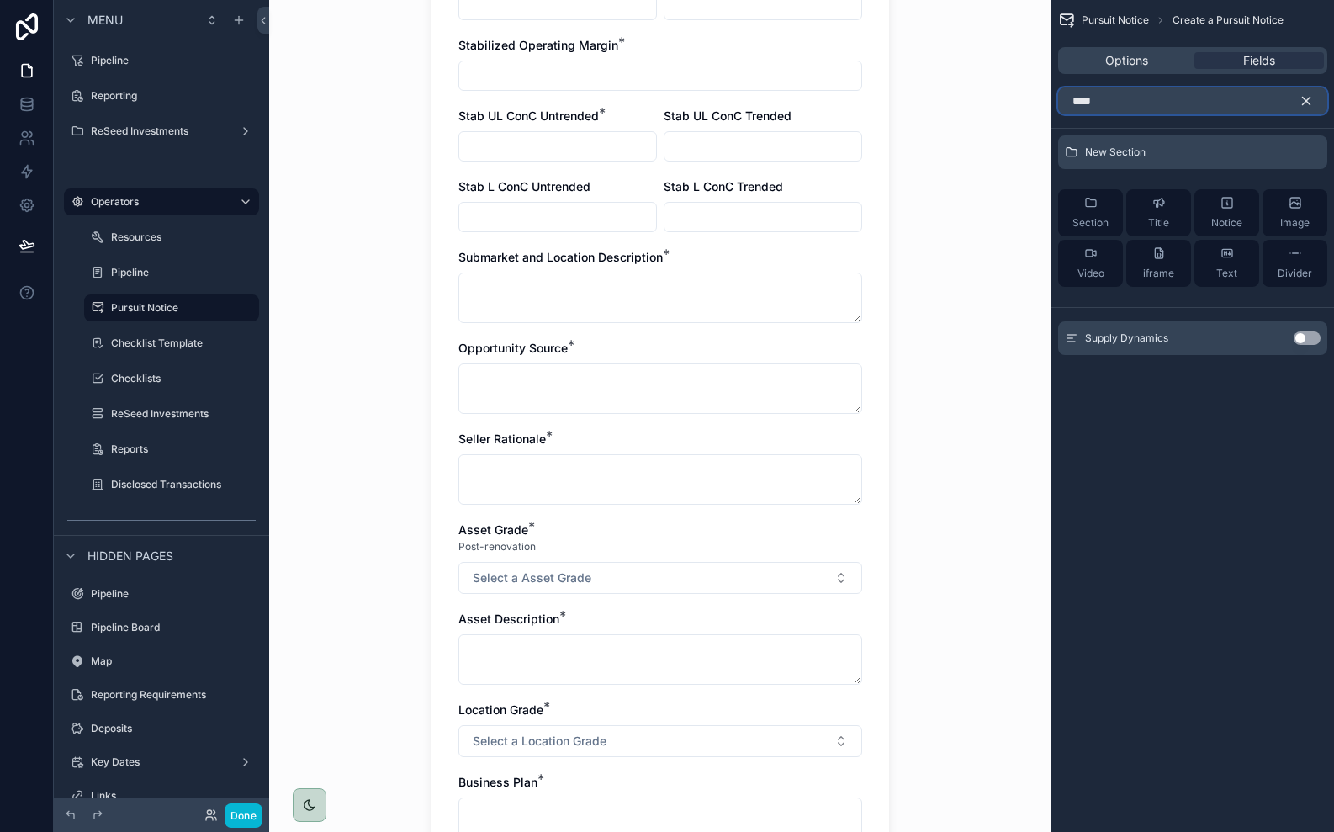
type input "****"
click at [1307, 347] on div "Supply Dynamics Use setting" at bounding box center [1192, 338] width 269 height 34
click at [1307, 346] on div "Supply Dynamics Use setting" at bounding box center [1192, 338] width 269 height 34
click at [1305, 342] on button "Use setting" at bounding box center [1307, 337] width 27 height 13
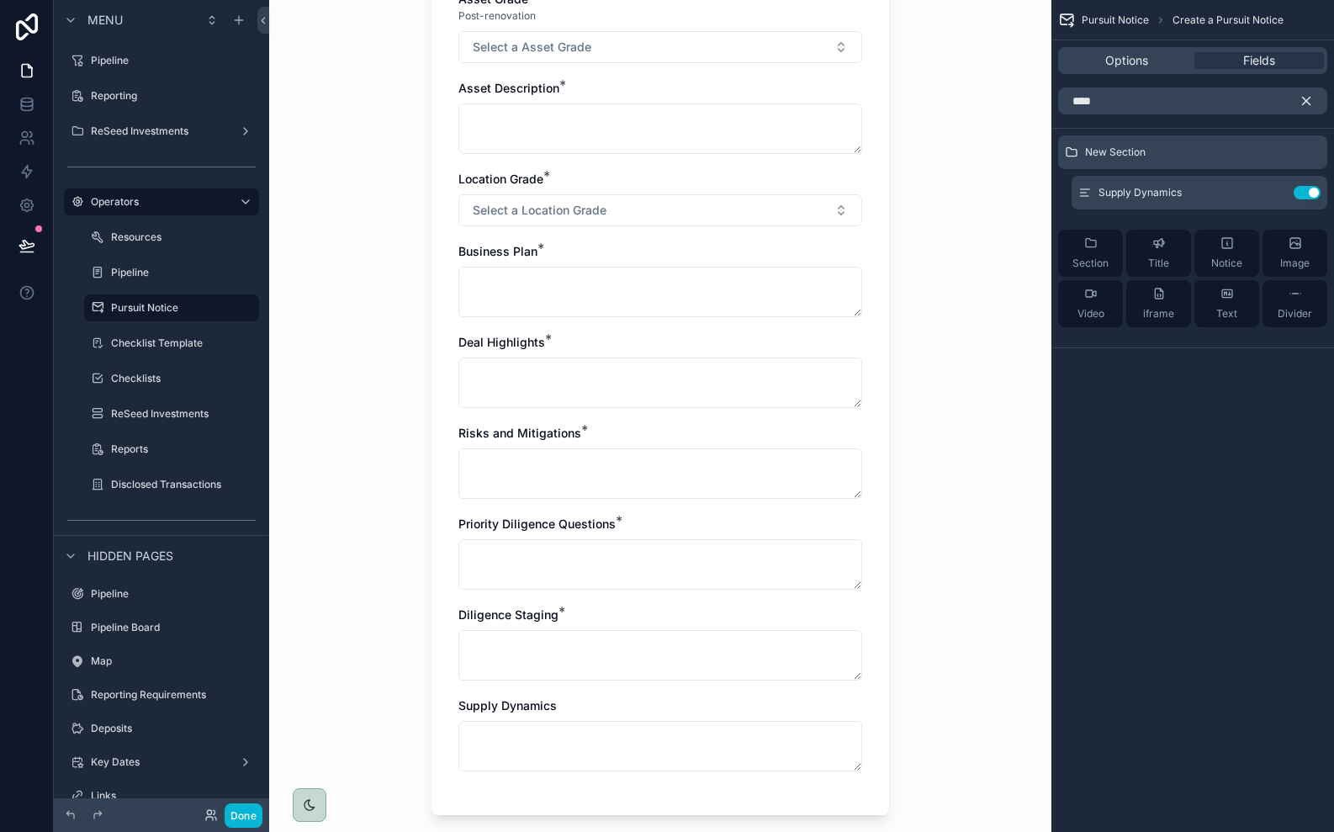
scroll to position [1811, 0]
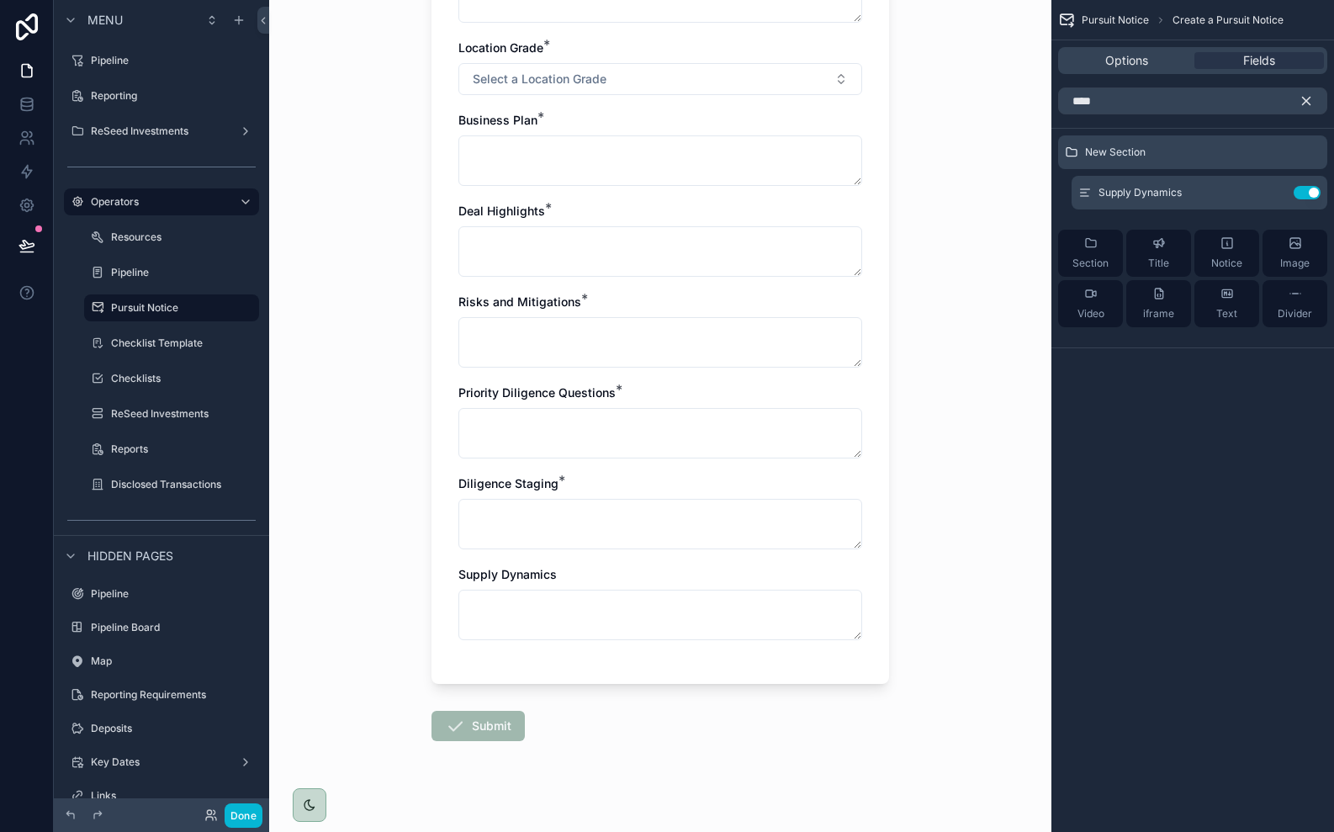
click at [1310, 103] on icon "scrollable content" at bounding box center [1306, 100] width 15 height 15
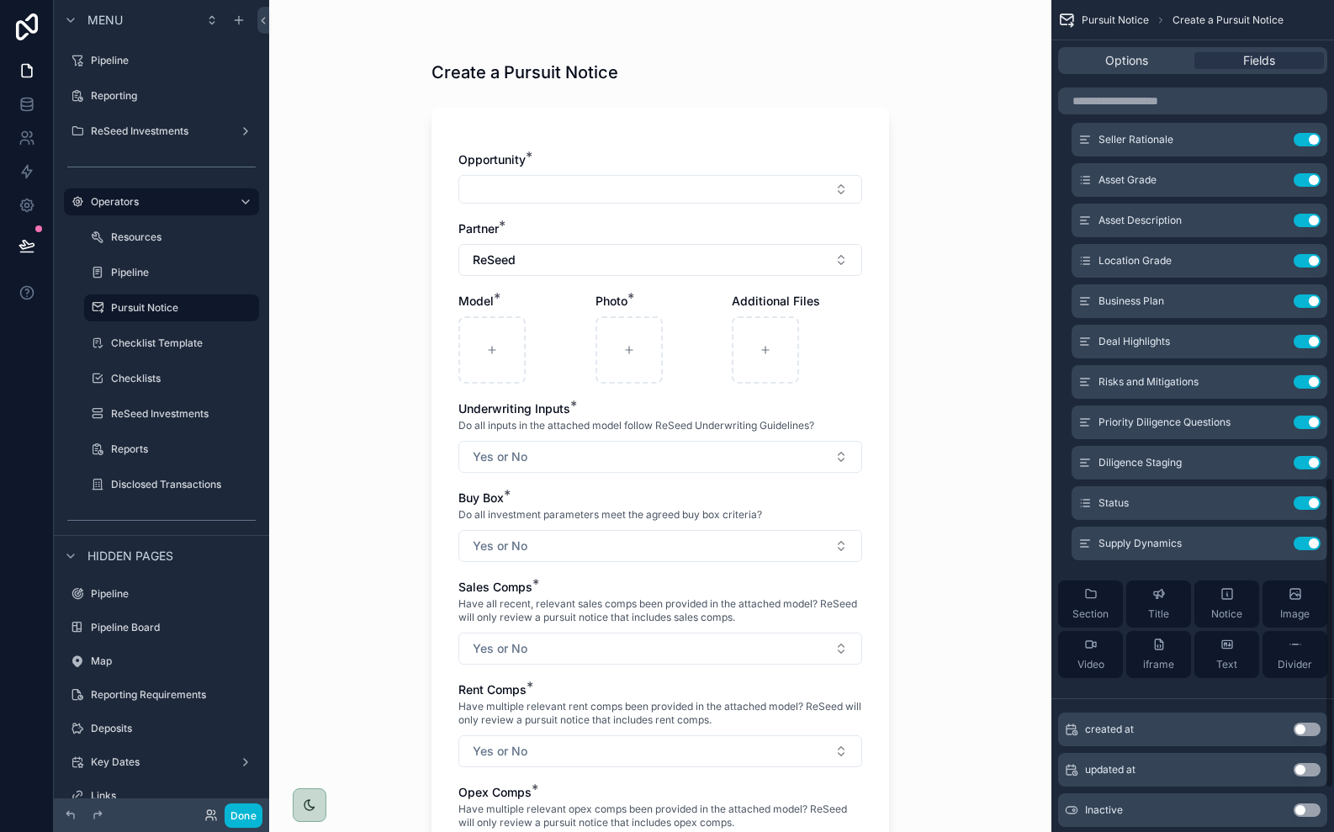
scroll to position [1248, 0]
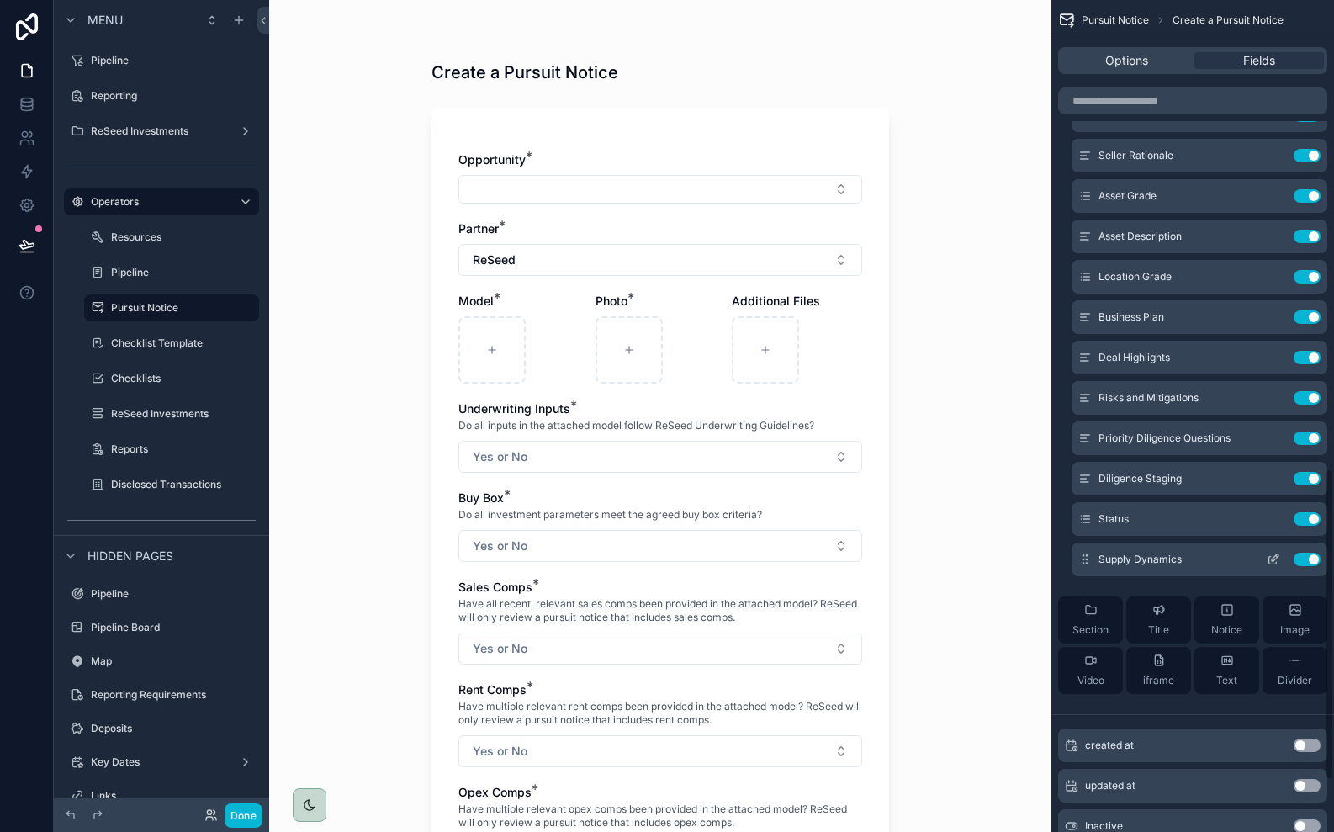
click at [1272, 560] on icon "scrollable content" at bounding box center [1275, 557] width 7 height 7
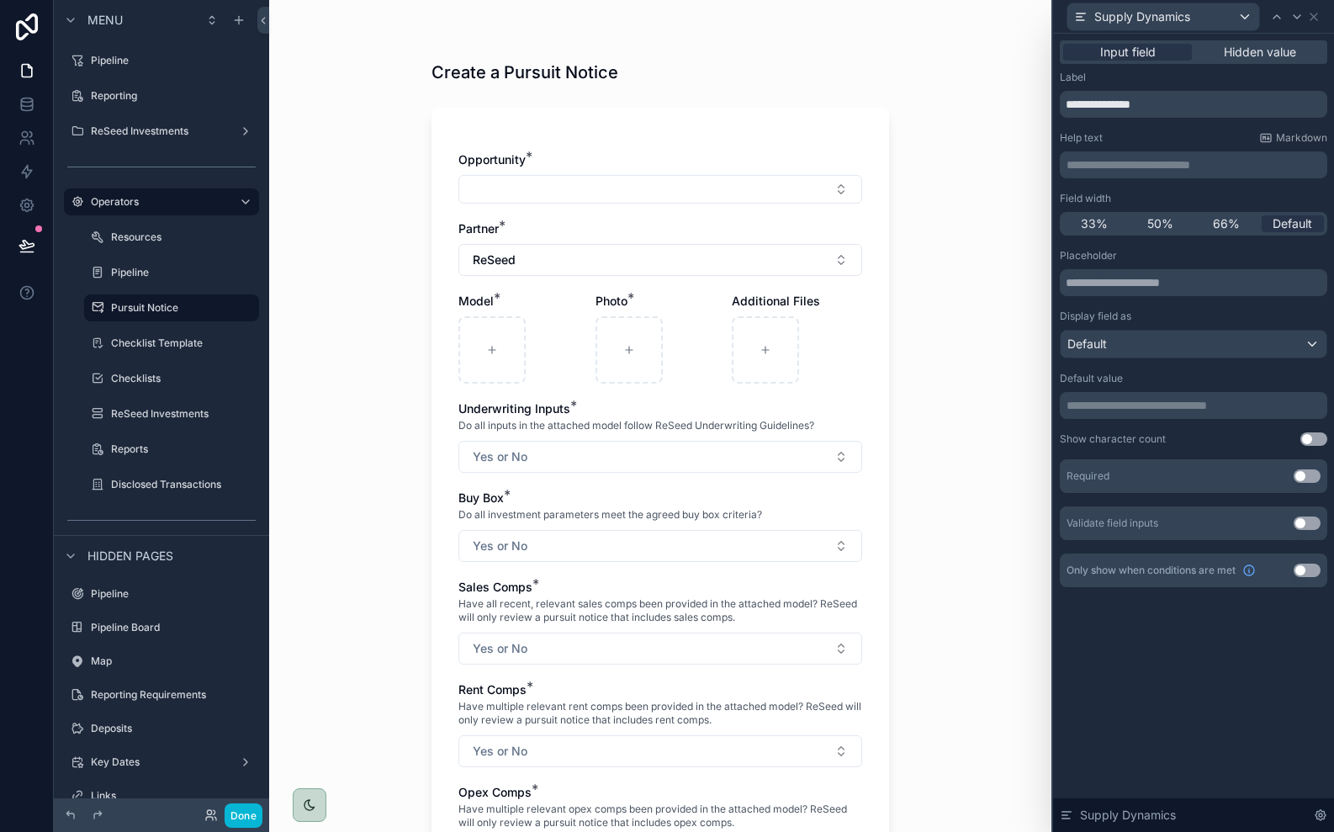
click at [1307, 478] on button "Use setting" at bounding box center [1307, 475] width 27 height 13
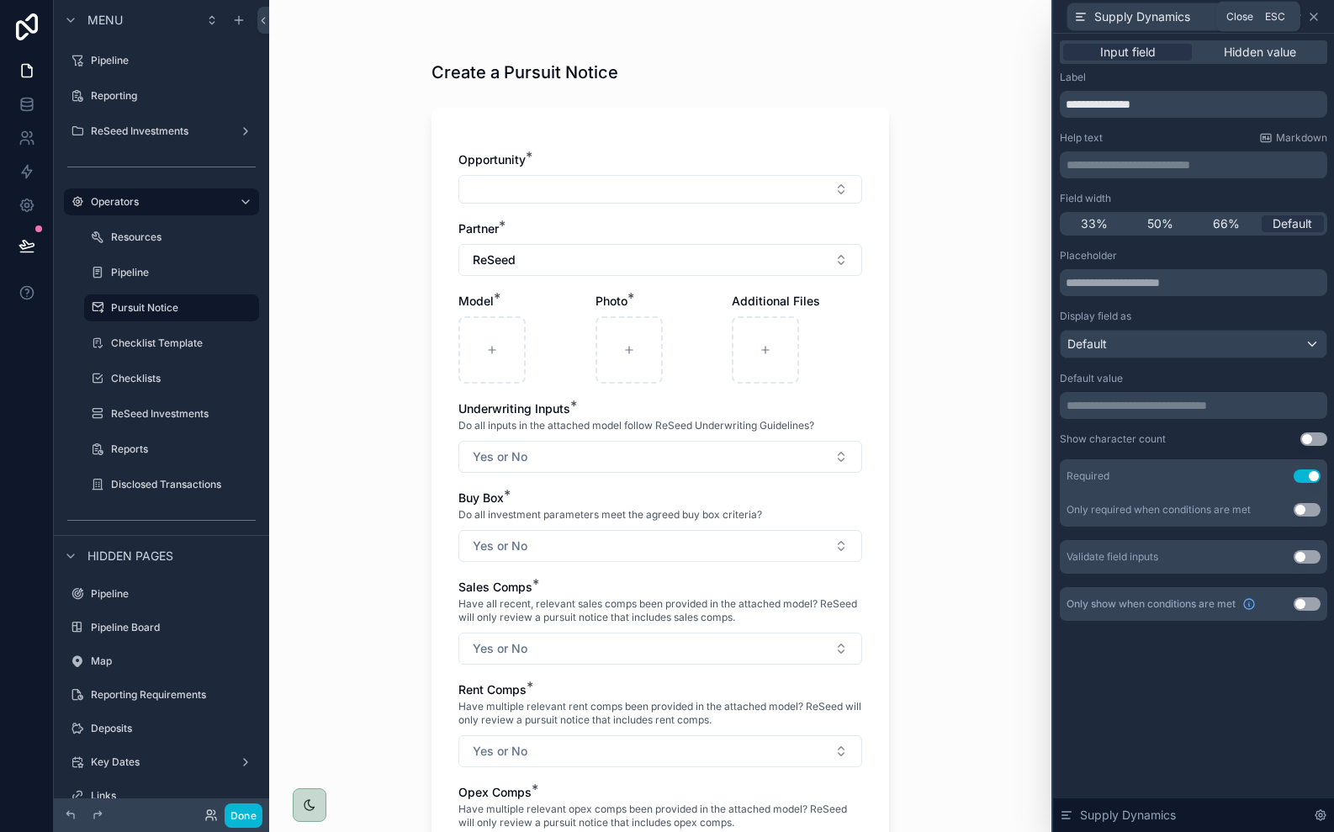
click at [1312, 17] on icon at bounding box center [1313, 16] width 13 height 13
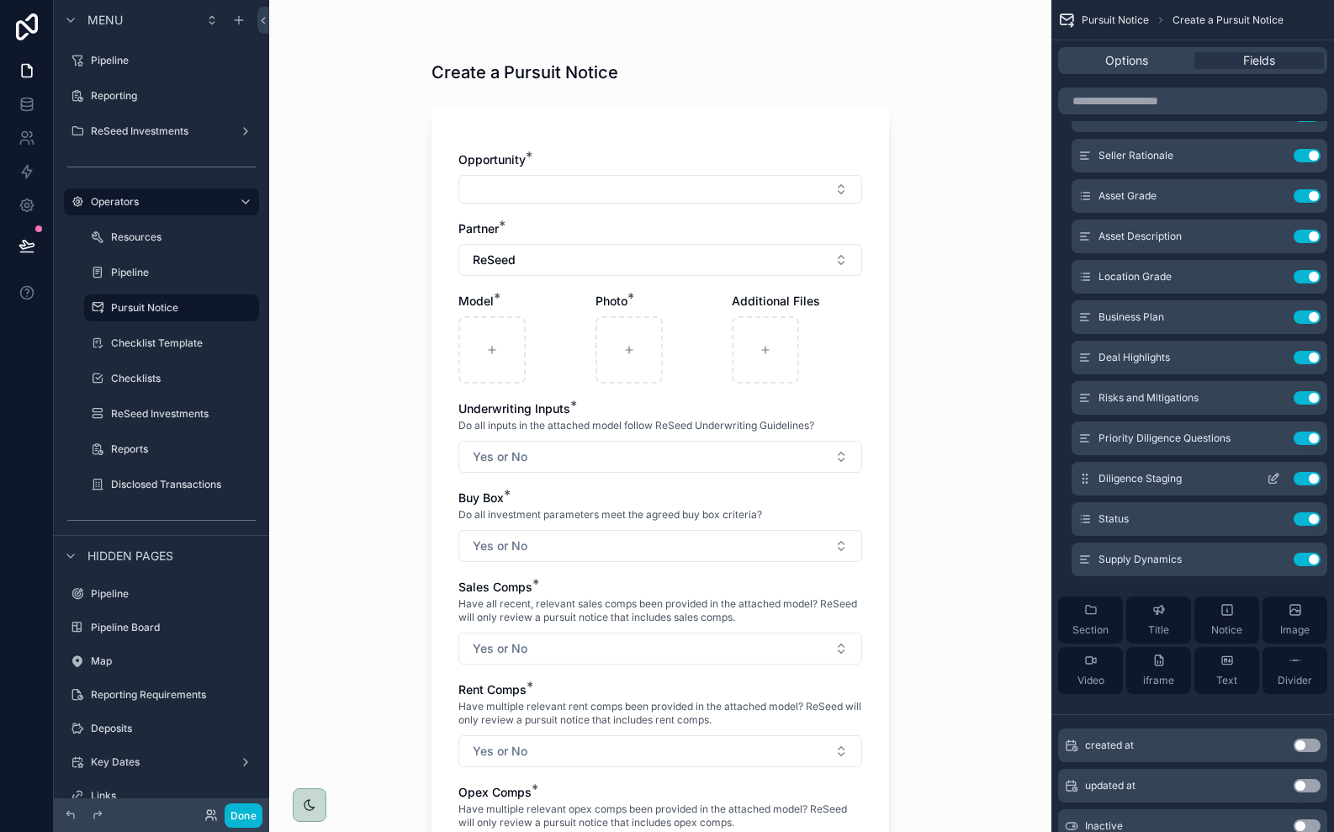
click at [1272, 478] on icon "scrollable content" at bounding box center [1275, 477] width 7 height 7
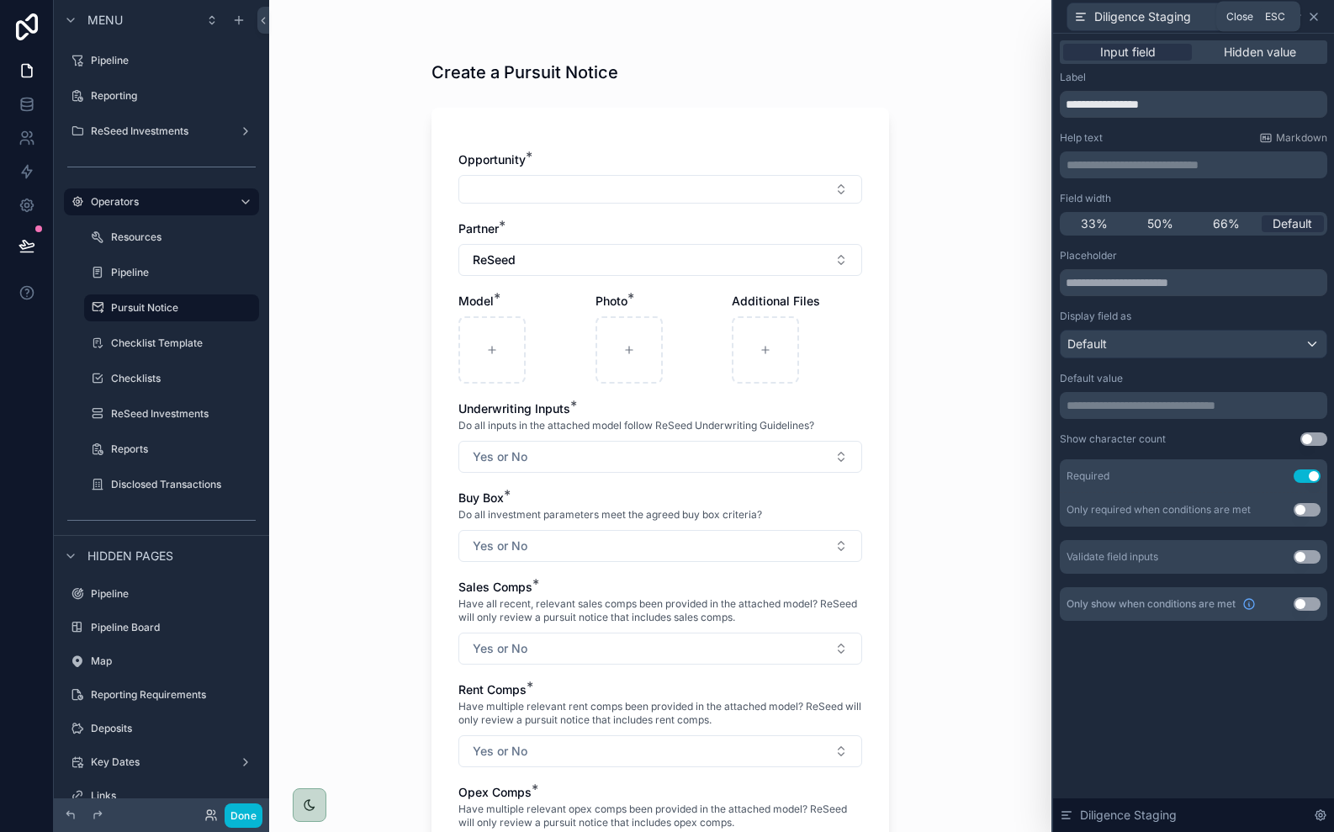
click at [1316, 19] on icon at bounding box center [1313, 16] width 13 height 13
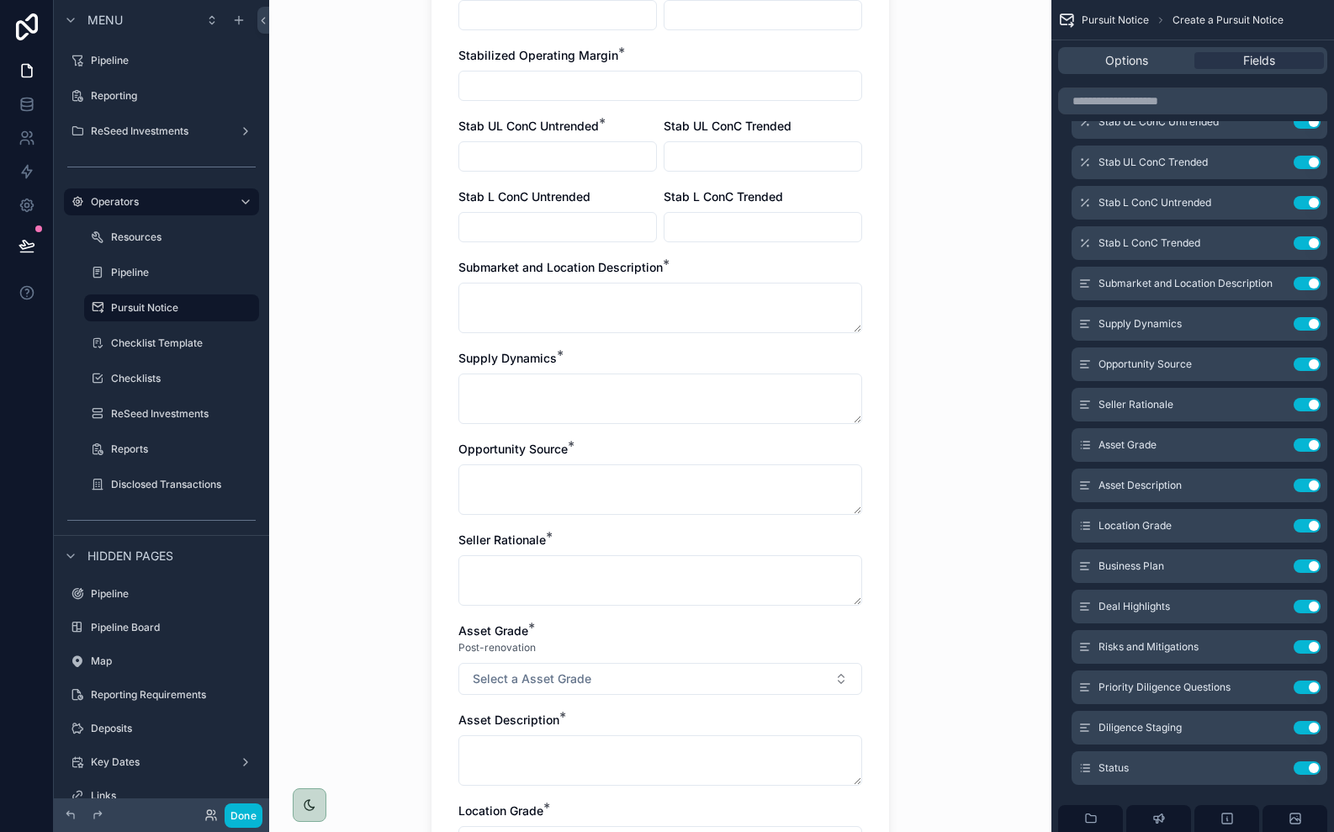
scroll to position [1120, 0]
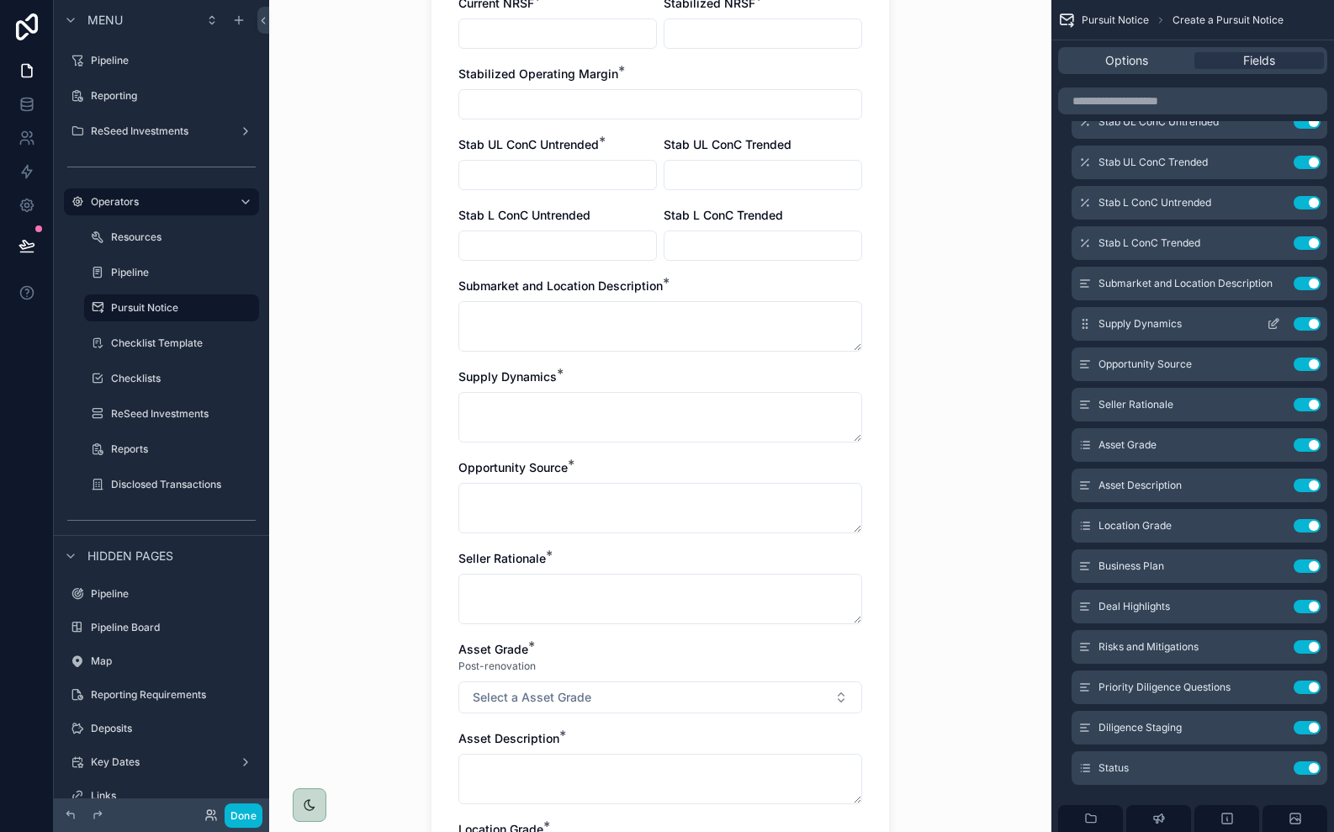
click at [1274, 323] on icon "scrollable content" at bounding box center [1273, 323] width 13 height 13
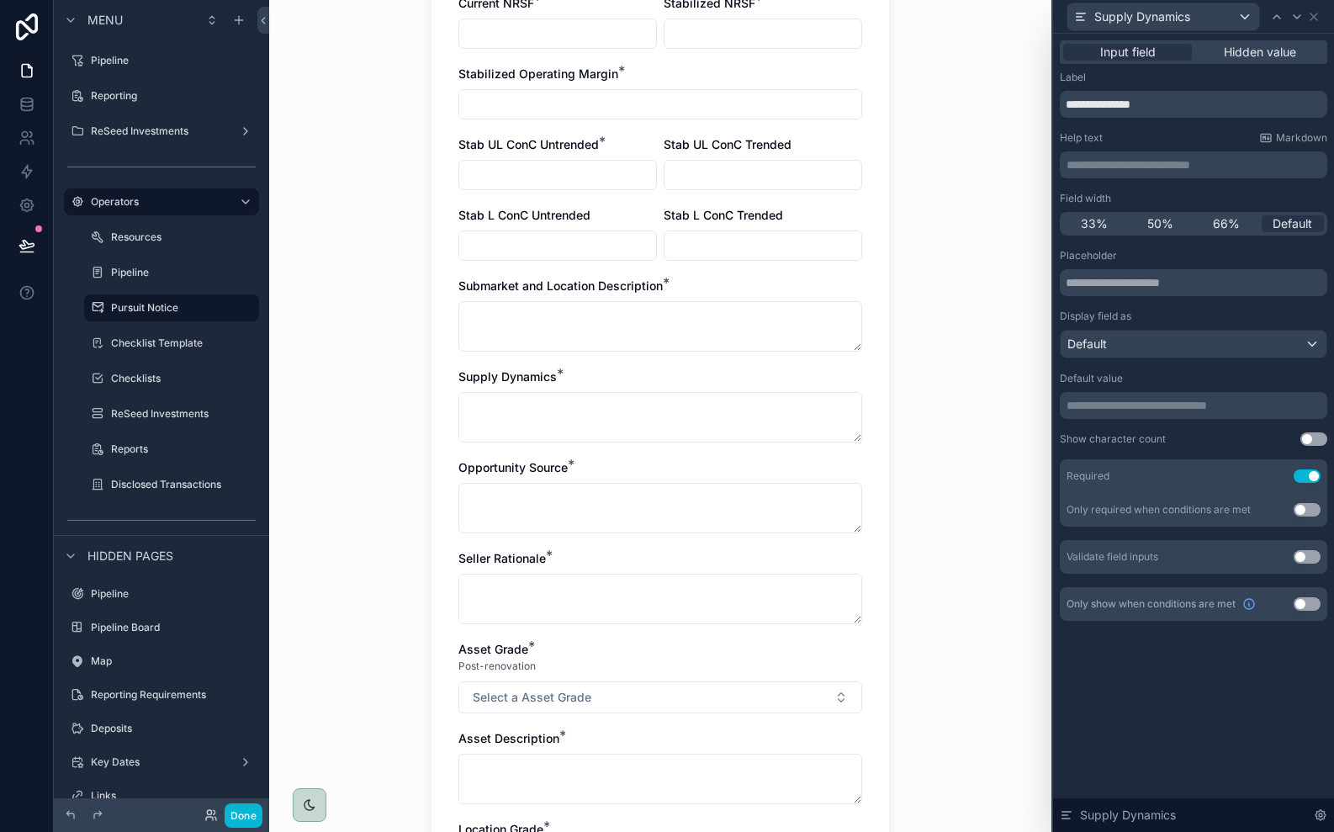
click at [1182, 166] on p "**********" at bounding box center [1195, 164] width 257 height 17
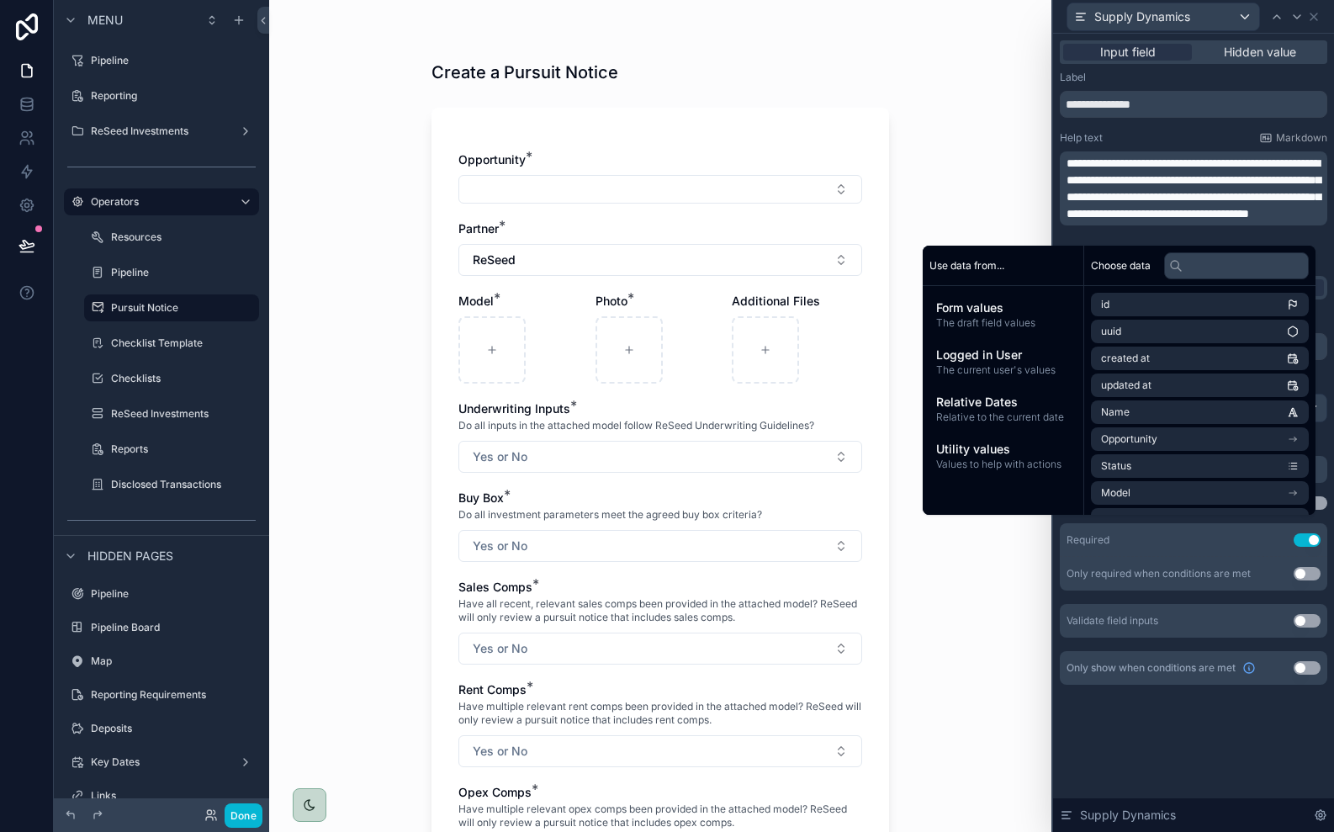
scroll to position [0, 0]
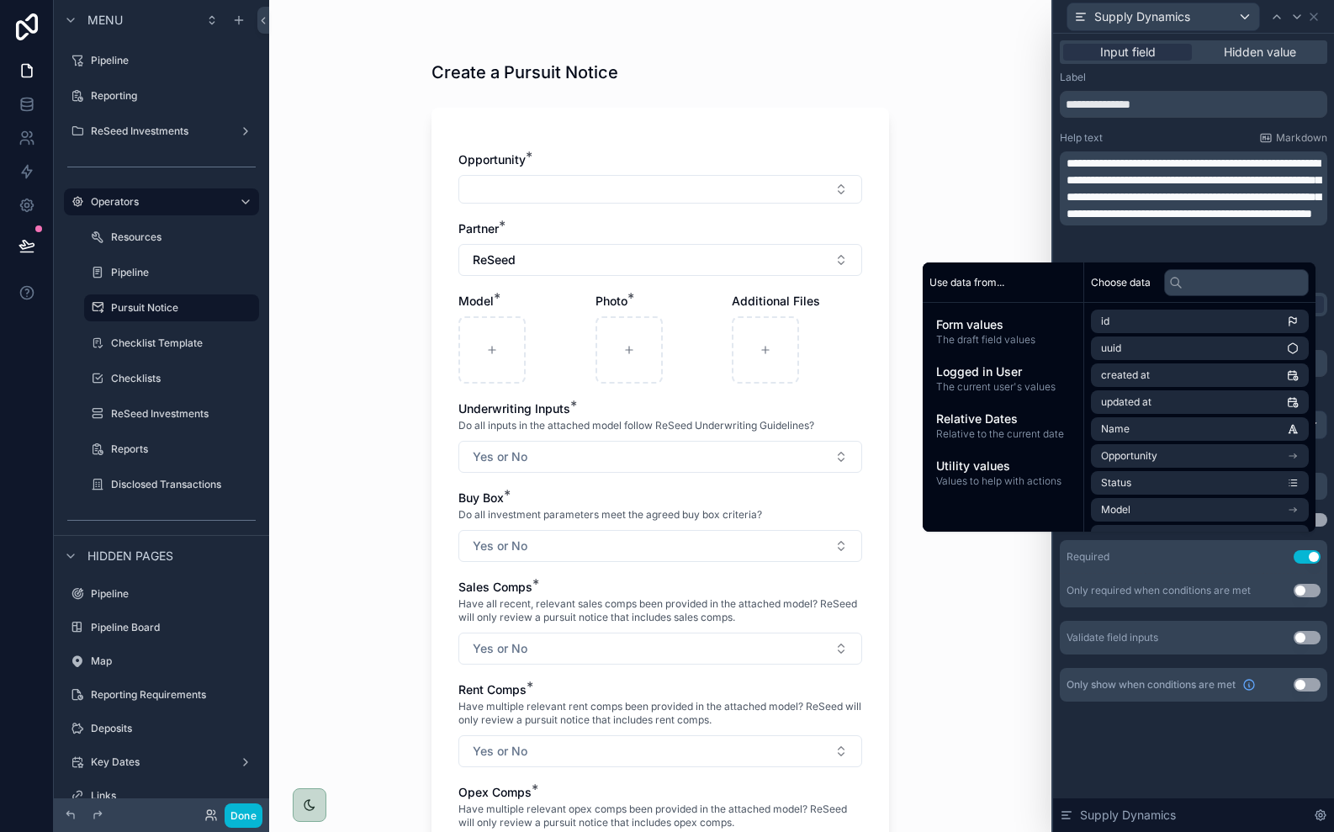
click at [1157, 134] on div "Help text Markdown" at bounding box center [1193, 137] width 267 height 13
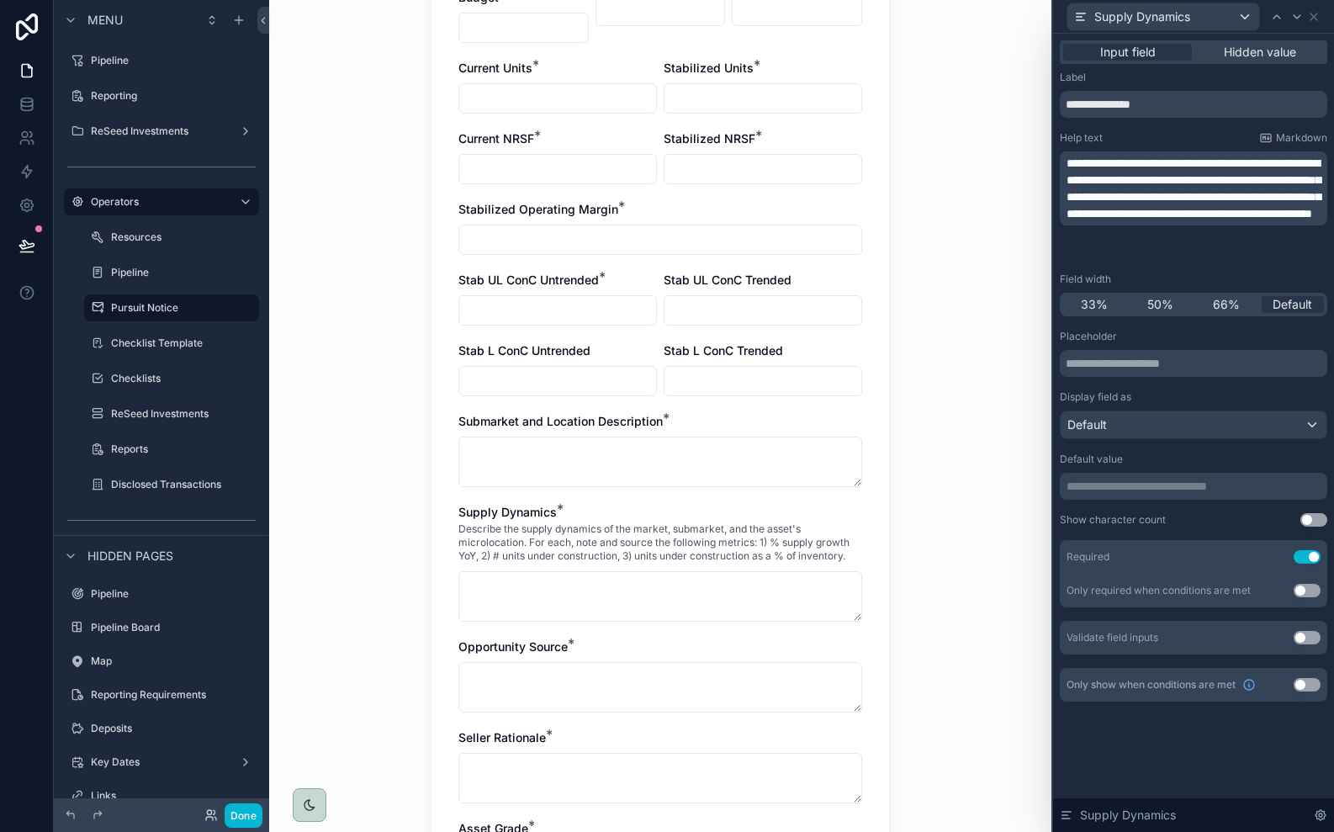
scroll to position [992, 0]
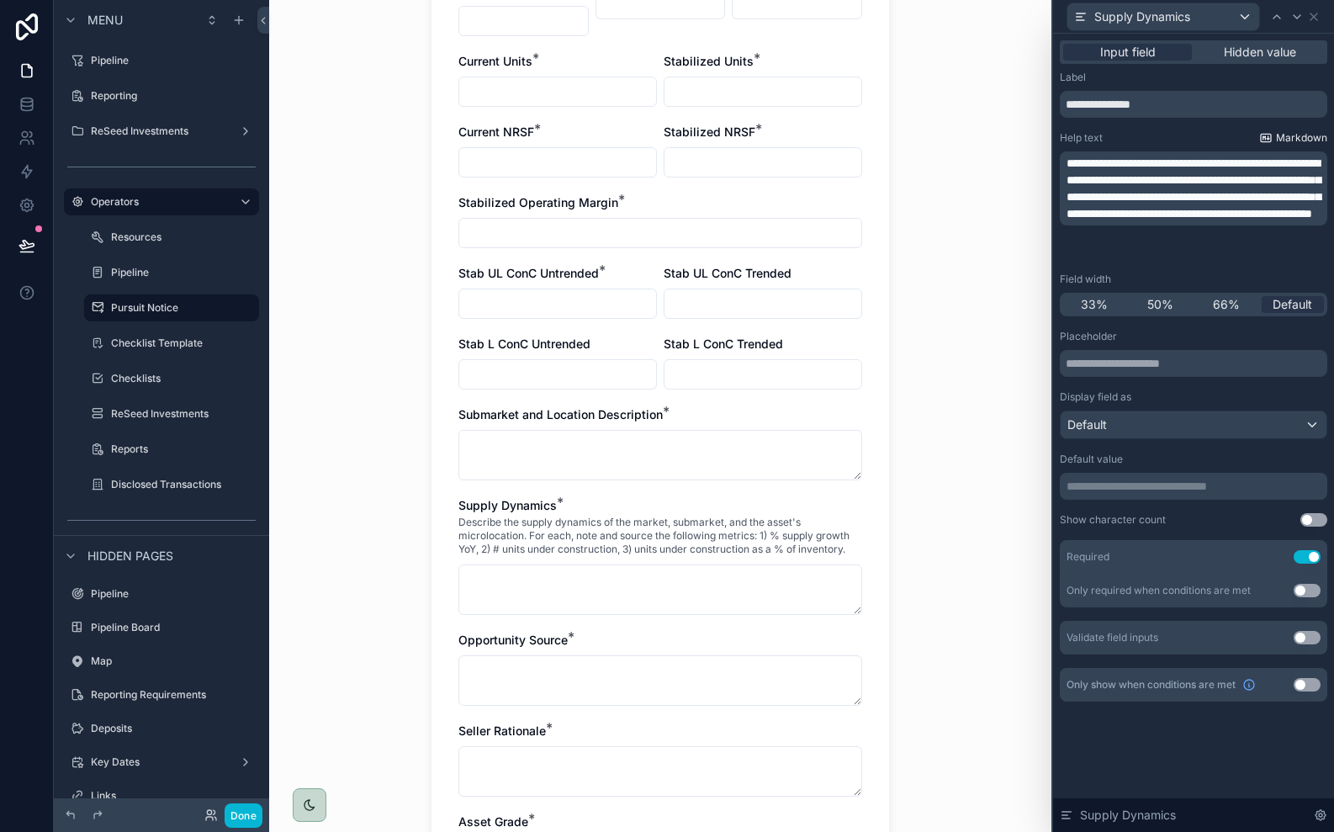
click at [1281, 139] on span "Markdown" at bounding box center [1301, 137] width 51 height 13
click at [1083, 209] on span "**********" at bounding box center [1194, 188] width 254 height 62
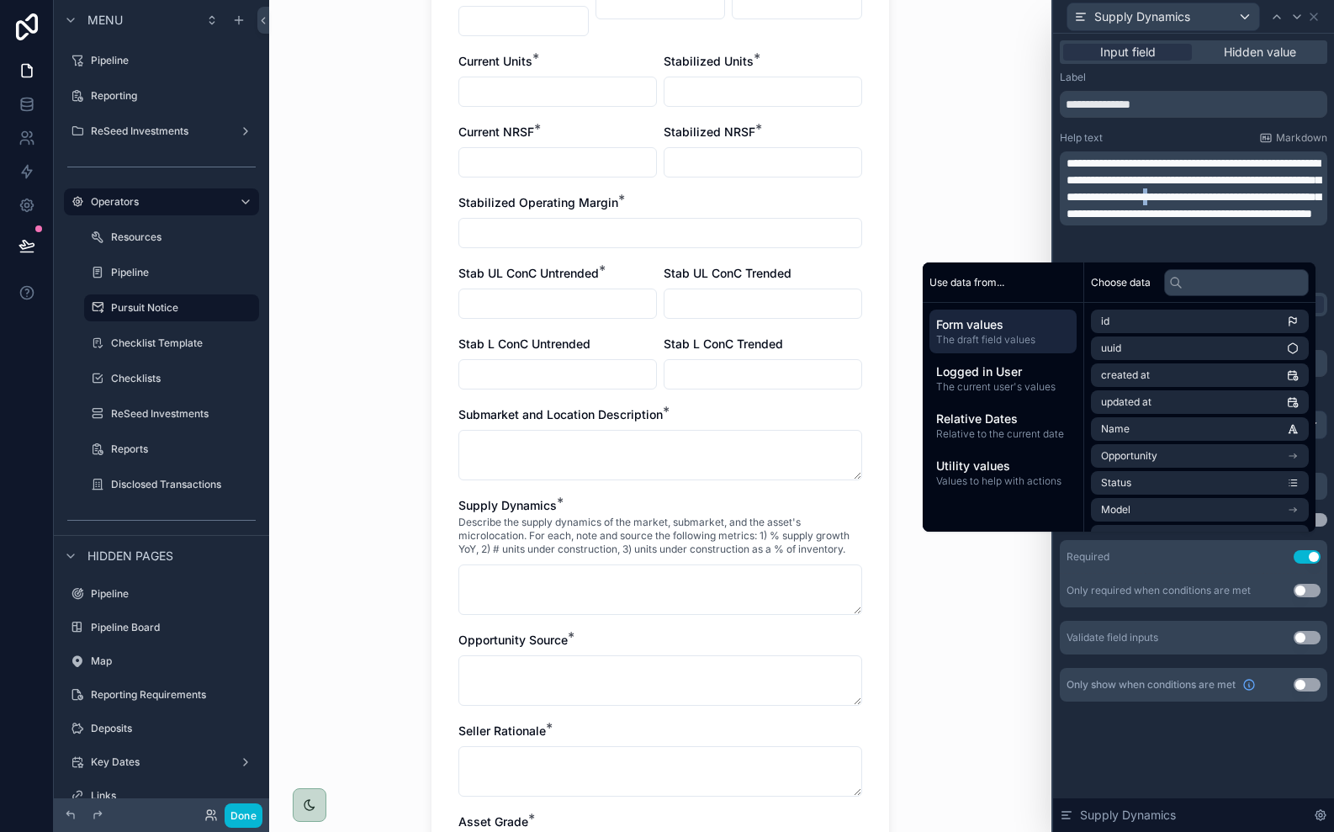
click at [1083, 209] on span "**********" at bounding box center [1194, 188] width 254 height 62
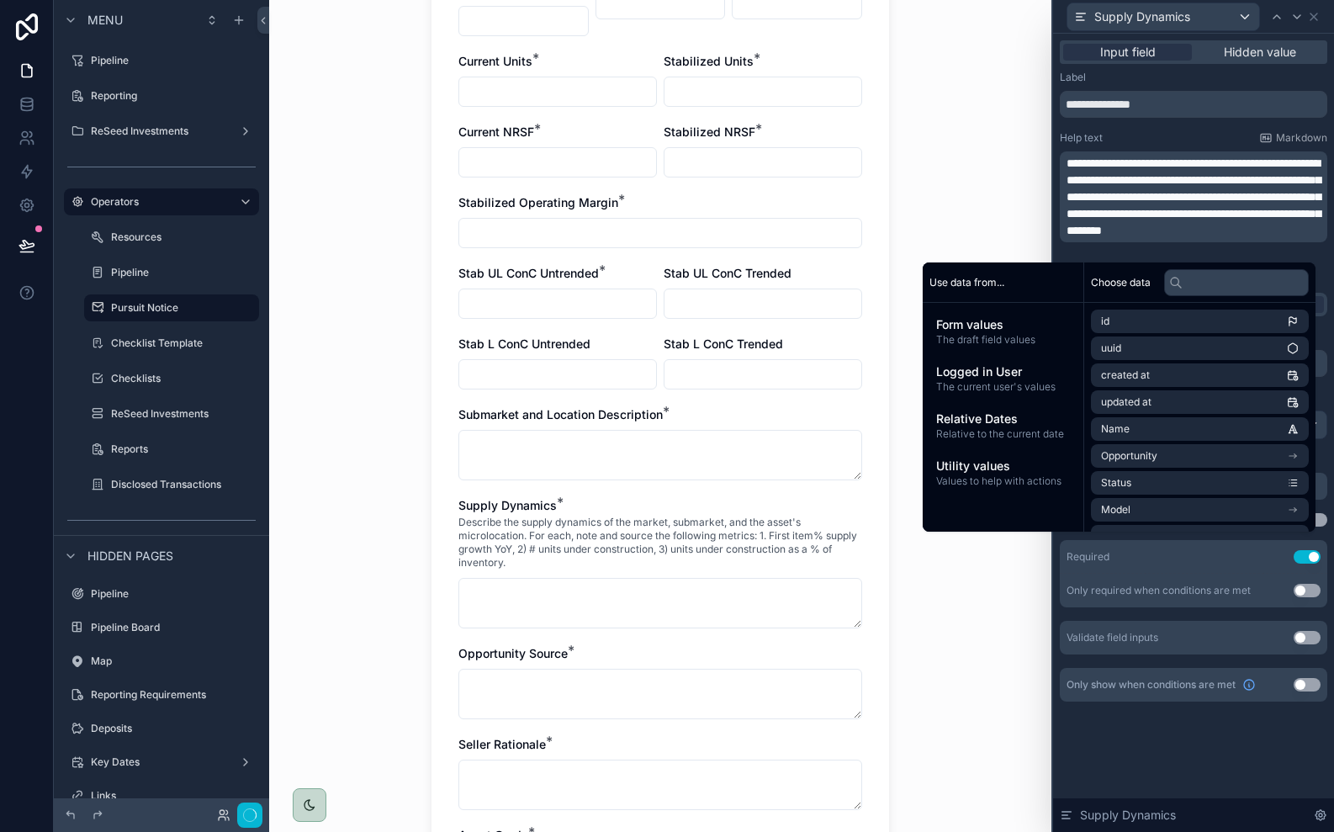
scroll to position [0, 0]
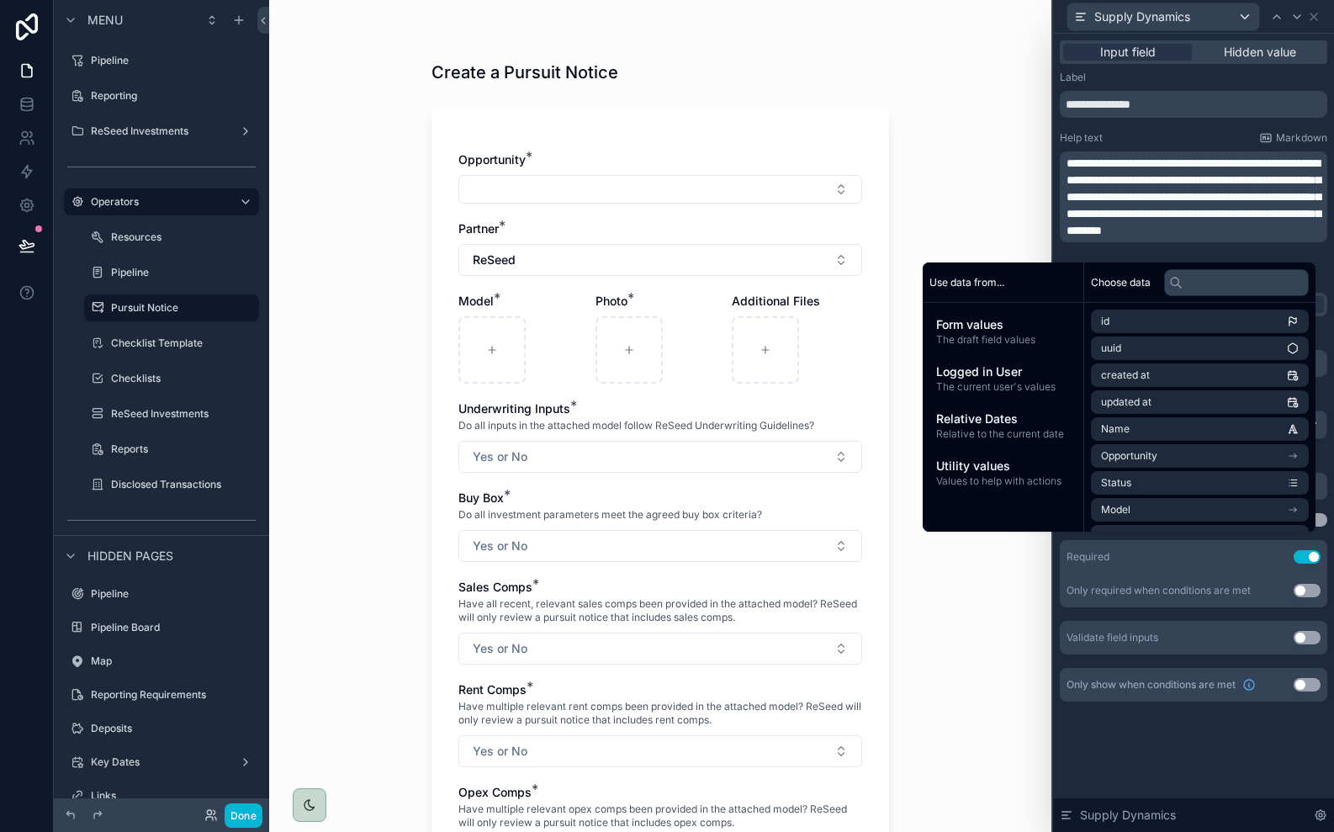
click at [1317, 200] on p "**********" at bounding box center [1195, 197] width 257 height 84
click at [1258, 214] on span "**********" at bounding box center [1193, 222] width 253 height 29
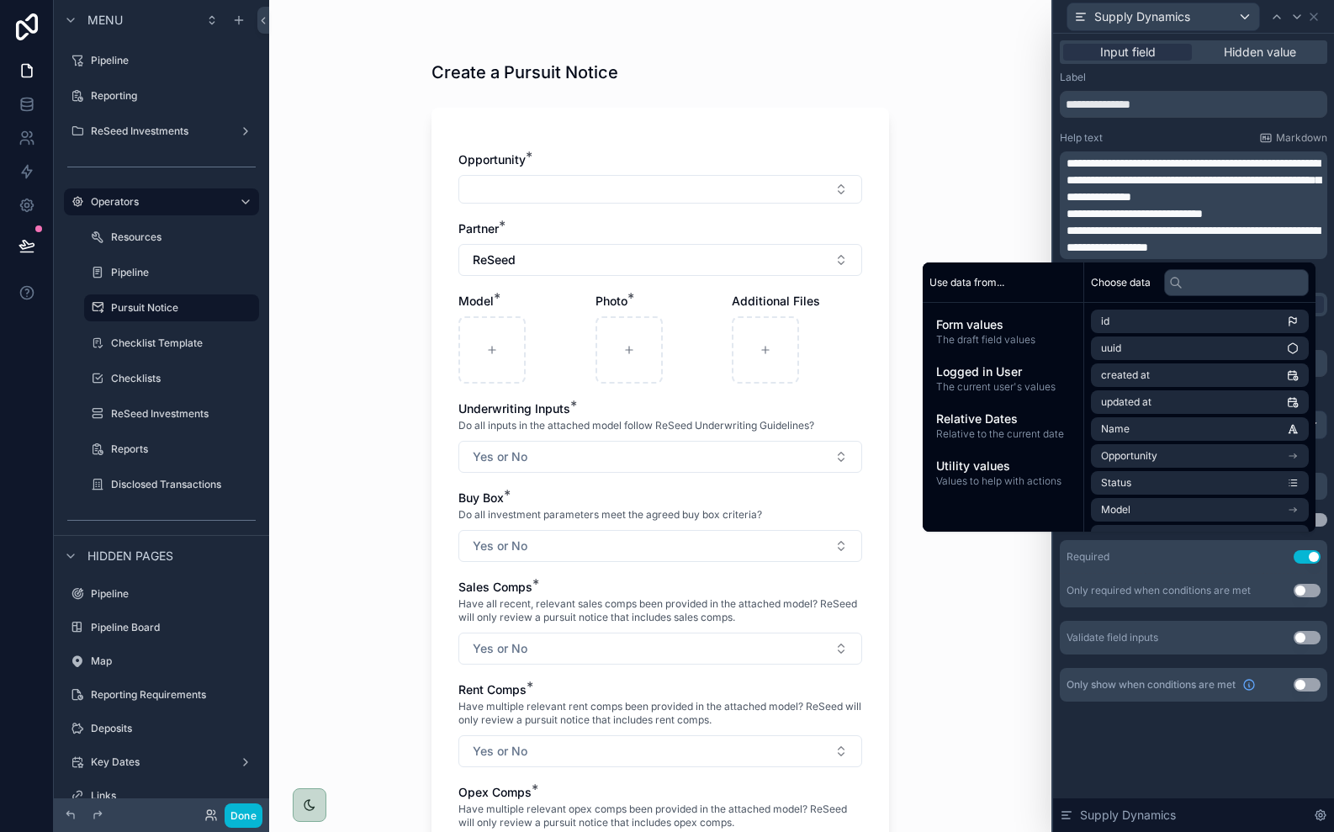
click at [1253, 229] on span "**********" at bounding box center [1193, 239] width 253 height 29
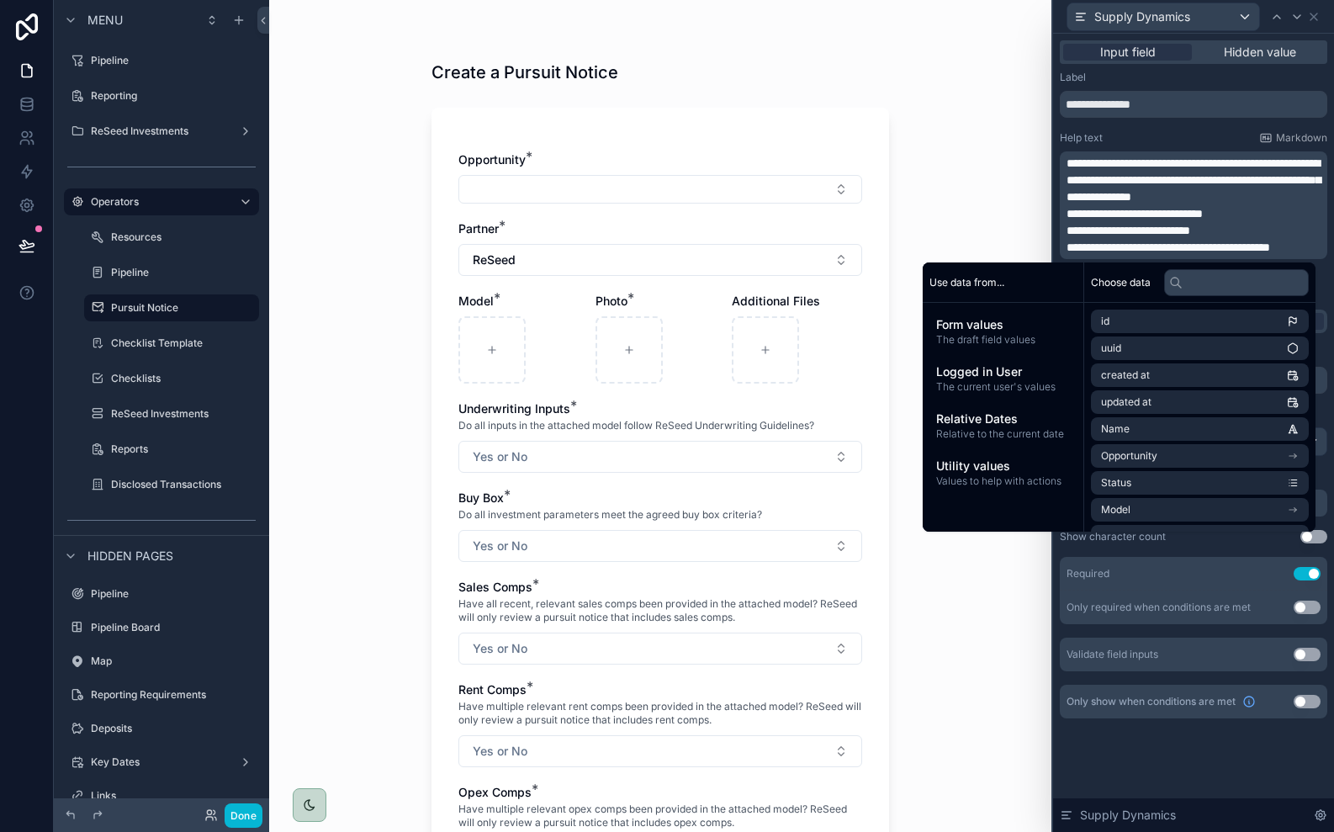
click at [1134, 215] on span "**********" at bounding box center [1135, 214] width 136 height 12
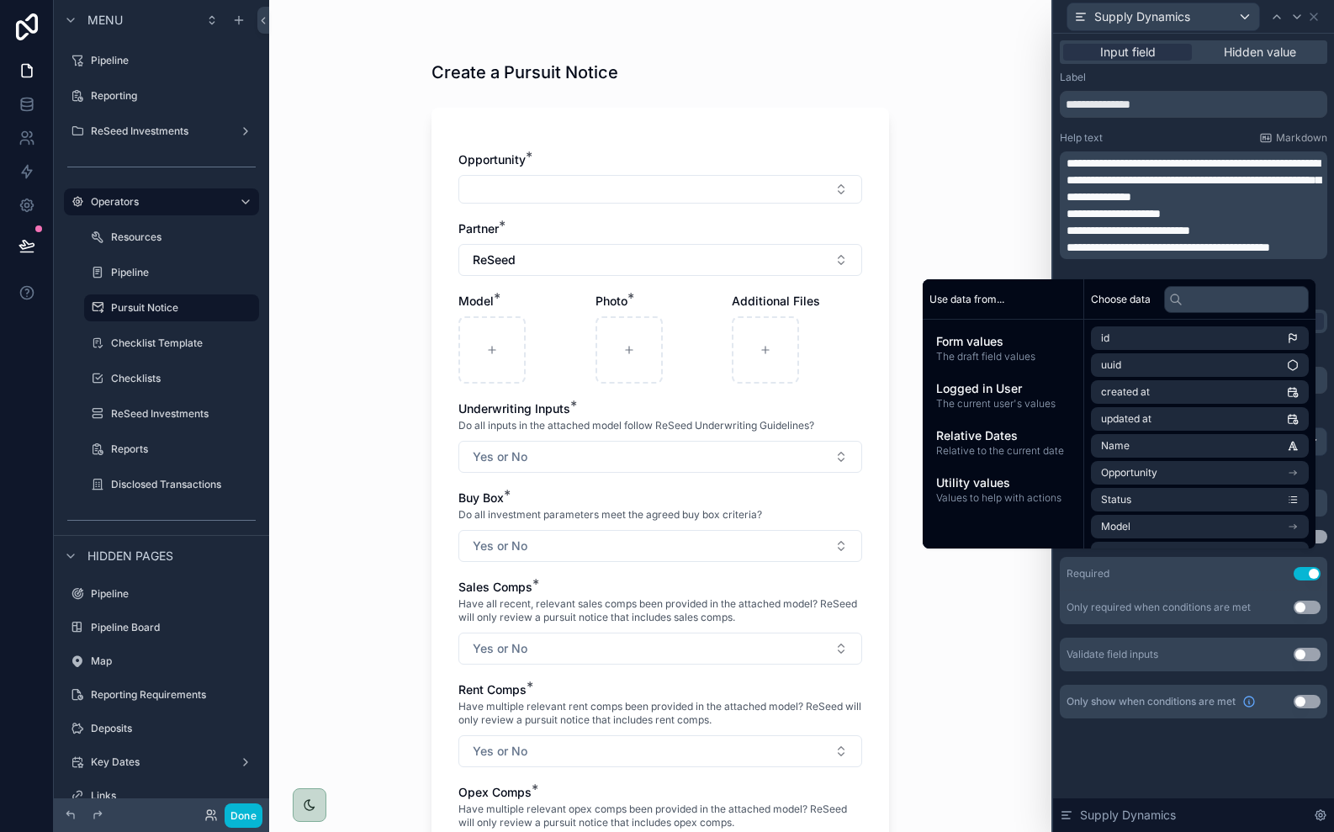
click at [1125, 228] on span "**********" at bounding box center [1129, 231] width 124 height 12
click at [1111, 251] on span "**********" at bounding box center [1169, 247] width 204 height 12
click at [1083, 253] on span "**********" at bounding box center [1190, 247] width 246 height 12
click at [1199, 269] on p "**********" at bounding box center [1195, 256] width 257 height 34
click at [946, 224] on div "Create a Pursuit Notice Opportunity * Partner * ReSeed Model * Photo * Addition…" at bounding box center [660, 416] width 782 height 832
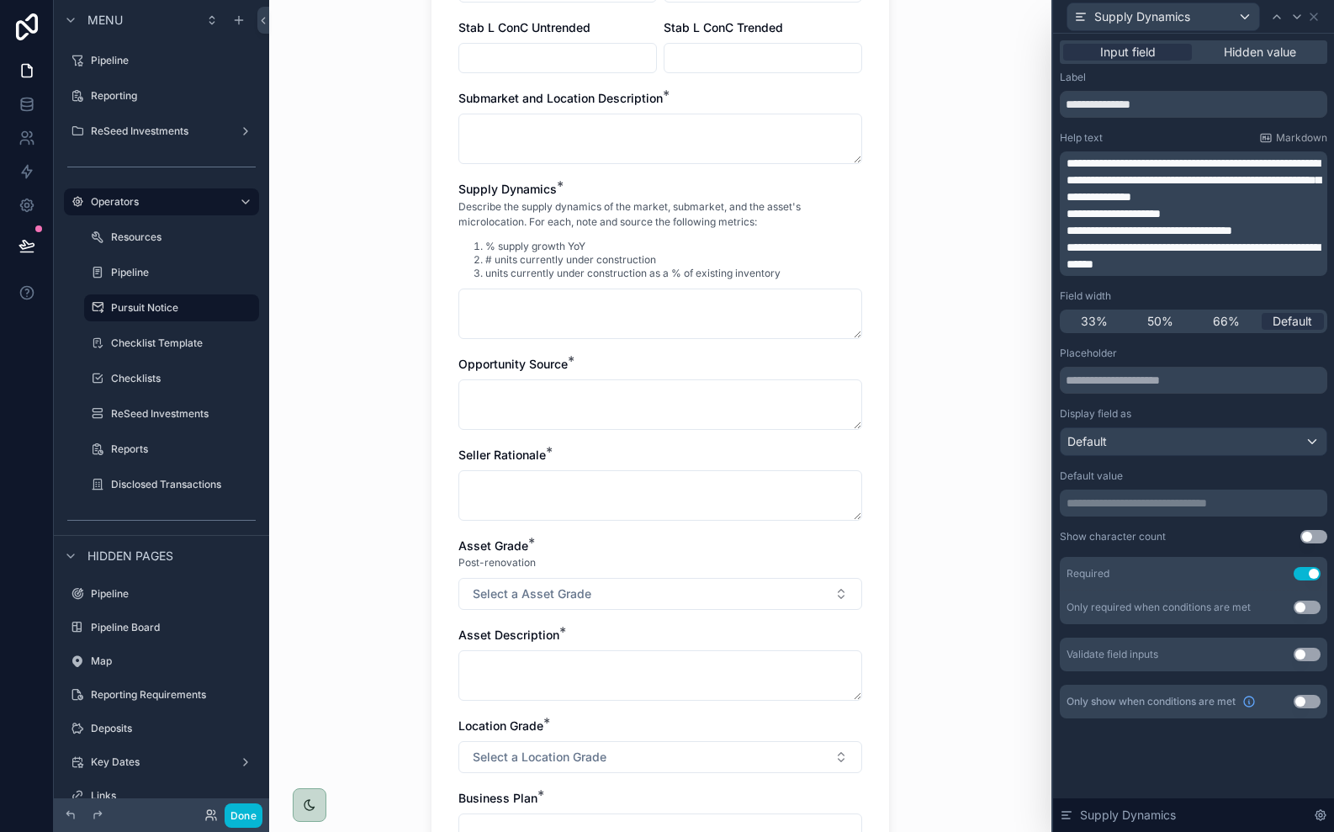
scroll to position [1285, 0]
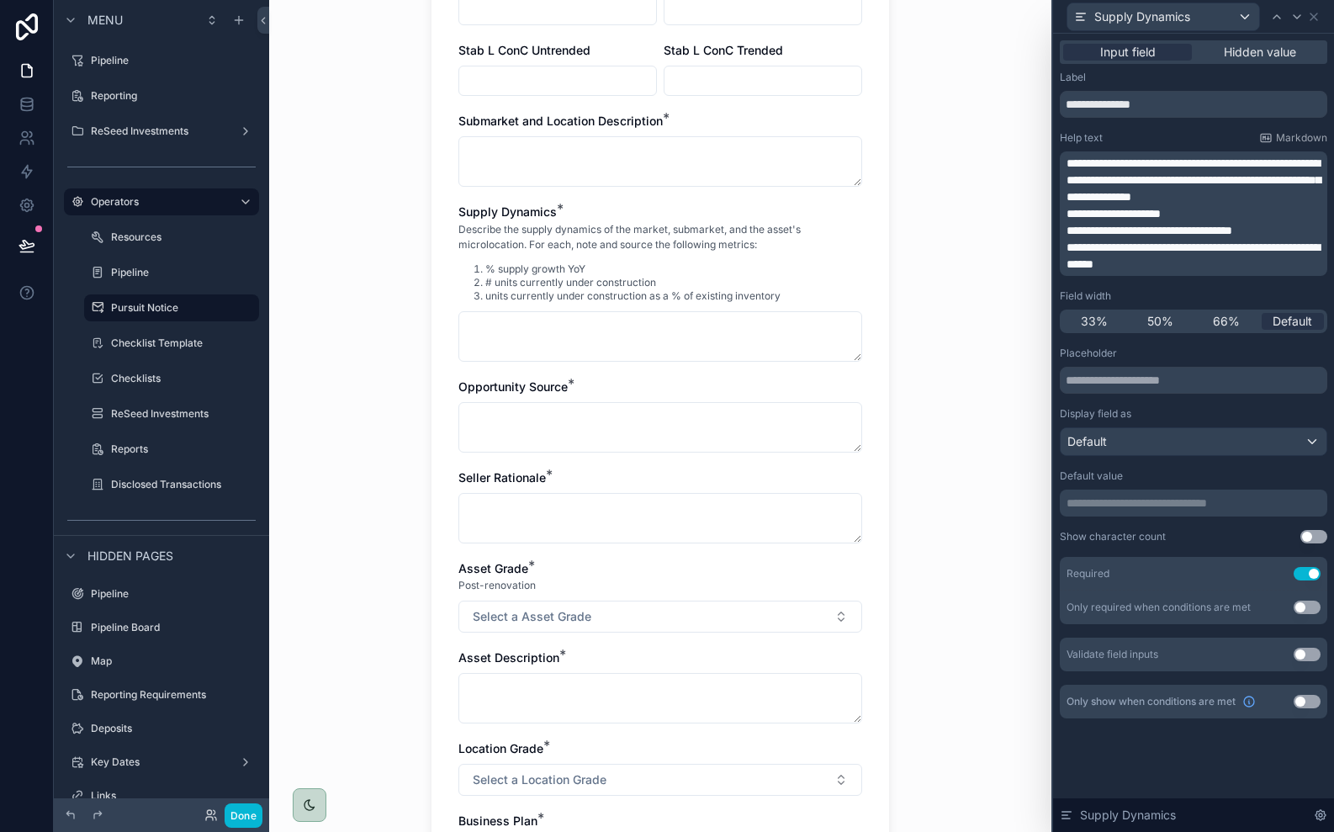
click at [1303, 183] on span "**********" at bounding box center [1194, 179] width 254 height 45
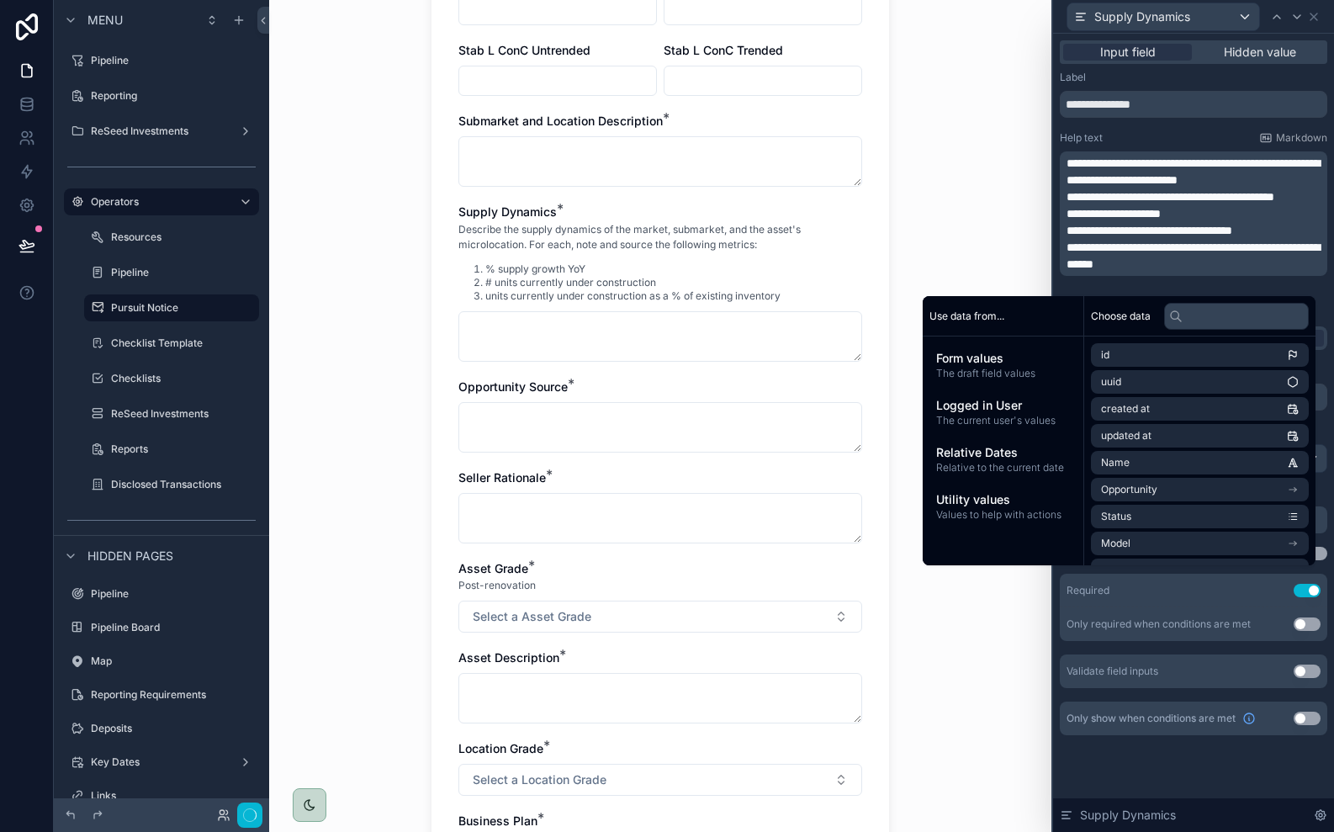
scroll to position [0, 0]
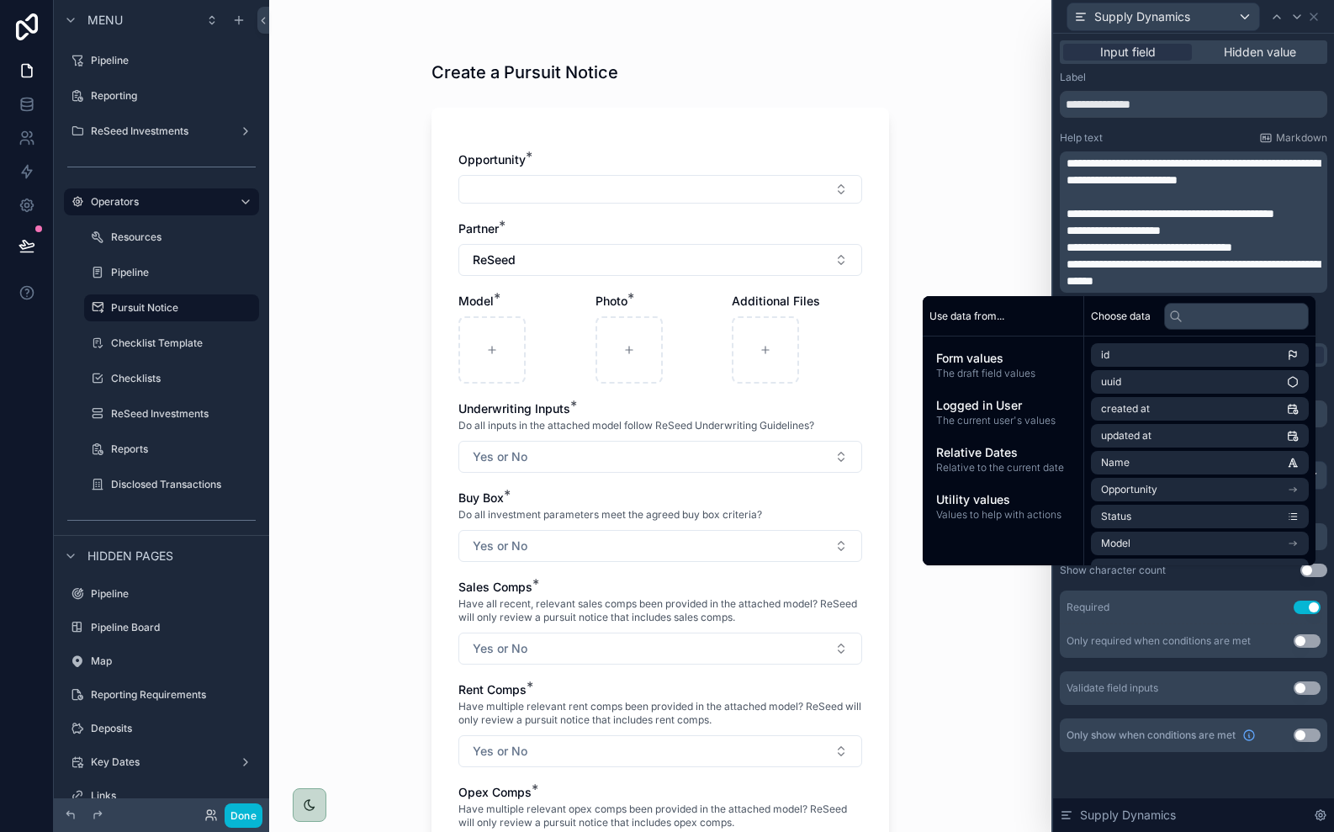
click at [1116, 216] on span "**********" at bounding box center [1171, 214] width 208 height 12
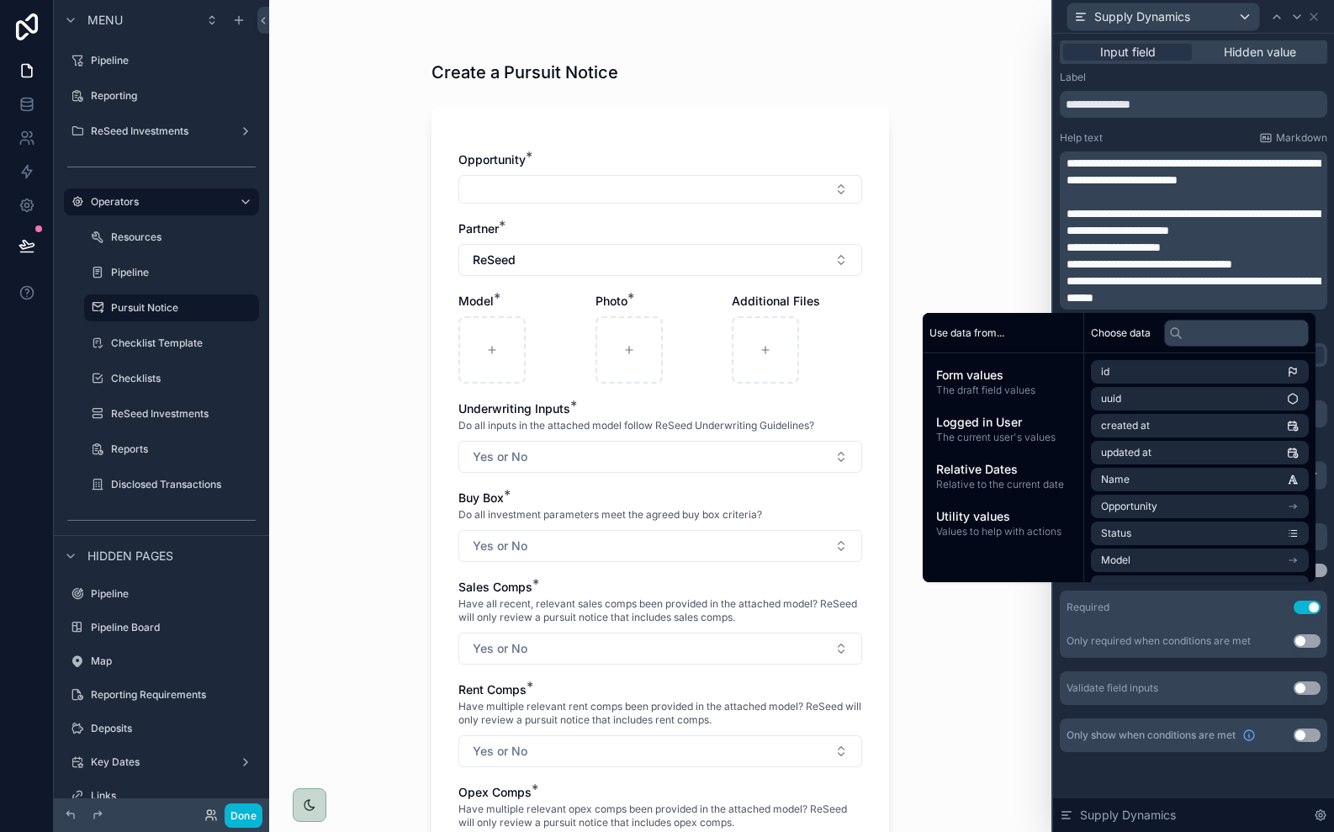
click at [1008, 254] on div "Create a Pursuit Notice Opportunity * Partner * ReSeed Model * Photo * Addition…" at bounding box center [660, 416] width 782 height 832
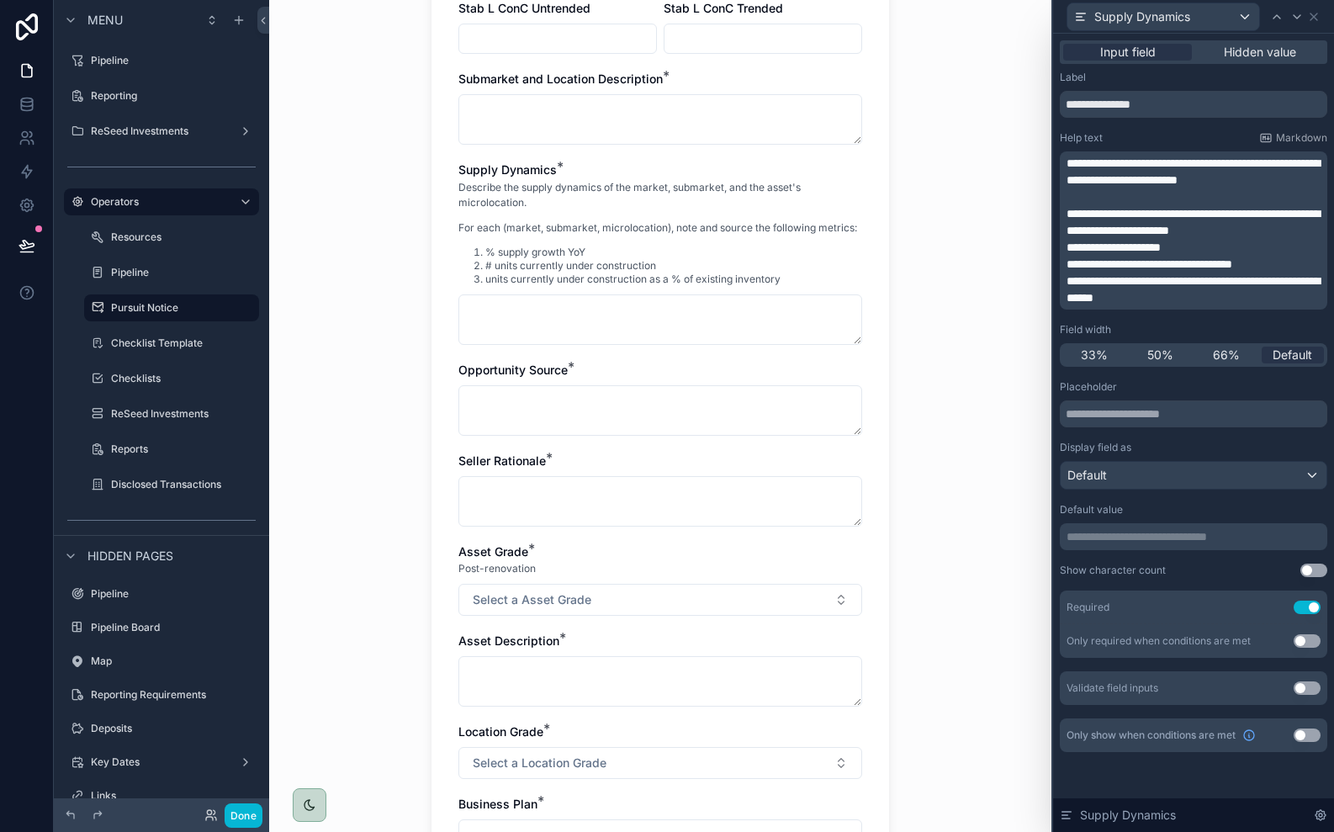
scroll to position [1329, 0]
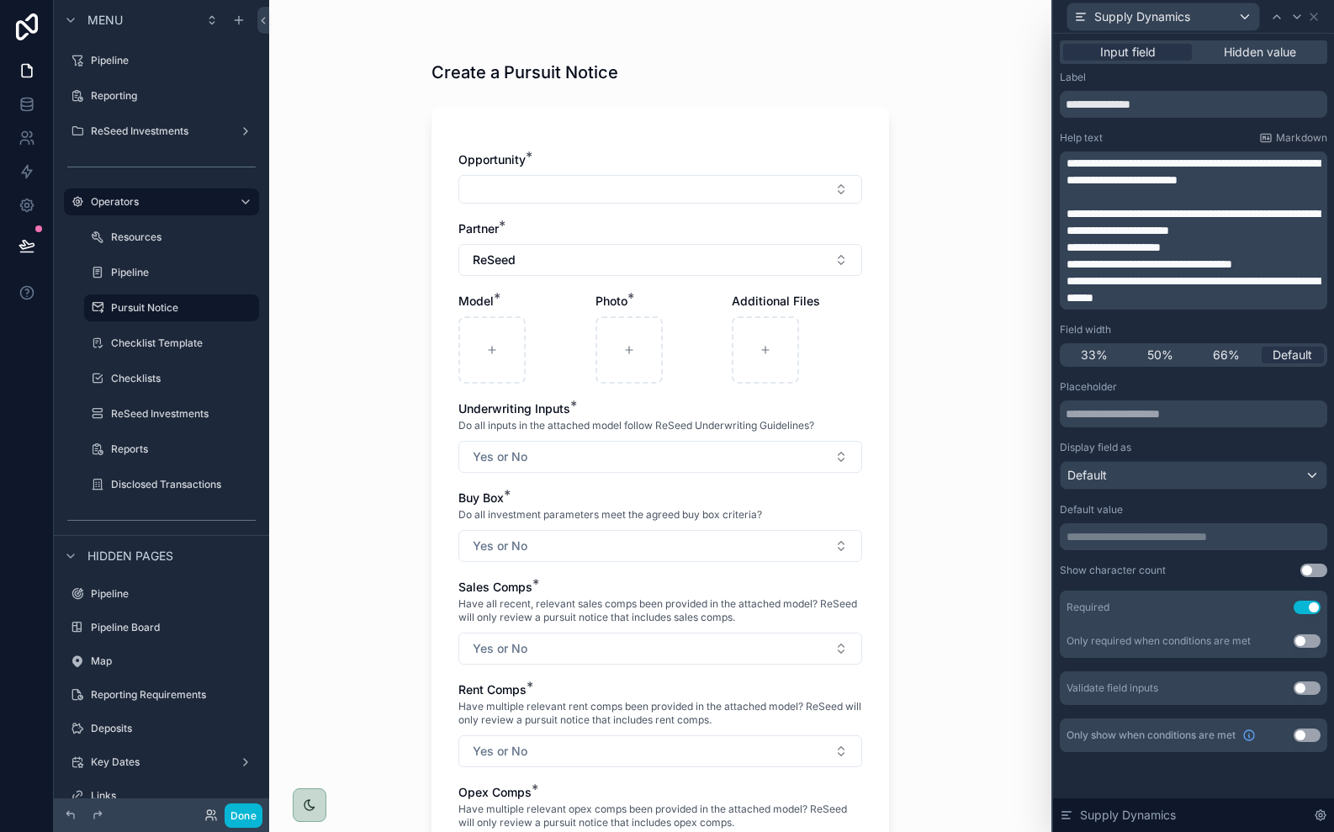
scroll to position [1040, 0]
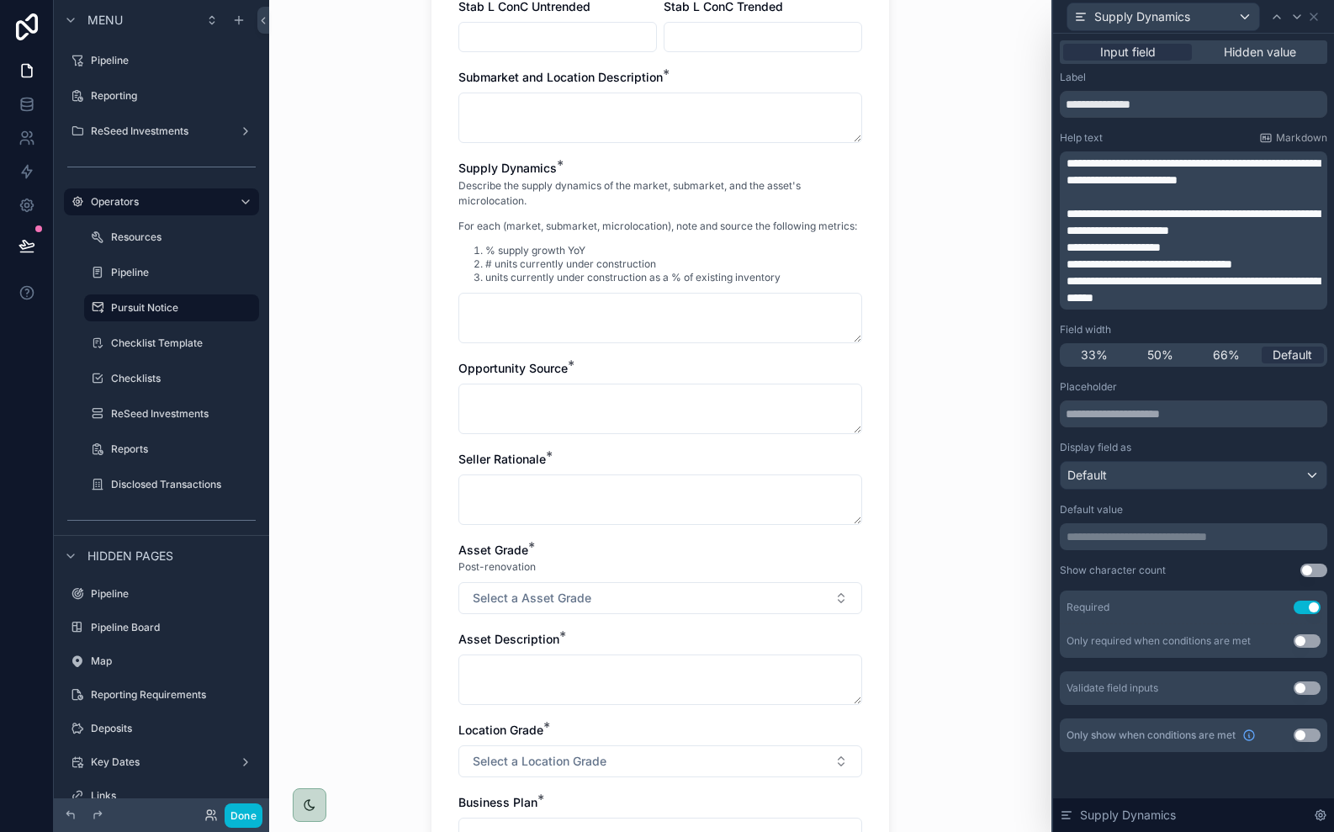
click at [1120, 228] on span "**********" at bounding box center [1193, 222] width 253 height 29
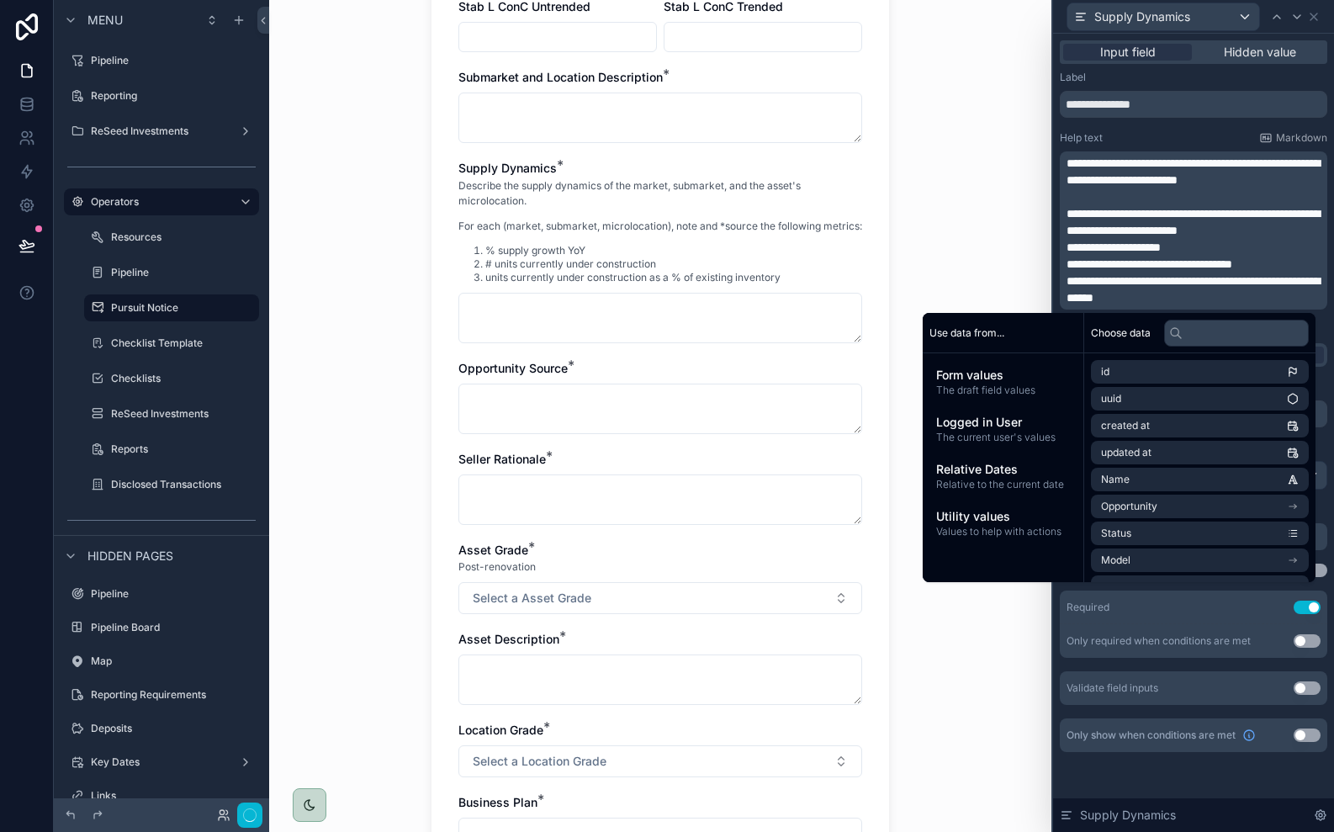
scroll to position [0, 0]
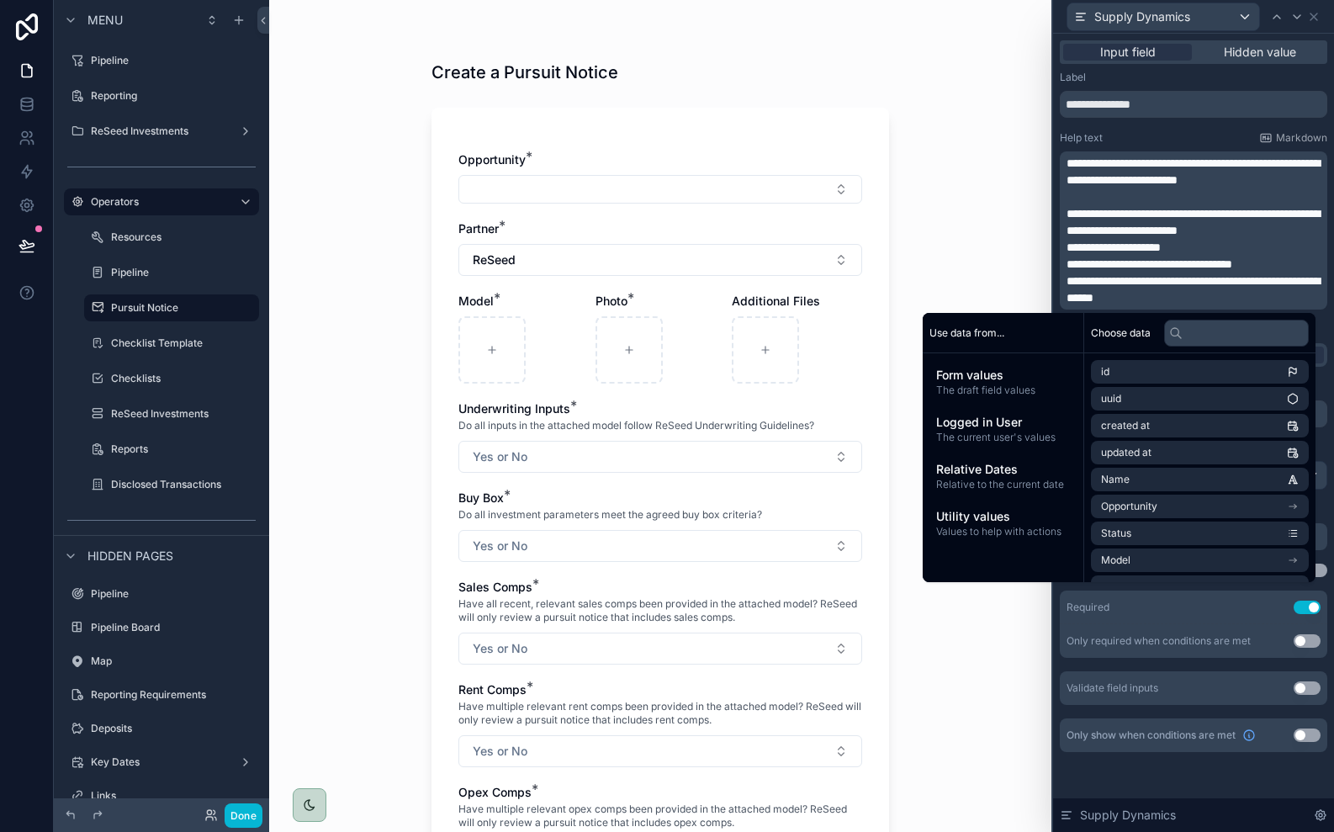
click at [1167, 232] on span "**********" at bounding box center [1193, 222] width 253 height 29
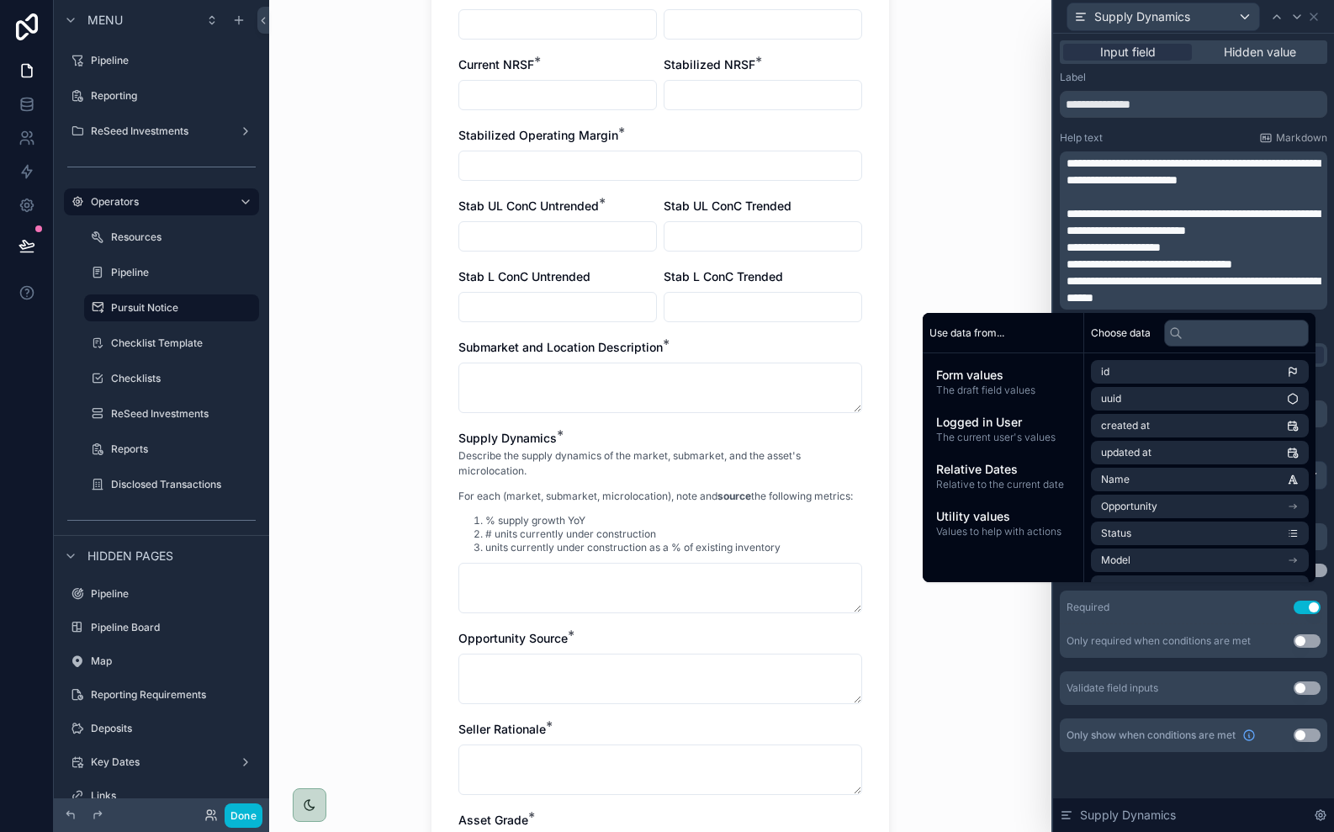
scroll to position [1060, 0]
click at [1184, 269] on span "**********" at bounding box center [1150, 264] width 166 height 12
click at [1019, 234] on div "Create a Pursuit Notice Opportunity * Partner * ReSeed Model * Photo * Addition…" at bounding box center [660, 416] width 782 height 832
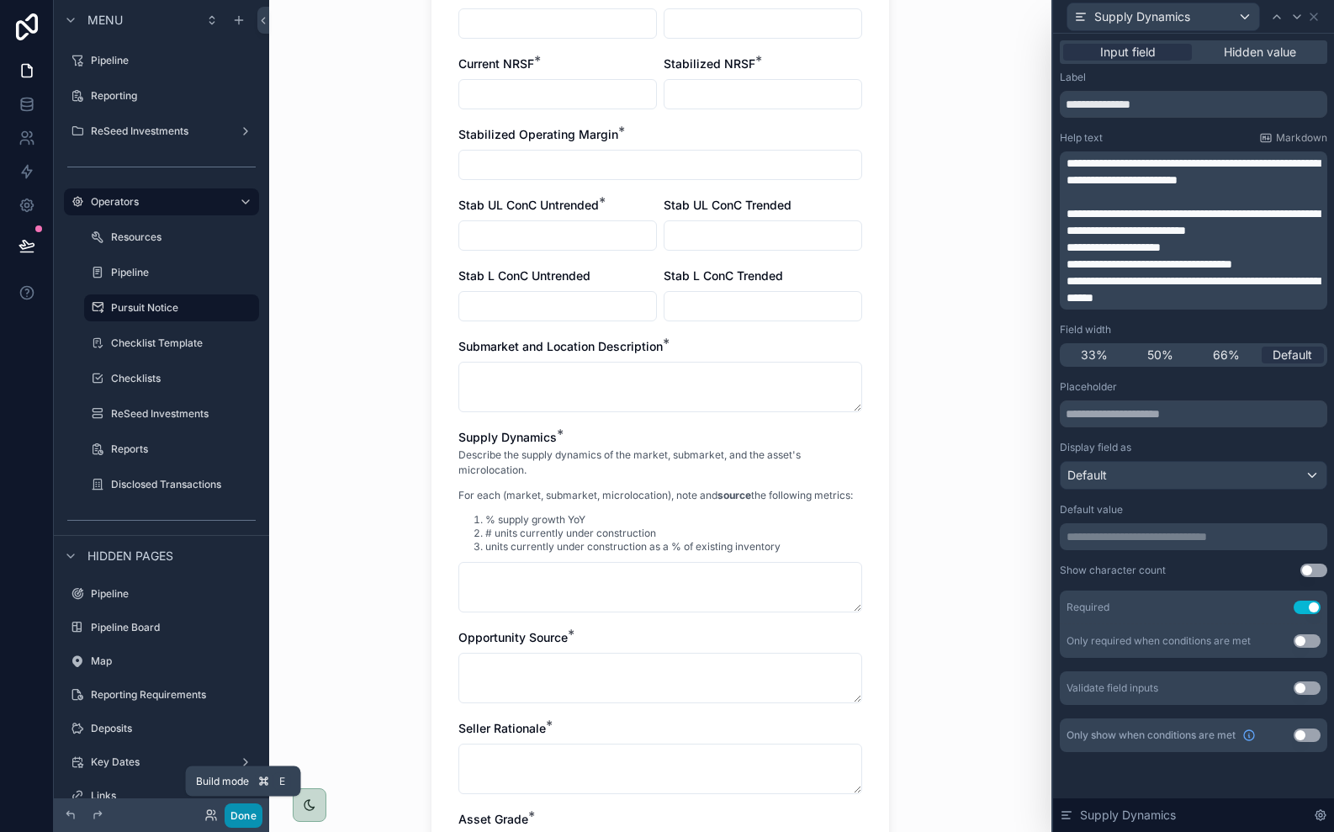
click at [248, 813] on button "Done" at bounding box center [244, 815] width 38 height 24
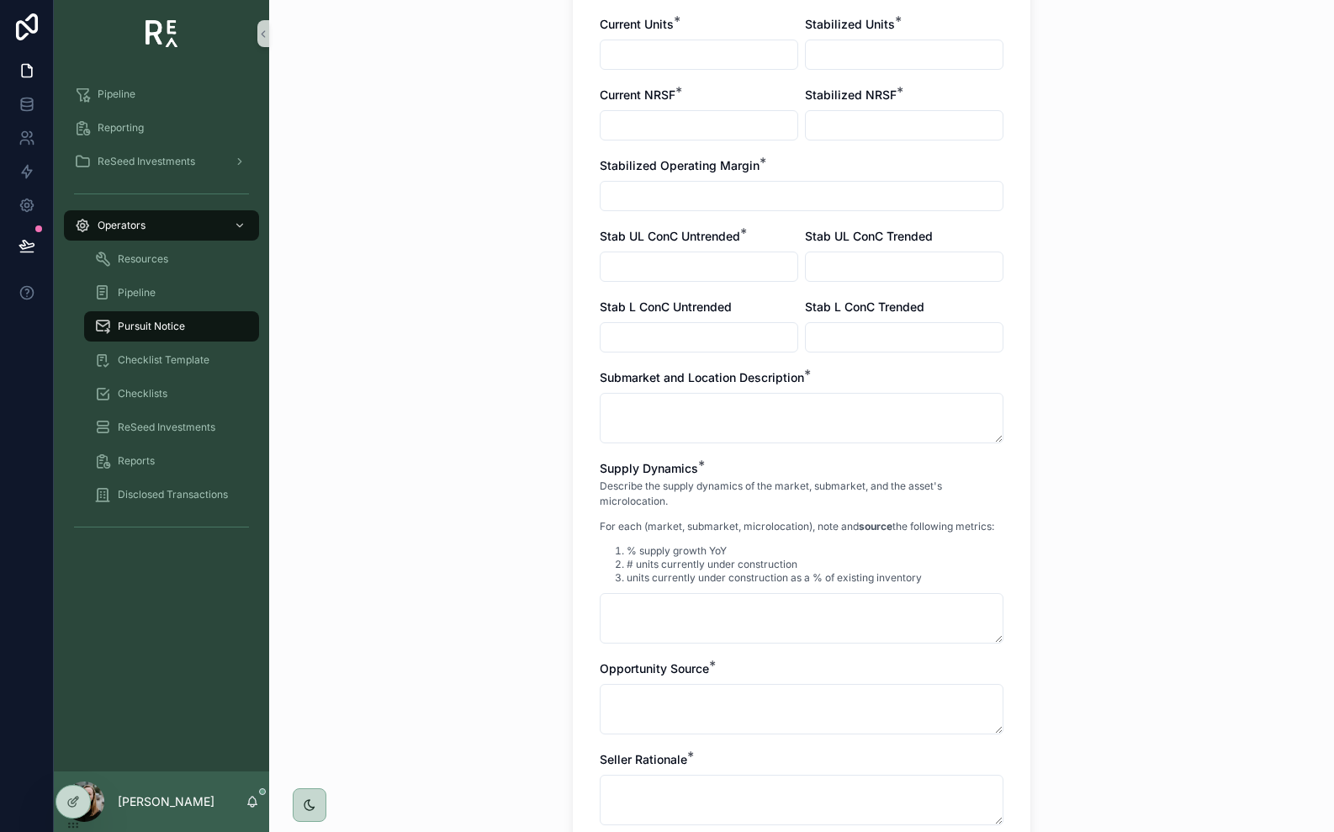
scroll to position [1041, 0]
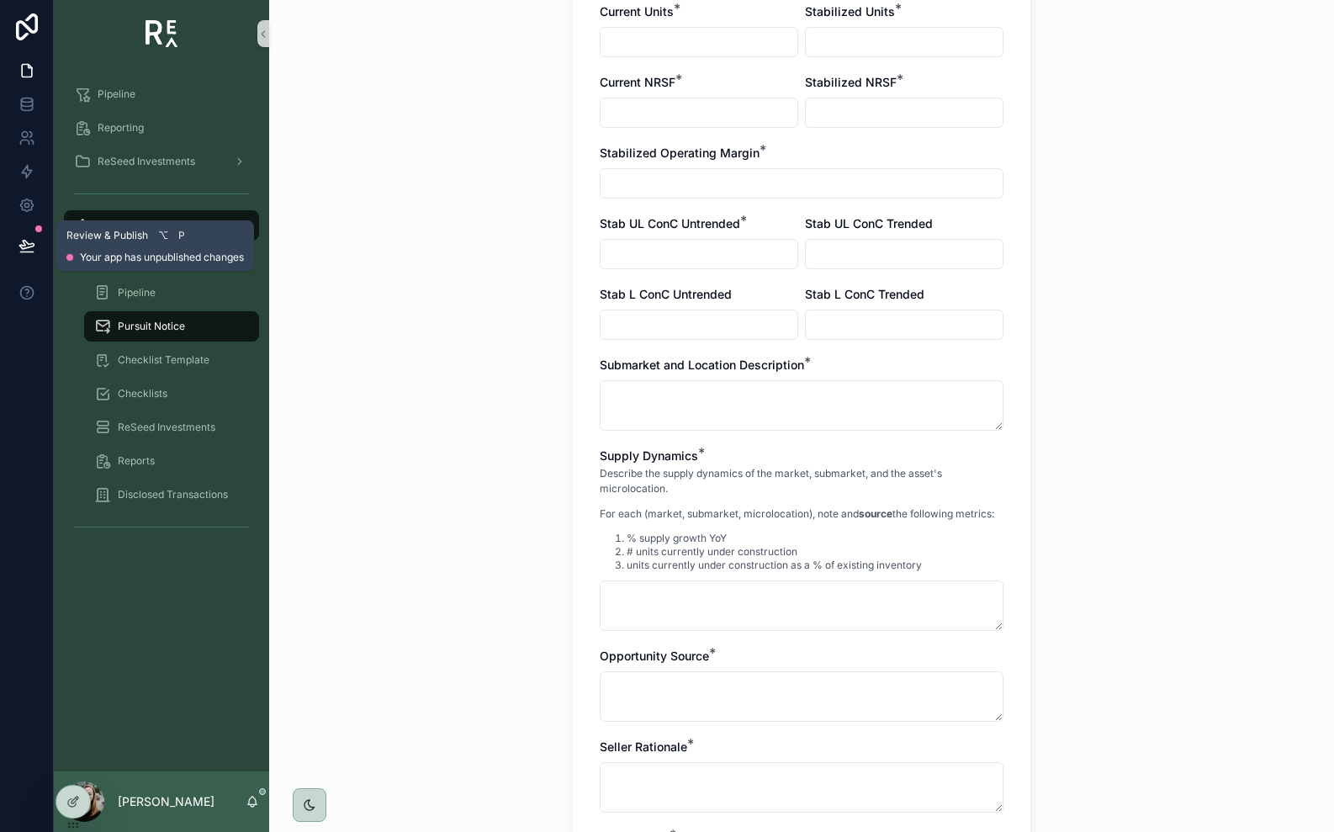
click at [29, 242] on icon at bounding box center [27, 245] width 17 height 17
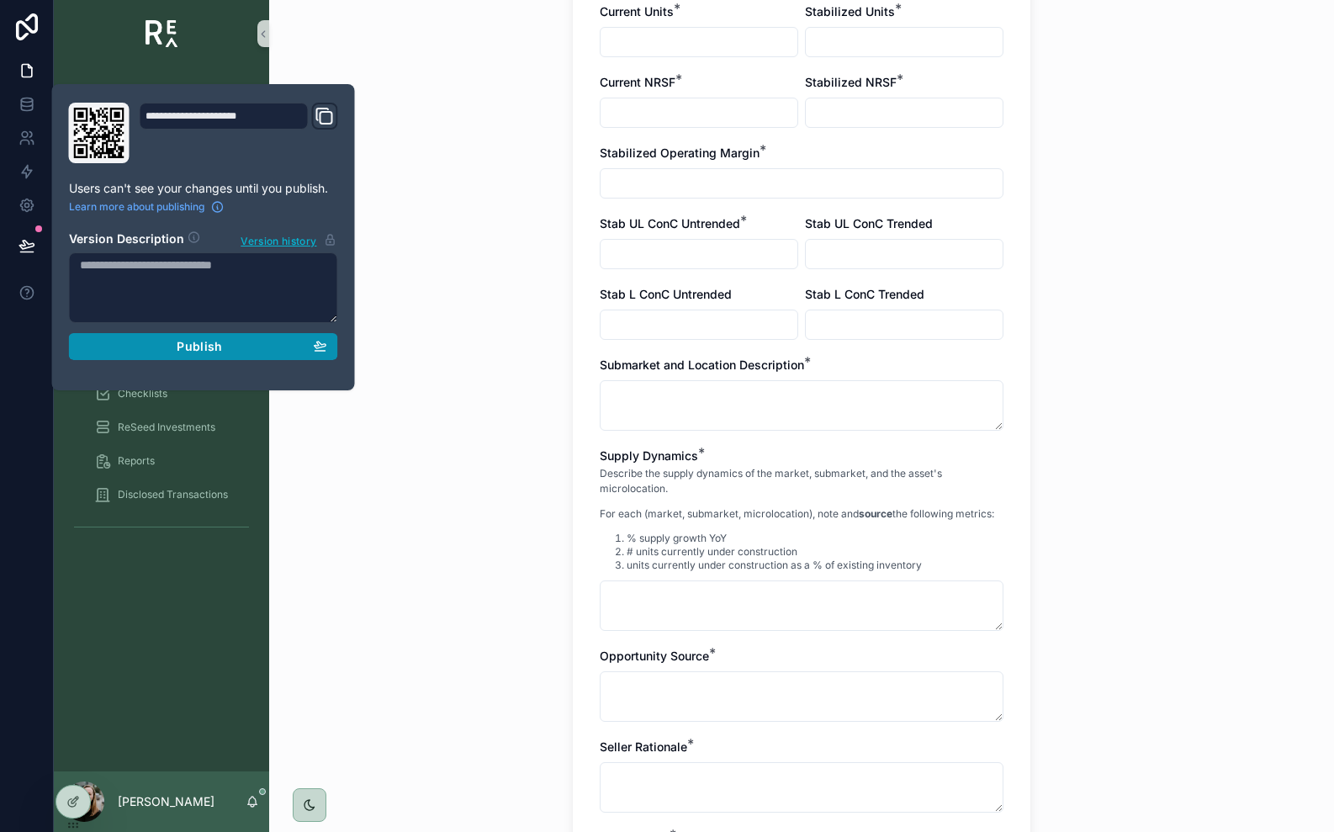
click at [151, 345] on div "Publish" at bounding box center [203, 346] width 247 height 15
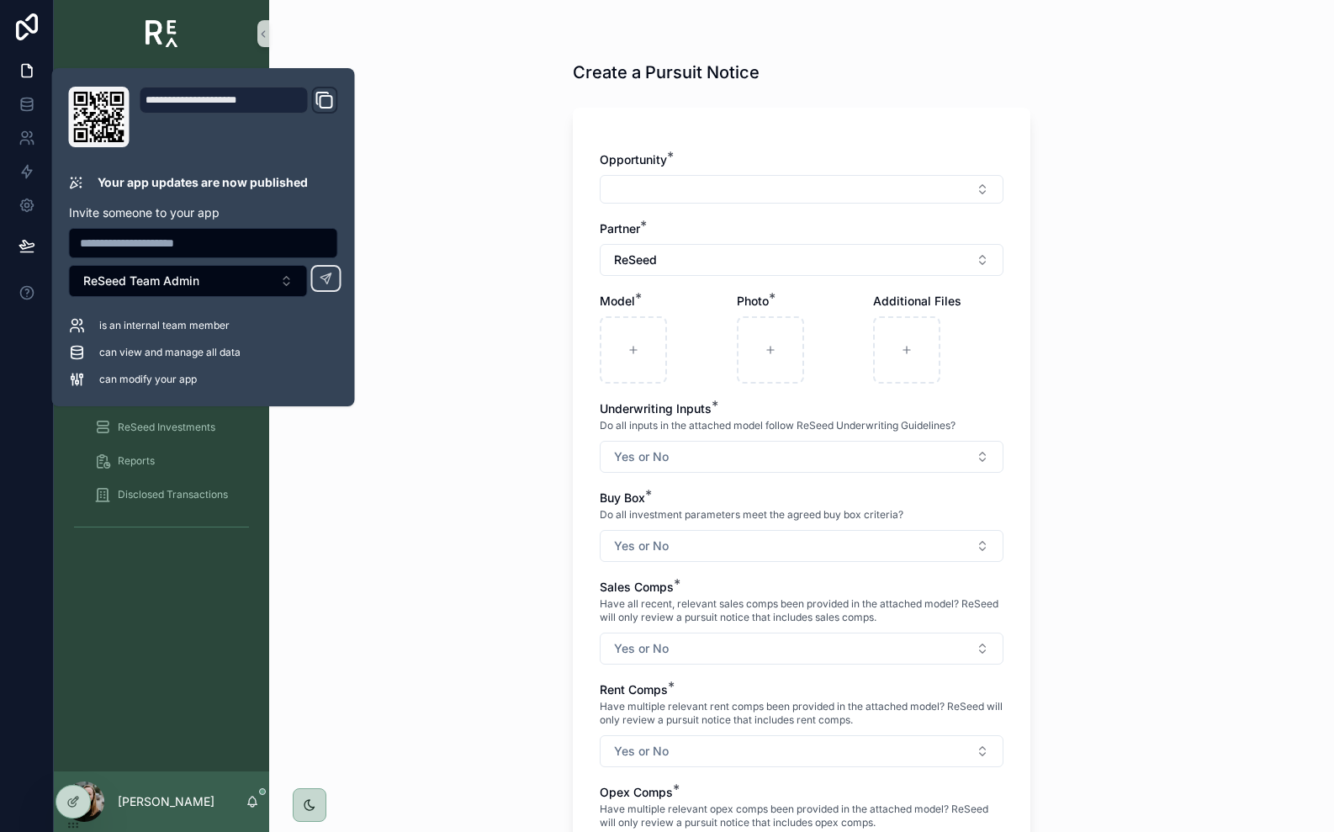
click at [475, 148] on div "Create a Pursuit Notice Opportunity * Partner * ReSeed Model * Photo * Addition…" at bounding box center [801, 416] width 1065 height 832
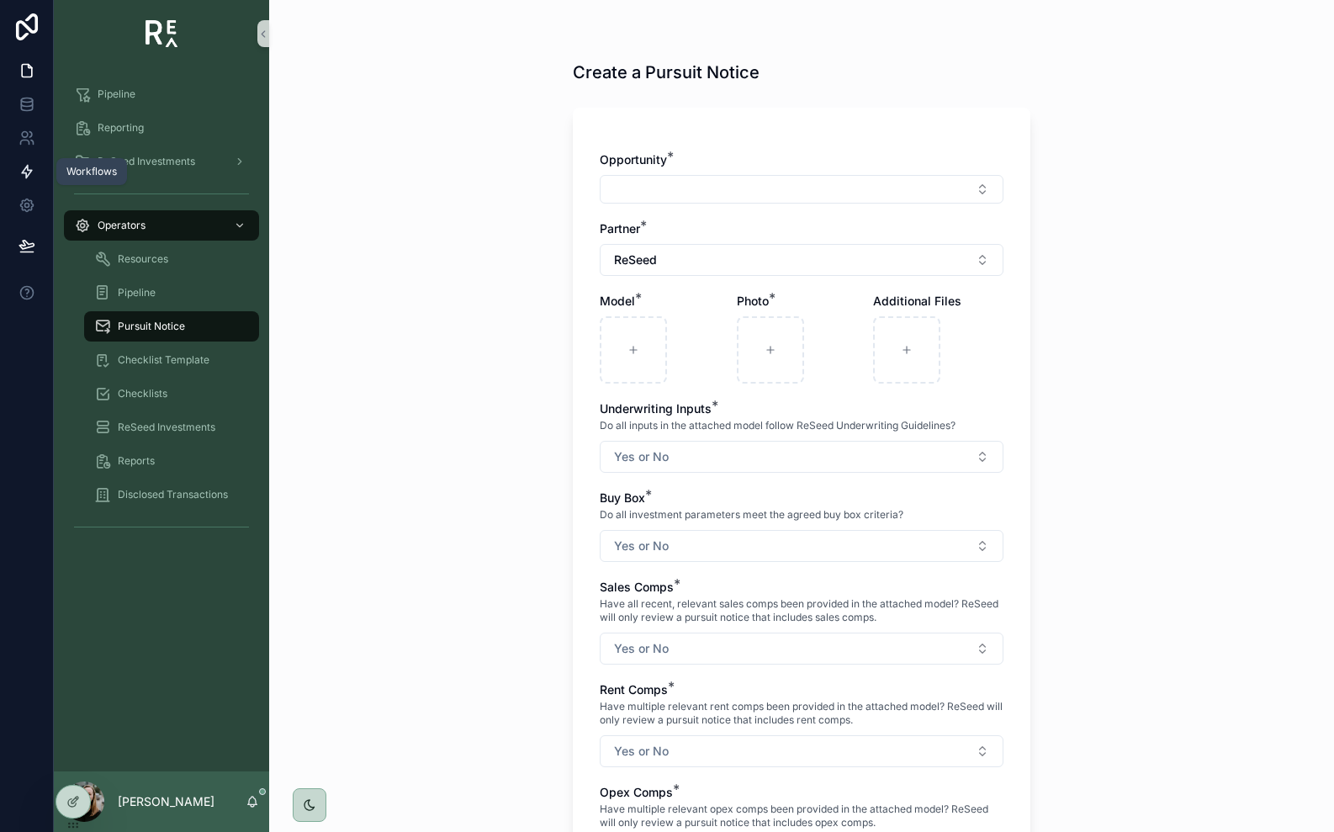
click at [14, 180] on link at bounding box center [26, 172] width 53 height 34
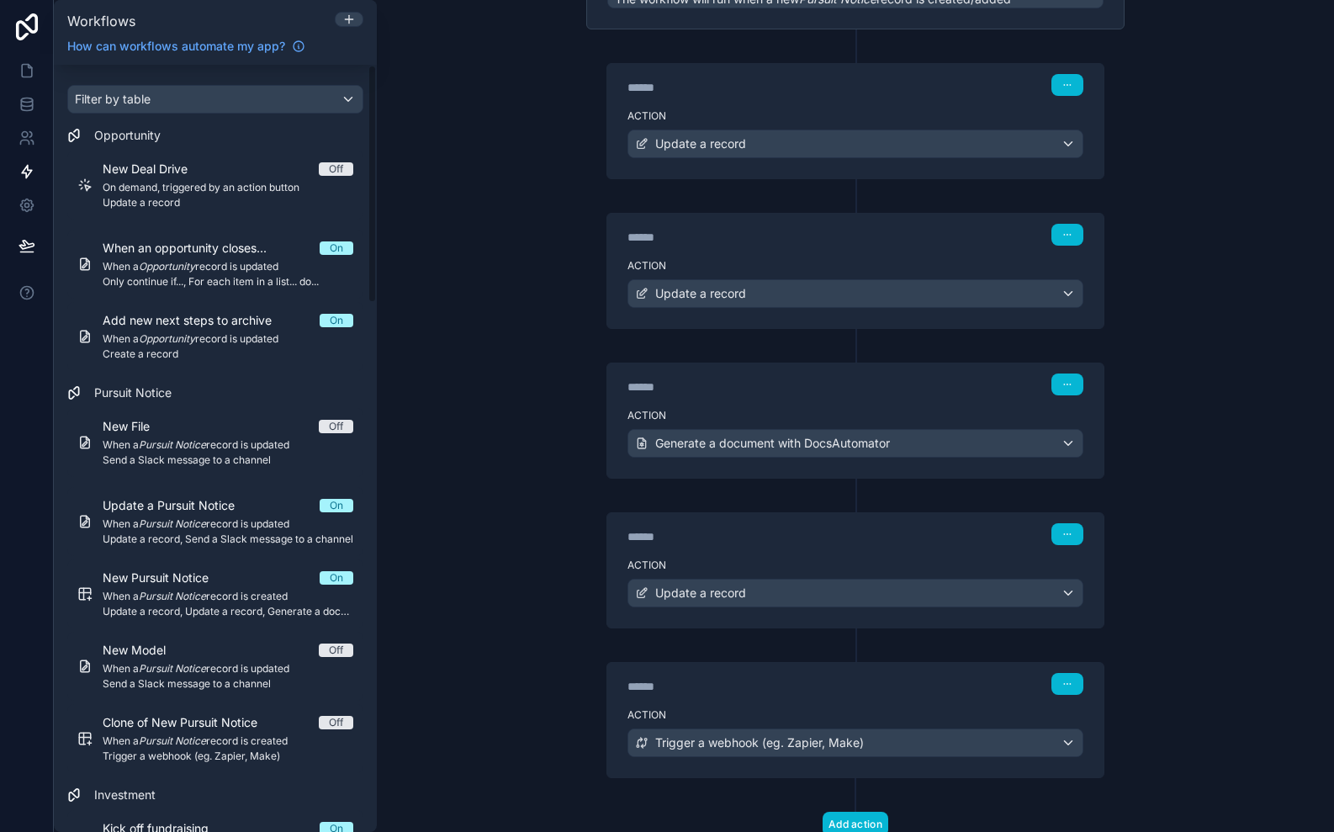
scroll to position [204, 0]
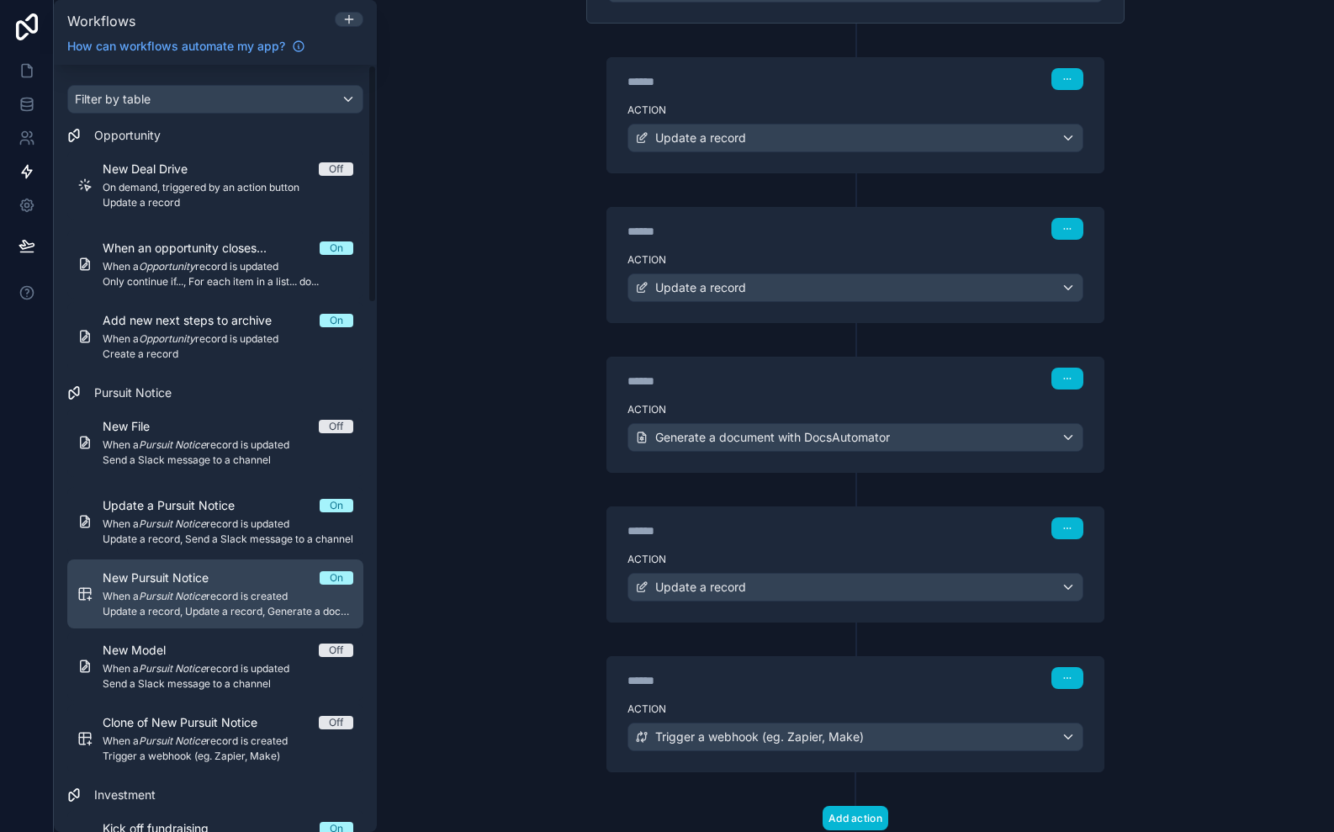
click at [186, 602] on span "When a Pursuit Notice record is created" at bounding box center [228, 596] width 251 height 13
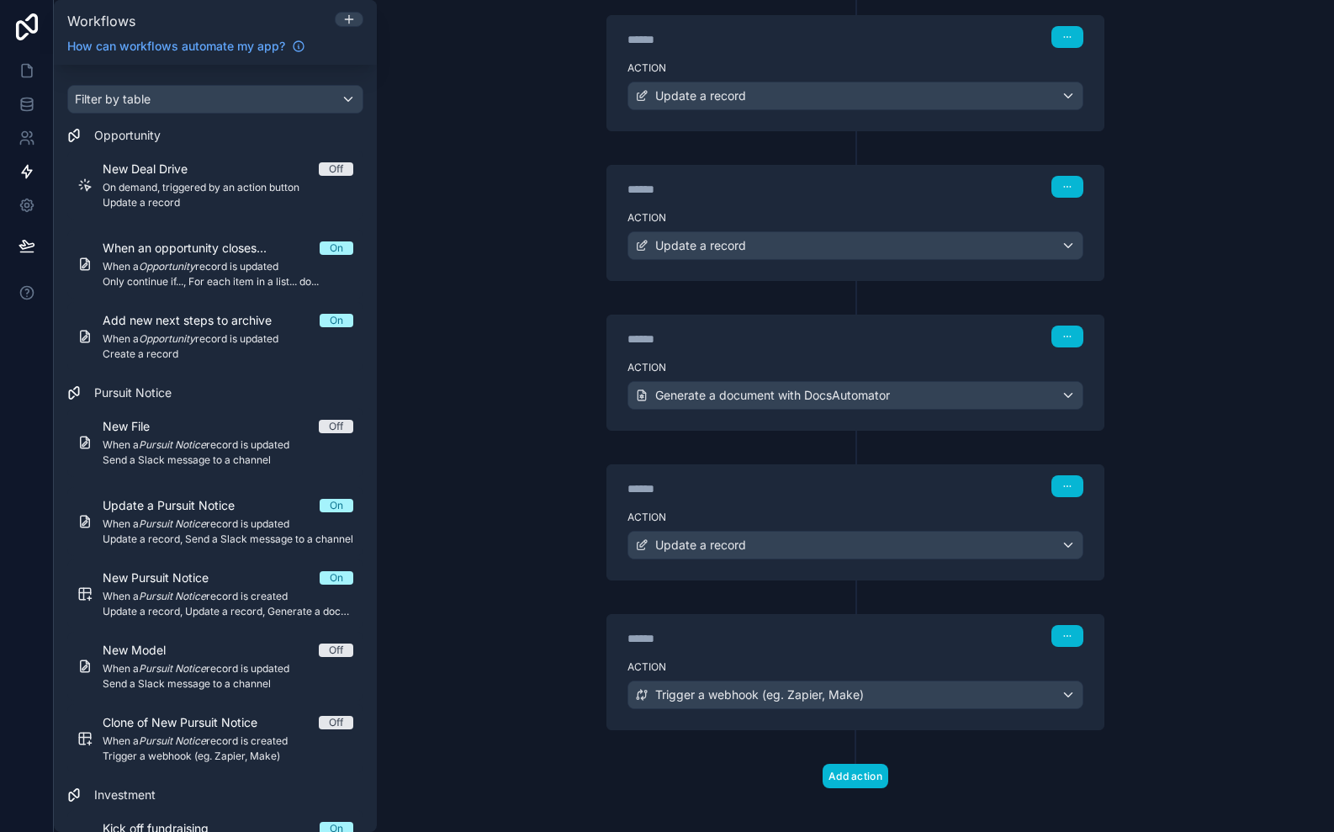
scroll to position [256, 0]
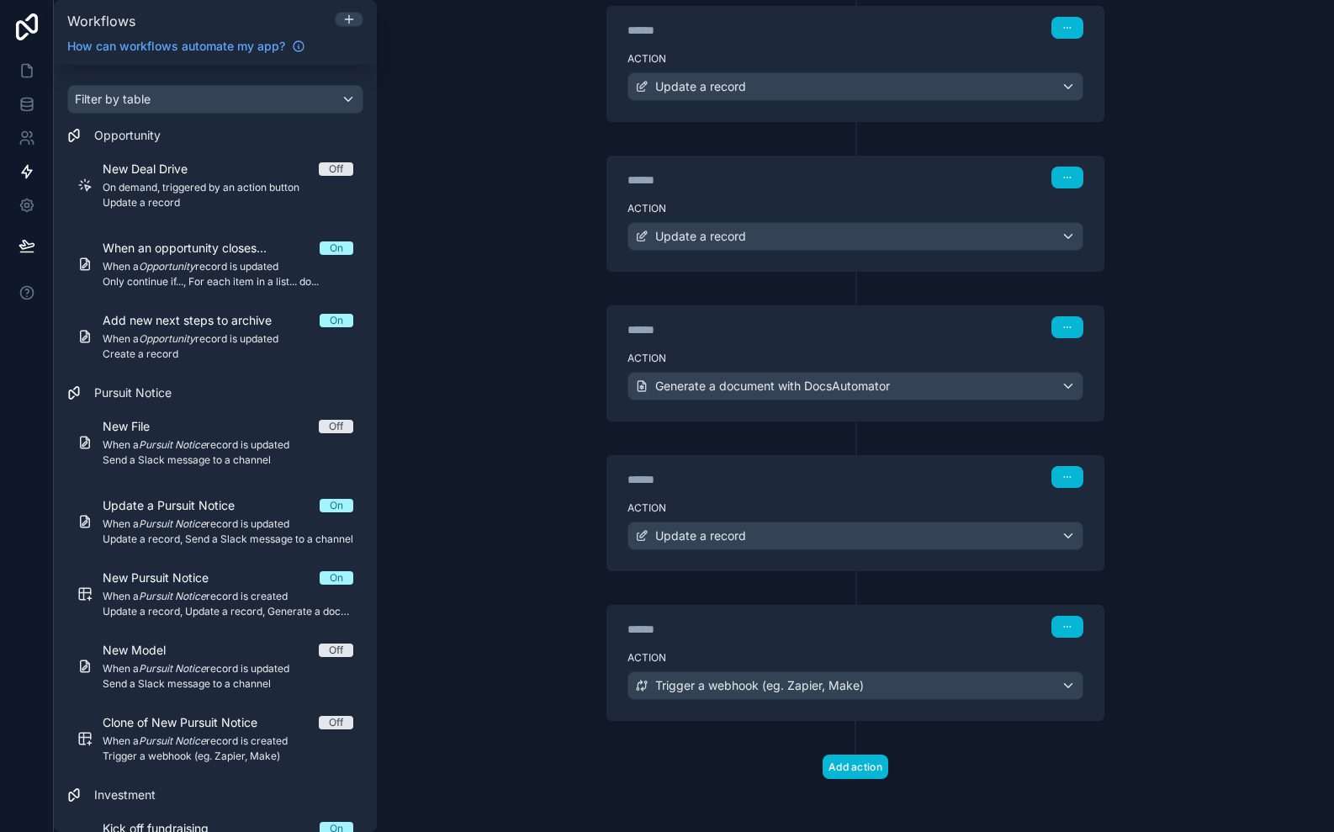
click at [901, 331] on div "****** Step 3" at bounding box center [856, 327] width 456 height 22
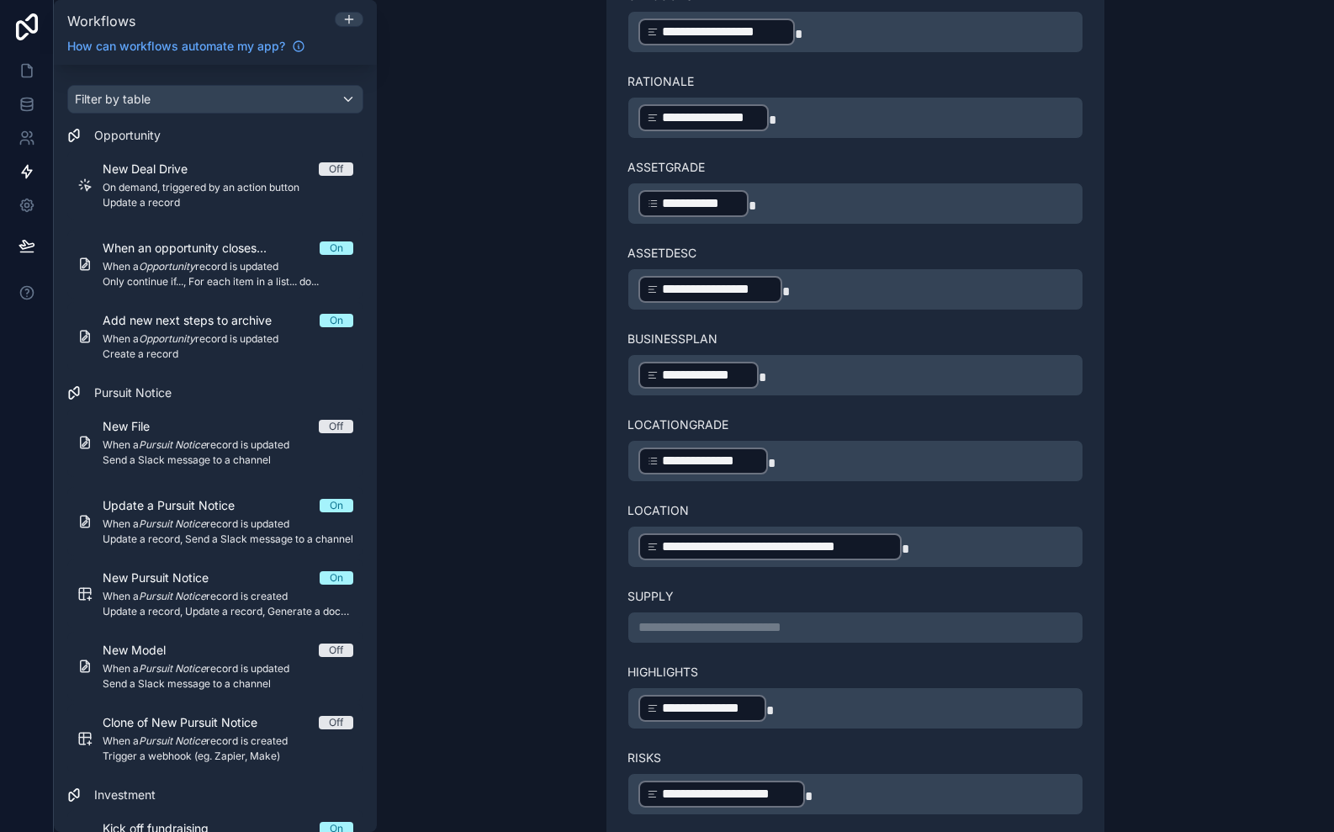
scroll to position [2662, 0]
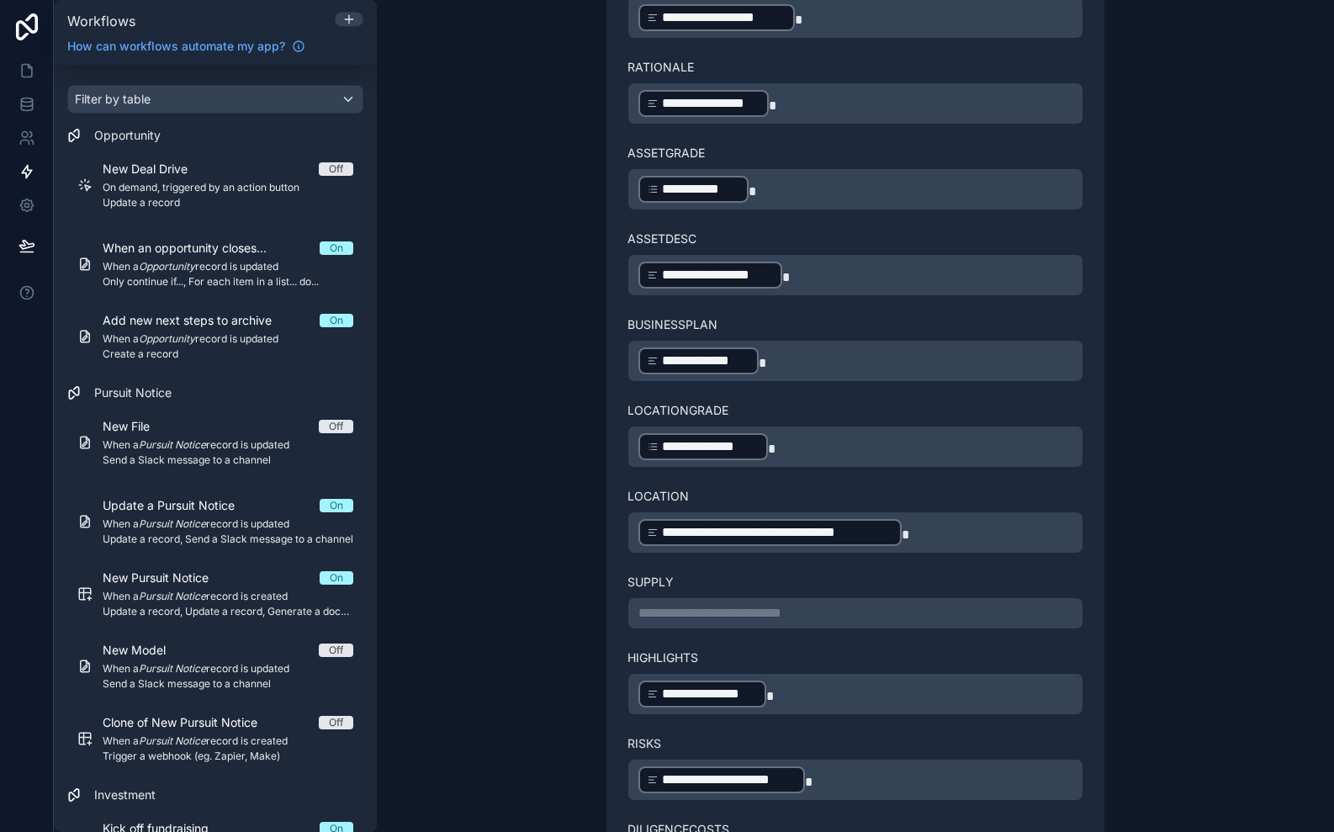
click at [929, 612] on p "**********" at bounding box center [855, 613] width 434 height 20
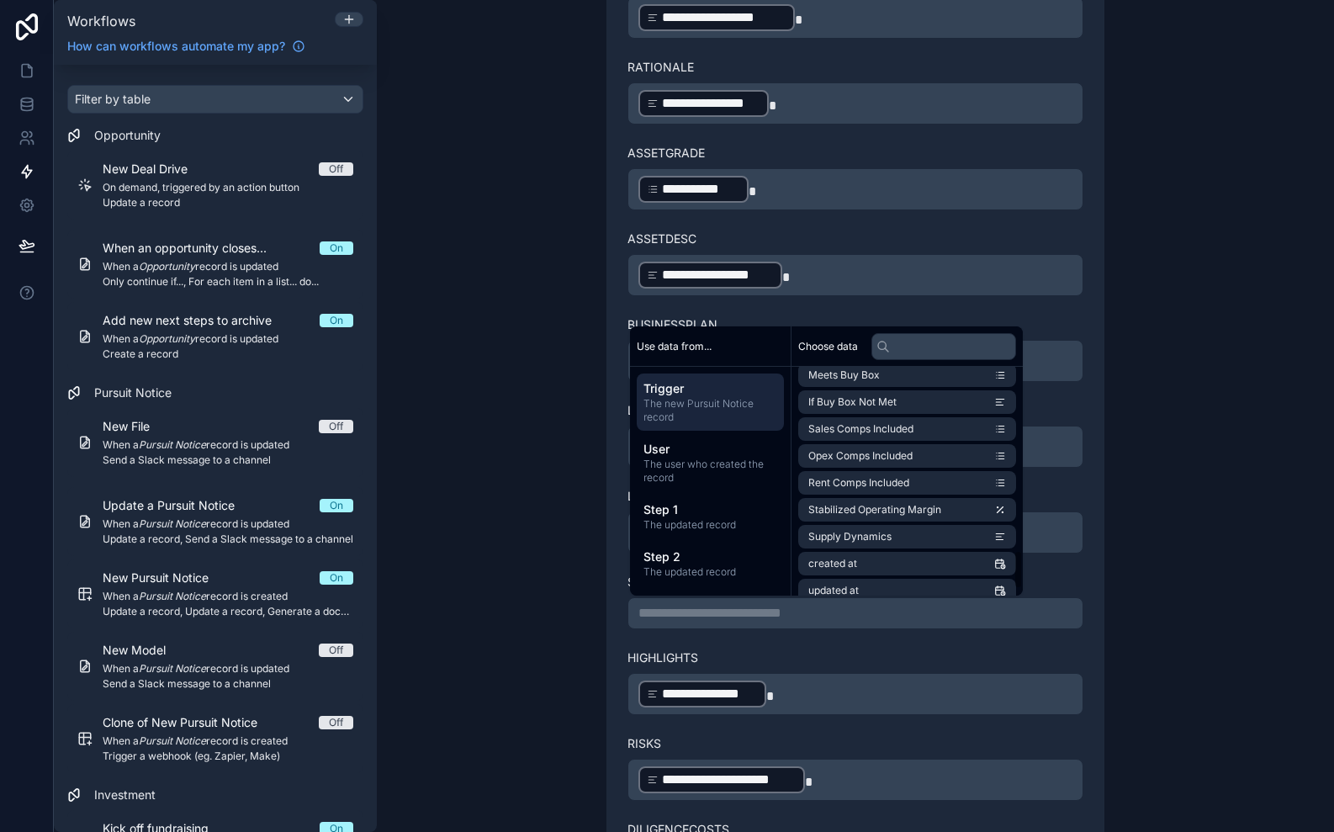
scroll to position [1100, 0]
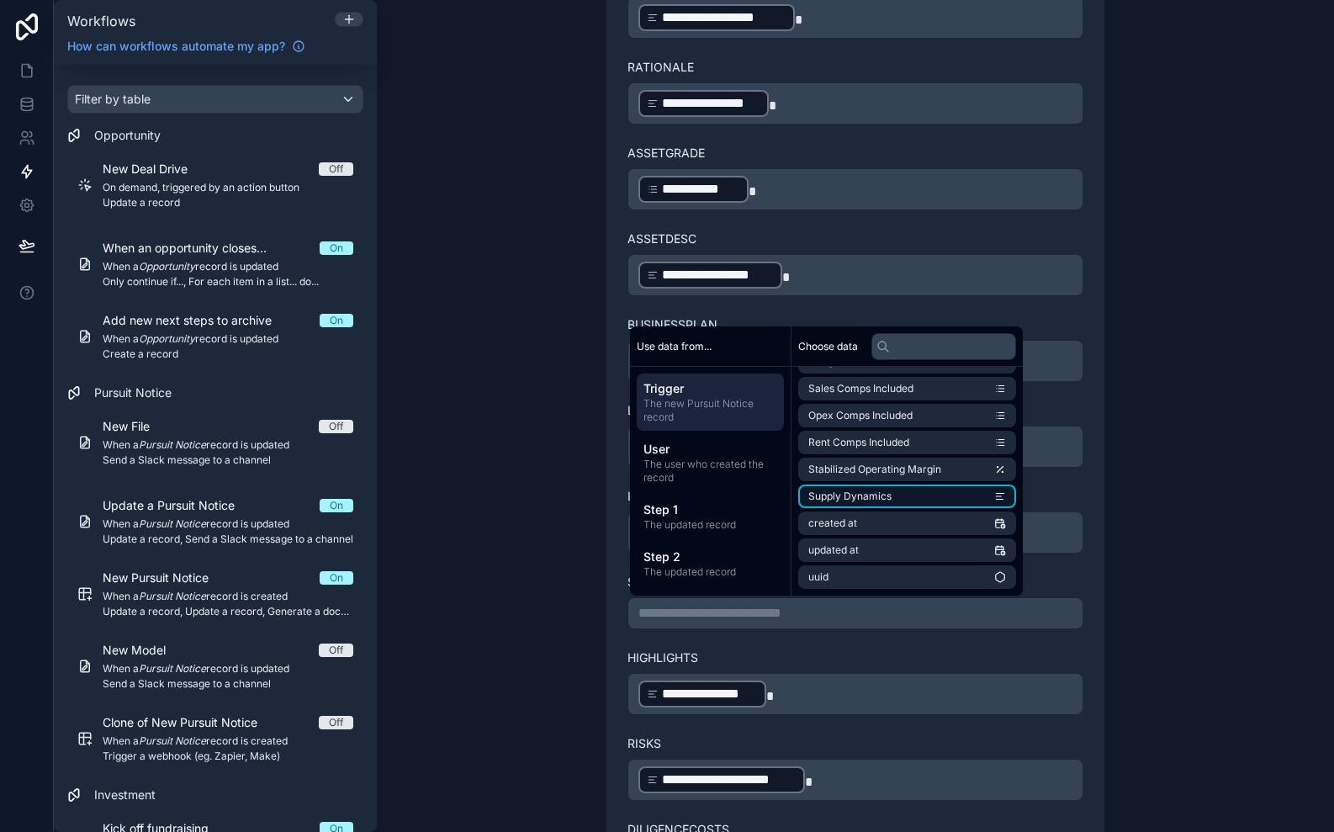
click at [861, 491] on span "Supply Dynamics" at bounding box center [849, 496] width 83 height 13
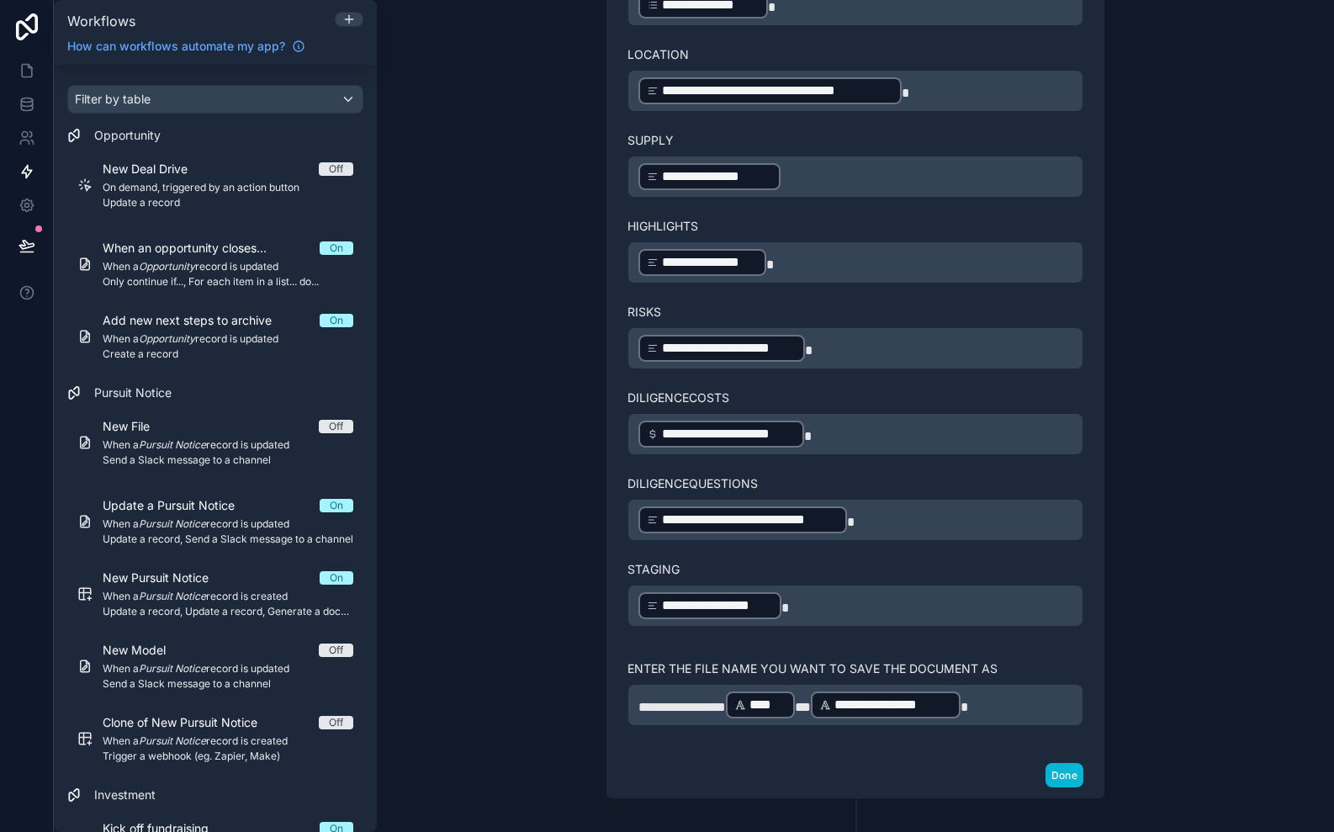
scroll to position [3203, 0]
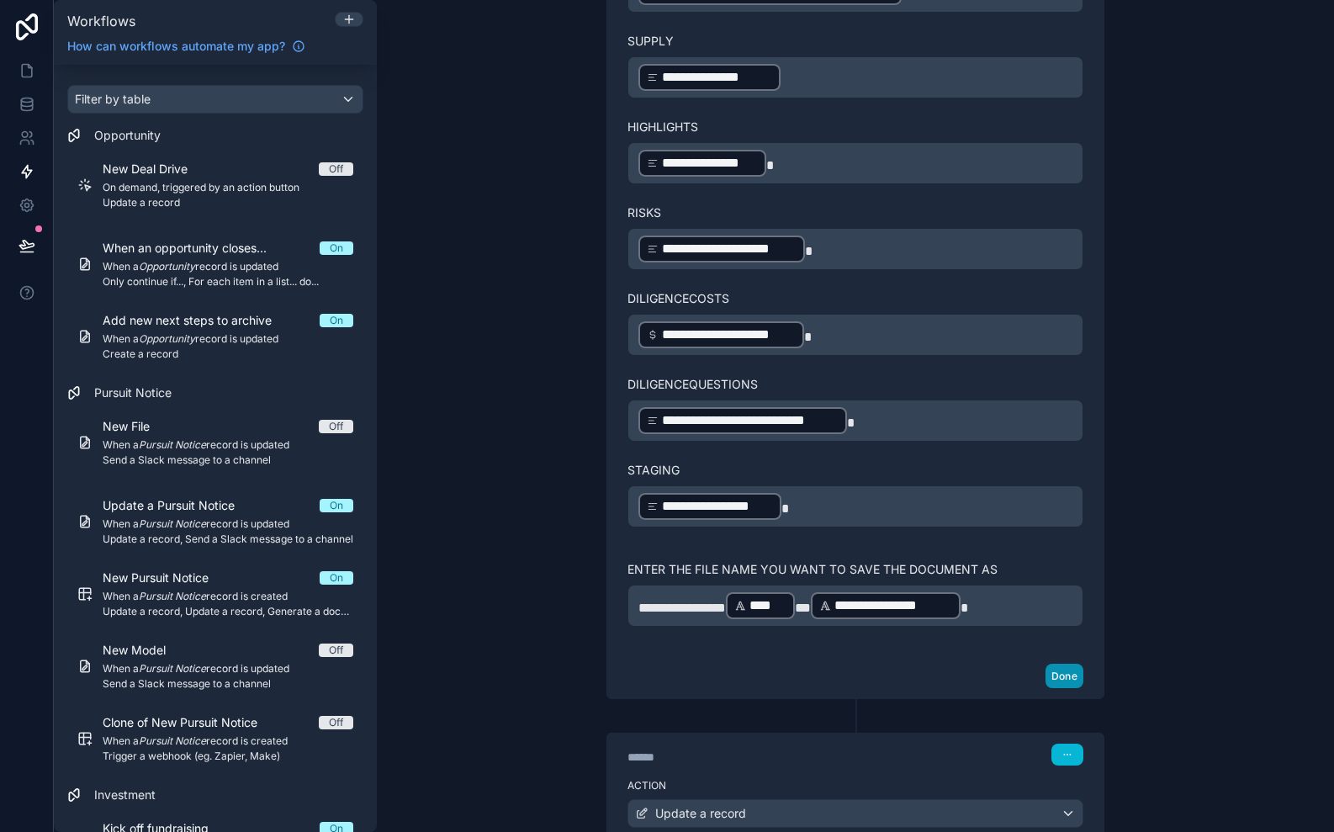
click at [1075, 670] on button "Done" at bounding box center [1065, 676] width 38 height 24
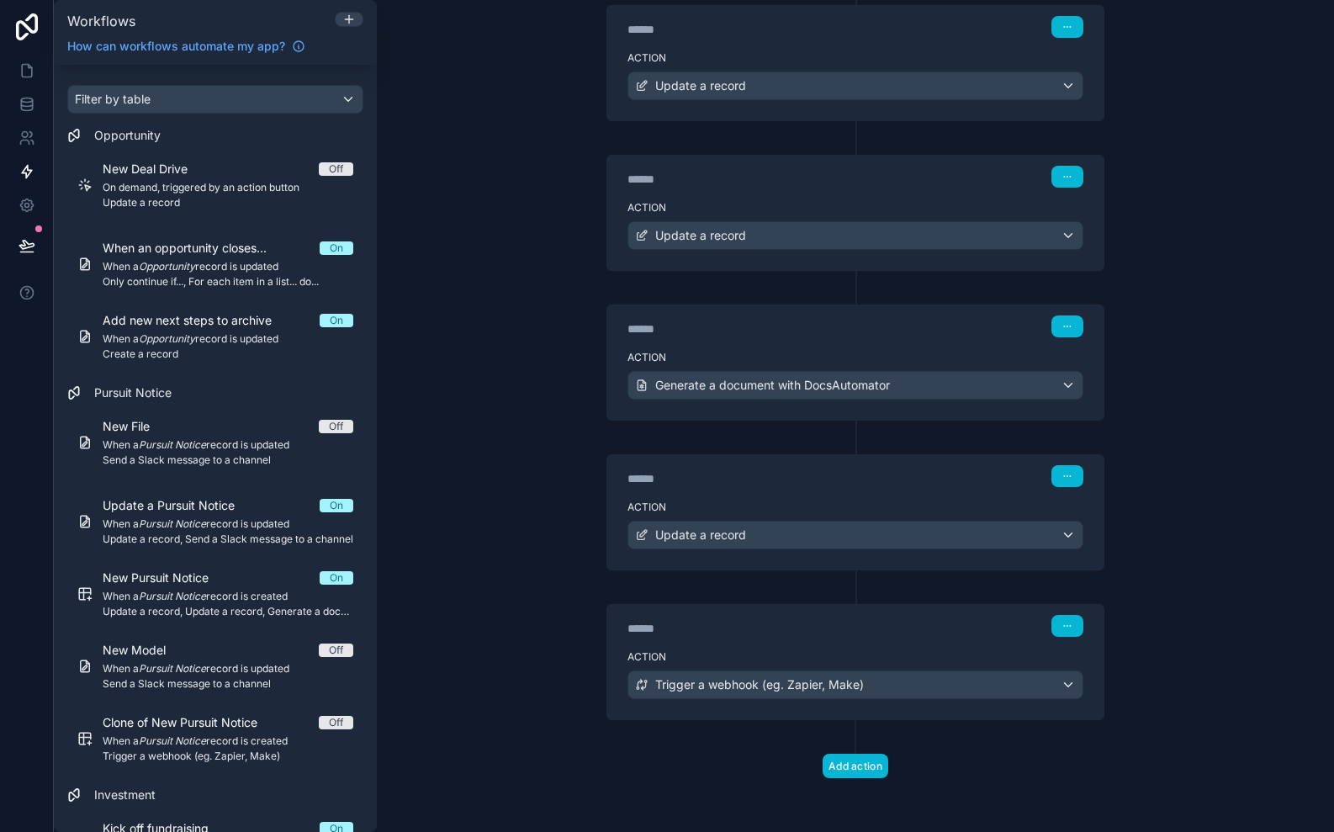
scroll to position [256, 0]
click at [38, 246] on button at bounding box center [26, 245] width 37 height 47
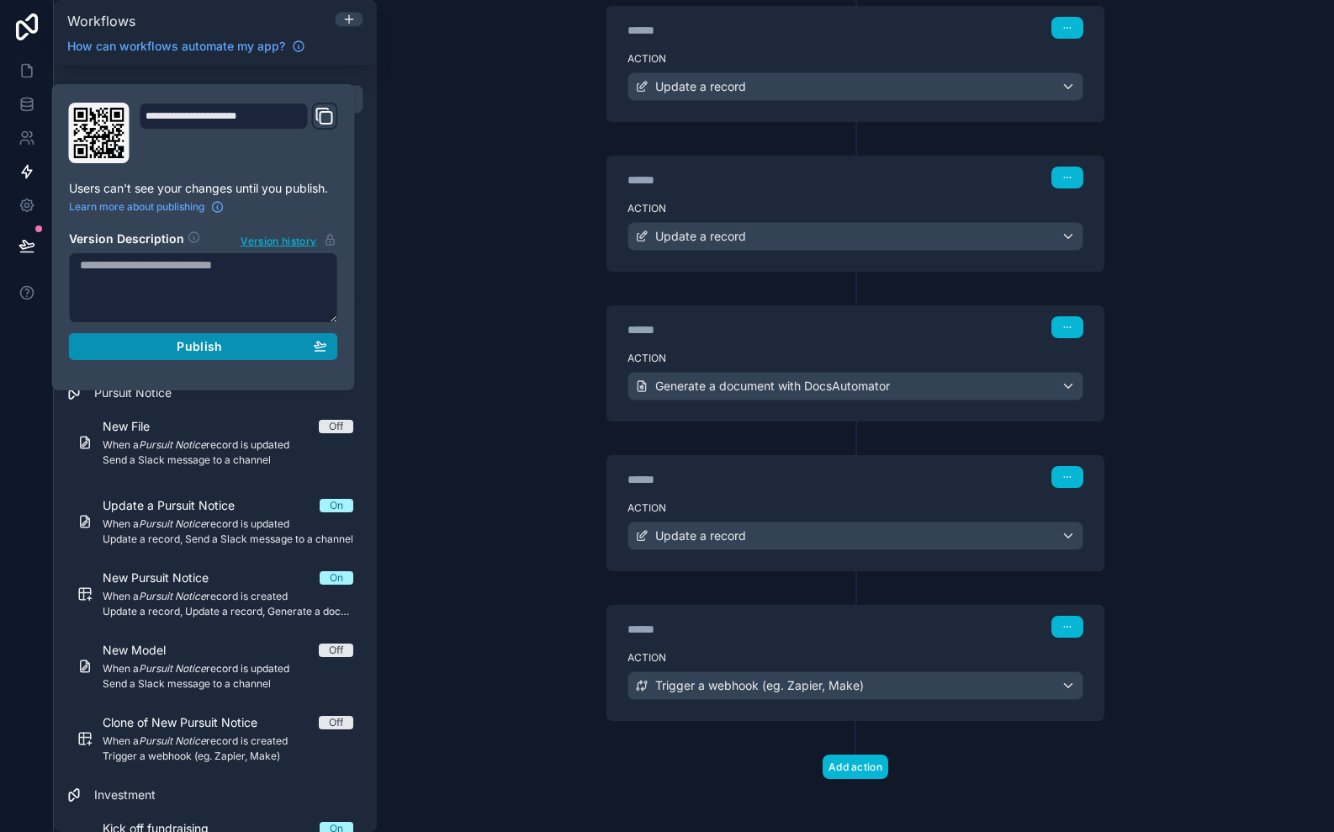
click at [182, 351] on span "Publish" at bounding box center [199, 346] width 45 height 15
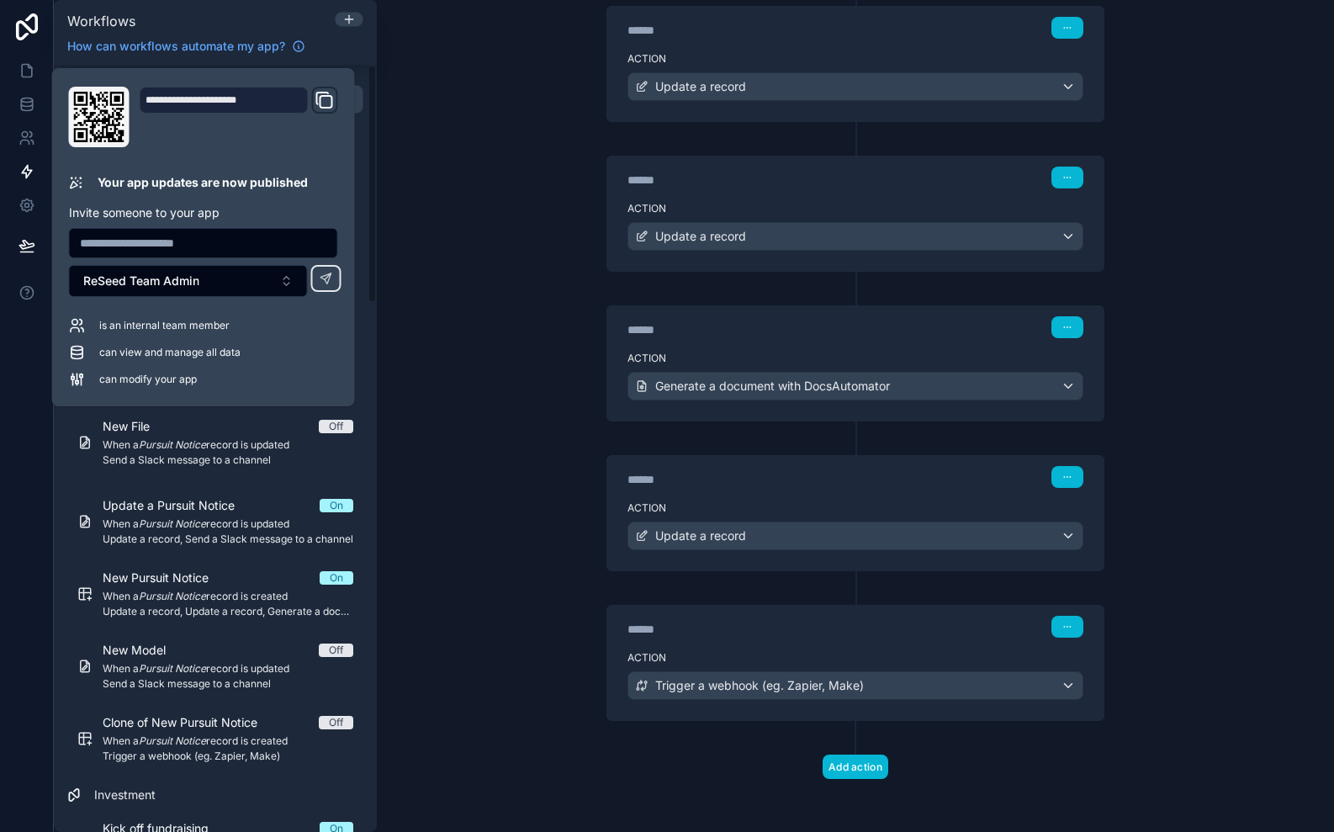
click at [467, 291] on div "**********" at bounding box center [855, 416] width 957 height 832
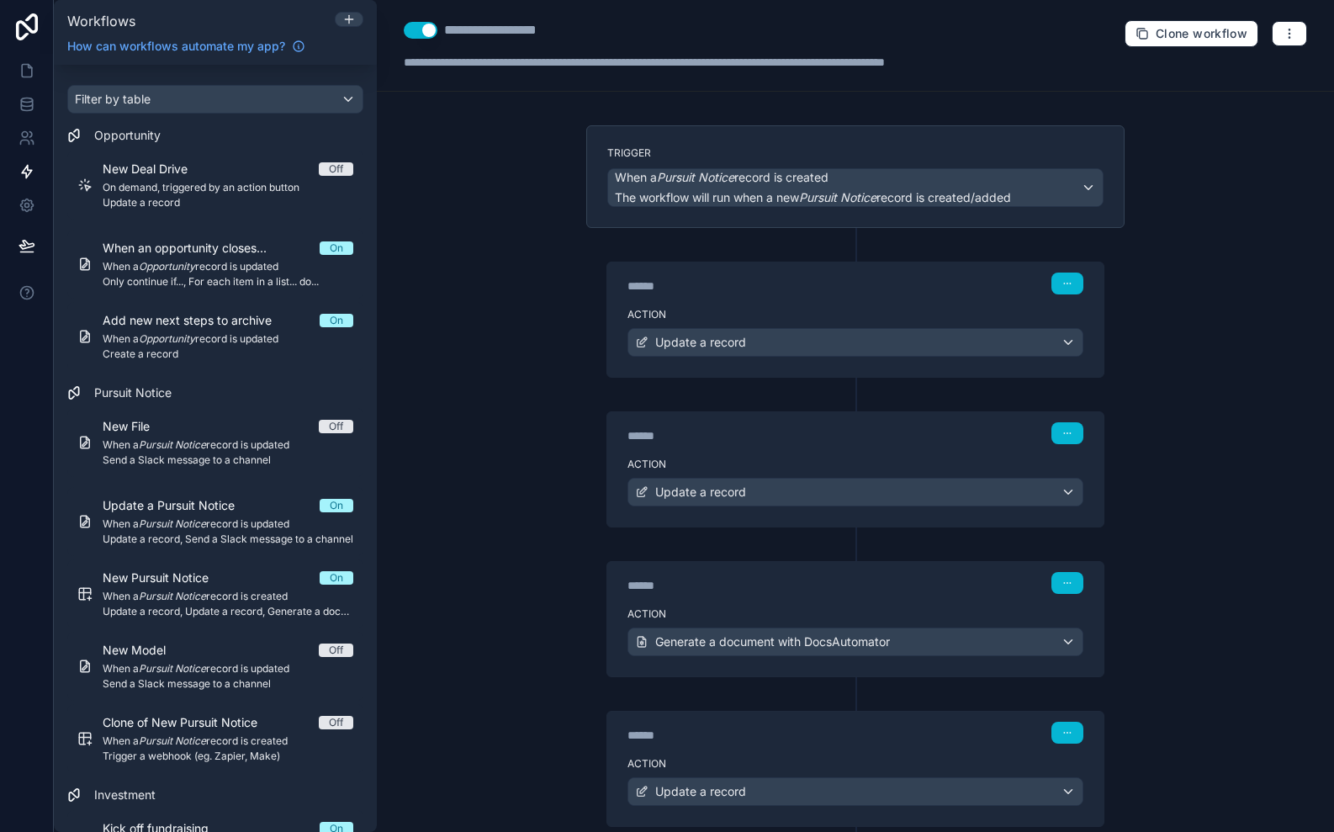
click at [708, 301] on div "Action Update a record" at bounding box center [855, 339] width 496 height 76
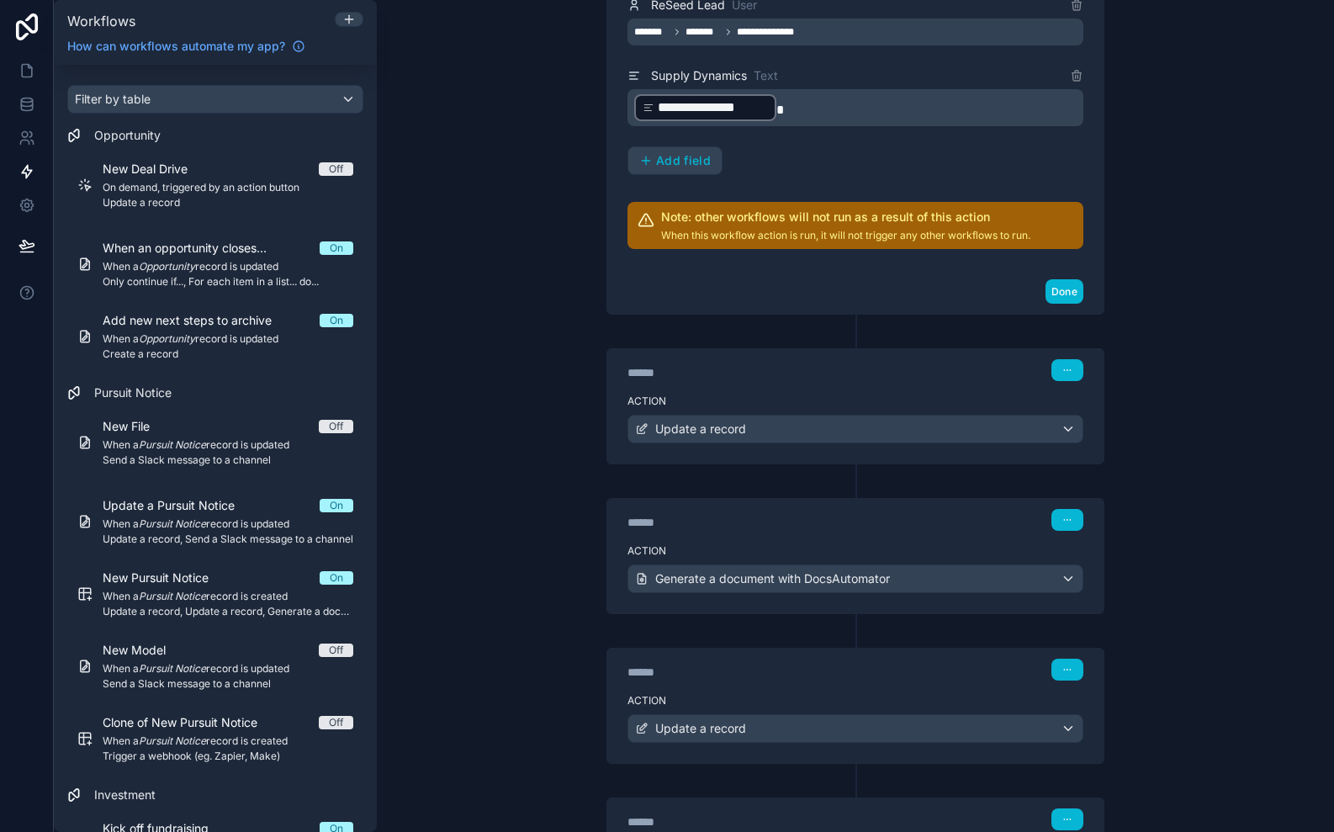
scroll to position [2418, 0]
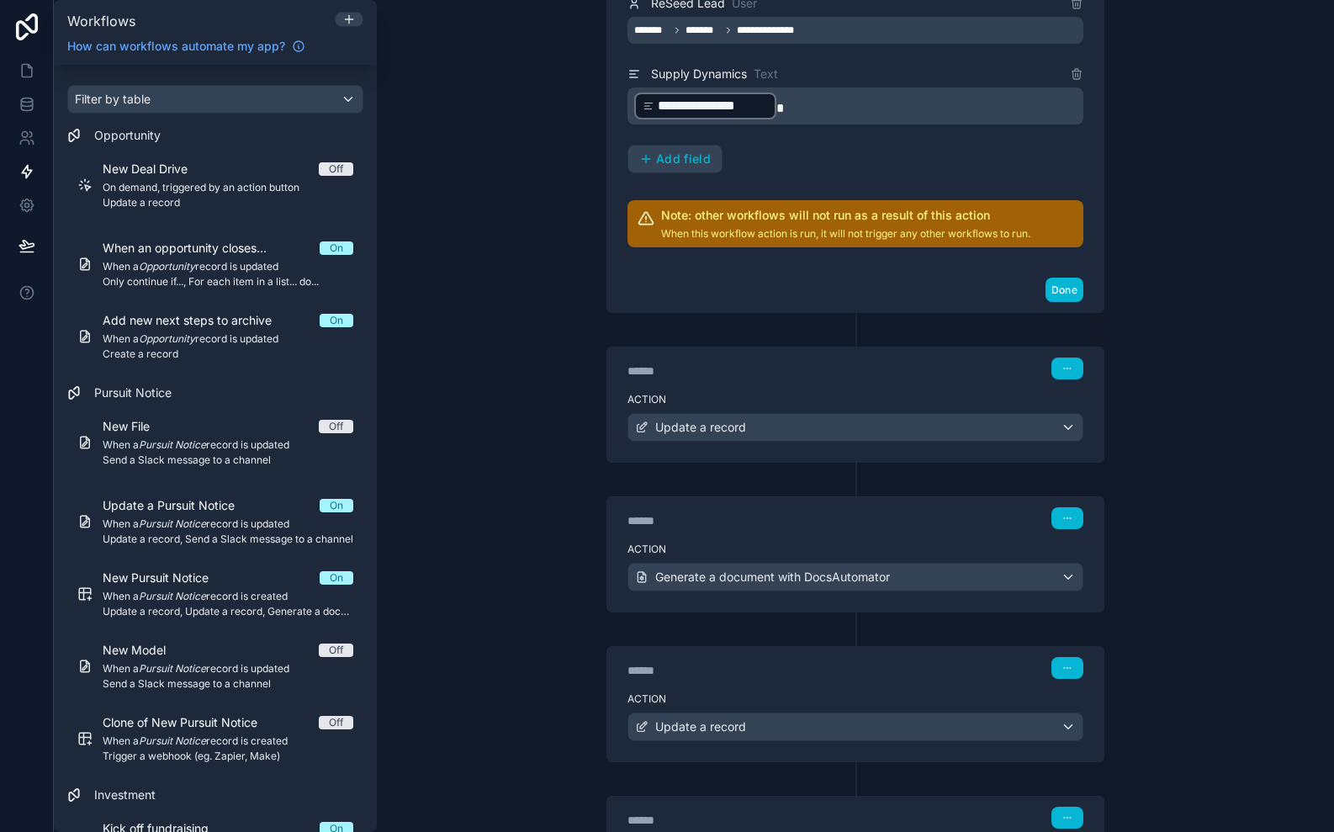
click at [807, 387] on div "Action Update a record" at bounding box center [855, 424] width 496 height 76
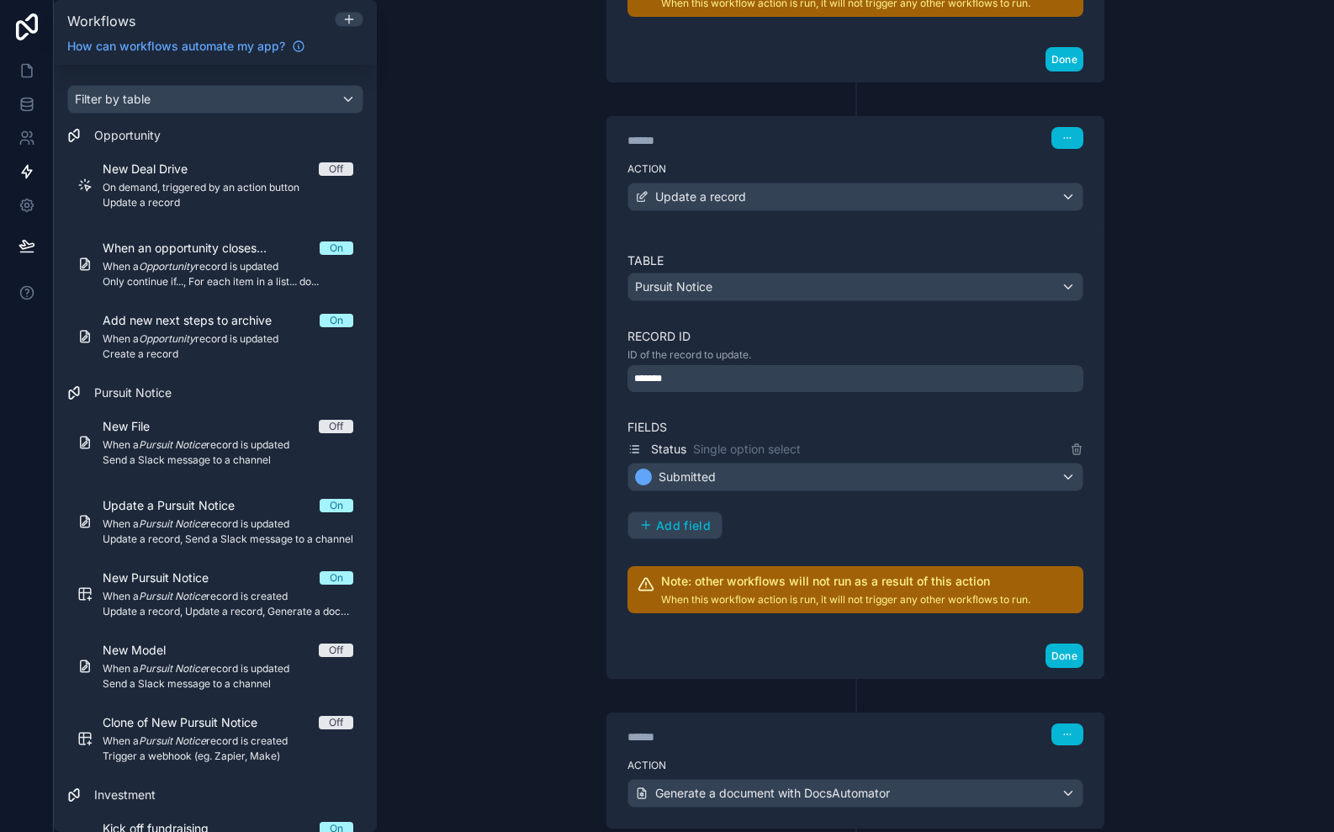
scroll to position [2651, 0]
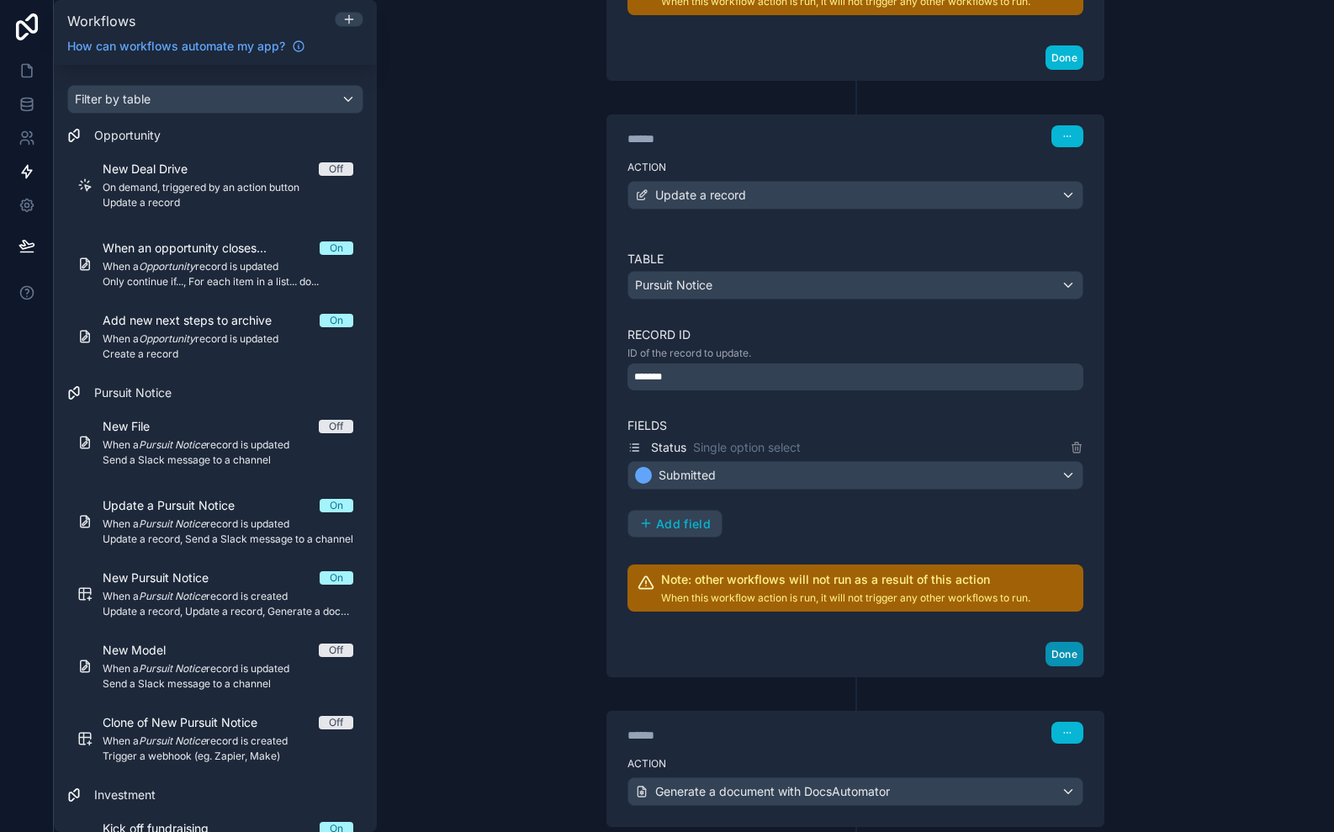
click at [1075, 656] on button "Done" at bounding box center [1065, 654] width 38 height 24
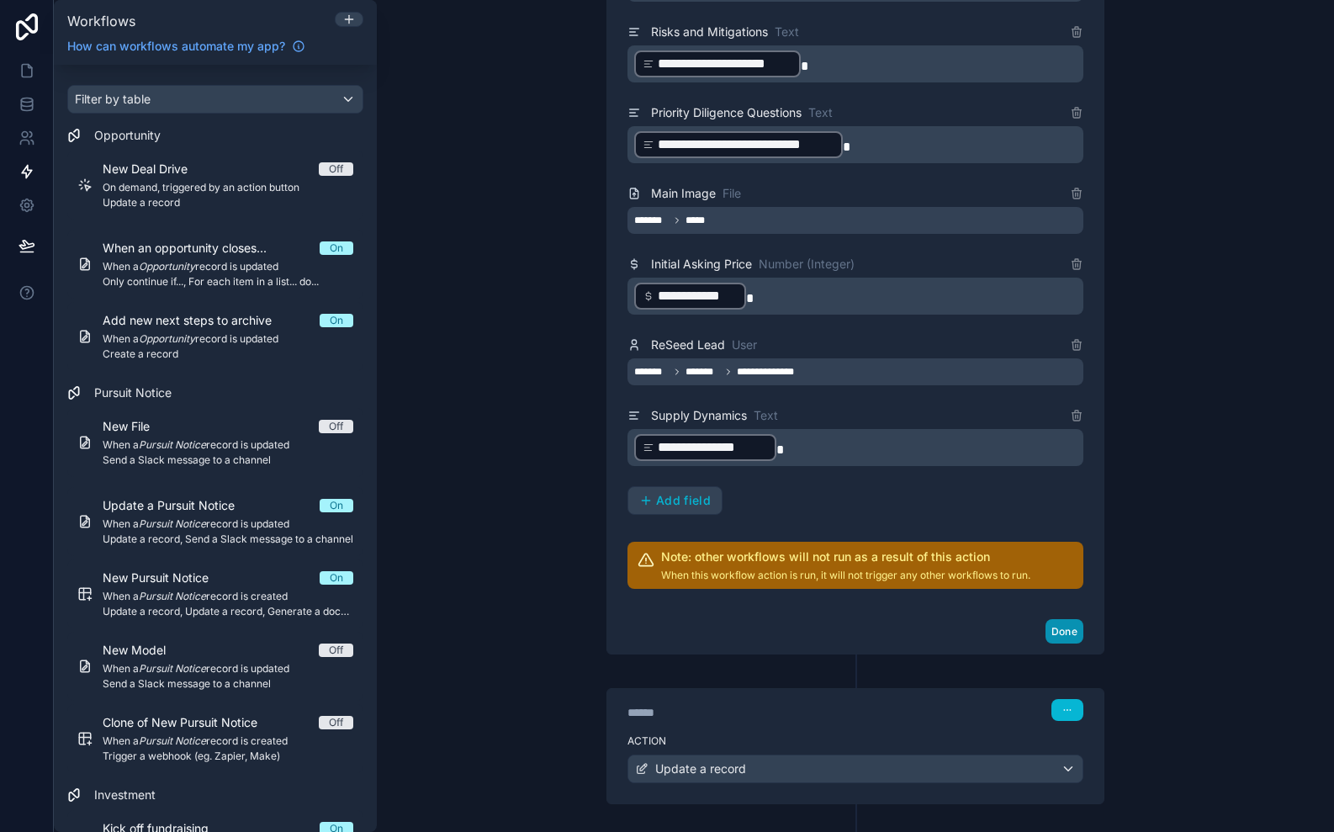
click at [1062, 628] on button "Done" at bounding box center [1065, 631] width 38 height 24
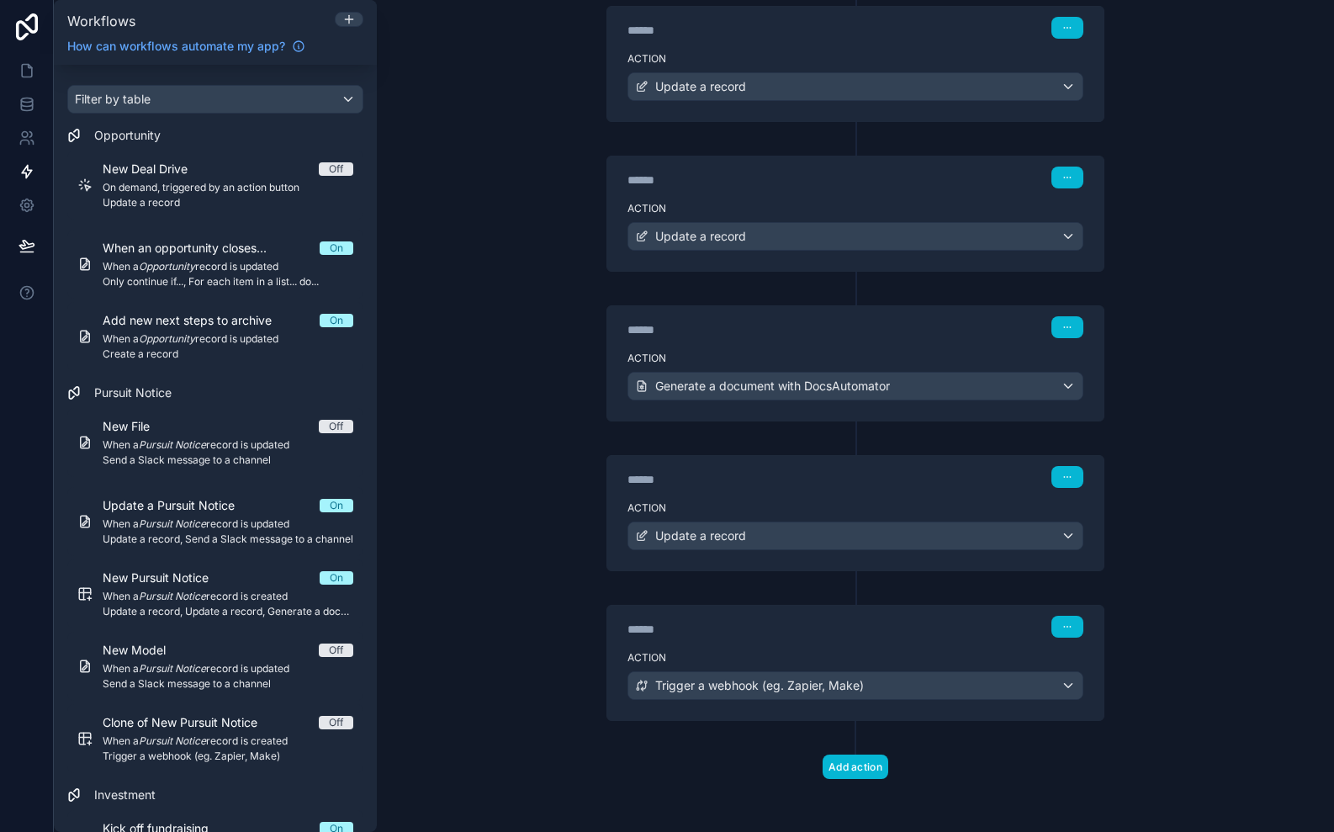
scroll to position [0, 0]
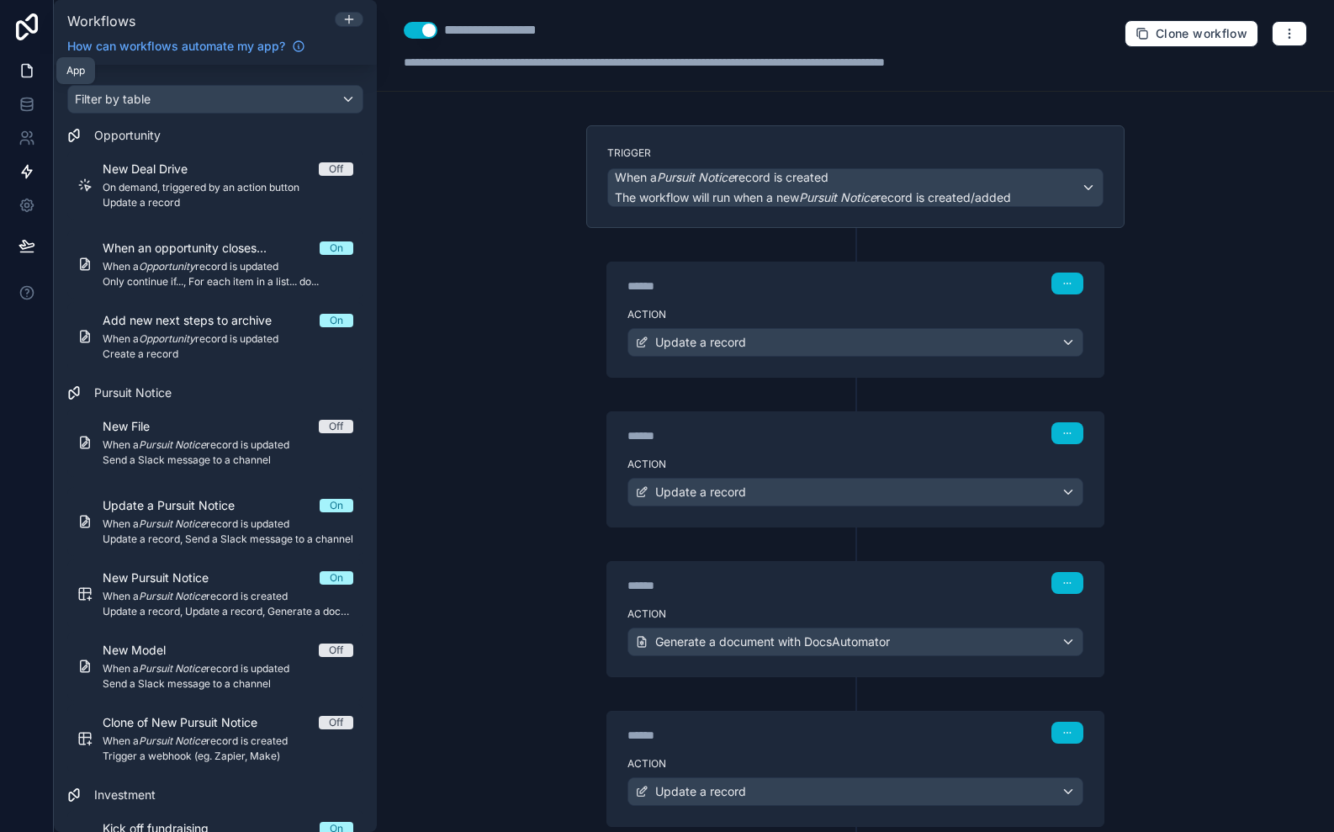
click at [35, 73] on link at bounding box center [26, 71] width 53 height 34
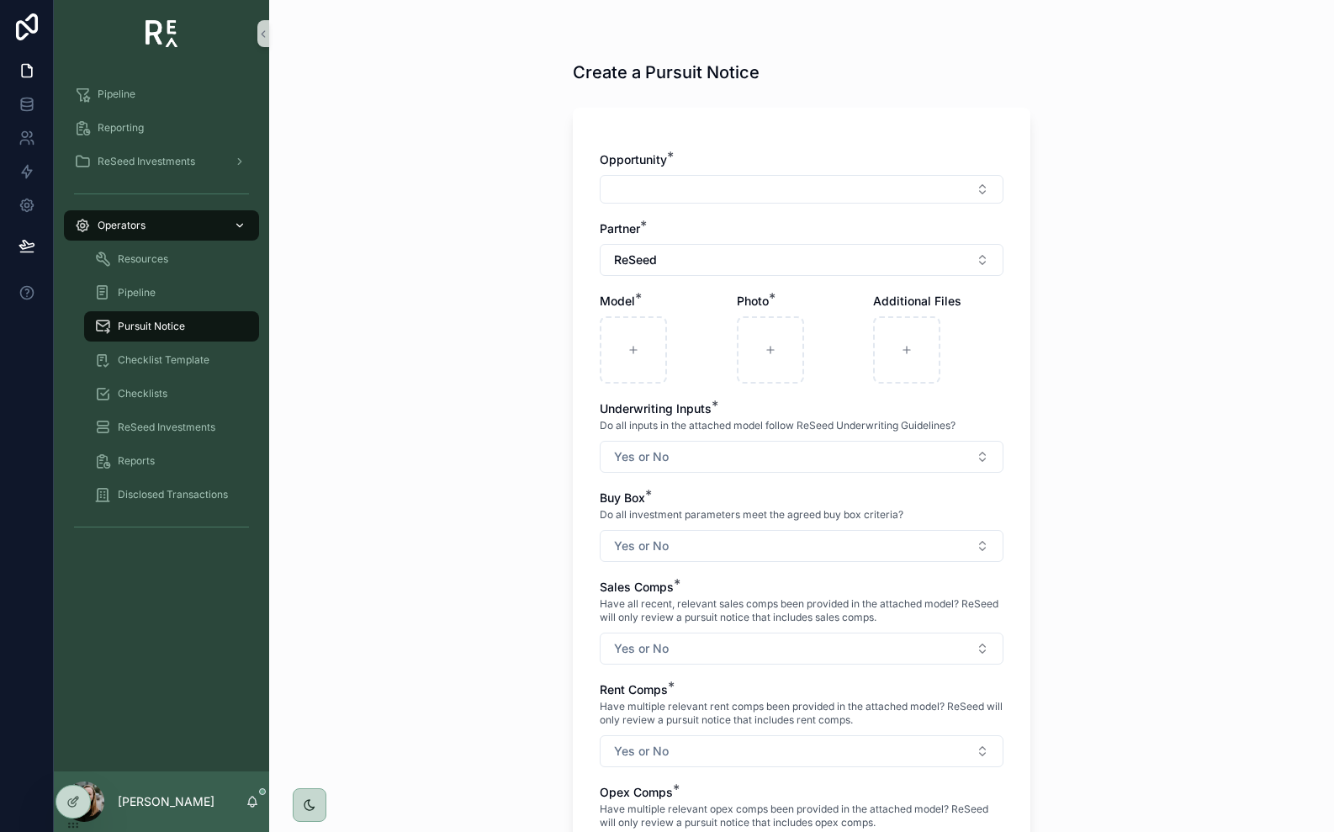
click at [240, 228] on icon "scrollable content" at bounding box center [240, 226] width 12 height 12
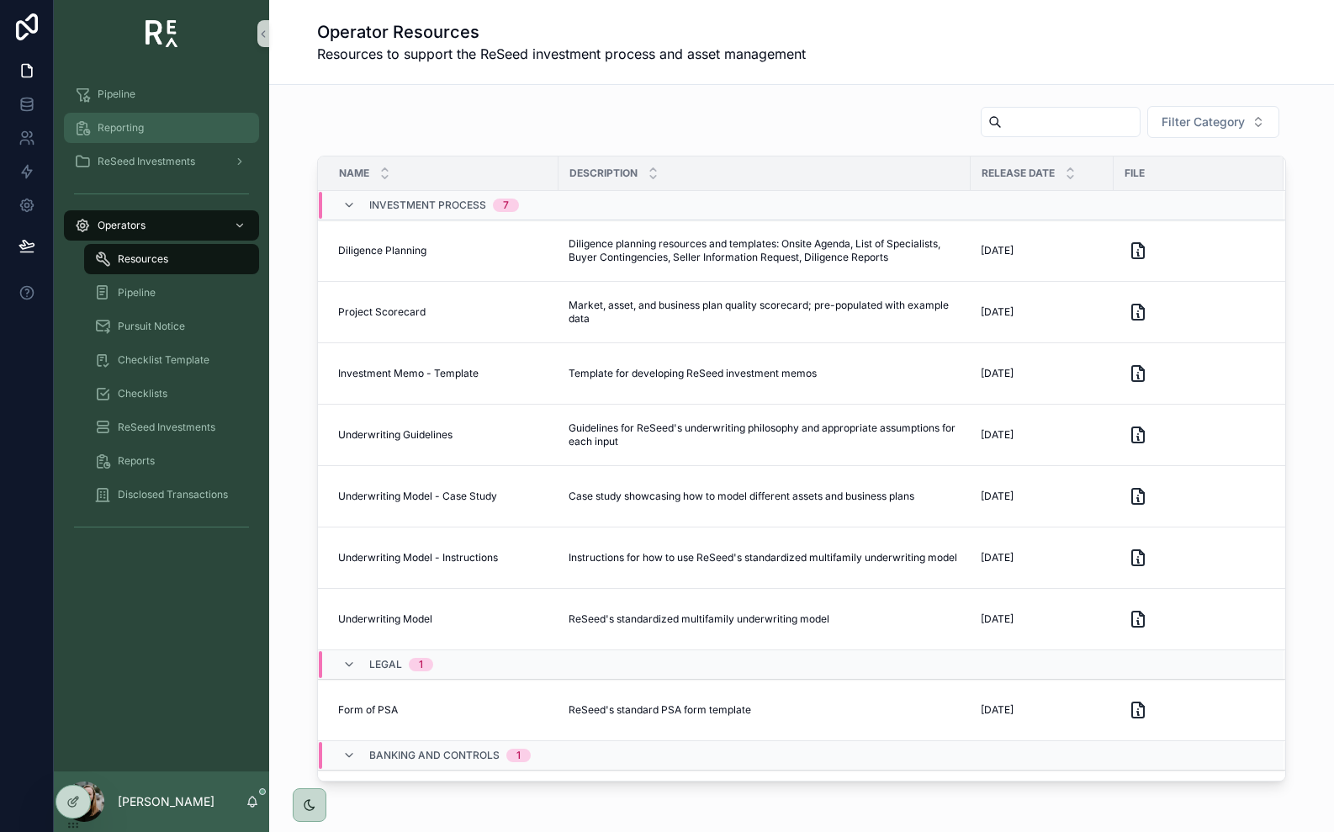
click at [174, 128] on div "Reporting" at bounding box center [161, 127] width 175 height 27
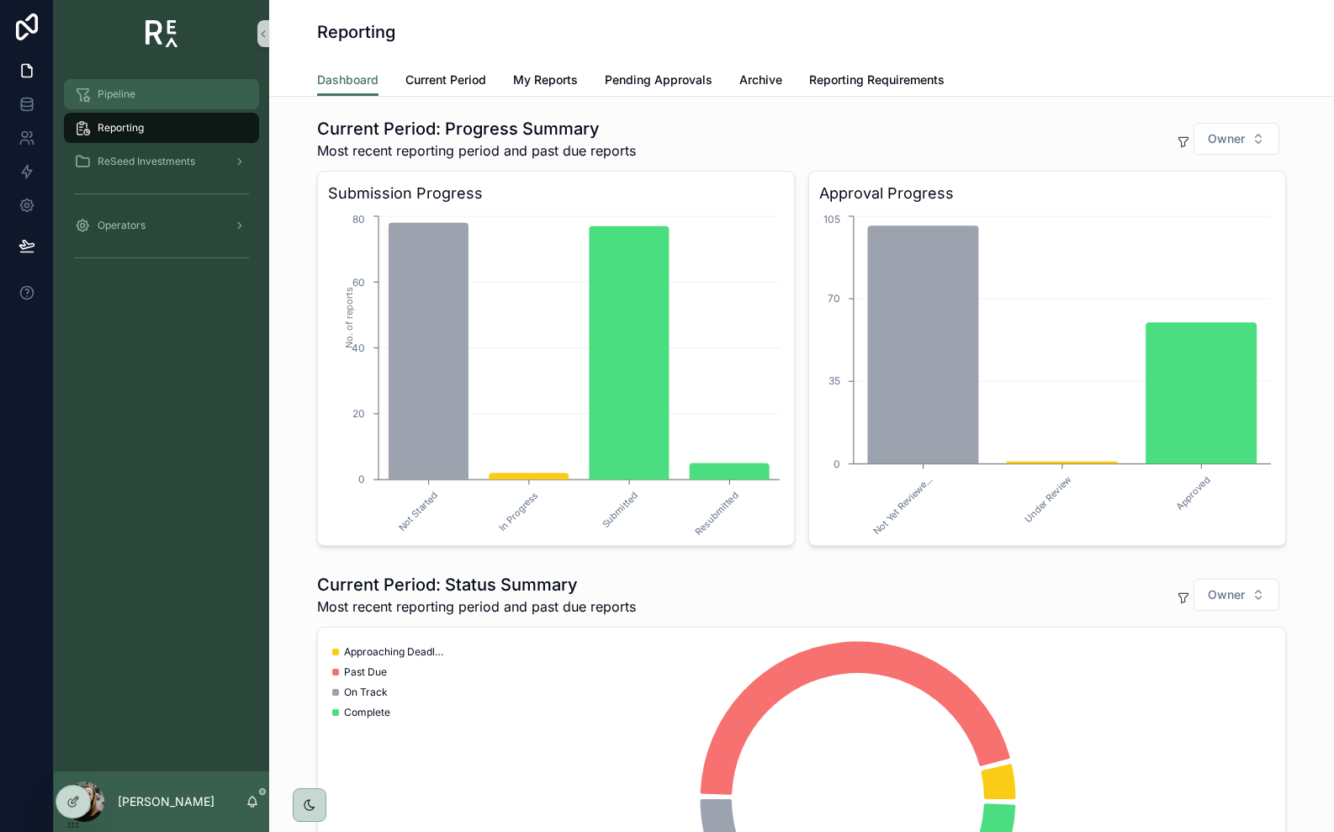
click at [162, 93] on div "Pipeline" at bounding box center [161, 94] width 175 height 27
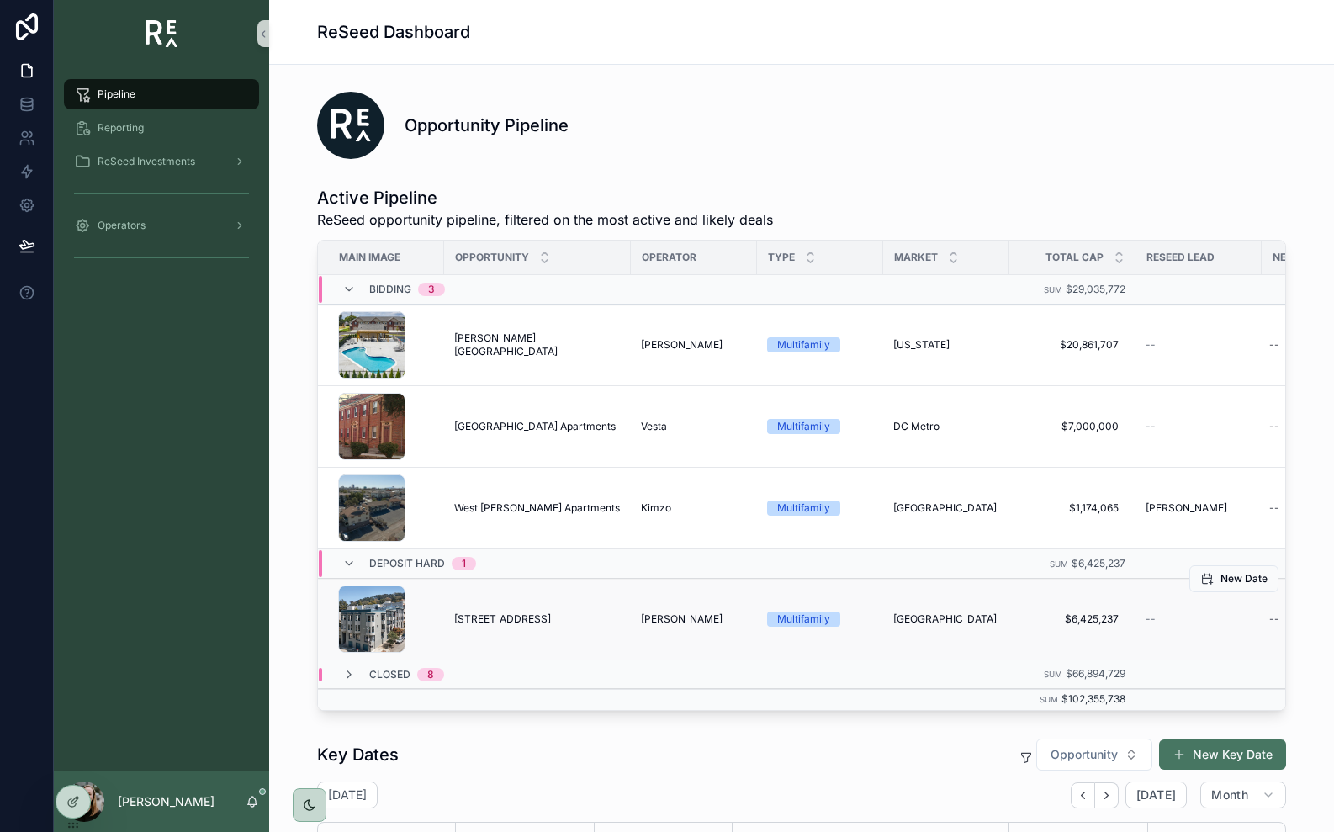
click at [481, 622] on span "[STREET_ADDRESS]" at bounding box center [502, 618] width 97 height 13
